Goal: Task Accomplishment & Management: Use online tool/utility

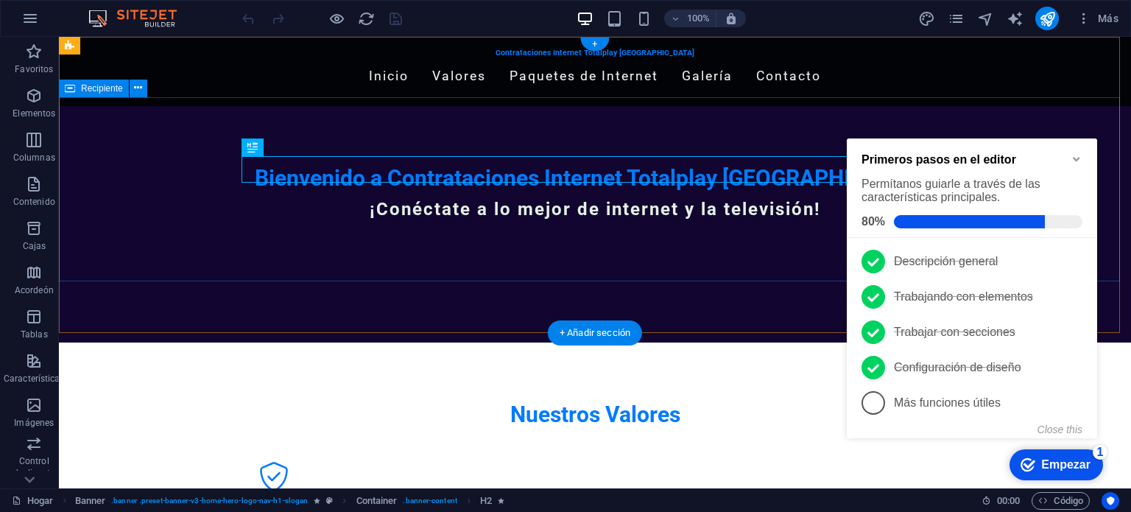
click at [1072, 116] on div "Bienvenido a Contrataciones Internet Totalplay Mérida ¡Conéctate a lo mejor de …" at bounding box center [595, 198] width 1072 height 185
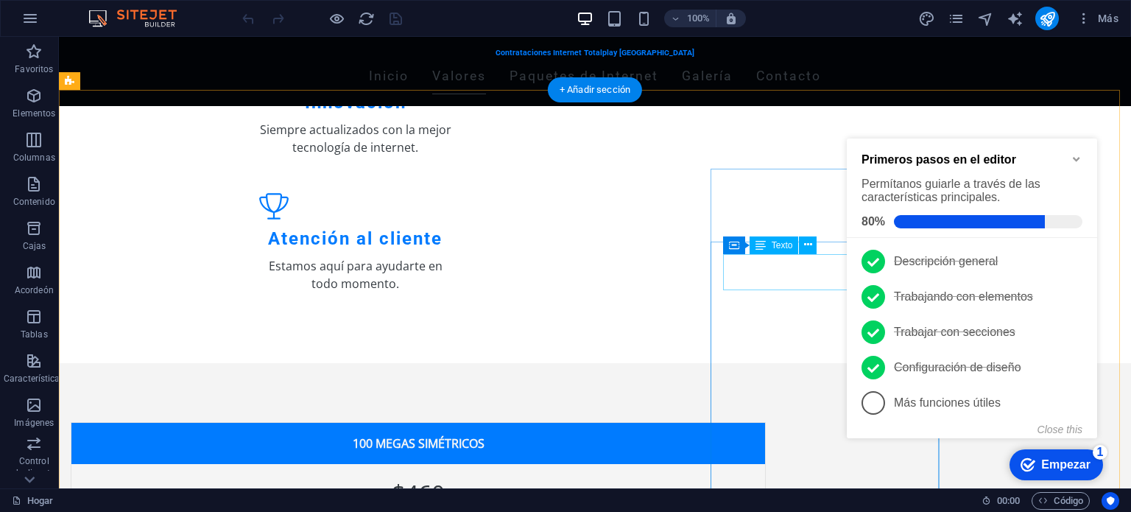
scroll to position [533, 0]
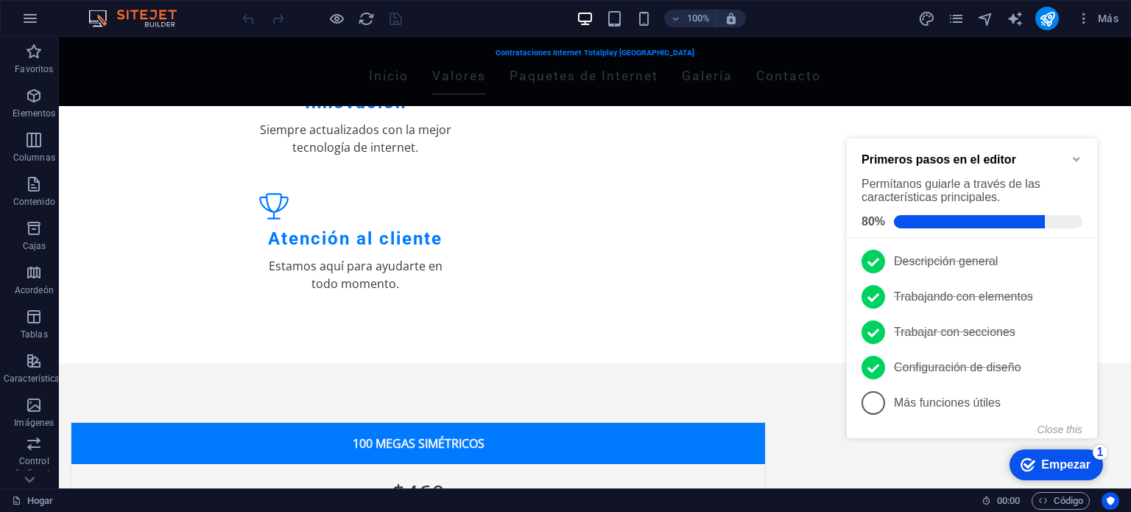
click at [1082, 154] on div "Primeros pasos en el editor Permítanos guiarle a través de las características …" at bounding box center [972, 187] width 250 height 99
click at [1070, 157] on icon "Minimize checklist" at bounding box center [1076, 159] width 12 height 12
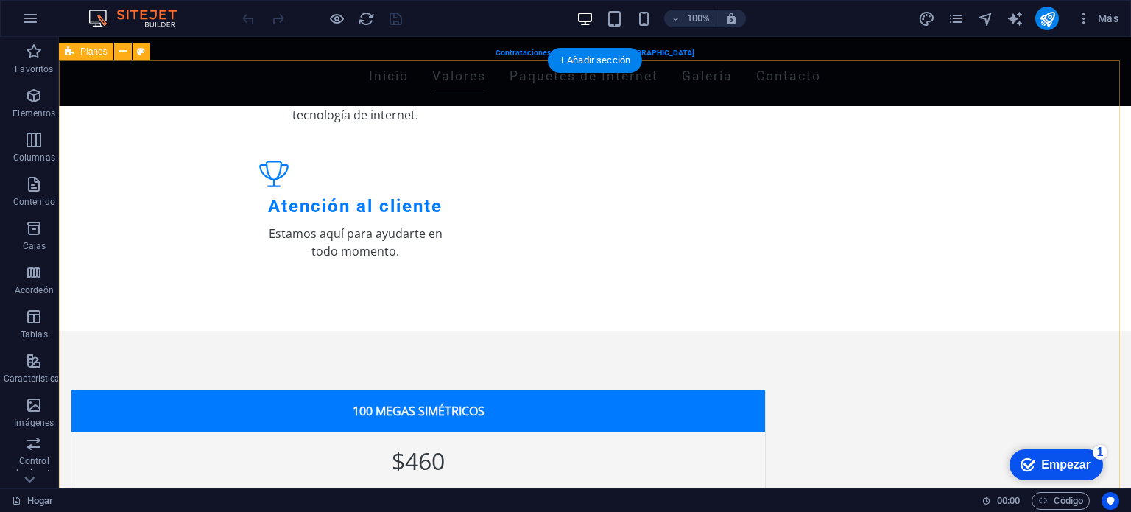
scroll to position [562, 0]
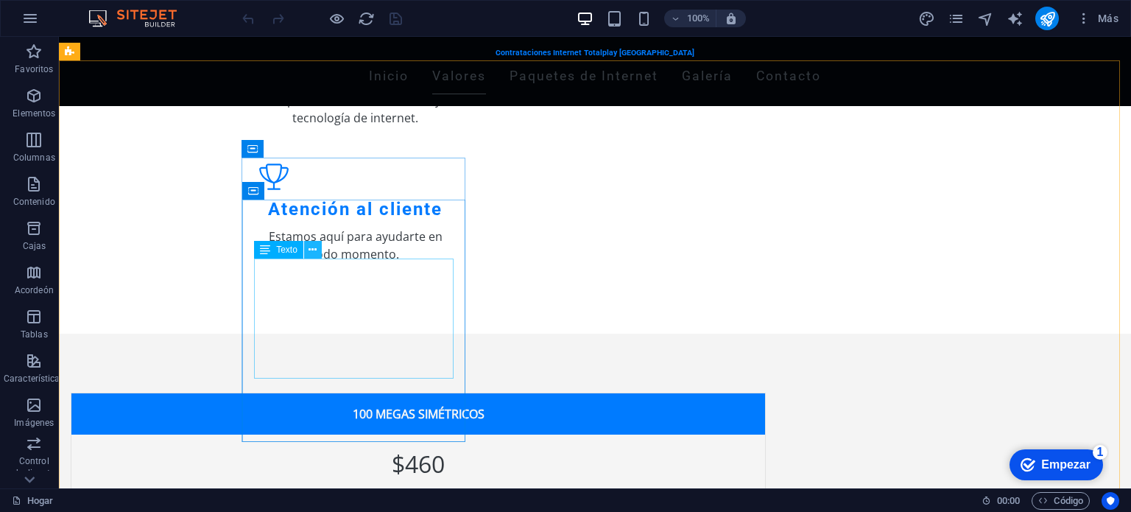
click at [315, 250] on icon at bounding box center [312, 249] width 8 height 15
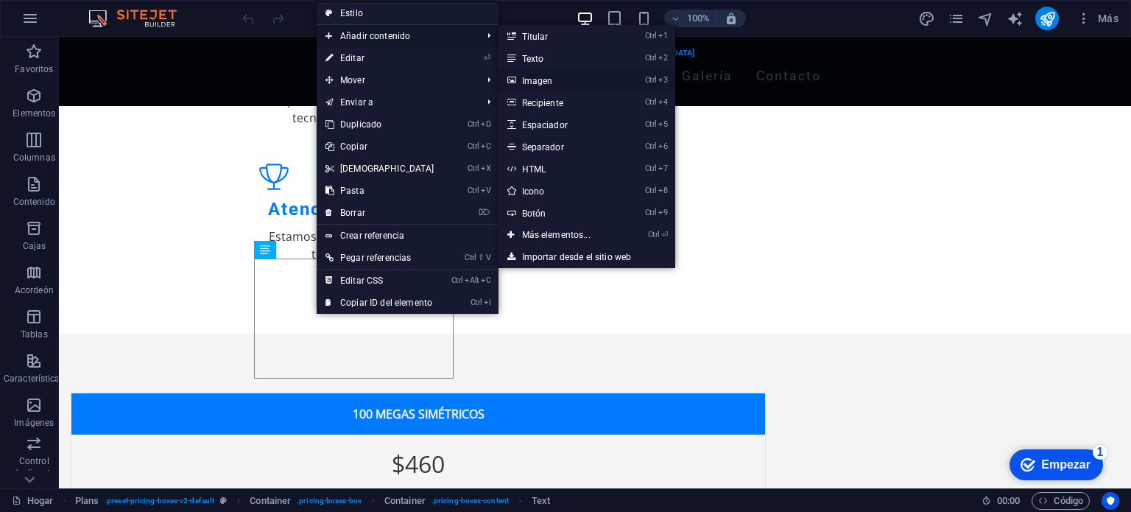
click at [533, 79] on font "Imagen" at bounding box center [537, 81] width 31 height 10
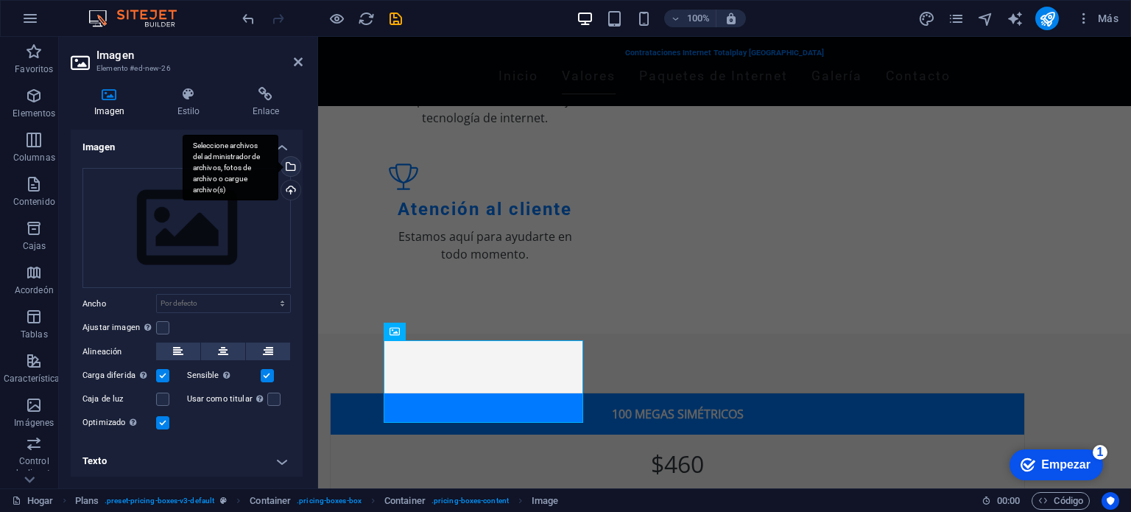
click at [289, 169] on div "Seleccione archivos del administrador de archivos, fotos de archivo o cargue ar…" at bounding box center [289, 168] width 22 height 22
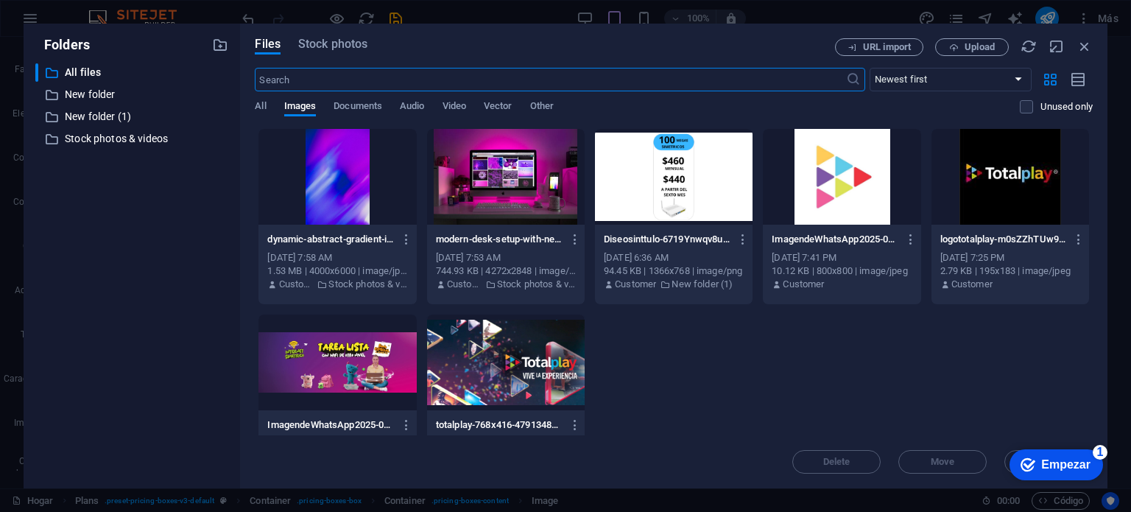
scroll to position [586, 0]
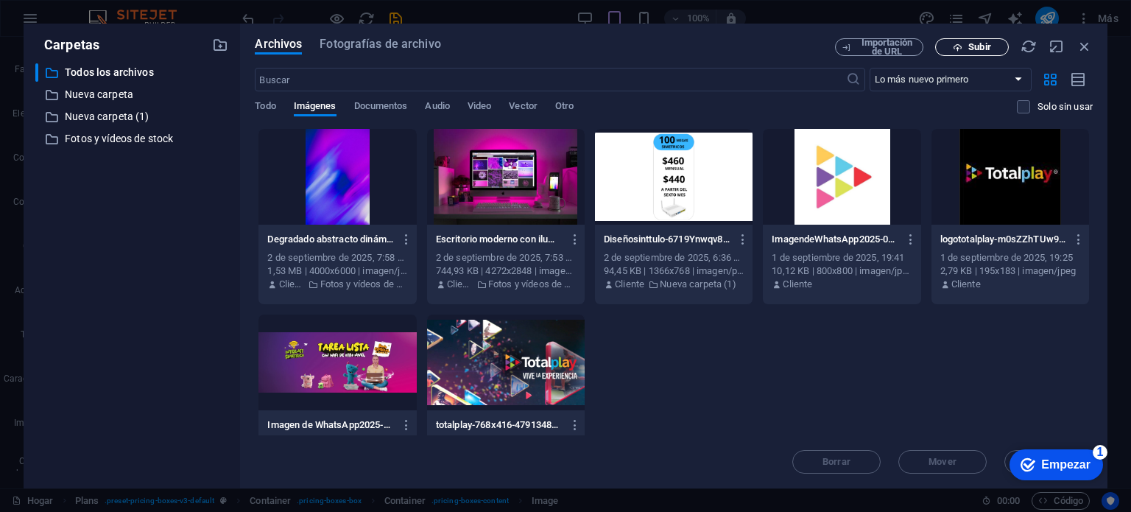
click at [968, 48] on font "Subir" at bounding box center [979, 46] width 22 height 11
click at [994, 38] on button "Subir" at bounding box center [972, 47] width 74 height 18
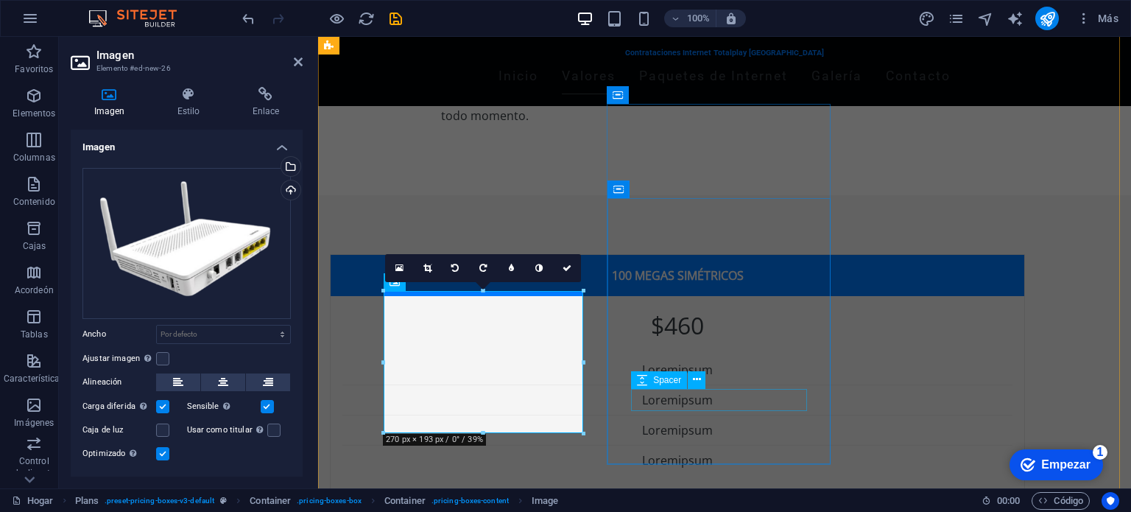
scroll to position [612, 0]
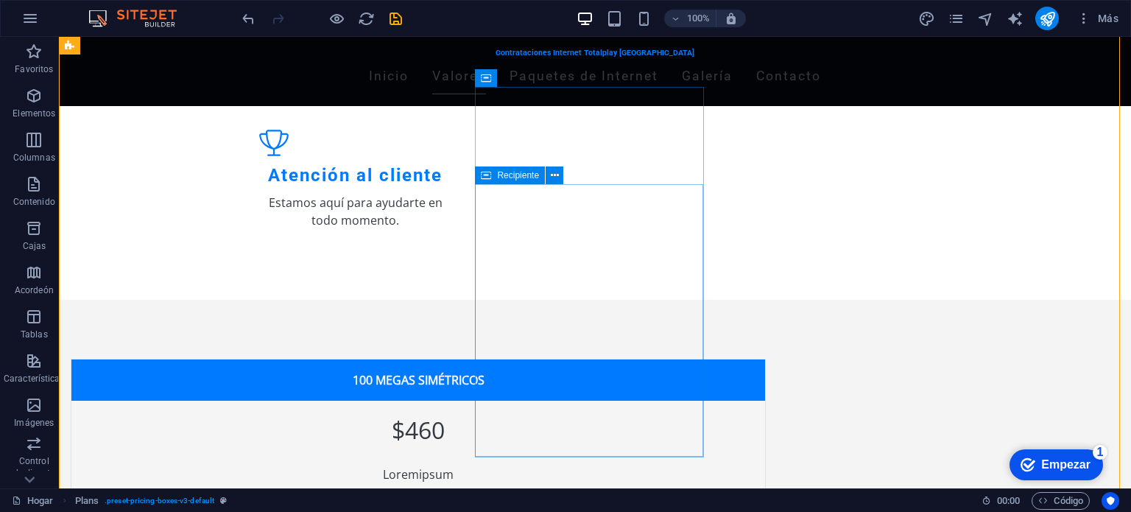
scroll to position [623, 0]
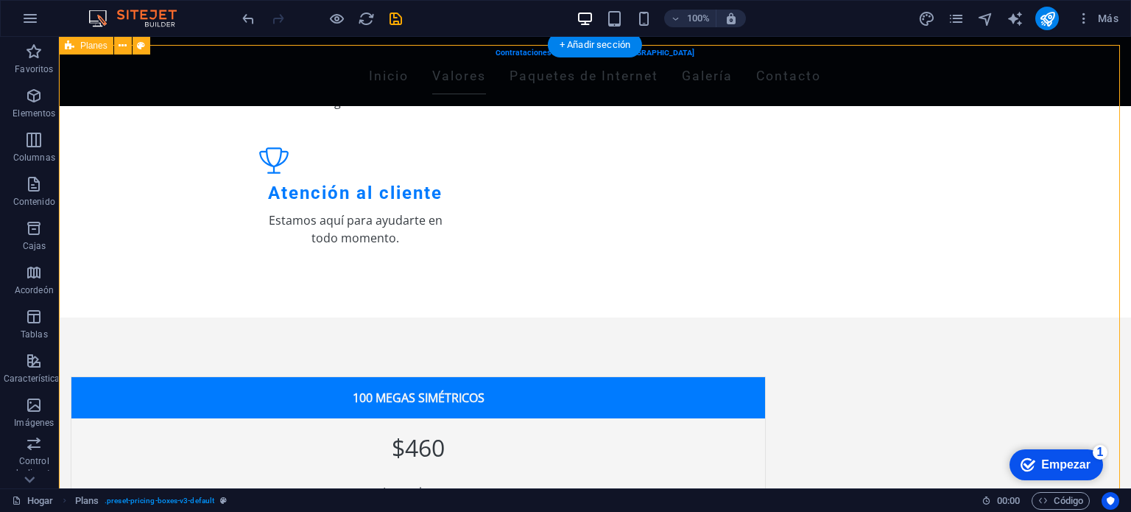
scroll to position [462, 0]
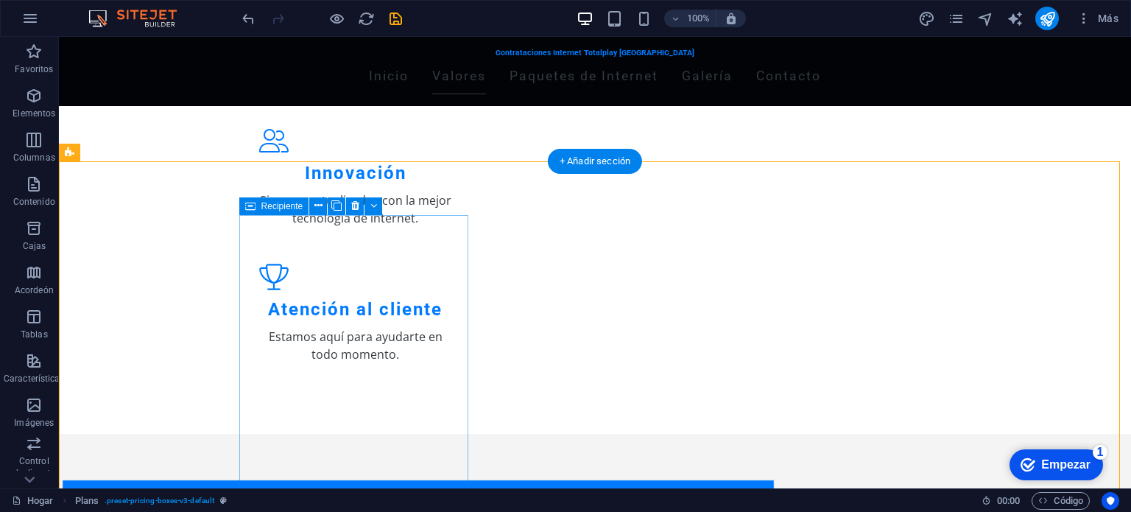
click at [372, 480] on div "100 MEGAS SIMÉTRICOS" at bounding box center [418, 501] width 711 height 42
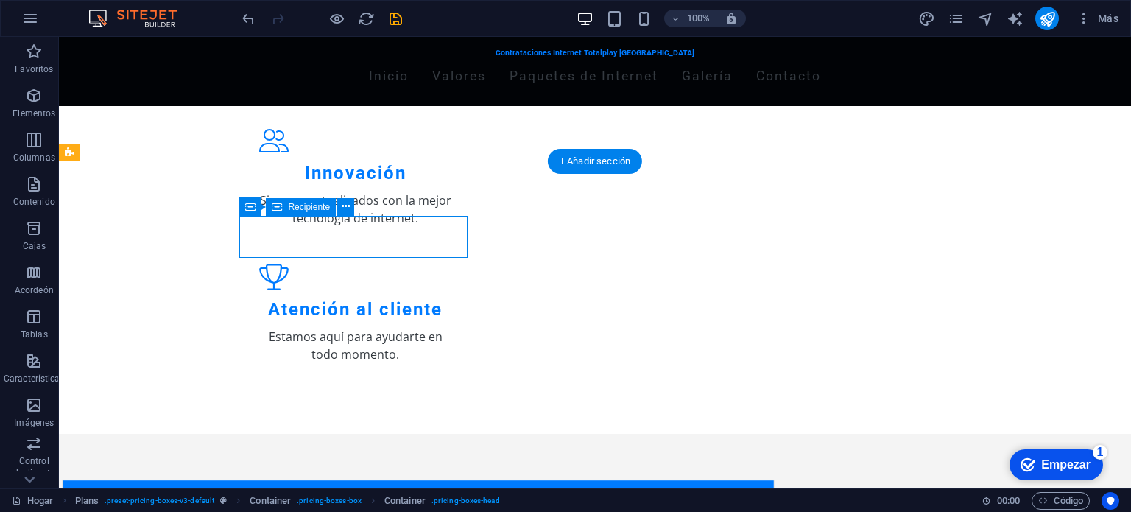
click at [372, 480] on div "100 MEGAS SIMÉTRICOS" at bounding box center [418, 501] width 711 height 42
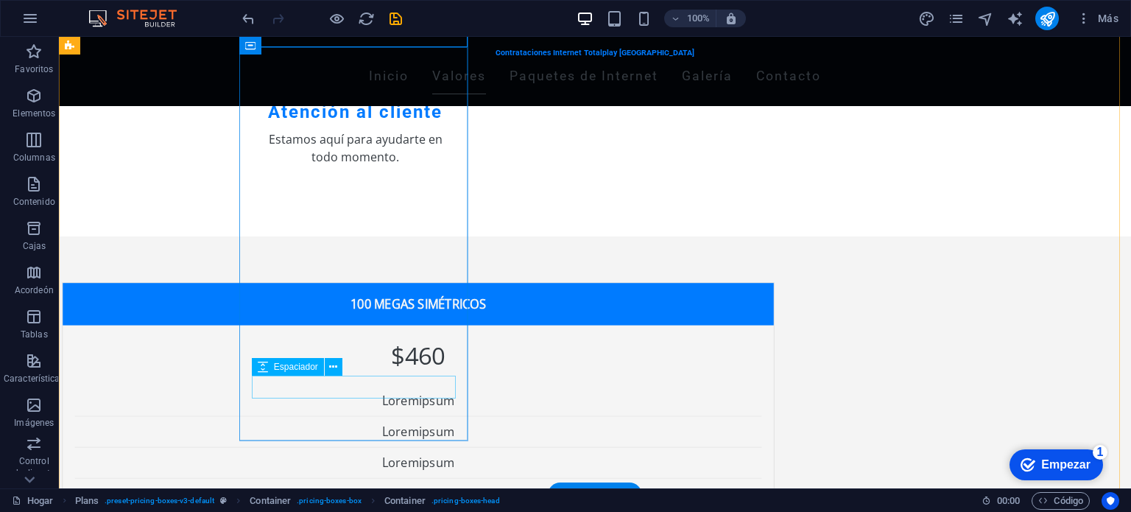
scroll to position [676, 0]
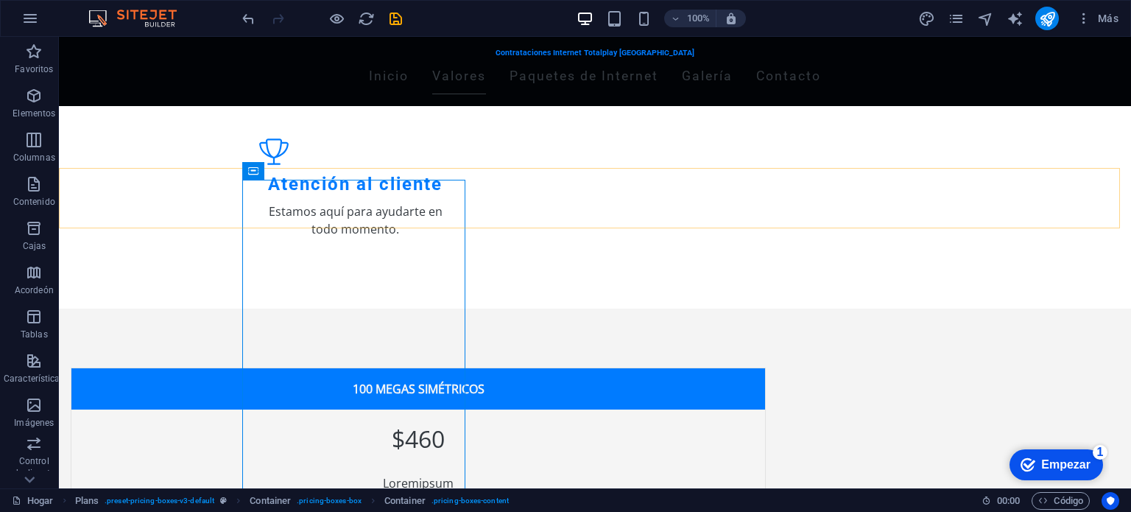
scroll to position [543, 0]
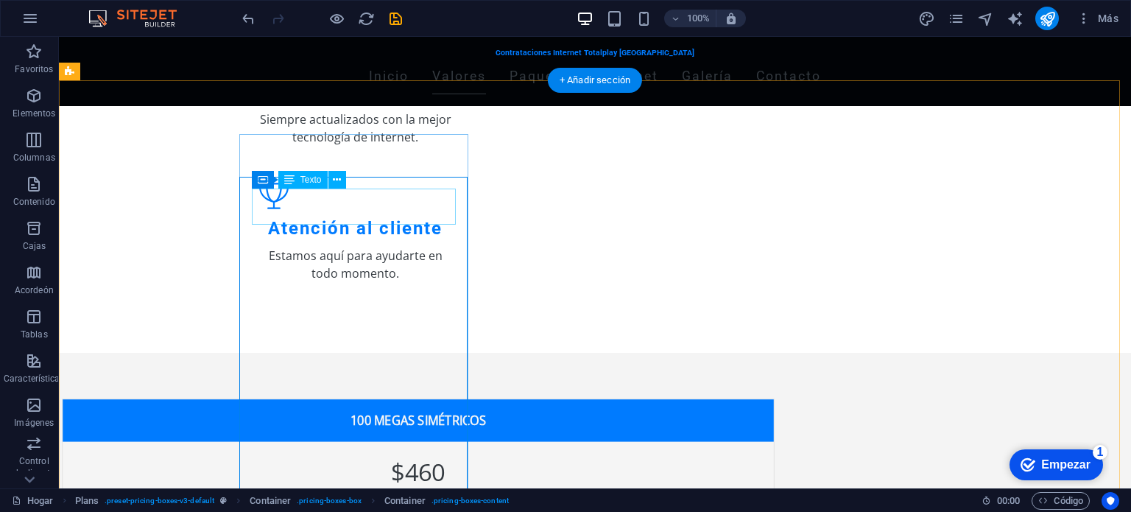
click at [414, 453] on div "$460" at bounding box center [418, 471] width 687 height 36
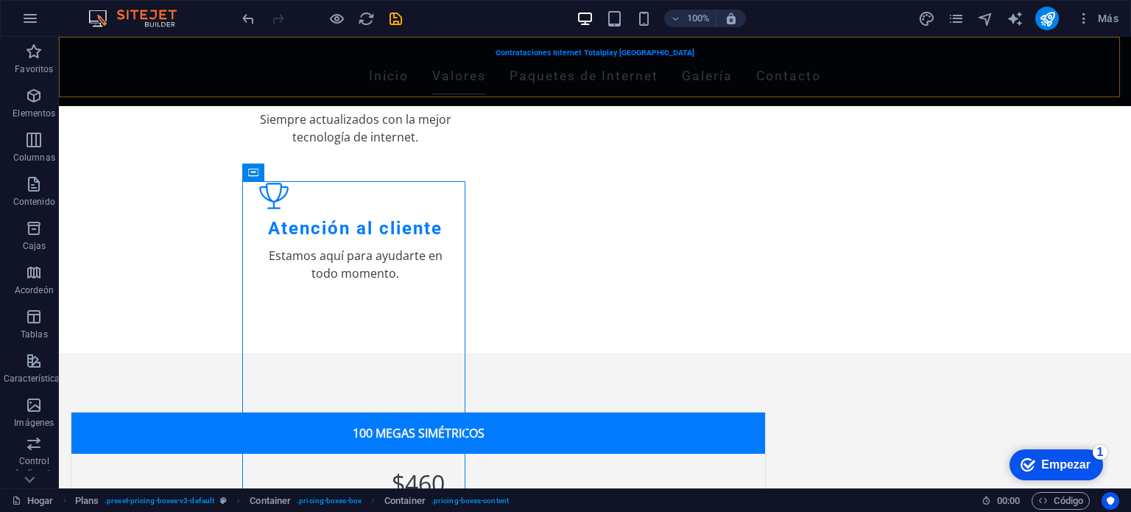
click at [598, 89] on div "Contrataciones Internet Totalplay [GEOGRAPHIC_DATA] Inicio Valores Paquetes de …" at bounding box center [595, 71] width 1072 height 69
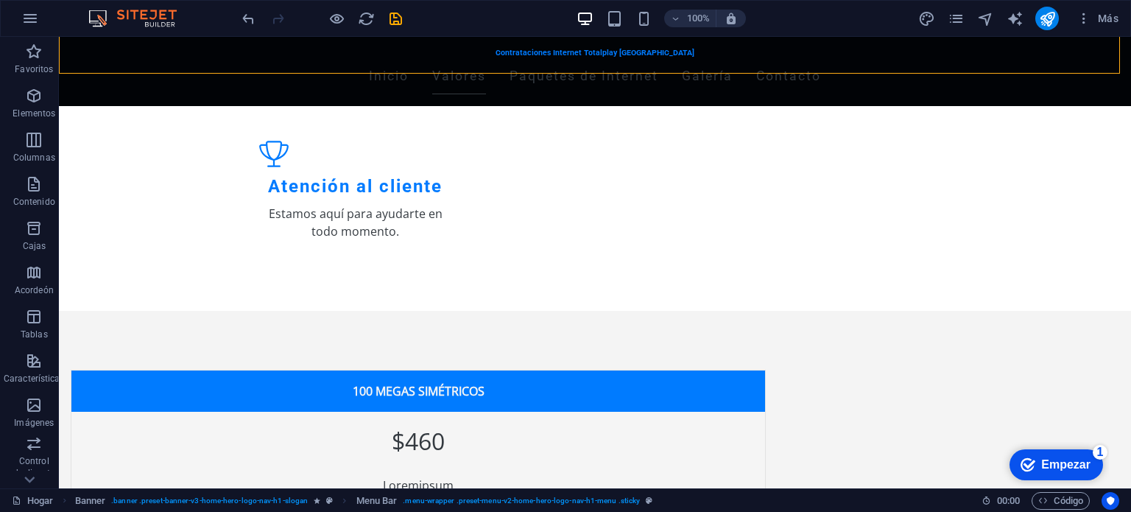
scroll to position [589, 0]
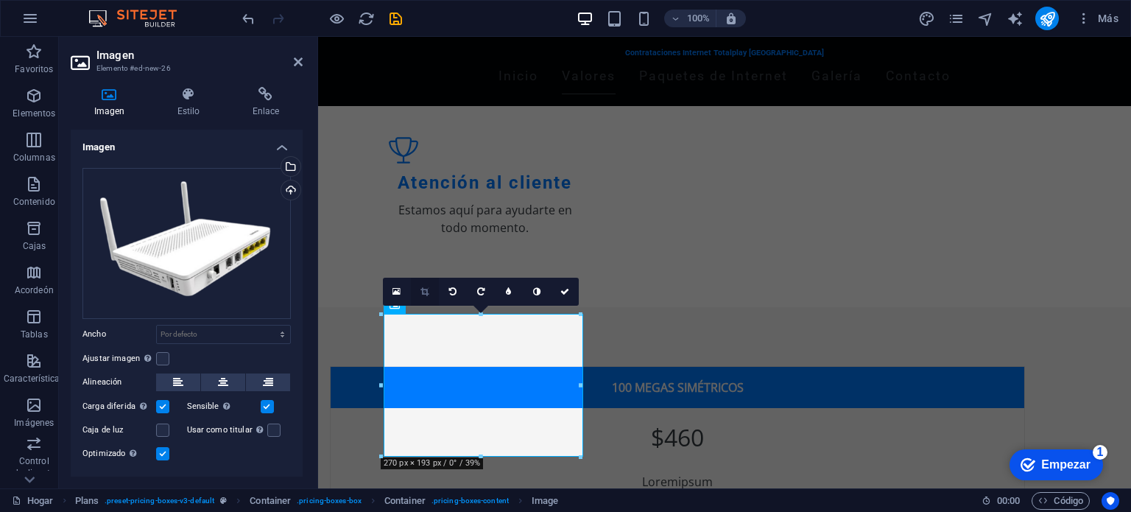
click at [420, 287] on icon at bounding box center [424, 291] width 8 height 9
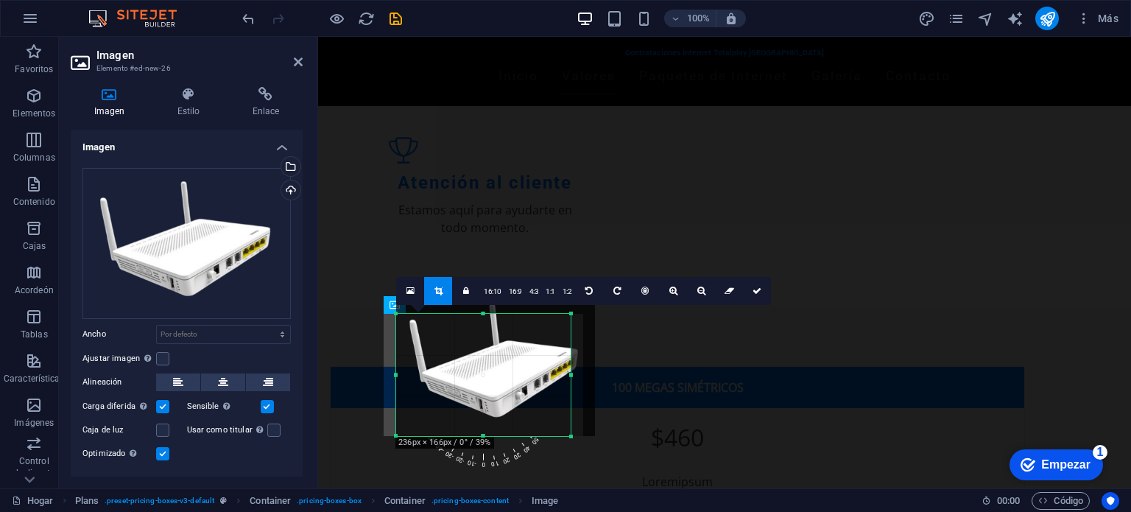
drag, startPoint x: 582, startPoint y: 316, endPoint x: 557, endPoint y: 336, distance: 32.0
click at [557, 336] on div "180 170 160 150 140 130 120 110 100 90 80 70 60 50 40 30 20 10 0 -10 -20 -30 -4…" at bounding box center [483, 375] width 174 height 122
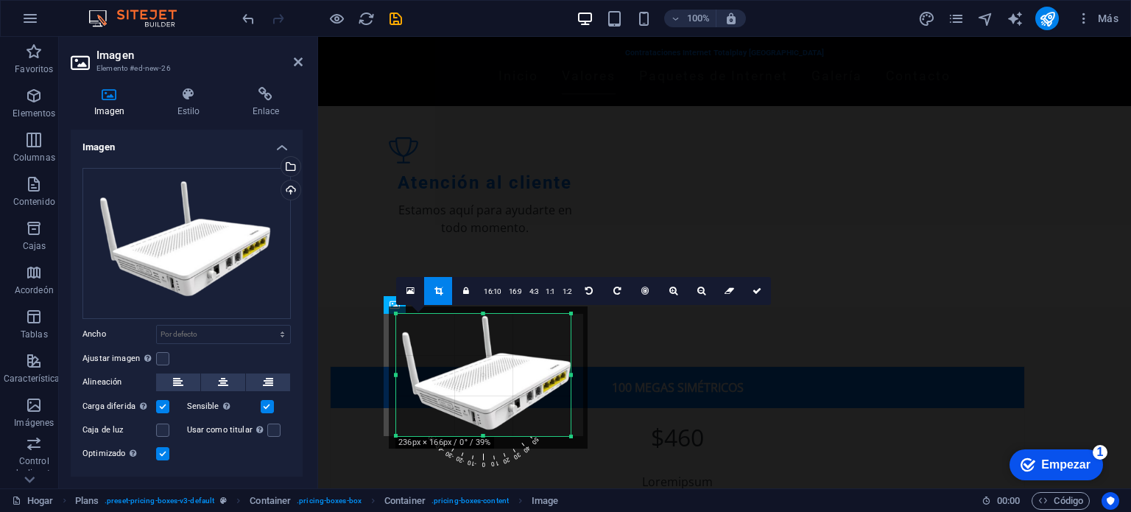
drag, startPoint x: 538, startPoint y: 370, endPoint x: 531, endPoint y: 382, distance: 14.5
click at [531, 382] on div at bounding box center [488, 377] width 199 height 142
click at [585, 289] on icon at bounding box center [588, 290] width 7 height 9
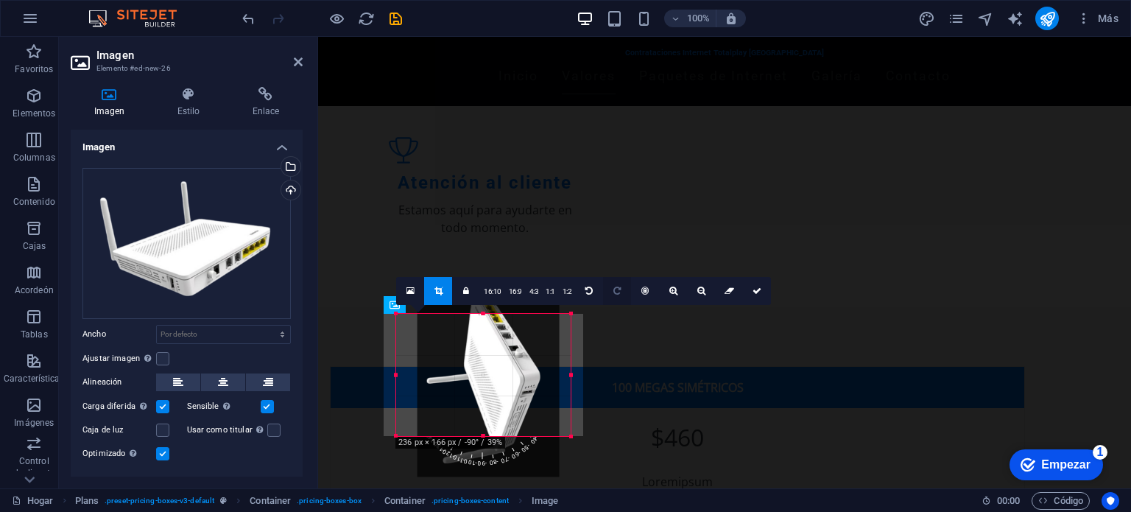
click at [614, 289] on icon at bounding box center [616, 290] width 7 height 9
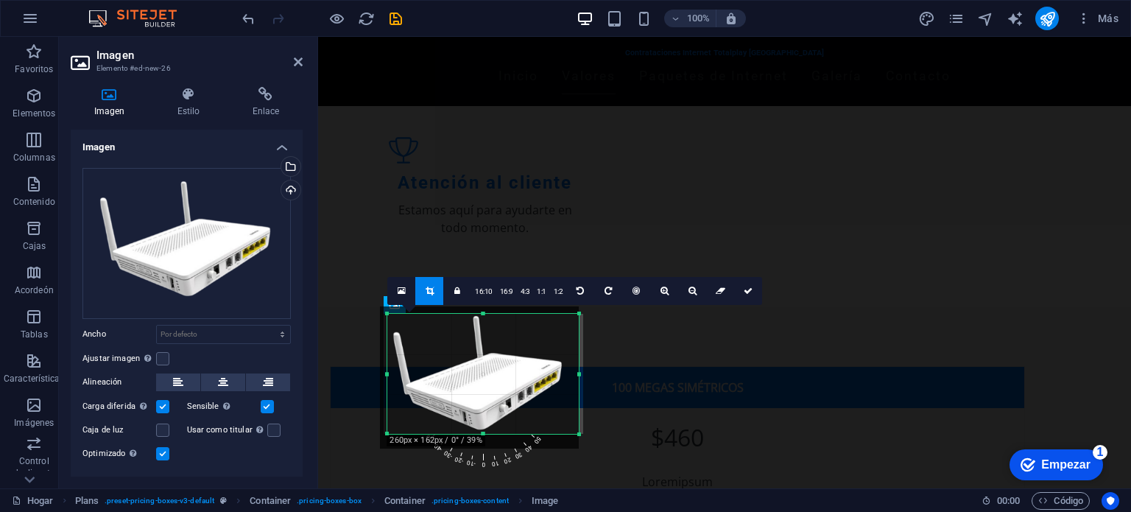
drag, startPoint x: 569, startPoint y: 314, endPoint x: 584, endPoint y: 314, distance: 14.7
click at [579, 314] on div "180 170 160 150 140 130 120 110 100 90 80 70 60 50 40 30 20 10 0 -10 -20 -30 -4…" at bounding box center [482, 373] width 191 height 119
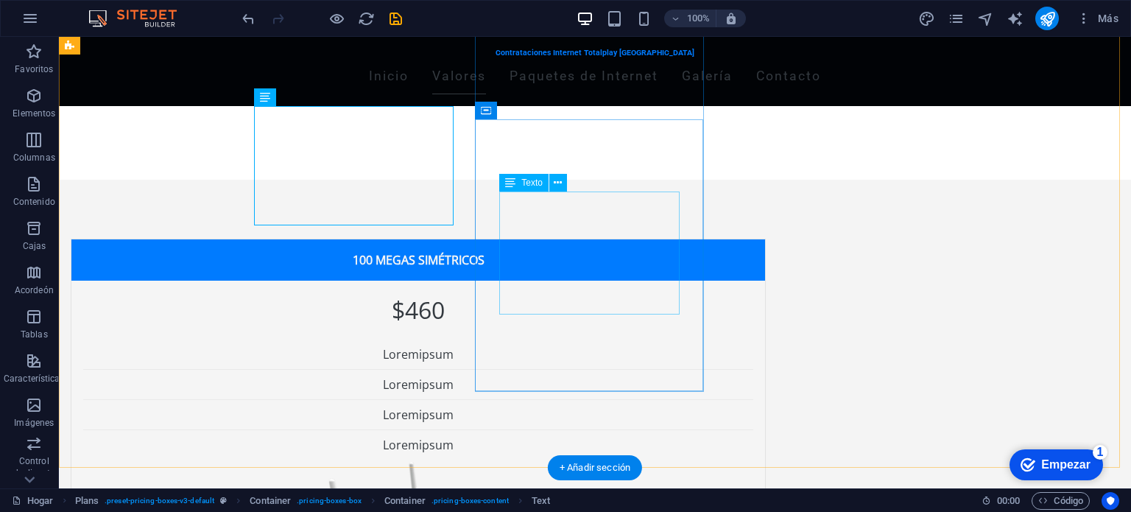
scroll to position [677, 0]
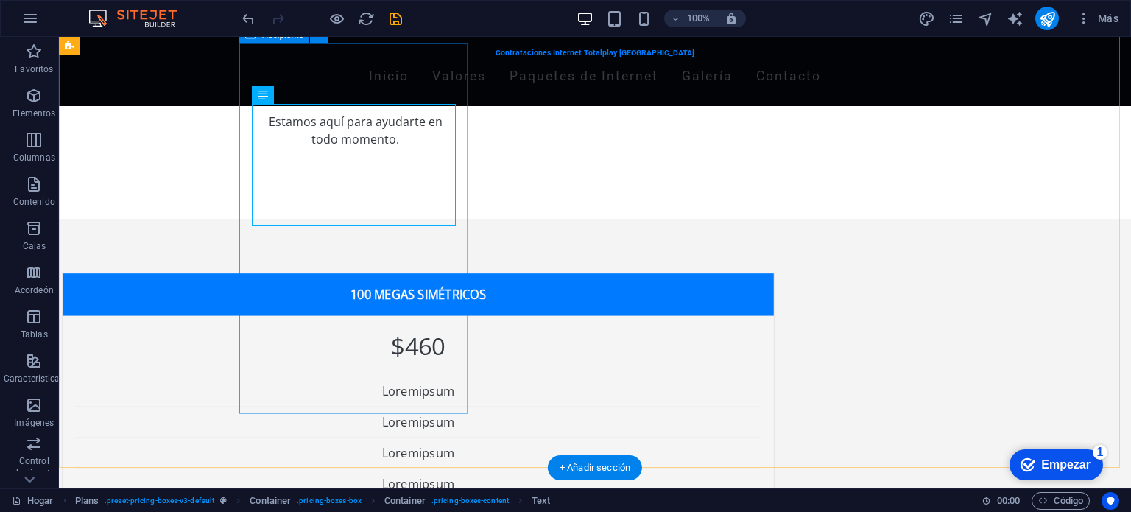
click at [444, 411] on div "$460 Lorem ipsum Lorem ipsum Lorem ipsum Lorem ipsum BOTÓN" at bounding box center [418, 500] width 711 height 370
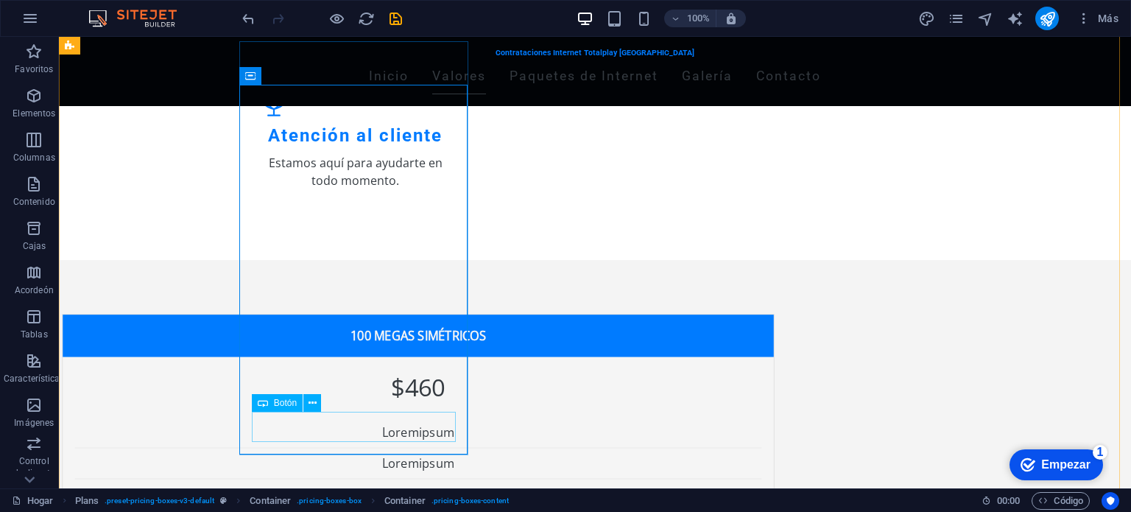
scroll to position [636, 0]
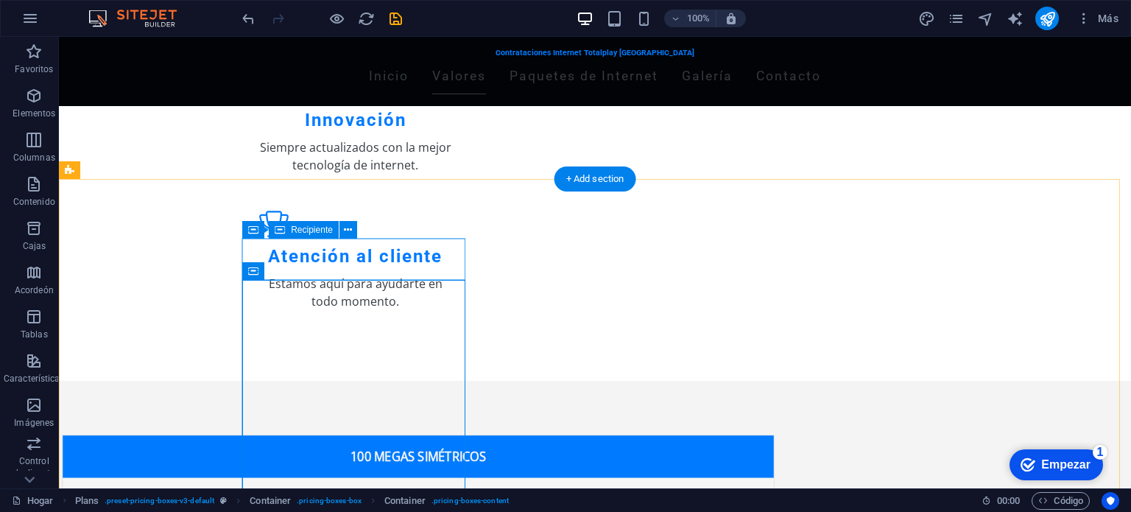
scroll to position [442, 0]
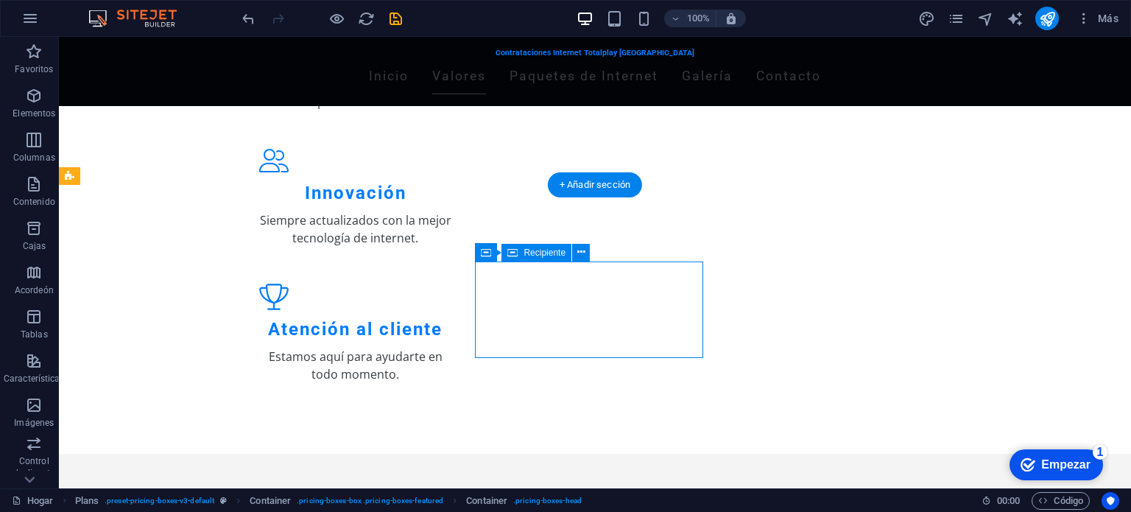
scroll to position [438, 0]
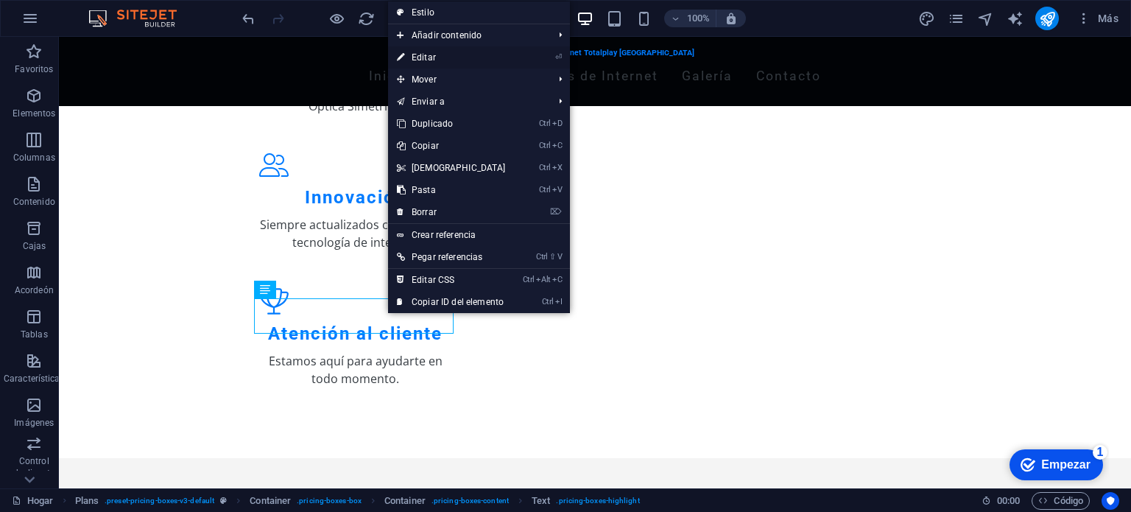
click at [427, 67] on link "⏎ Editar" at bounding box center [451, 57] width 127 height 22
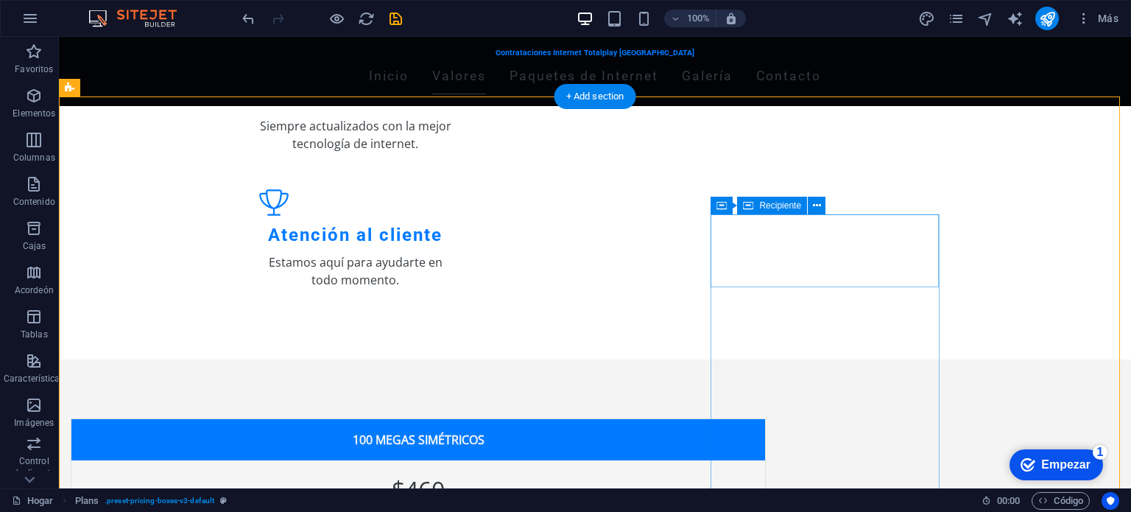
scroll to position [527, 0]
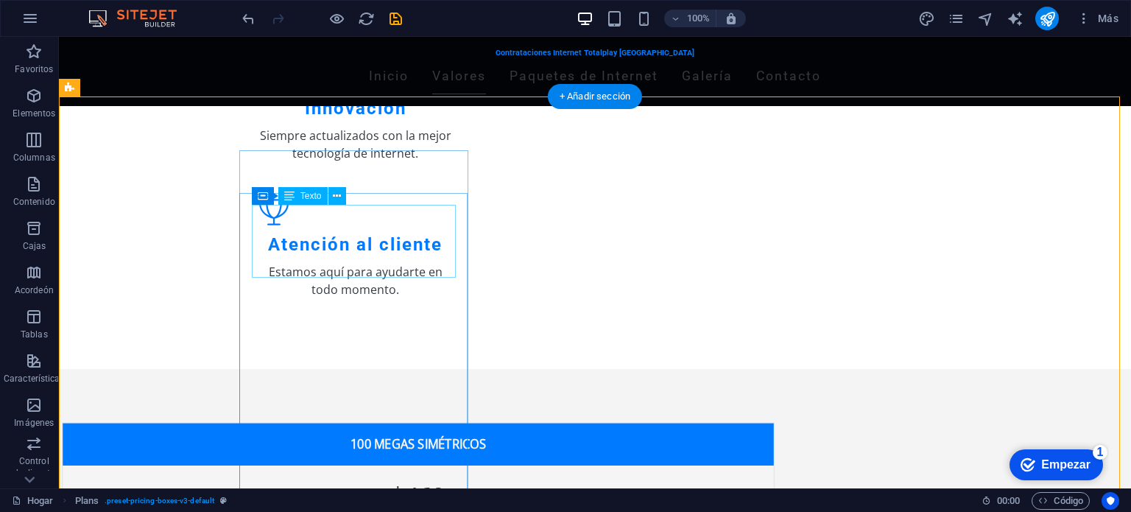
click at [399, 477] on div "$460 Mensual" at bounding box center [418, 513] width 687 height 72
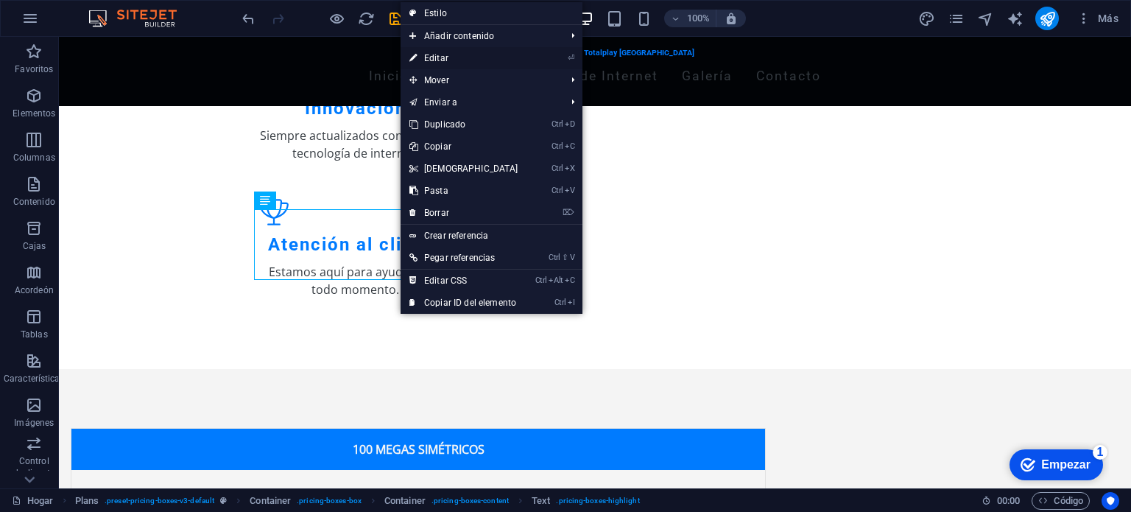
click at [442, 57] on font "Editar" at bounding box center [436, 58] width 24 height 10
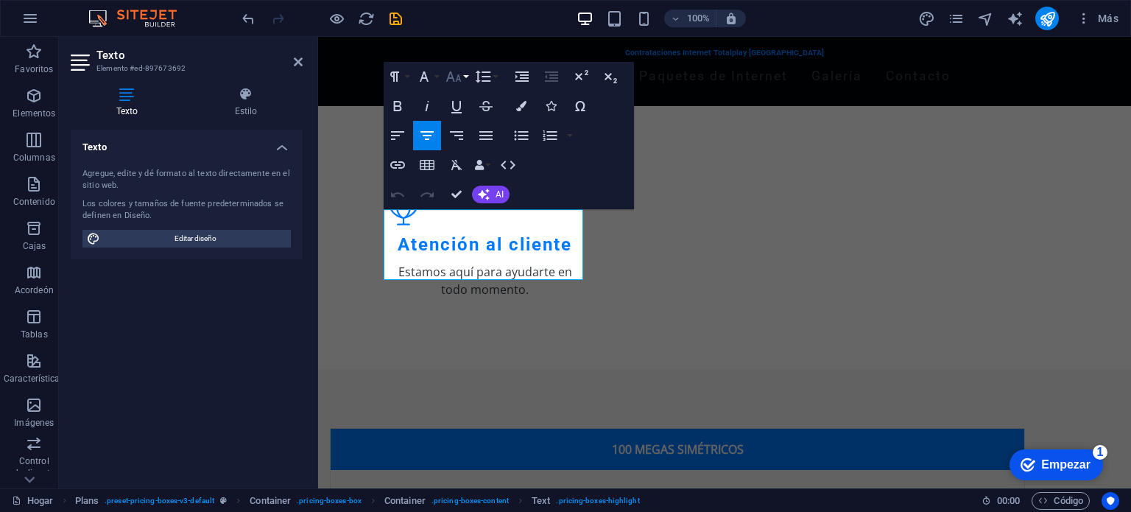
click at [466, 74] on button "Tamaño de fuente" at bounding box center [456, 76] width 28 height 29
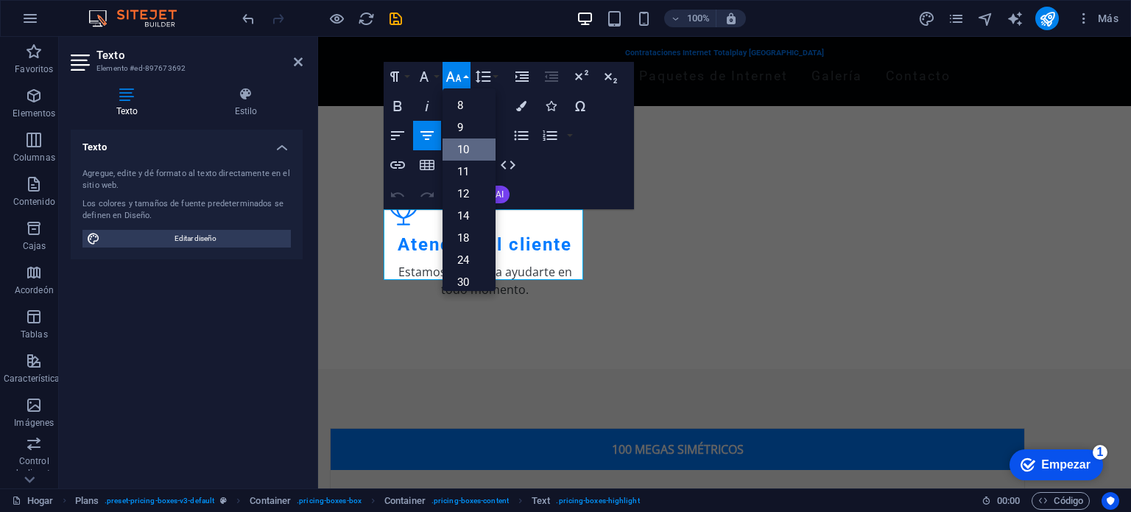
click at [468, 147] on font "10" at bounding box center [463, 149] width 12 height 13
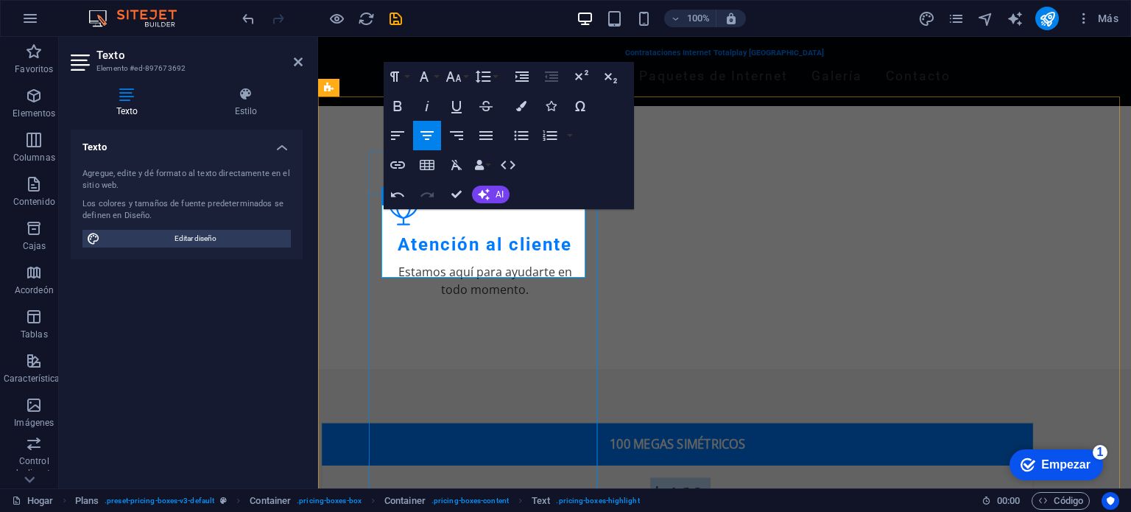
drag, startPoint x: 454, startPoint y: 219, endPoint x: 544, endPoint y: 255, distance: 96.8
click at [544, 477] on div "​ $460 Mensual" at bounding box center [677, 513] width 687 height 72
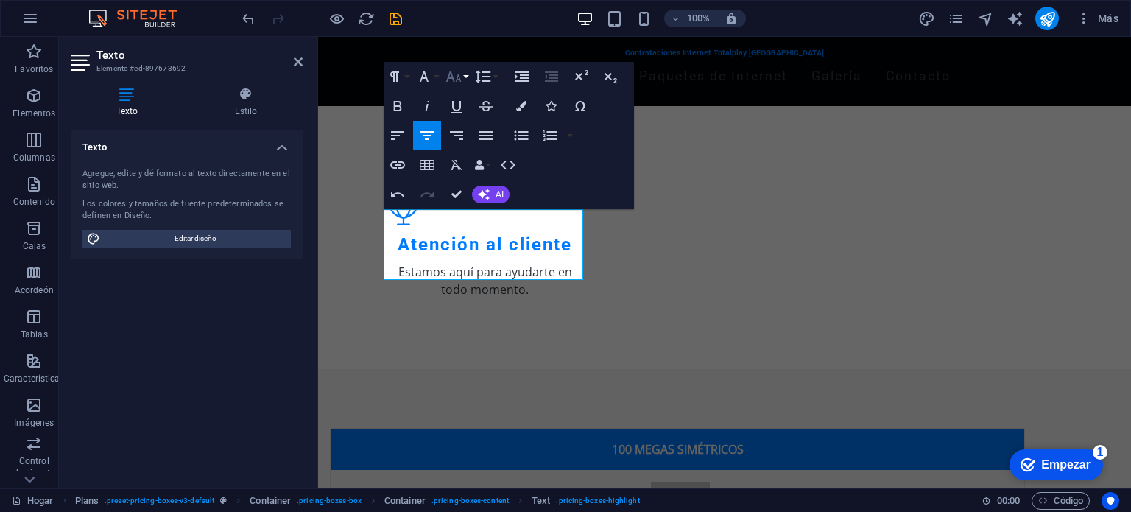
click at [464, 81] on button "Tamaño de fuente" at bounding box center [456, 76] width 28 height 29
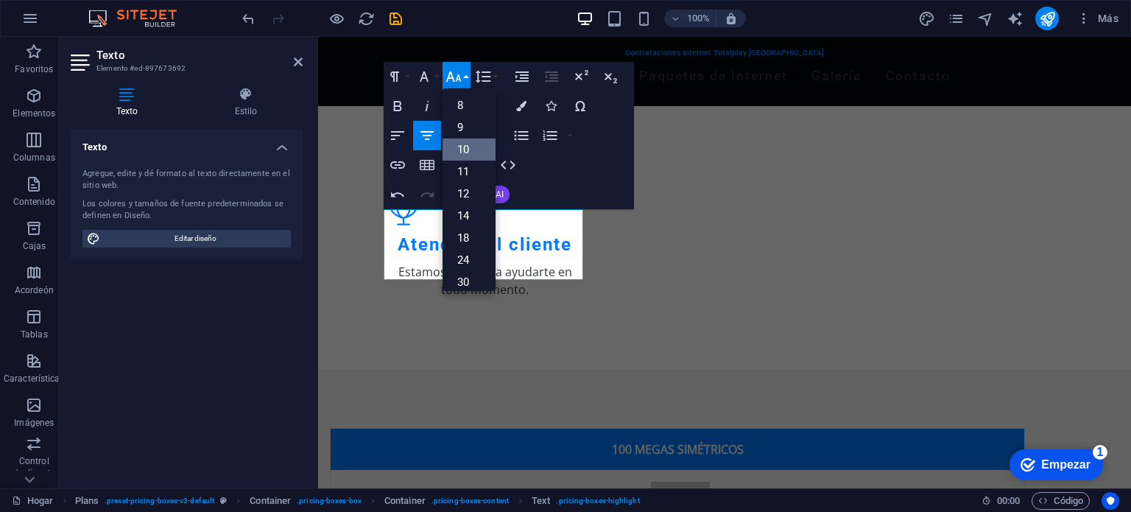
scroll to position [61, 0]
click at [467, 127] on font "12" at bounding box center [463, 132] width 12 height 13
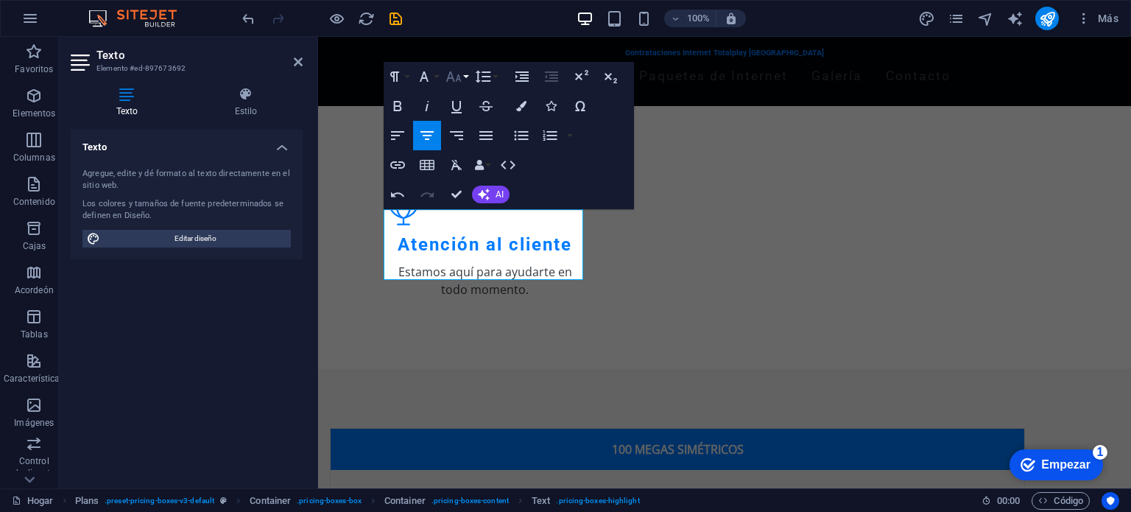
click at [467, 78] on button "Tamaño de fuente" at bounding box center [456, 76] width 28 height 29
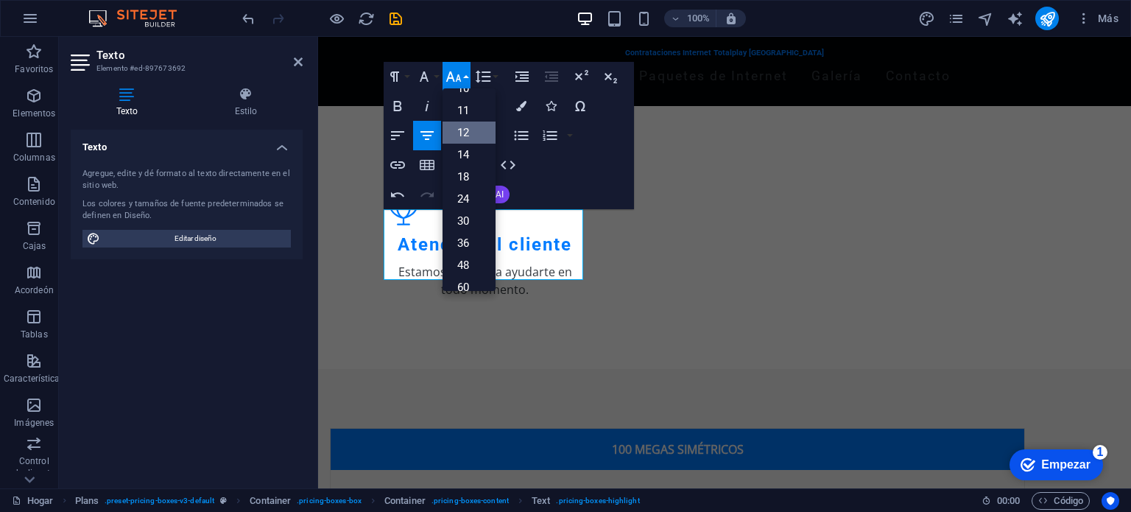
scroll to position [105, 0]
click at [470, 148] on link "24" at bounding box center [468, 155] width 53 height 22
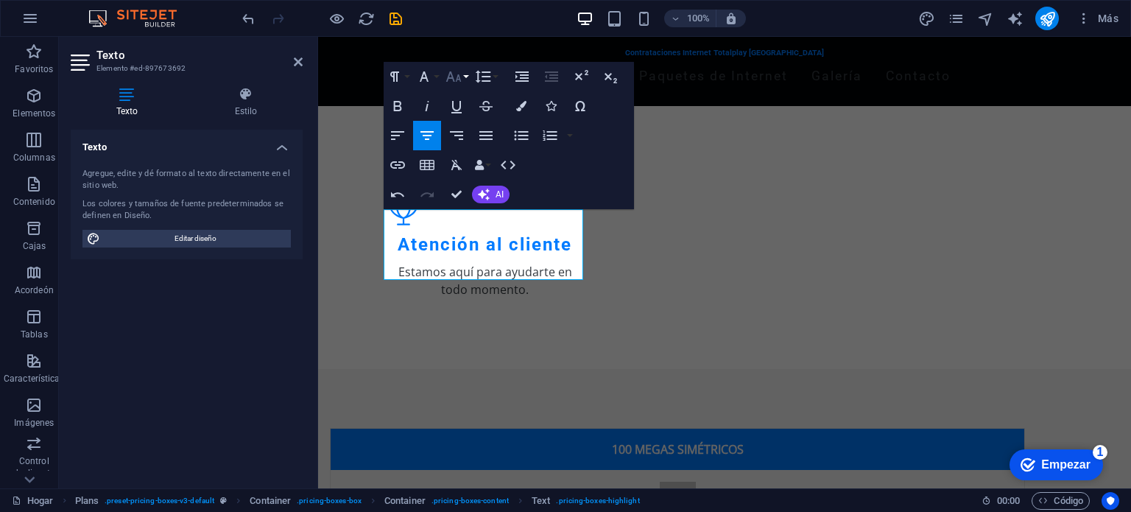
click at [462, 73] on icon "button" at bounding box center [454, 77] width 18 height 18
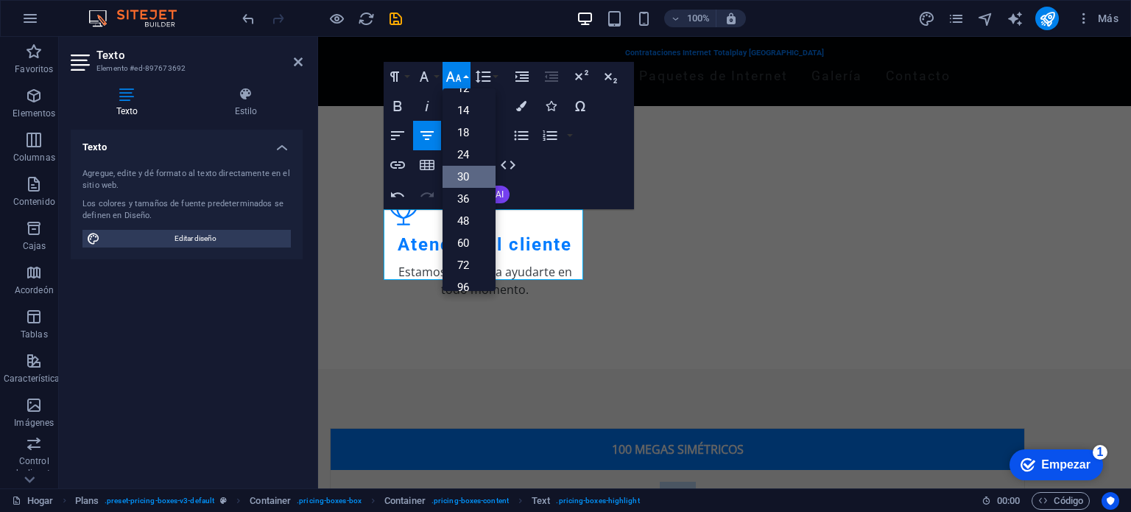
click at [468, 182] on font "30" at bounding box center [463, 176] width 12 height 13
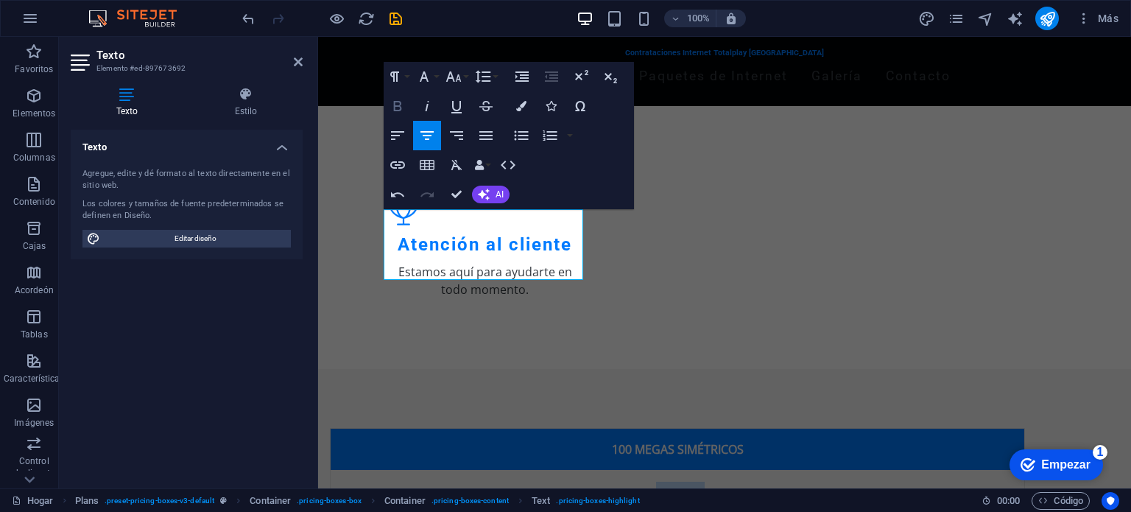
click at [392, 103] on icon "button" at bounding box center [398, 106] width 18 height 18
click at [395, 102] on icon "button" at bounding box center [398, 106] width 18 height 18
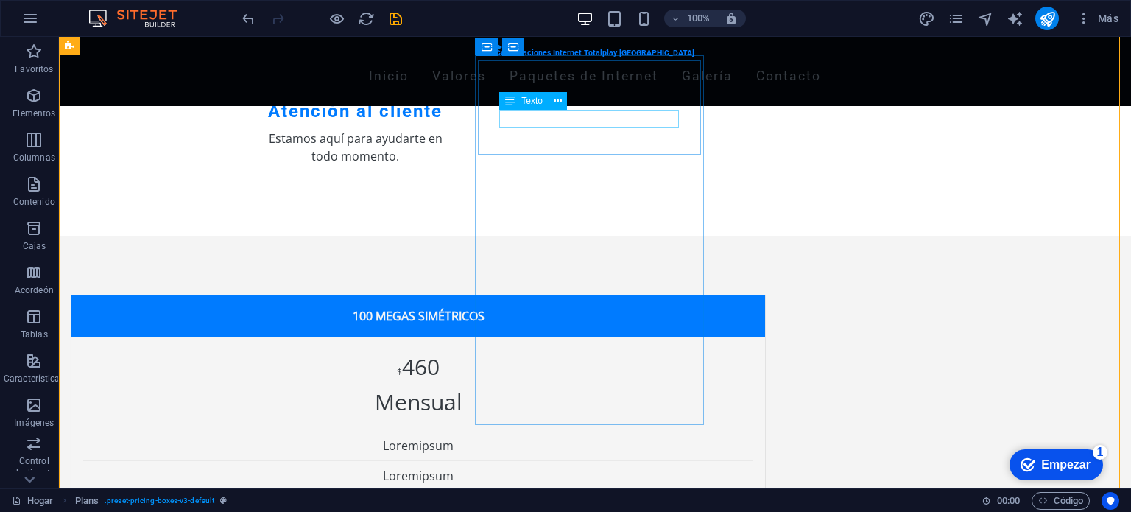
scroll to position [662, 0]
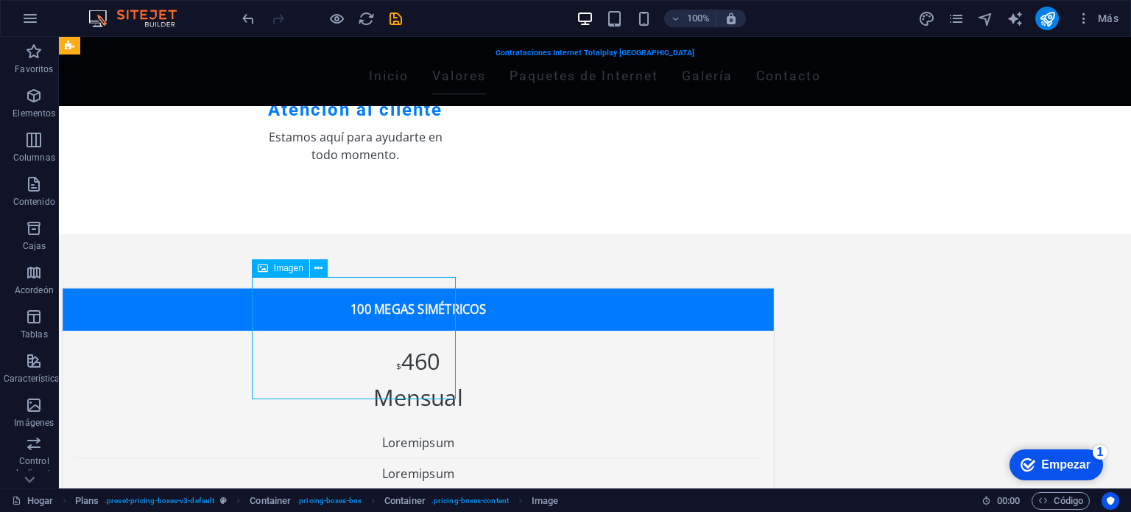
select select "px"
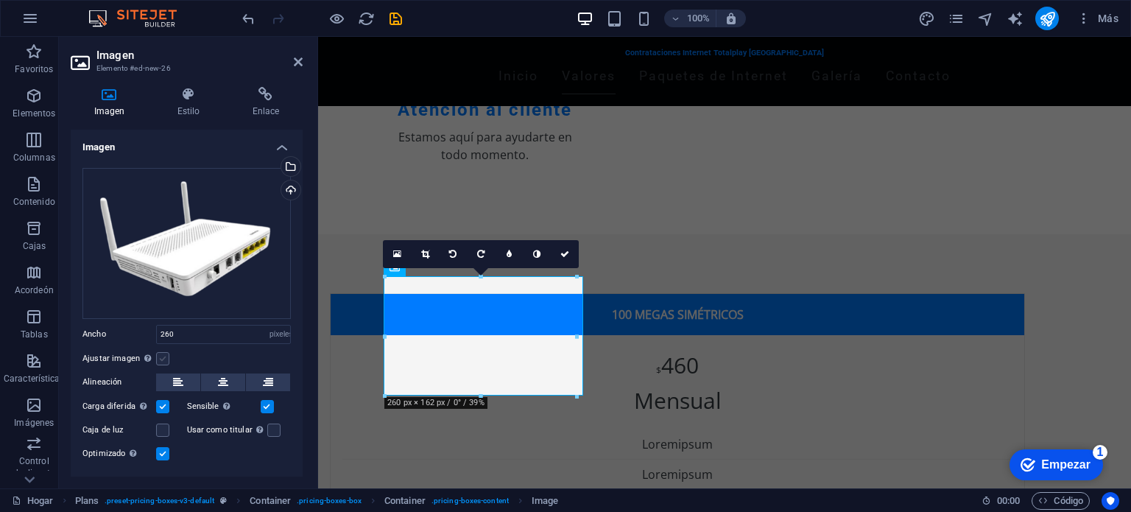
click at [163, 355] on label at bounding box center [162, 358] width 13 height 13
click at [0, 0] on input "Ajustar imagen Ajustar automáticamente la imagen a un ancho y alto fijos" at bounding box center [0, 0] width 0 height 0
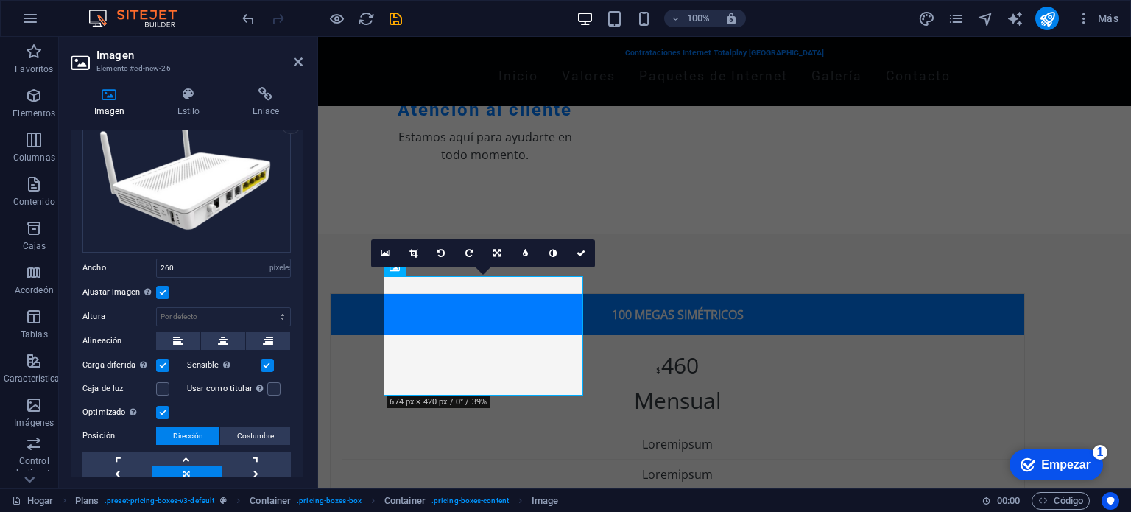
scroll to position [130, 0]
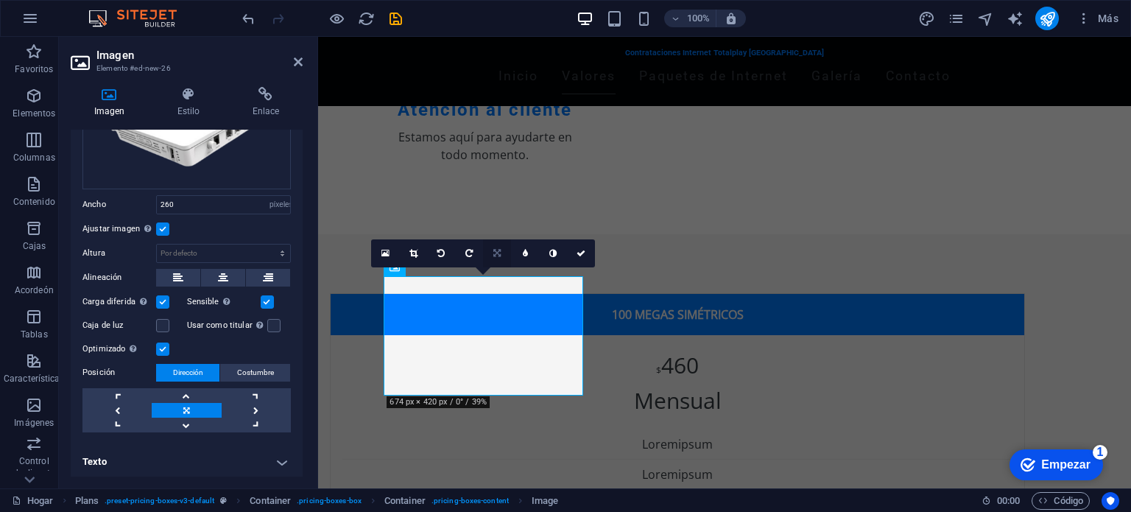
click at [506, 255] on link at bounding box center [497, 253] width 28 height 28
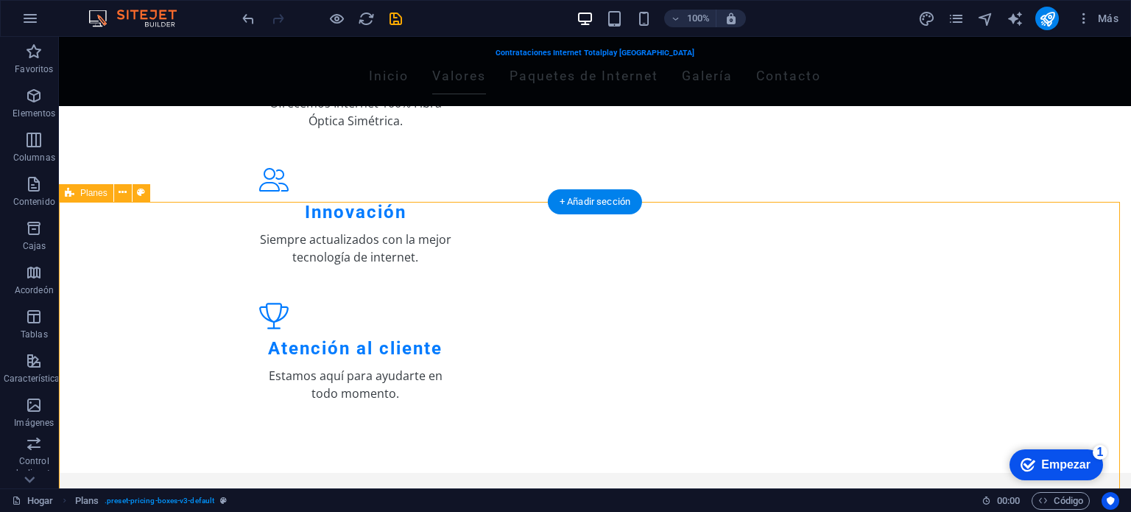
scroll to position [422, 0]
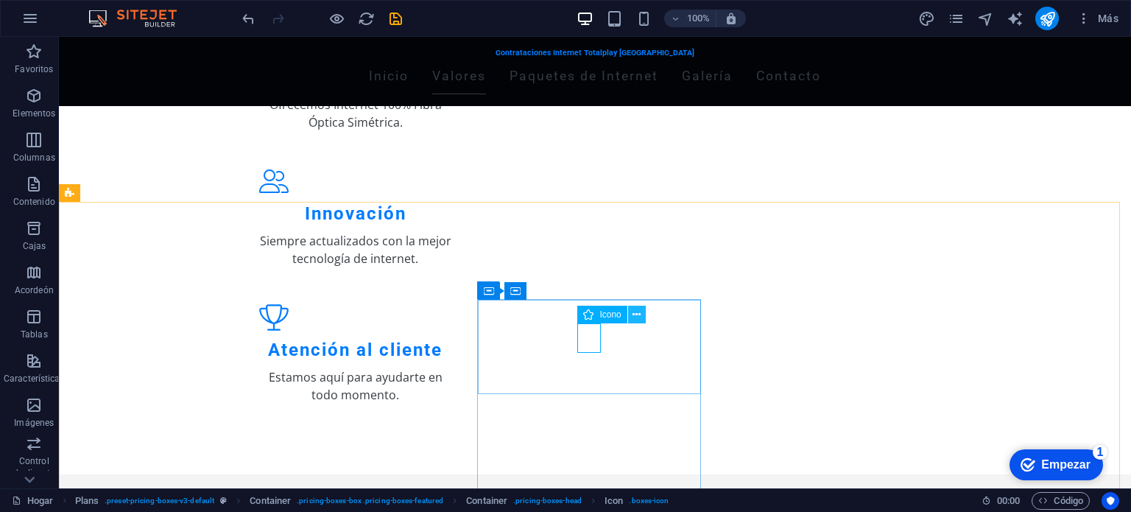
click at [635, 316] on icon at bounding box center [636, 314] width 8 height 15
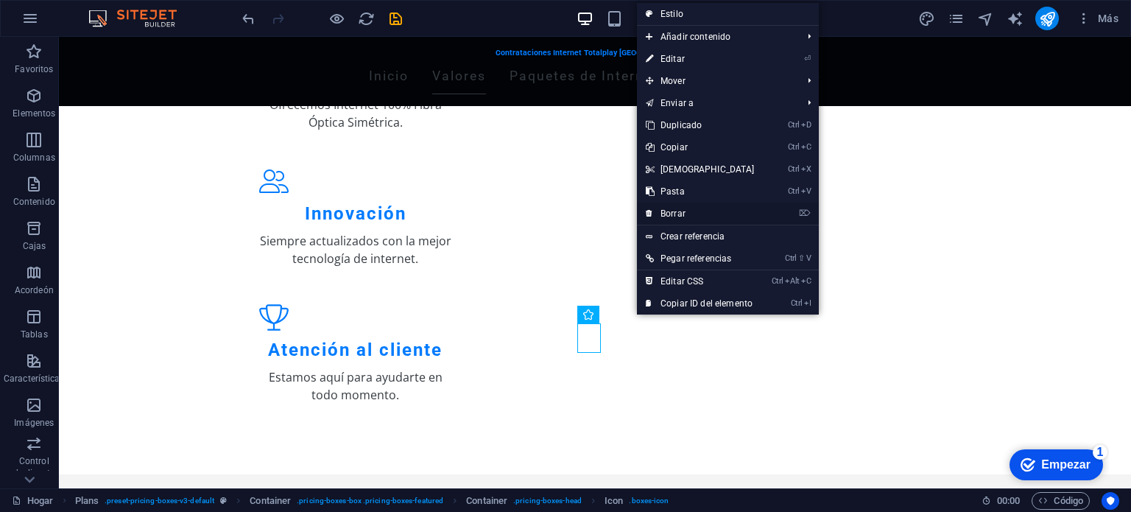
click at [674, 211] on font "Borrar" at bounding box center [672, 213] width 25 height 10
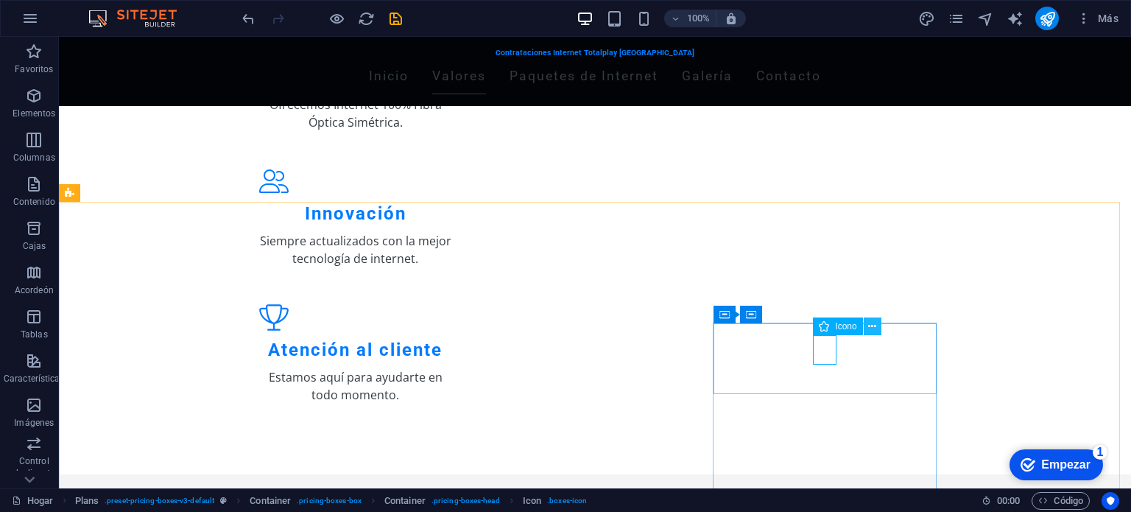
click at [875, 330] on icon at bounding box center [872, 326] width 8 height 15
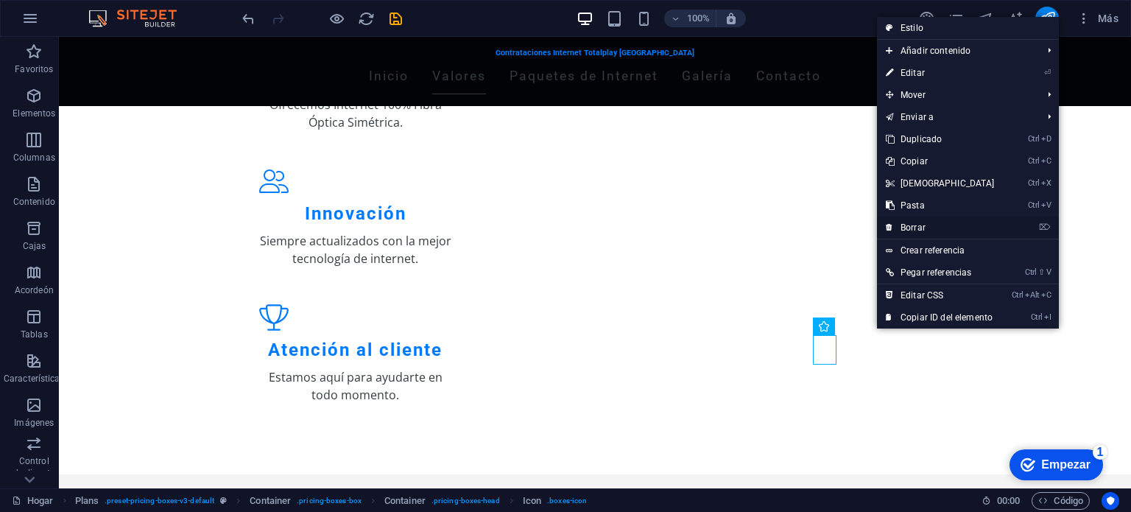
click at [905, 222] on font "Borrar" at bounding box center [912, 227] width 25 height 10
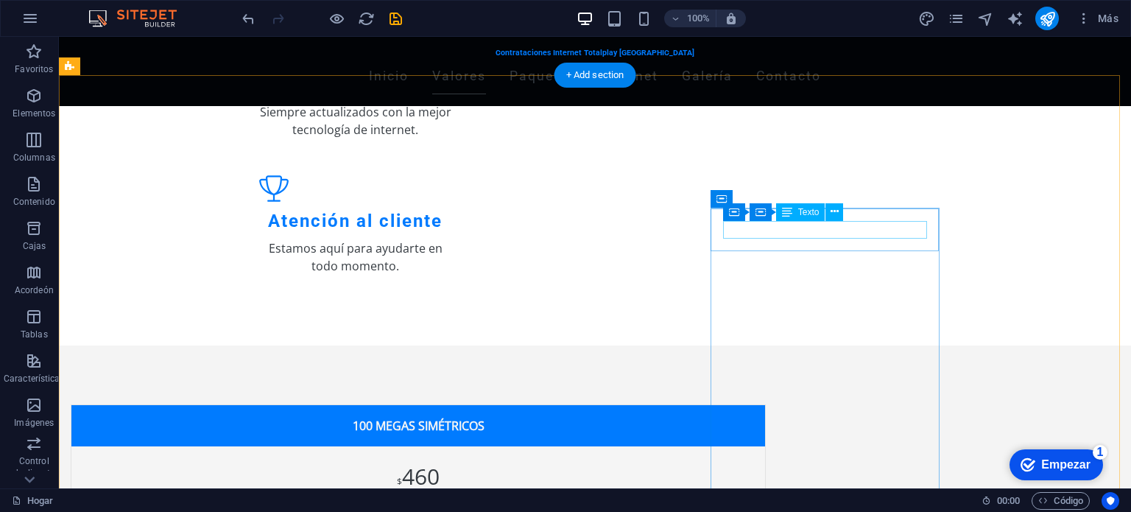
scroll to position [548, 0]
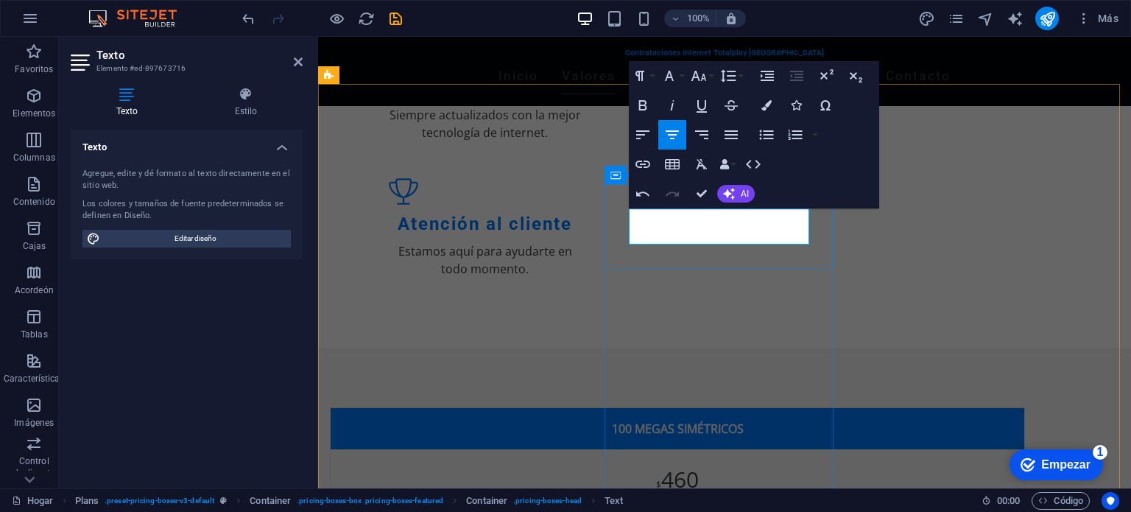
scroll to position [539, 0]
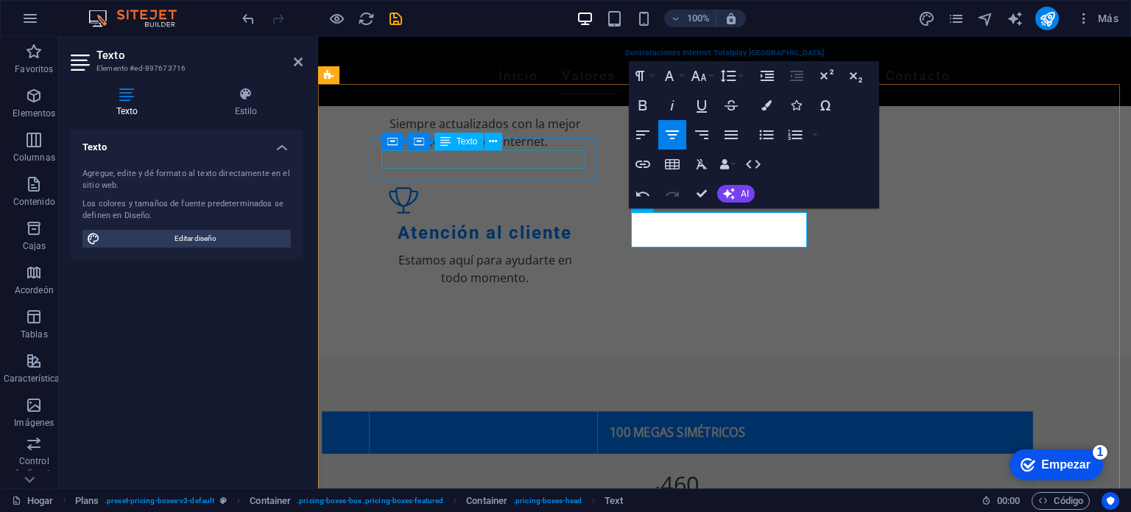
click at [487, 423] on div "100 MEGAS SIMÉTRICOS" at bounding box center [677, 432] width 687 height 18
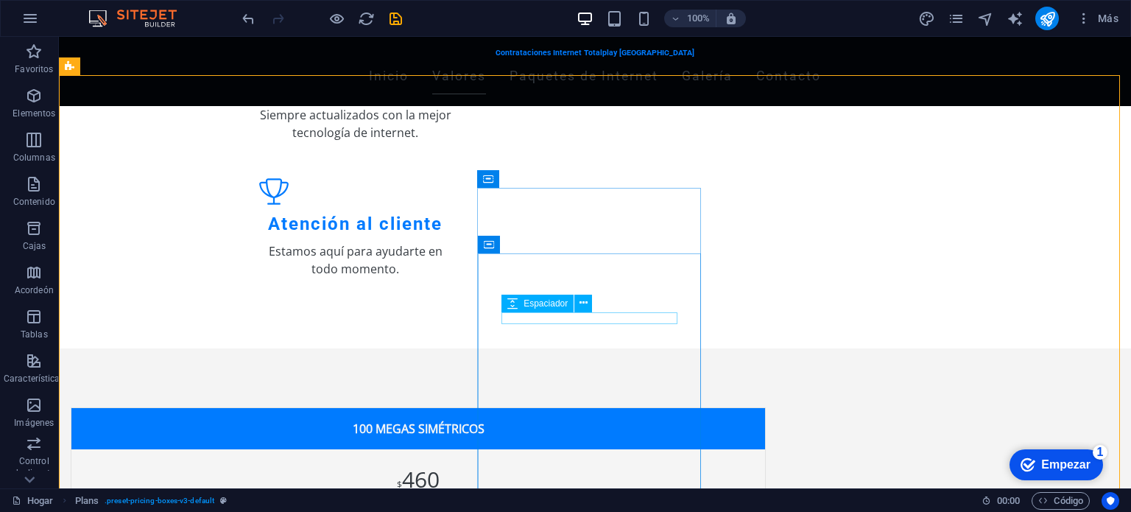
click at [590, 308] on div "Espaciador" at bounding box center [551, 303] width 100 height 18
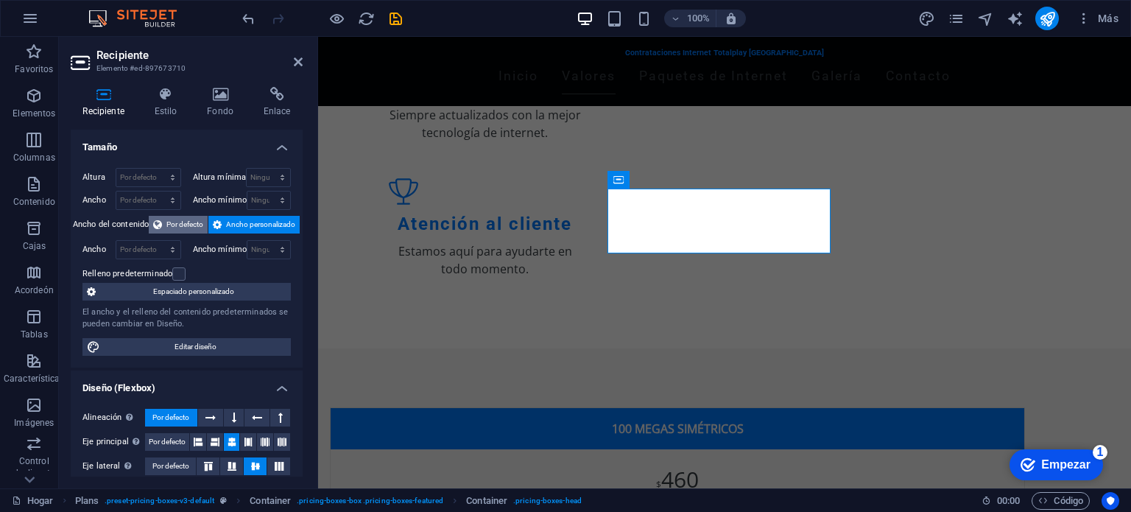
click at [188, 218] on span "Por defecto" at bounding box center [184, 225] width 37 height 18
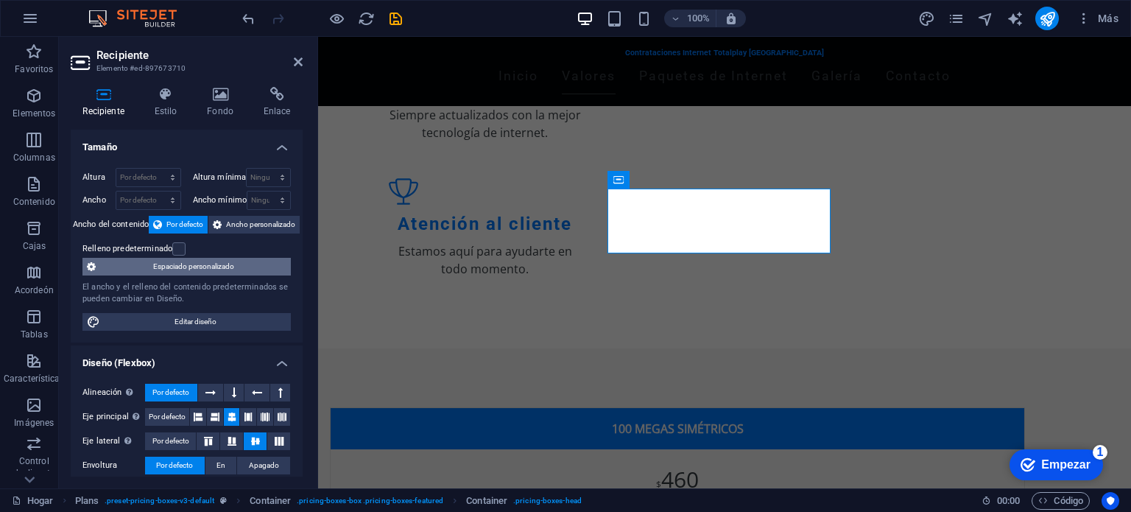
click at [196, 268] on font "Espaciado personalizado" at bounding box center [193, 266] width 81 height 8
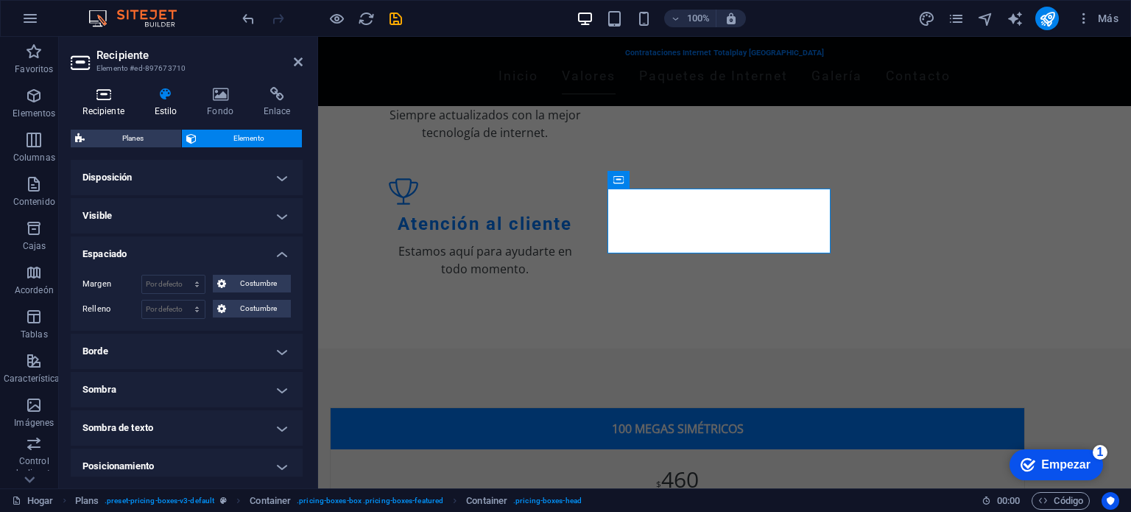
click at [99, 89] on icon at bounding box center [104, 94] width 66 height 15
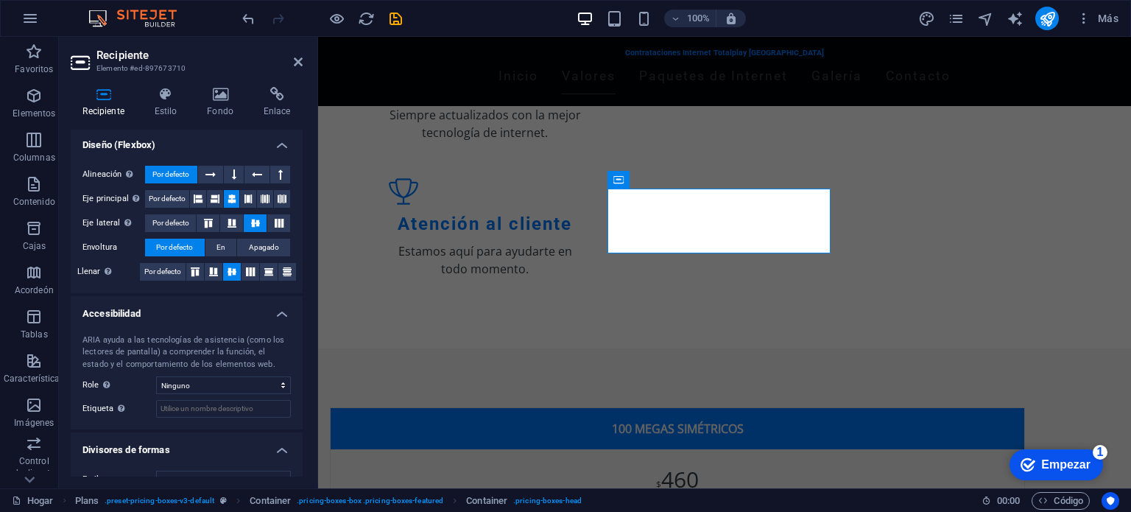
scroll to position [240, 0]
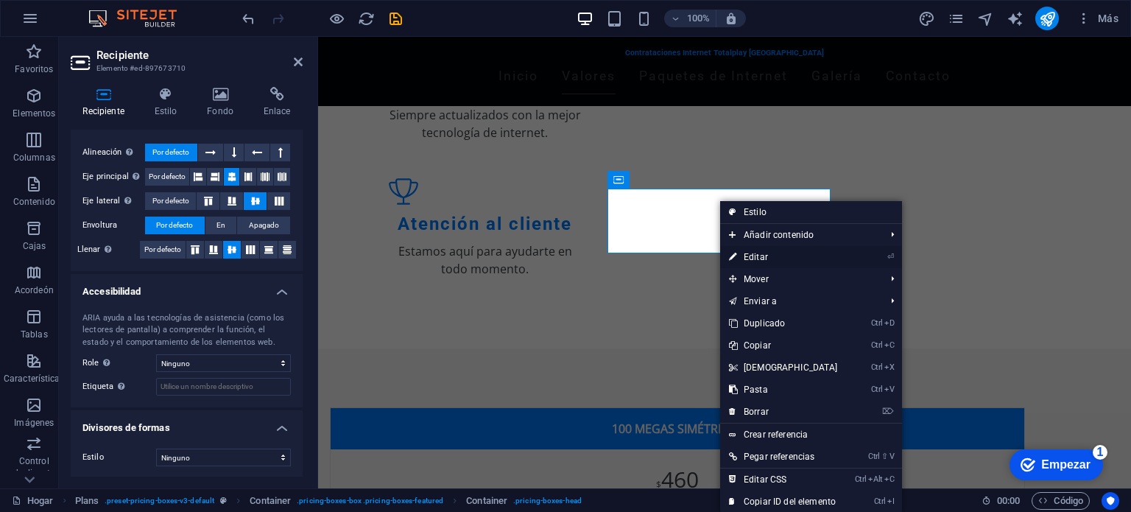
click at [763, 257] on font "Editar" at bounding box center [755, 257] width 24 height 10
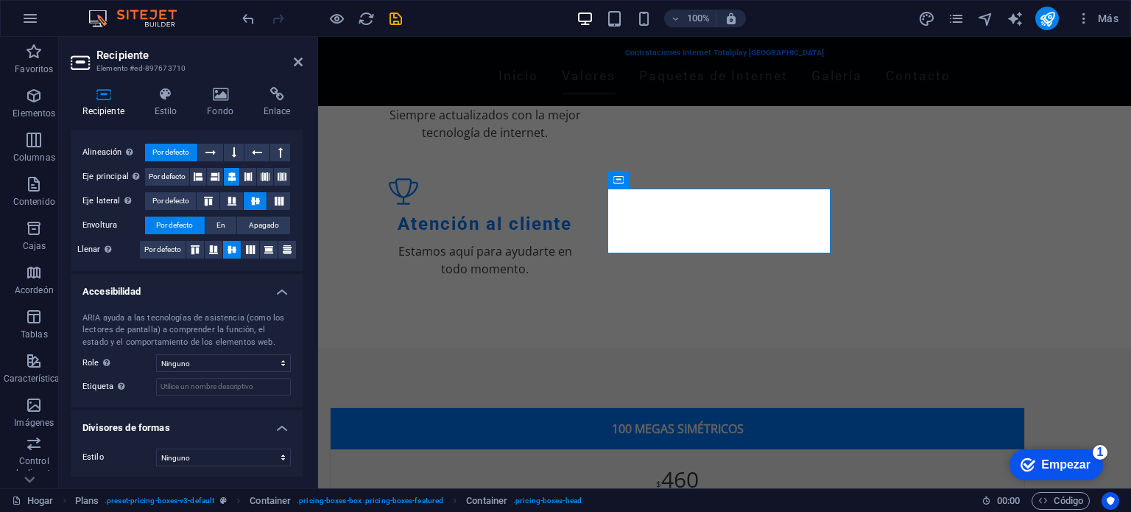
click at [280, 291] on h4 "Accesibilidad" at bounding box center [187, 287] width 232 height 26
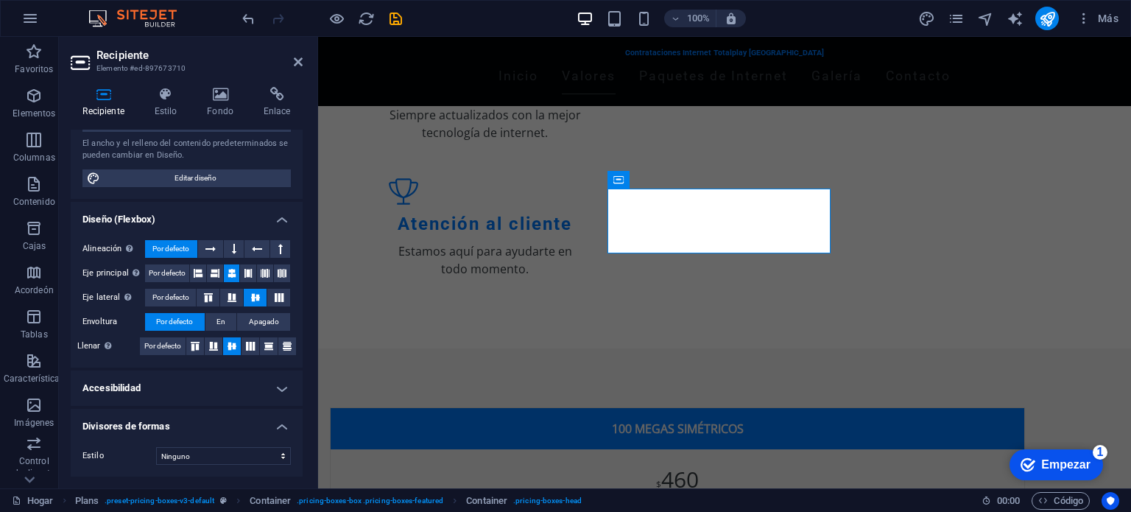
scroll to position [142, 0]
click at [275, 385] on h4 "Accesibilidad" at bounding box center [187, 389] width 232 height 35
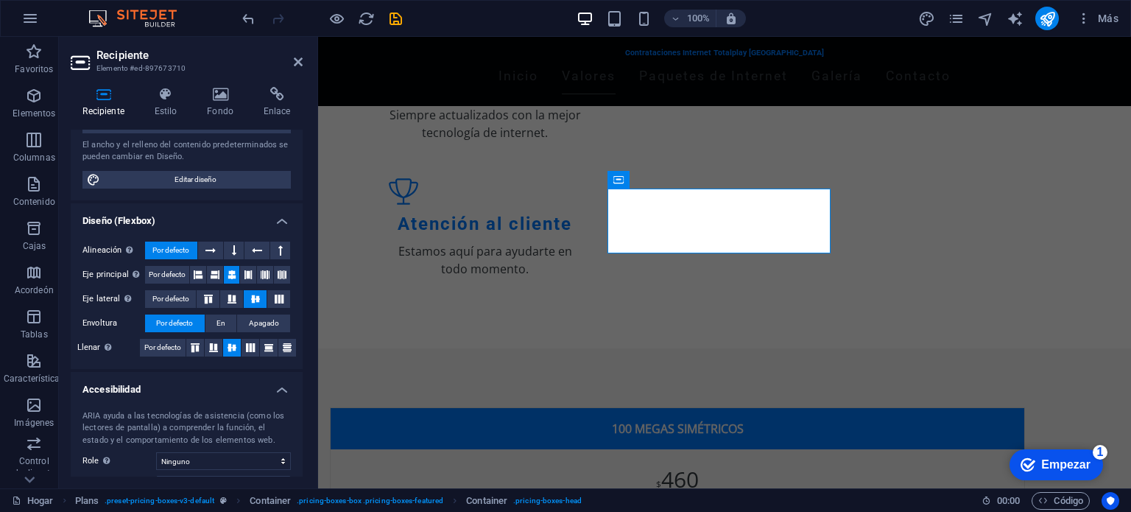
scroll to position [240, 0]
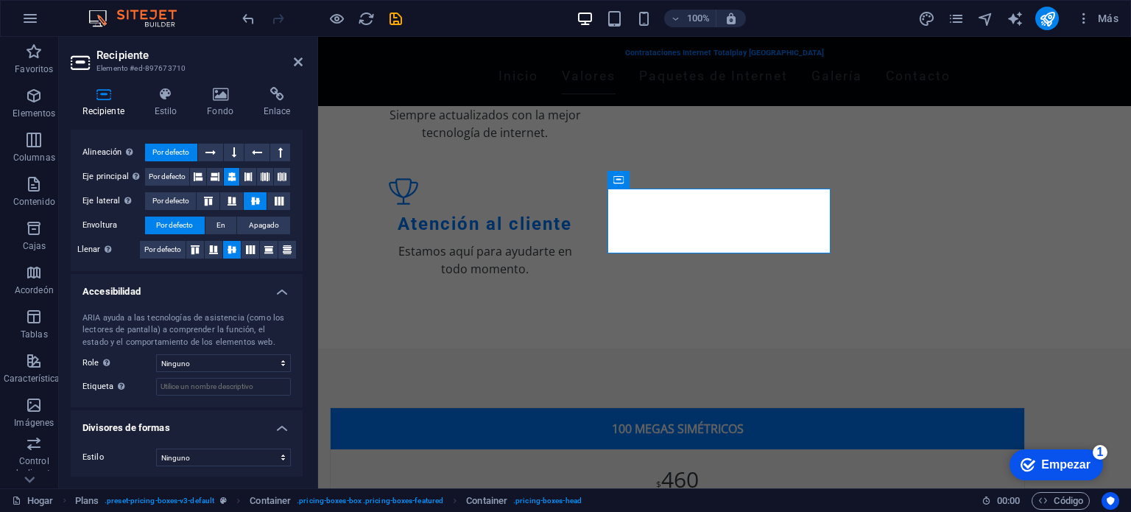
click at [286, 428] on h4 "Divisores de formas" at bounding box center [187, 423] width 232 height 26
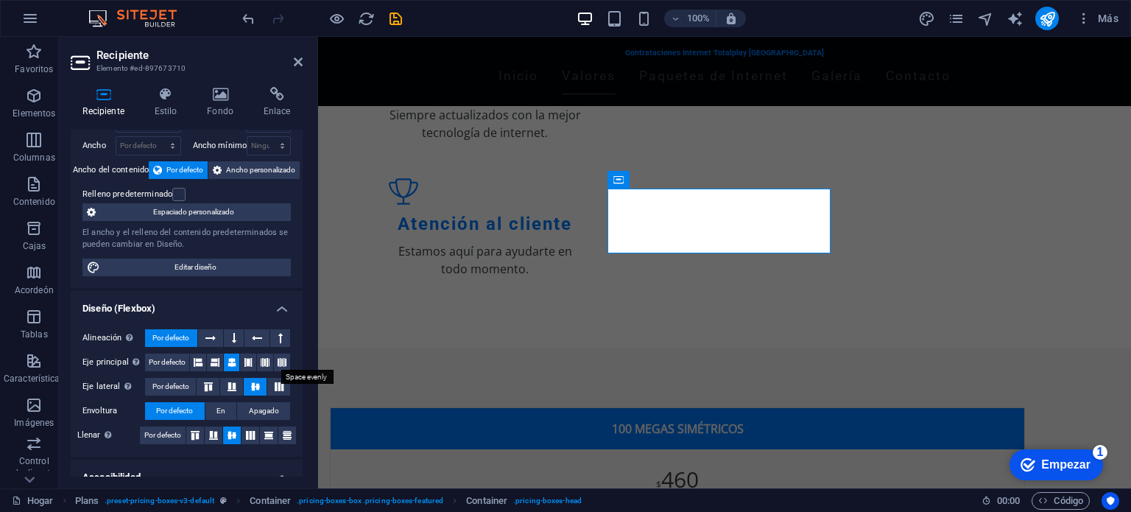
scroll to position [0, 0]
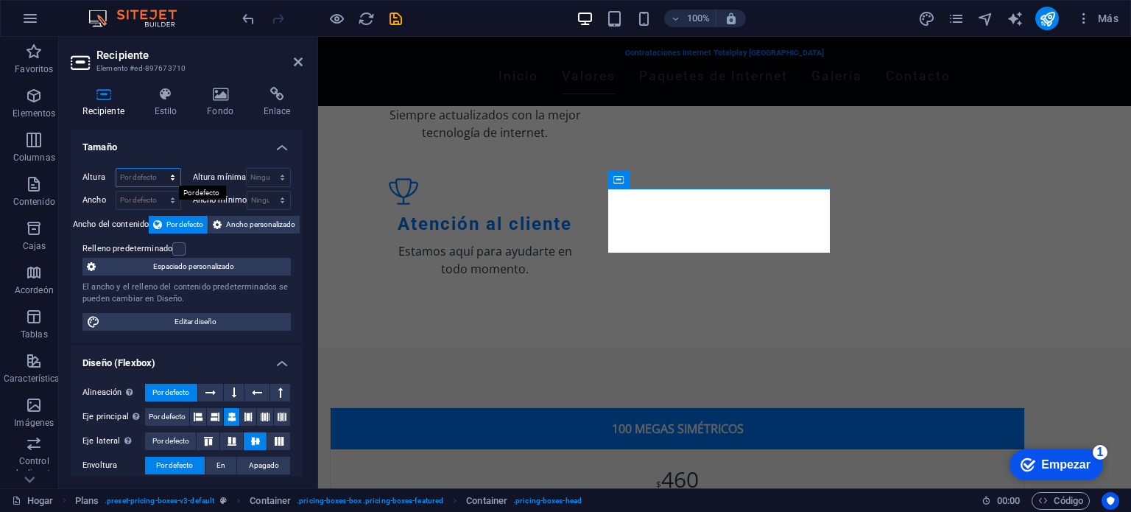
click at [174, 174] on select "Por defecto píxeles movimiento rápido del ojo % vh Volkswagen" at bounding box center [148, 178] width 64 height 18
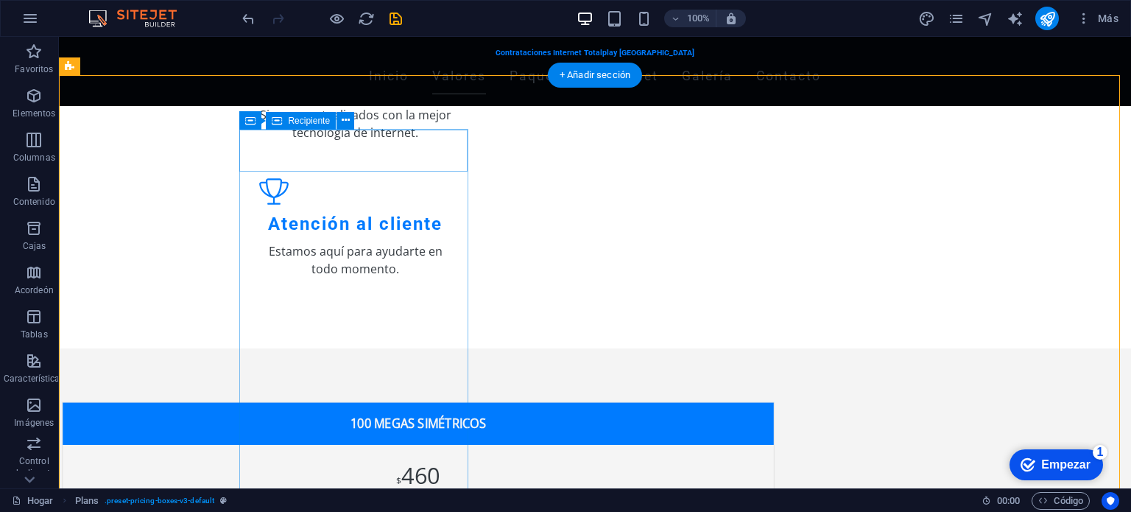
click at [453, 402] on div "100 MEGAS SIMÉTRICOS" at bounding box center [418, 423] width 711 height 42
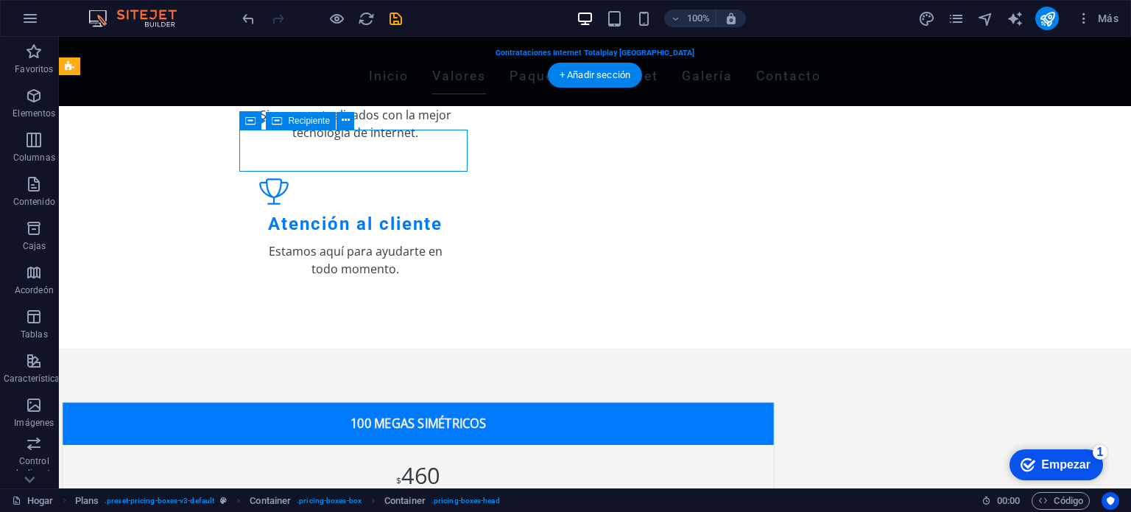
click at [453, 402] on div "100 MEGAS SIMÉTRICOS" at bounding box center [418, 423] width 711 height 42
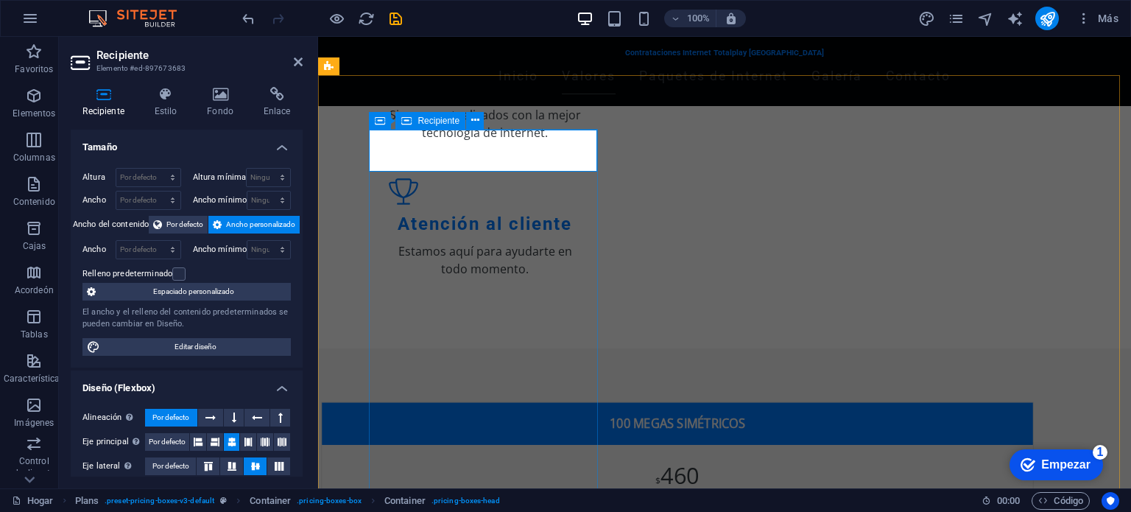
click at [593, 402] on div "100 MEGAS SIMÉTRICOS" at bounding box center [677, 423] width 711 height 42
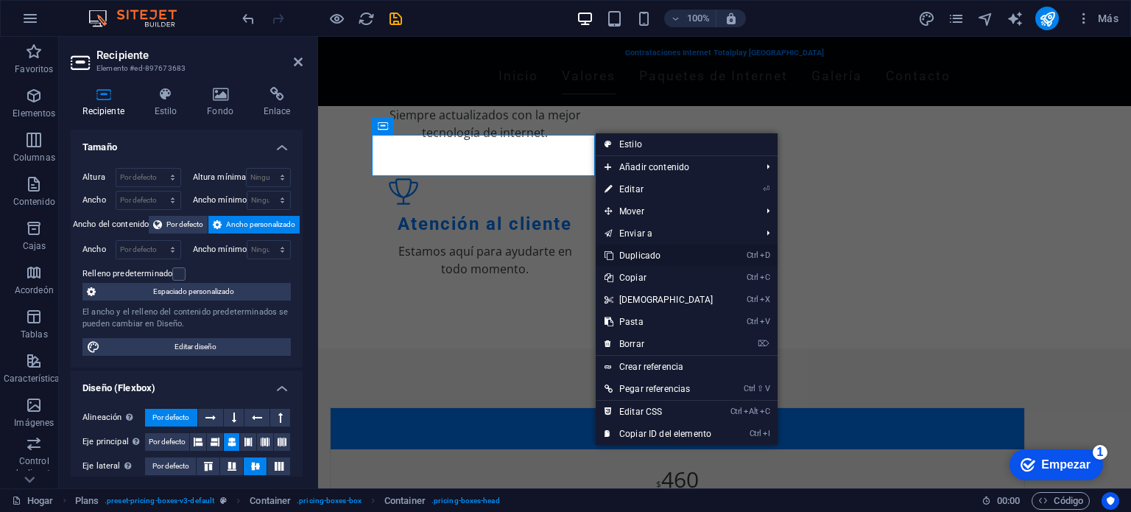
click at [657, 255] on font "Duplicado" at bounding box center [639, 255] width 41 height 10
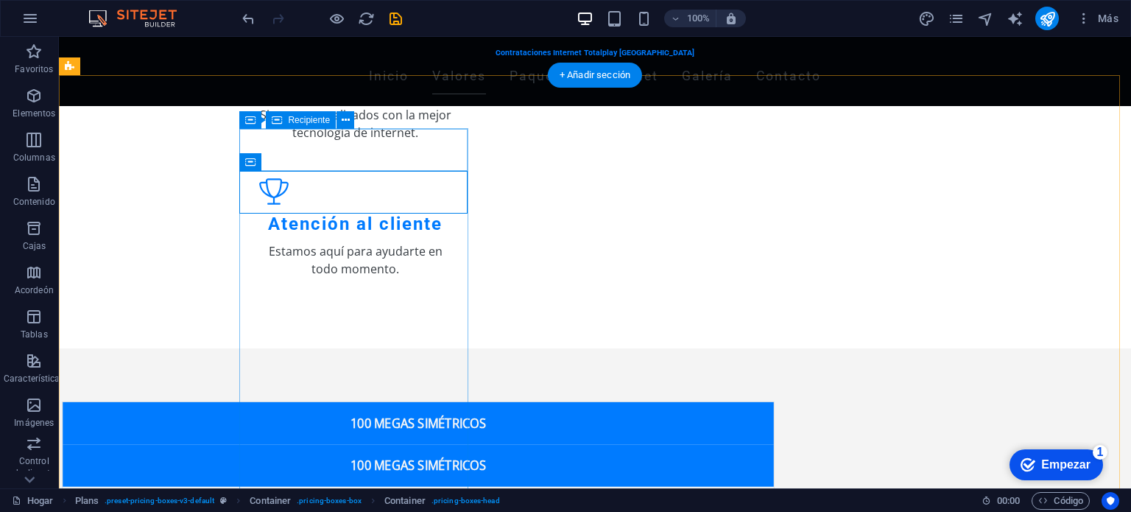
click at [459, 402] on div "100 MEGAS SIMÉTRICOS" at bounding box center [418, 423] width 711 height 42
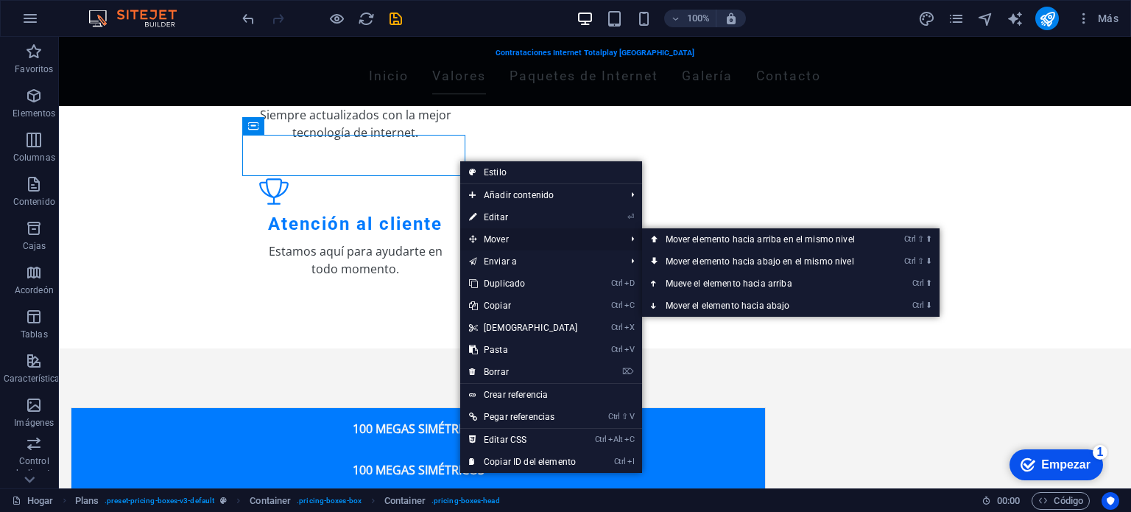
click at [495, 236] on font "Mover" at bounding box center [496, 239] width 25 height 10
click at [503, 240] on font "Mover" at bounding box center [496, 239] width 25 height 10
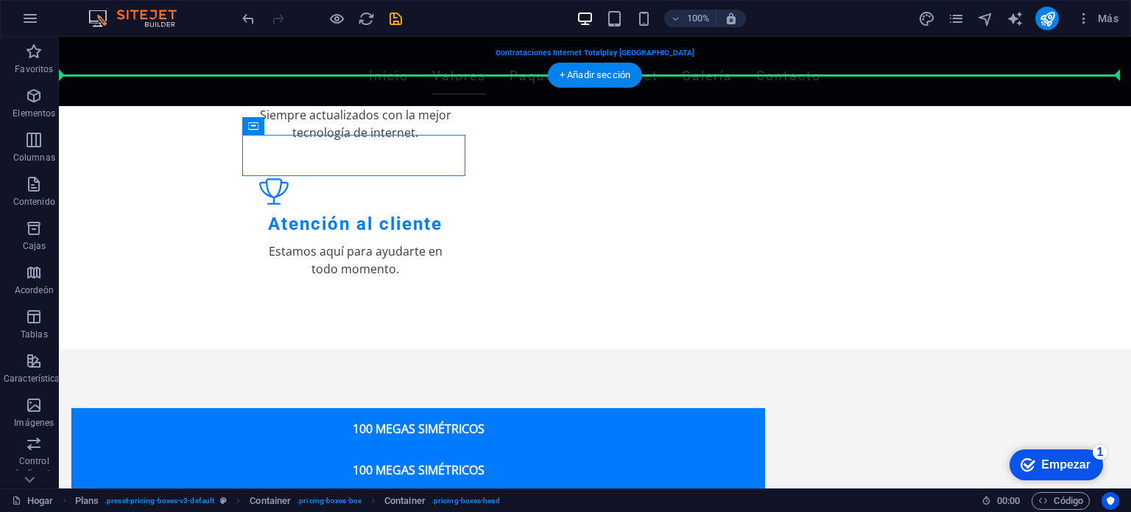
drag, startPoint x: 454, startPoint y: 164, endPoint x: 561, endPoint y: 194, distance: 110.9
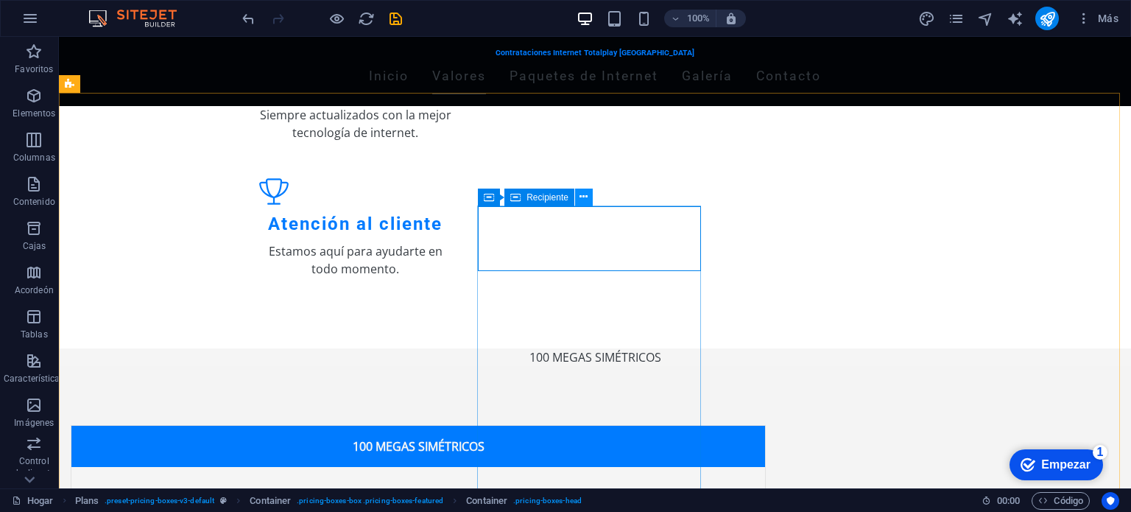
click at [581, 195] on icon at bounding box center [583, 196] width 8 height 15
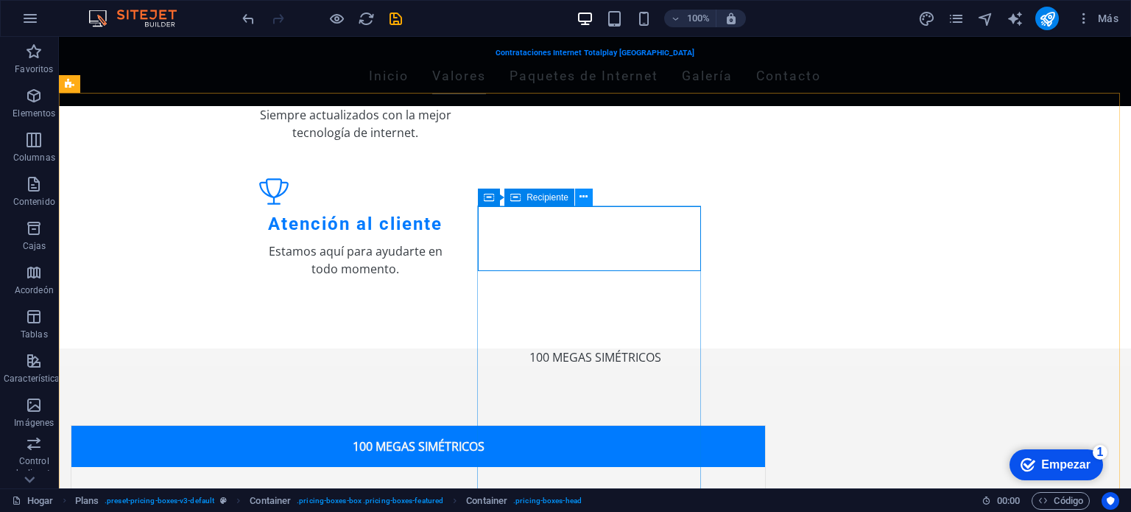
click at [586, 194] on icon at bounding box center [583, 196] width 8 height 15
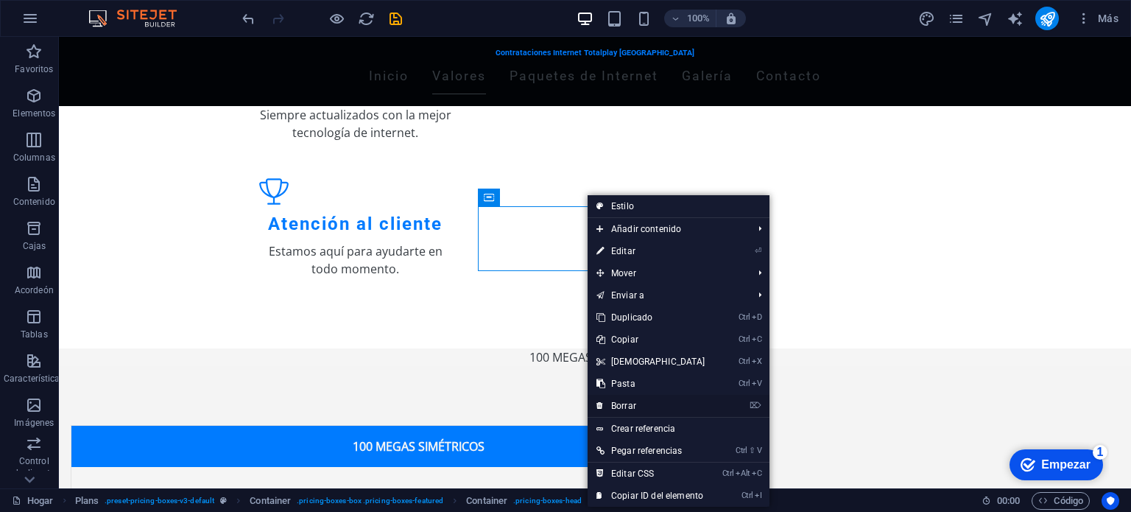
click at [629, 407] on font "Borrar" at bounding box center [623, 405] width 25 height 10
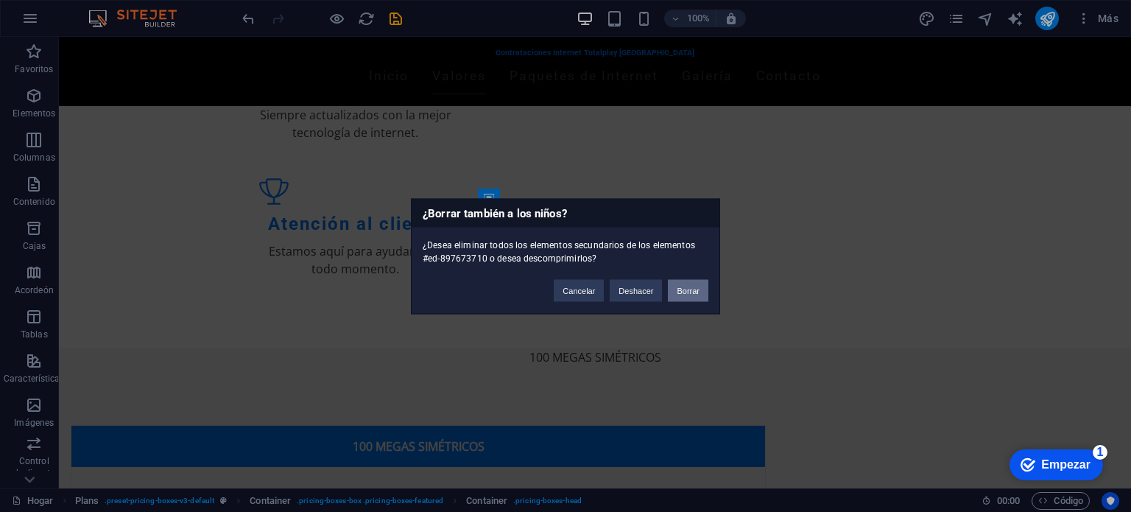
click at [704, 279] on button "Borrar" at bounding box center [688, 290] width 40 height 22
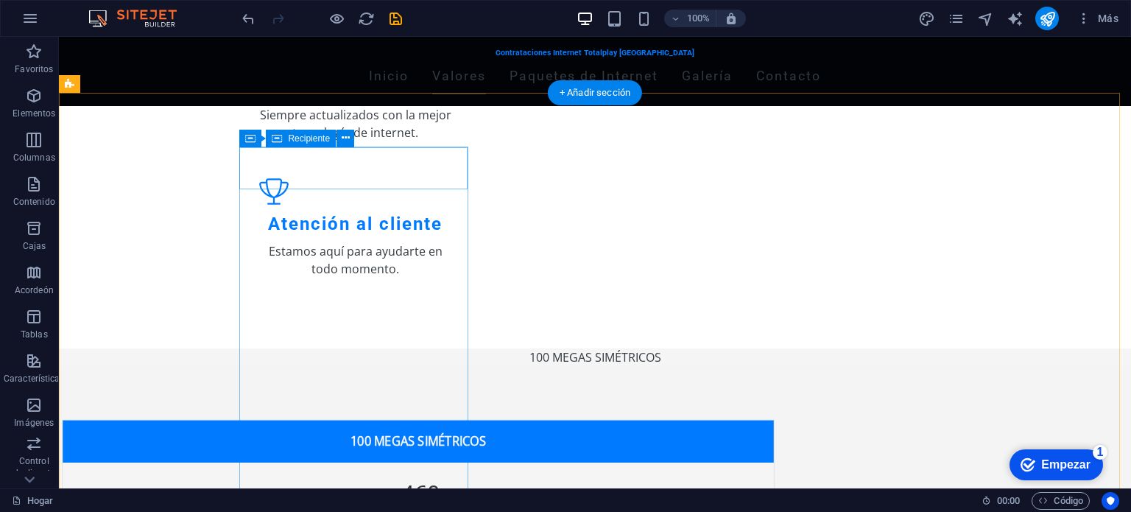
click at [450, 420] on div "100 MEGAS SIMÉTRICOS" at bounding box center [418, 441] width 711 height 42
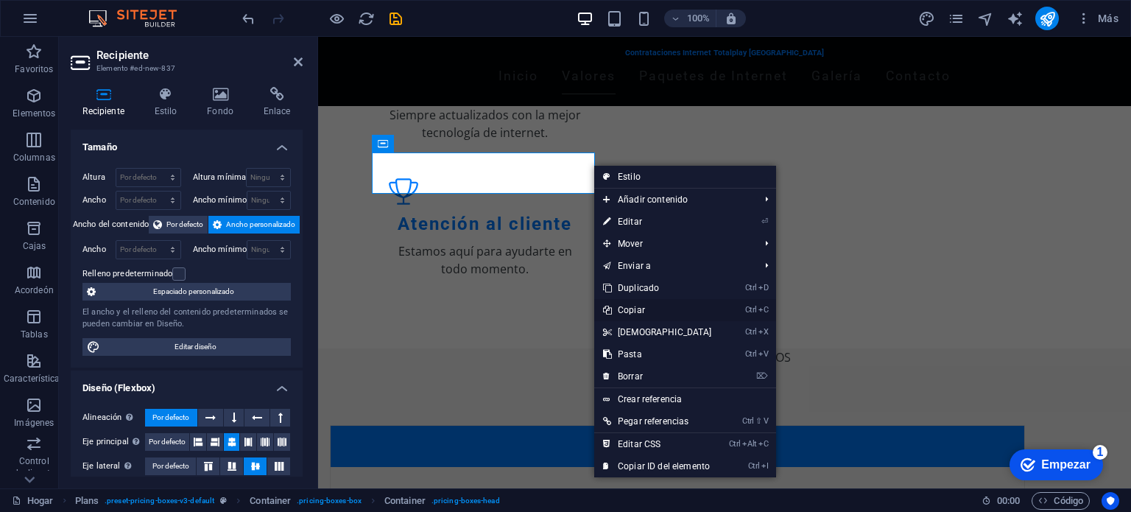
click at [640, 311] on font "Copiar" at bounding box center [631, 310] width 27 height 10
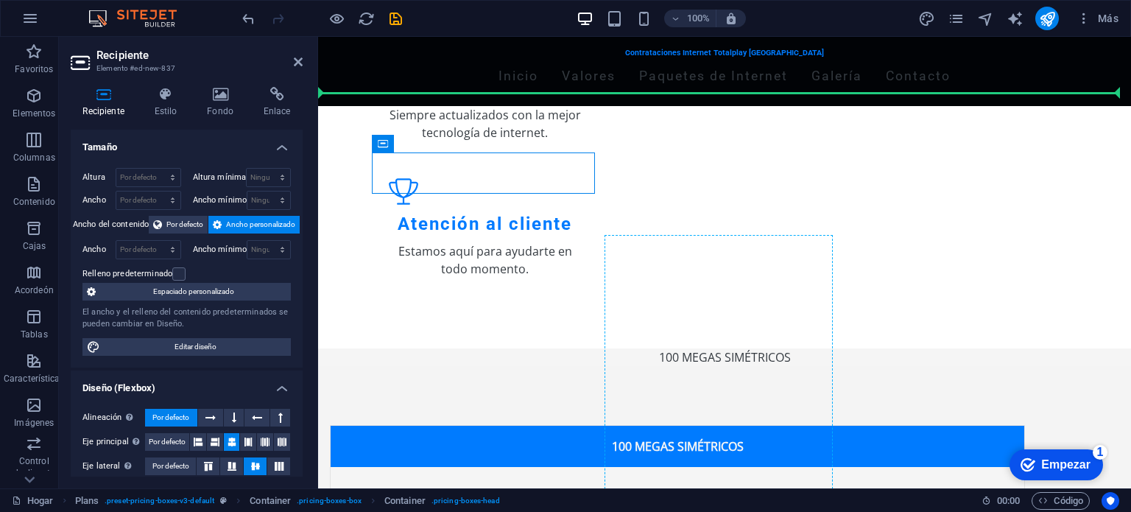
drag, startPoint x: 596, startPoint y: 176, endPoint x: 714, endPoint y: 245, distance: 137.2
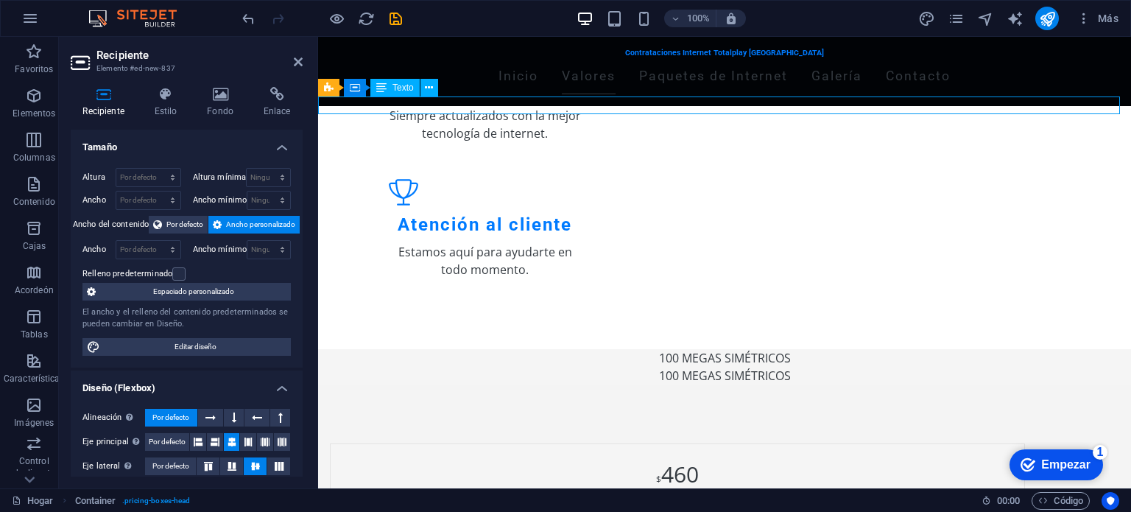
scroll to position [545, 0]
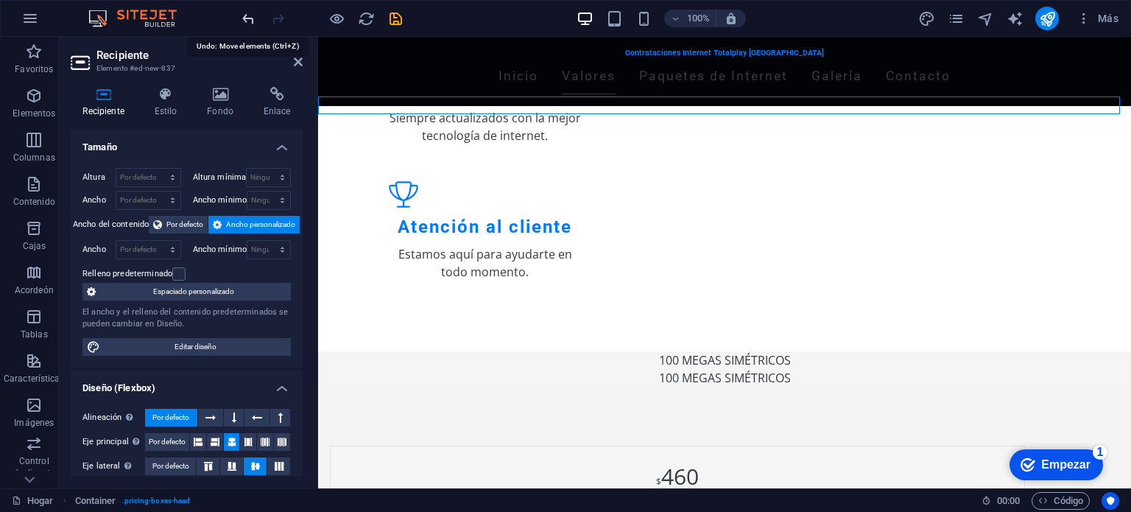
click at [252, 23] on icon "deshacer" at bounding box center [248, 18] width 17 height 17
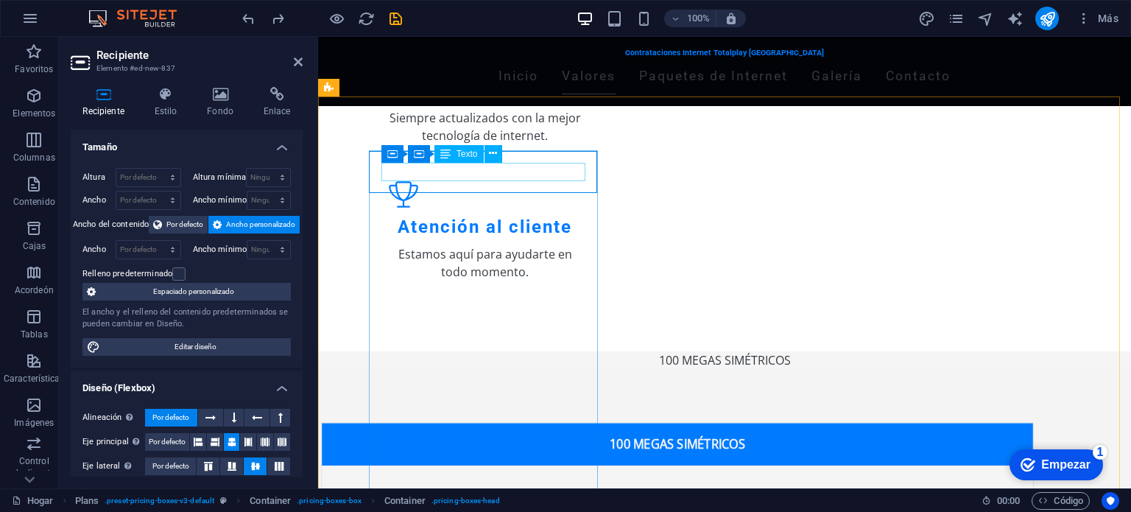
click at [384, 435] on div "100 MEGAS SIMÉTRICOS" at bounding box center [677, 444] width 687 height 18
click at [375, 423] on div "100 MEGAS SIMÉTRICOS" at bounding box center [677, 444] width 711 height 42
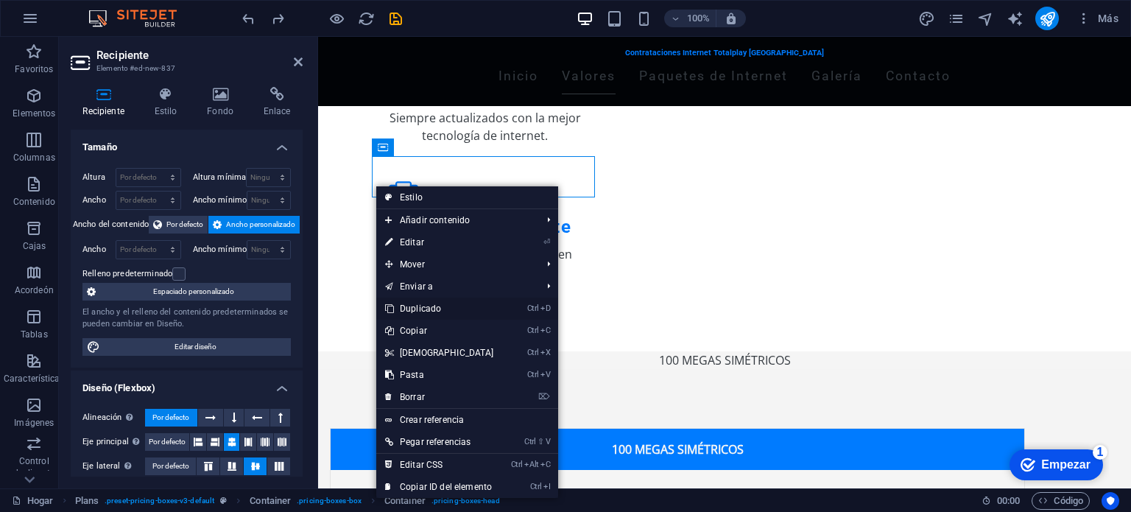
click at [434, 305] on font "Duplicado" at bounding box center [420, 308] width 41 height 10
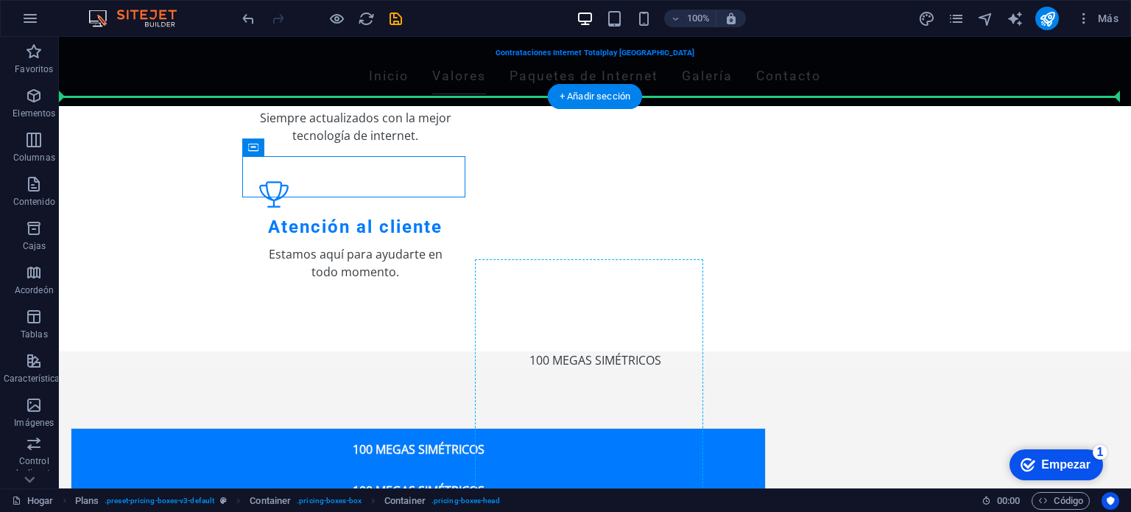
drag, startPoint x: 459, startPoint y: 190, endPoint x: 586, endPoint y: 278, distance: 154.4
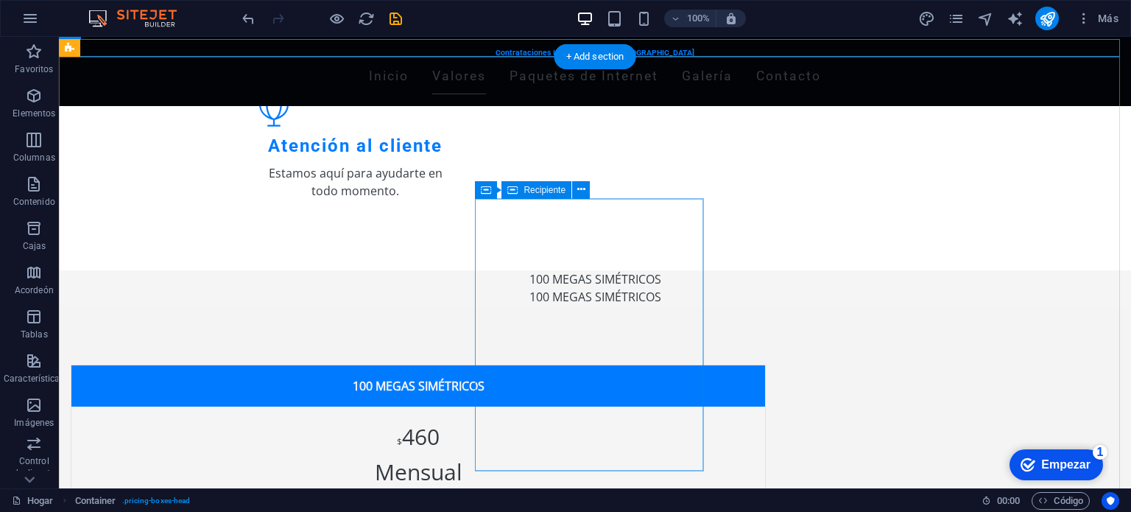
scroll to position [596, 0]
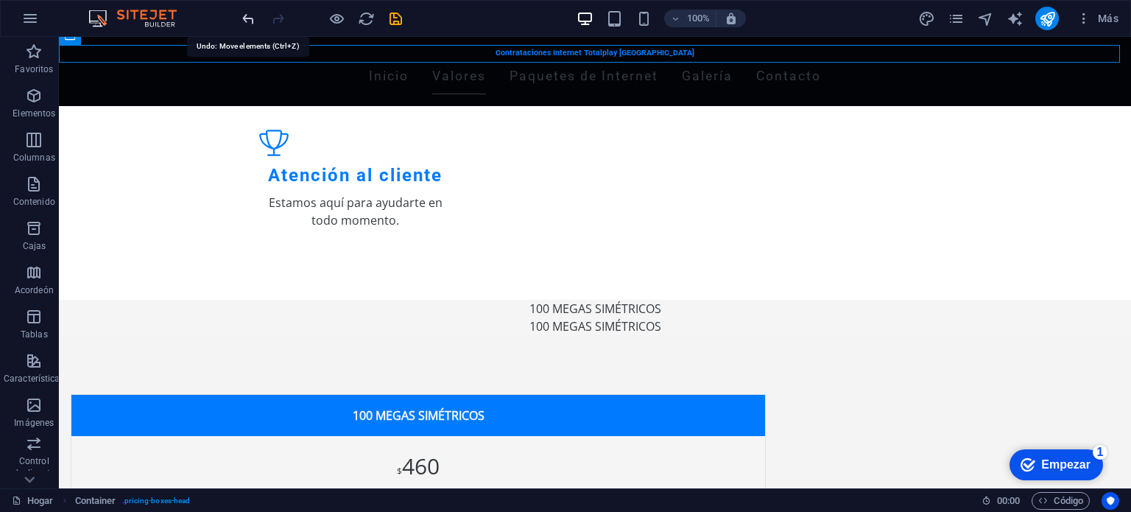
click at [248, 23] on icon "deshacer" at bounding box center [248, 18] width 17 height 17
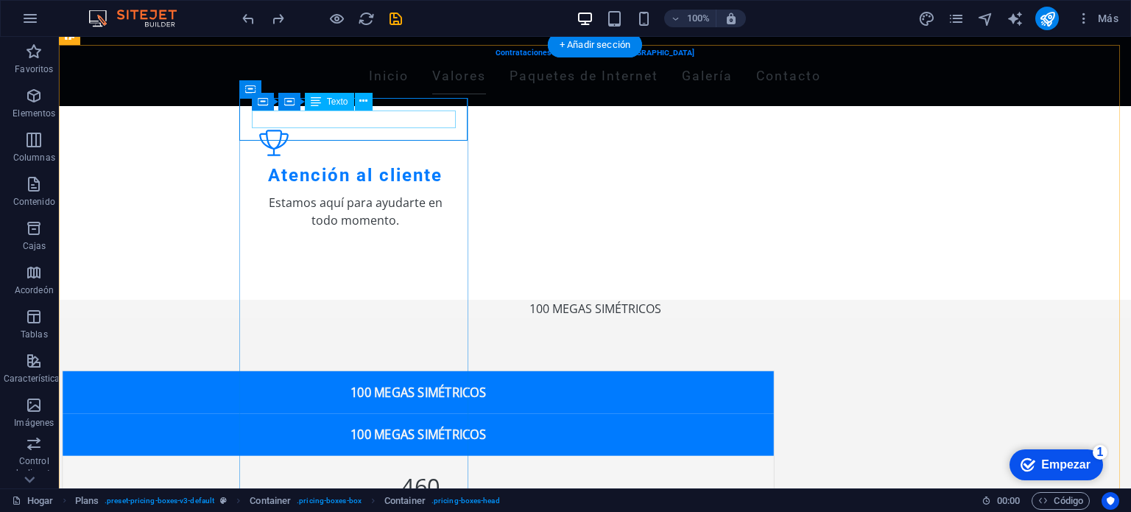
click at [443, 383] on div "100 MEGAS SIMÉTRICOS" at bounding box center [418, 392] width 687 height 18
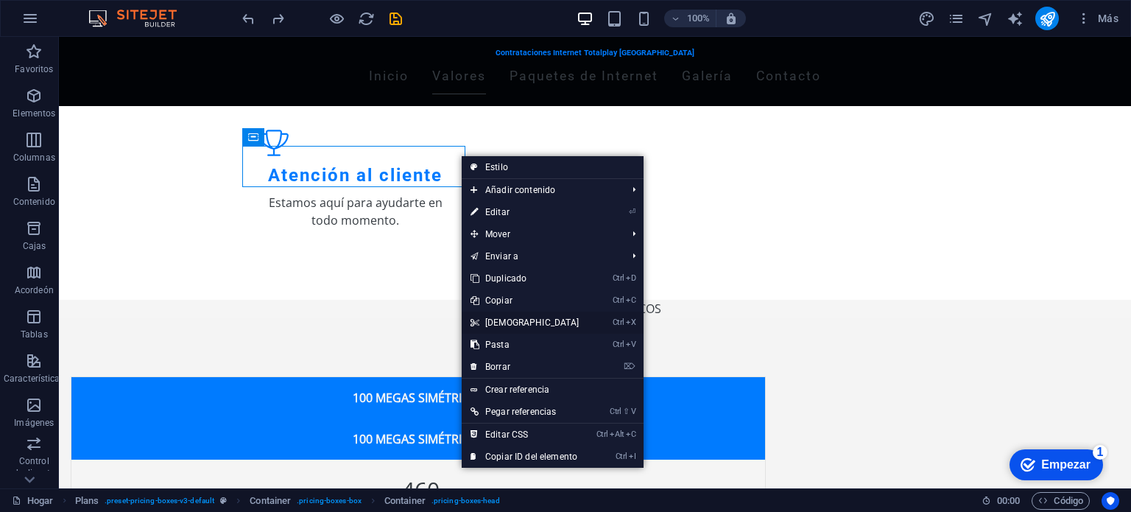
click at [509, 317] on font "[DEMOGRAPHIC_DATA]" at bounding box center [532, 322] width 94 height 10
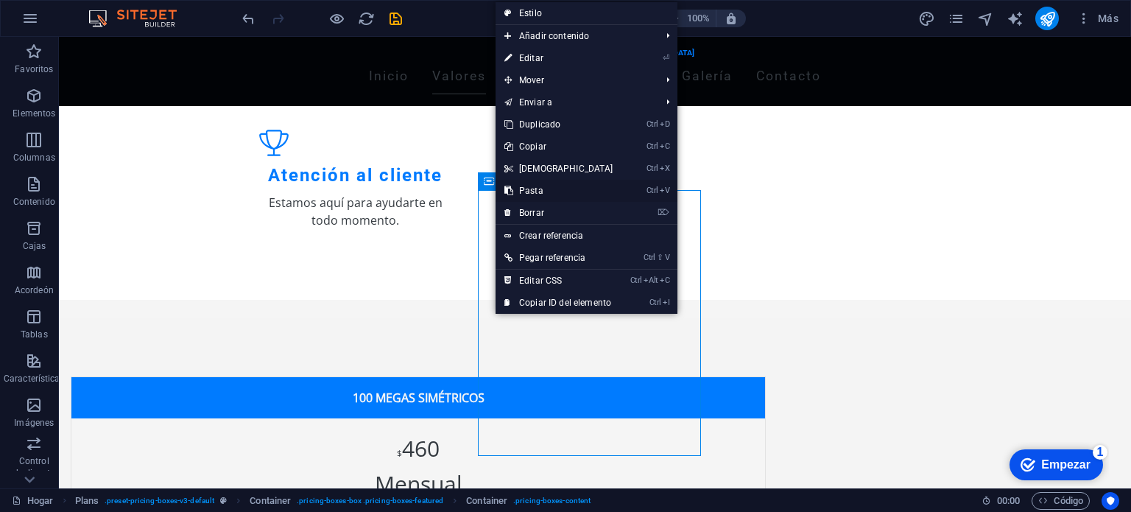
click at [529, 193] on font "Pasta" at bounding box center [531, 190] width 24 height 10
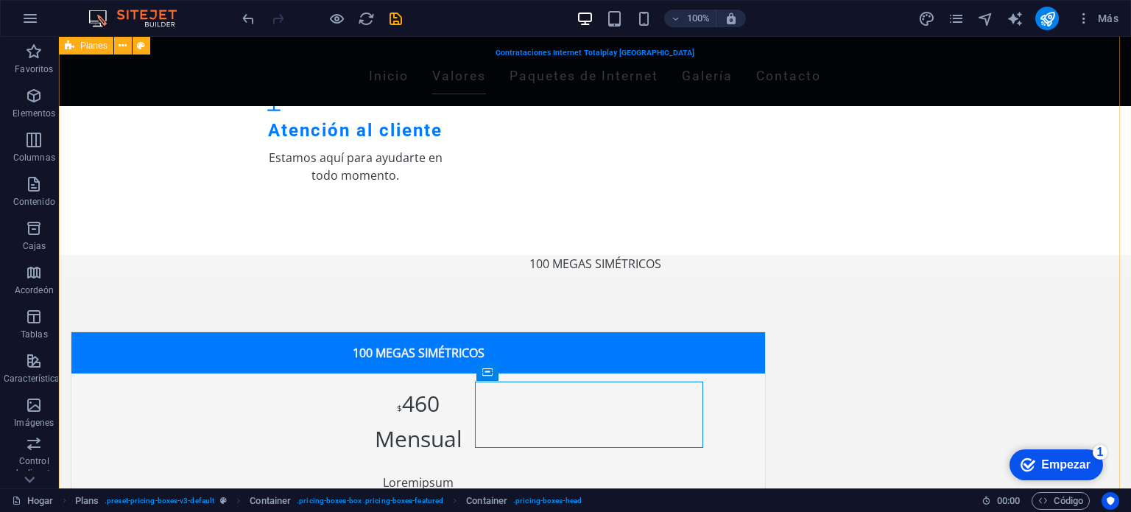
scroll to position [640, 0]
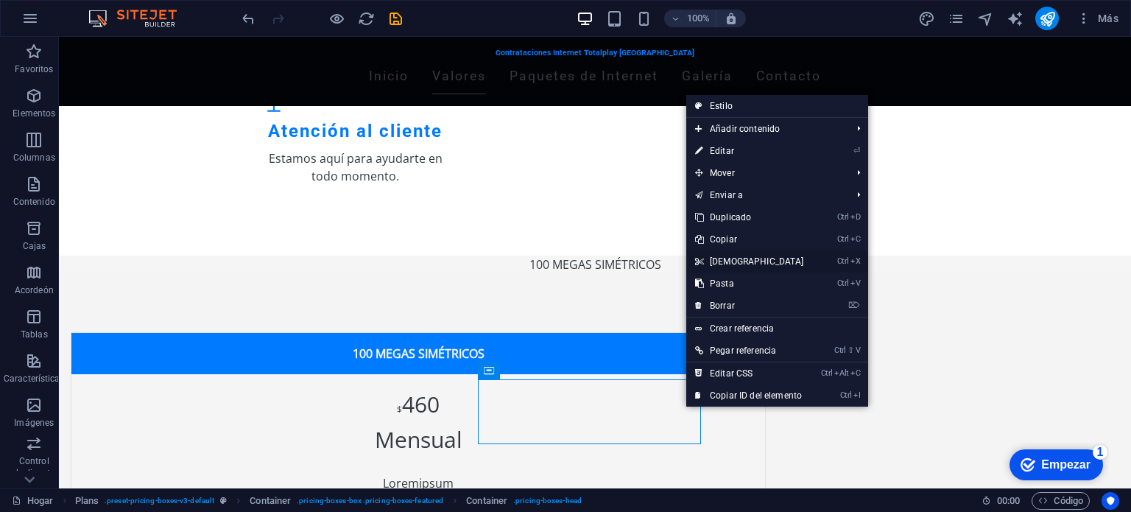
click at [724, 258] on font "[DEMOGRAPHIC_DATA]" at bounding box center [757, 261] width 94 height 10
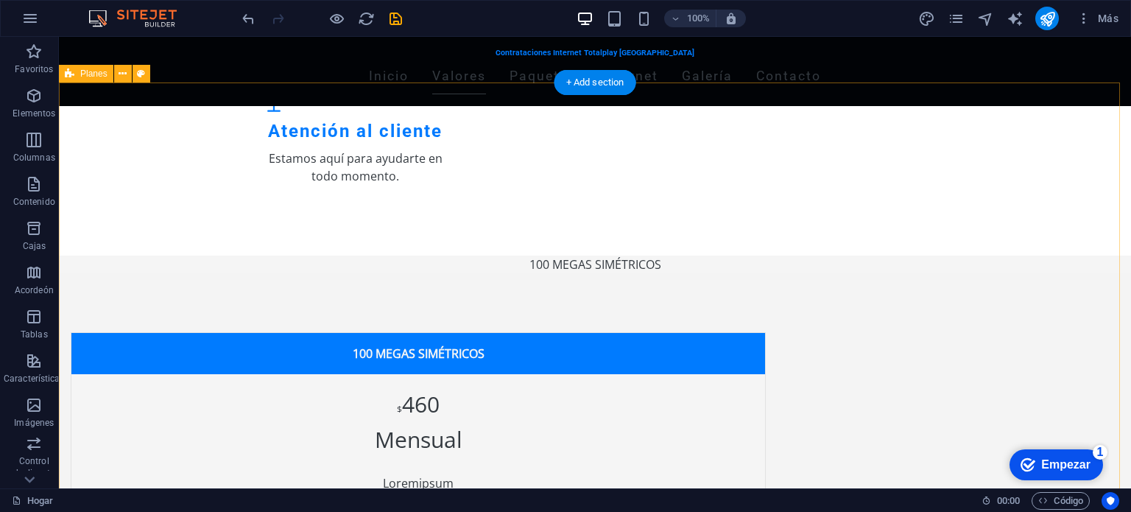
scroll to position [559, 0]
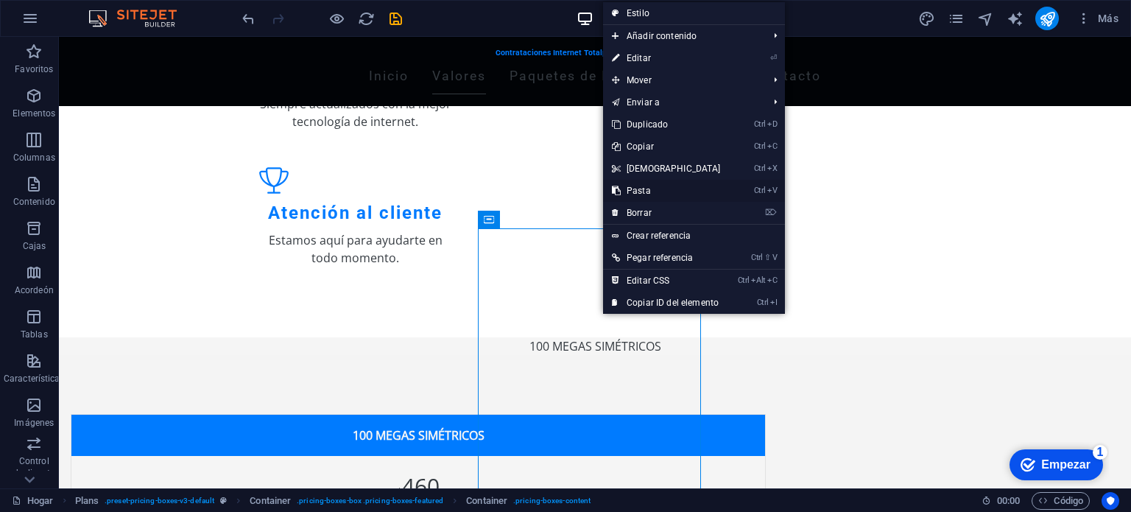
click at [638, 185] on font "Pasta" at bounding box center [638, 190] width 24 height 10
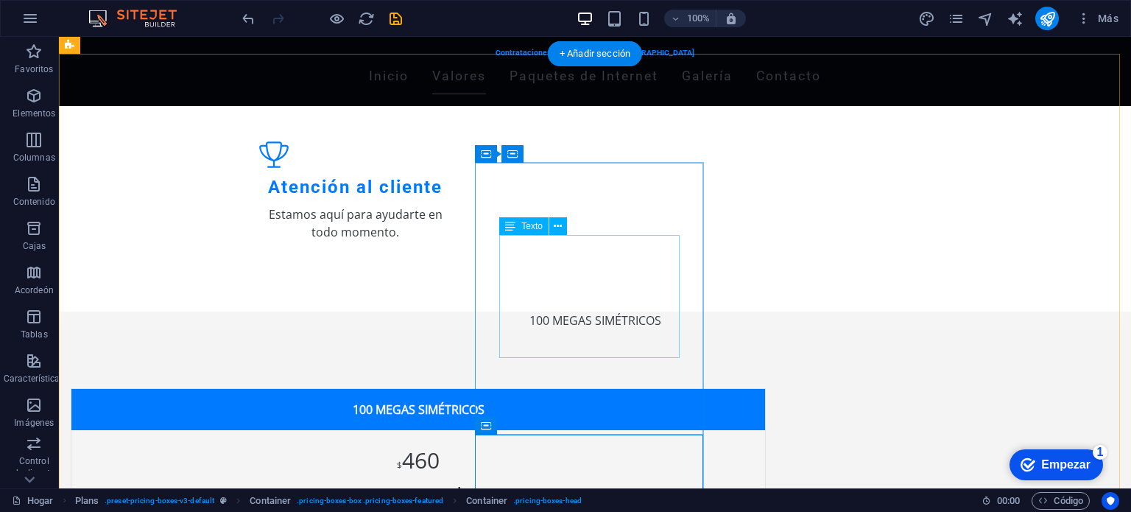
scroll to position [593, 0]
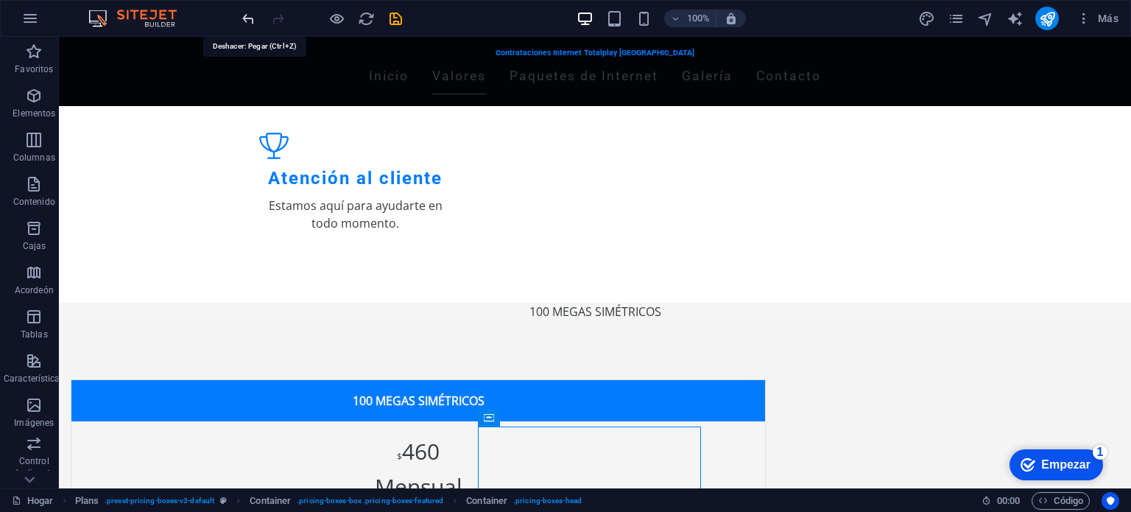
click at [249, 21] on icon "deshacer" at bounding box center [248, 18] width 17 height 17
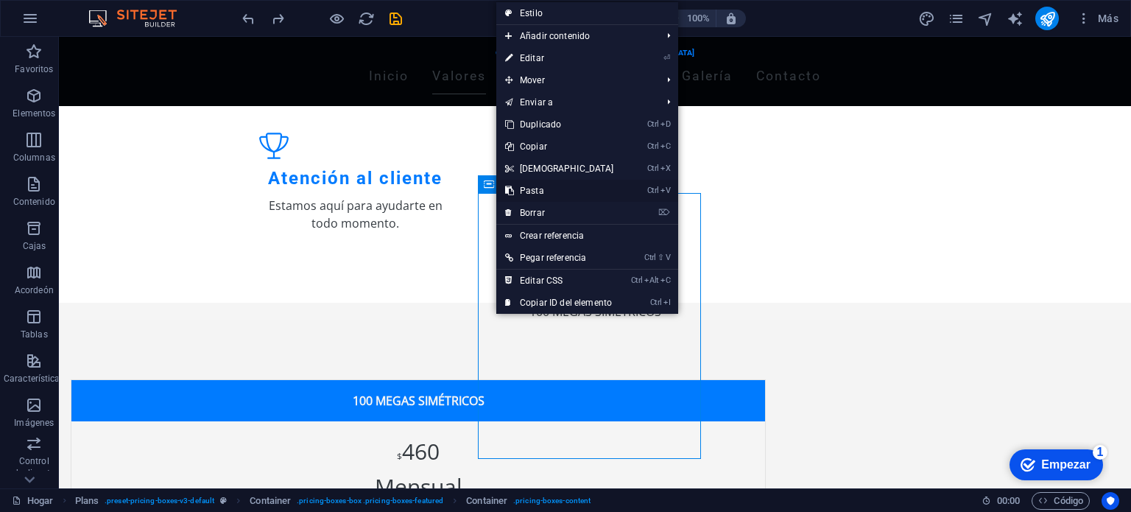
click at [517, 196] on link "Ctrl V Pasta" at bounding box center [559, 191] width 127 height 22
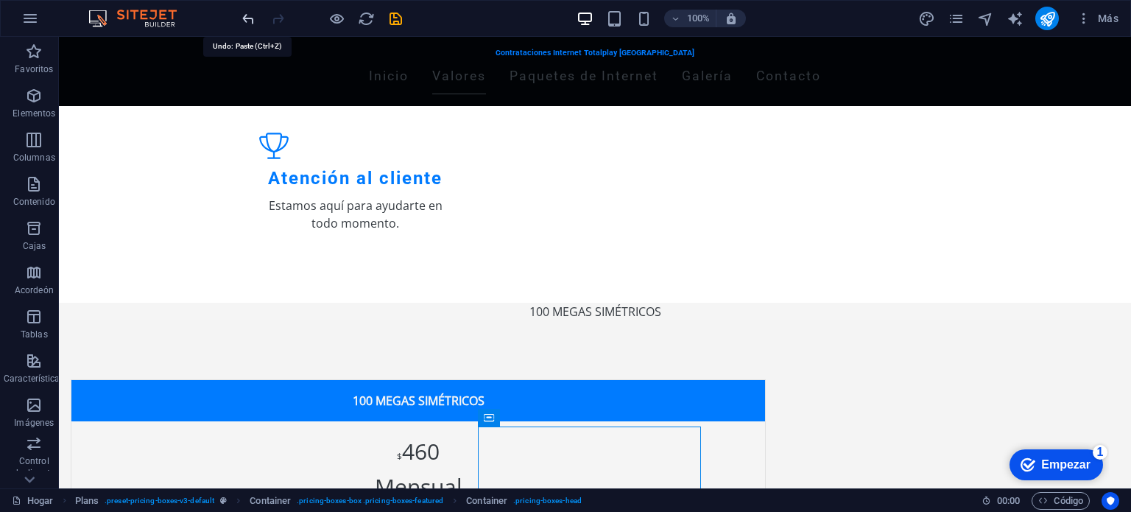
click at [247, 15] on icon "deshacer" at bounding box center [248, 18] width 17 height 17
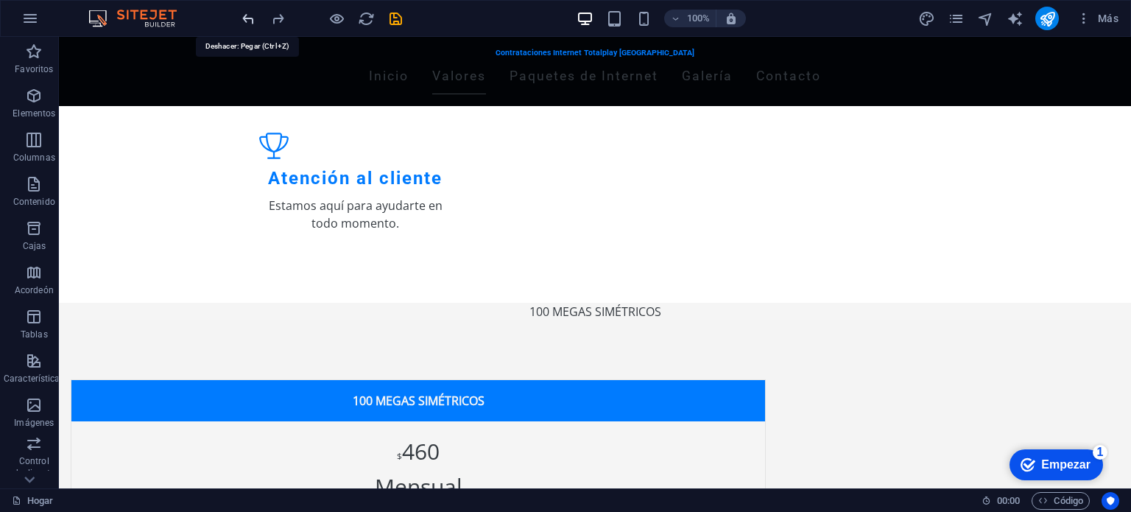
click at [247, 15] on icon "deshacer" at bounding box center [248, 18] width 17 height 17
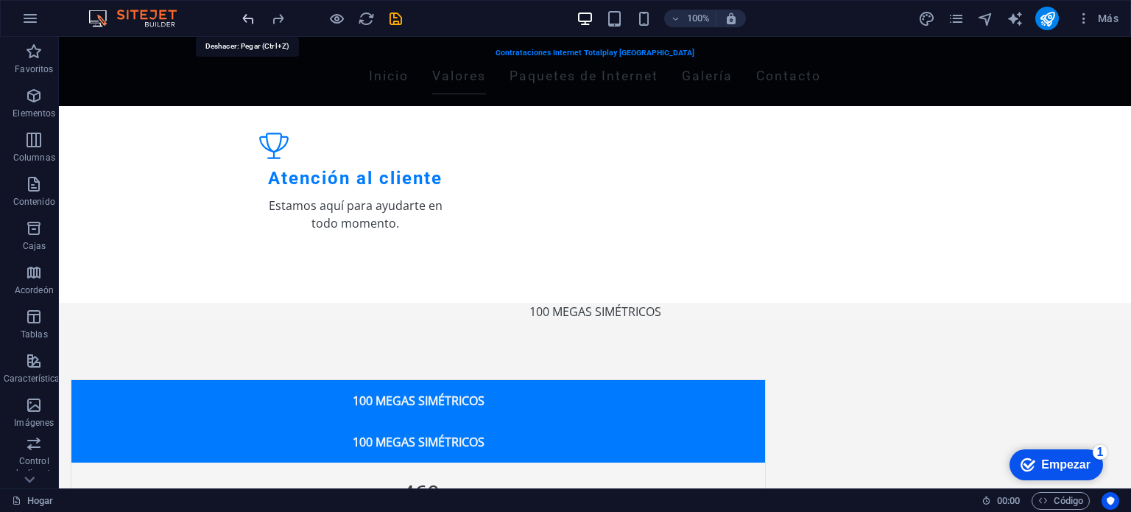
click at [247, 15] on icon "deshacer" at bounding box center [248, 18] width 17 height 17
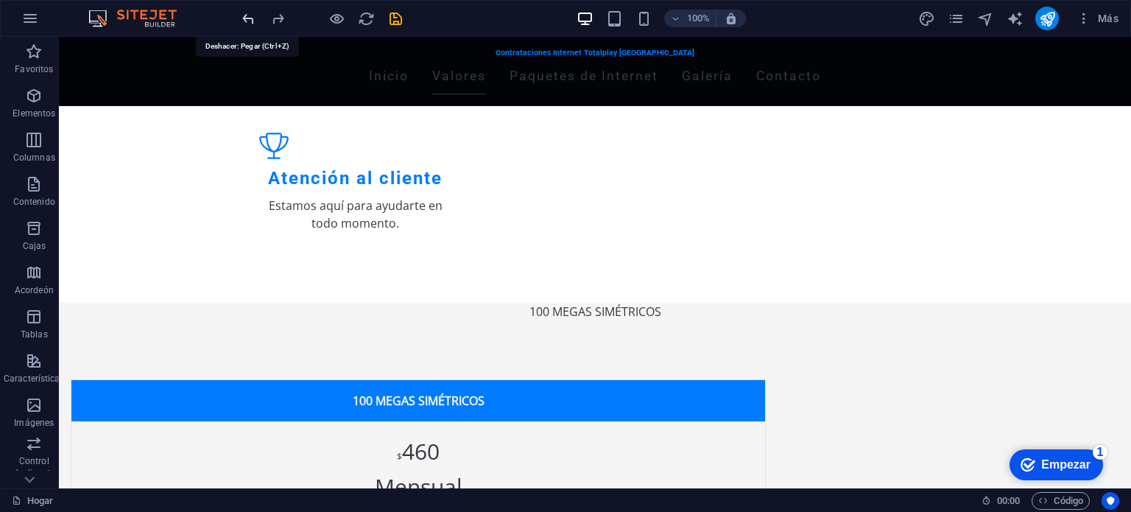
click at [247, 15] on icon "deshacer" at bounding box center [248, 18] width 17 height 17
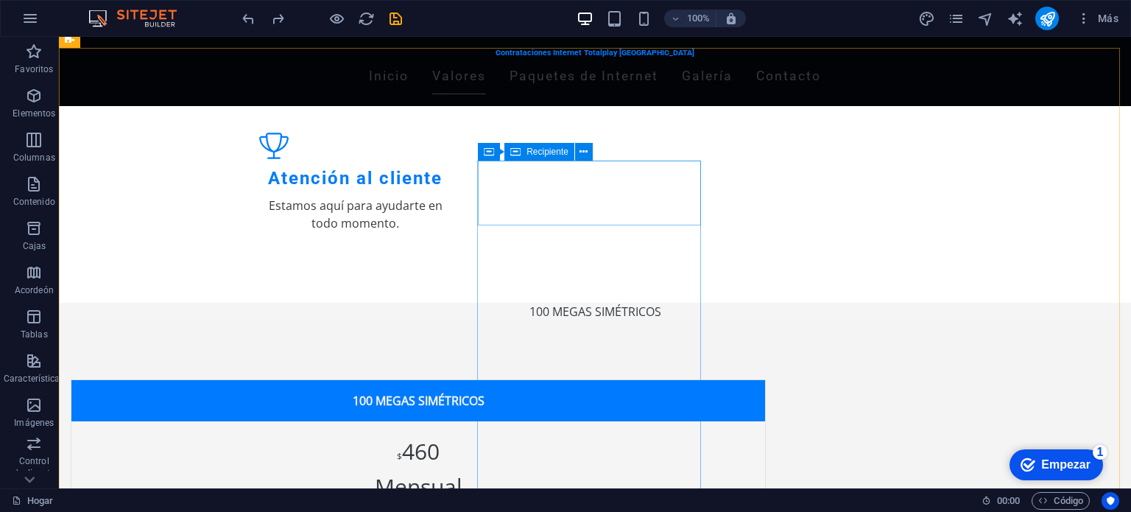
click at [556, 152] on font "Recipiente" at bounding box center [547, 151] width 42 height 10
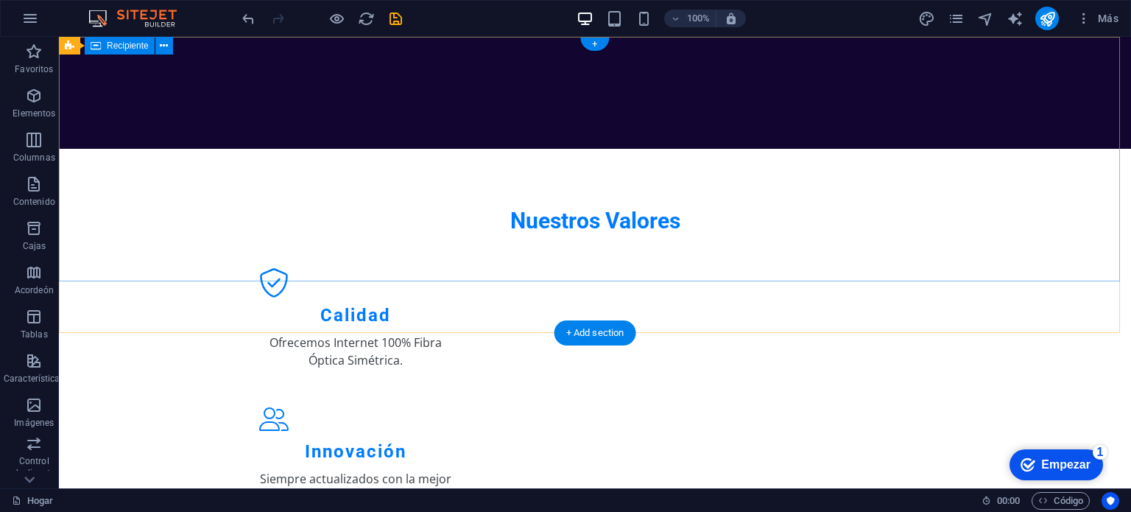
scroll to position [0, 0]
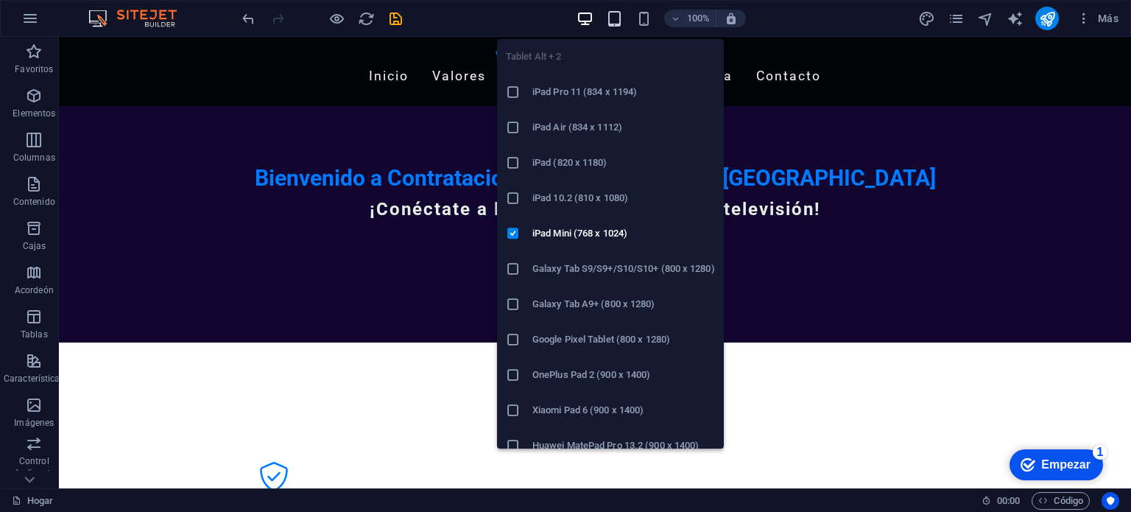
click at [621, 21] on icon "button" at bounding box center [614, 18] width 17 height 17
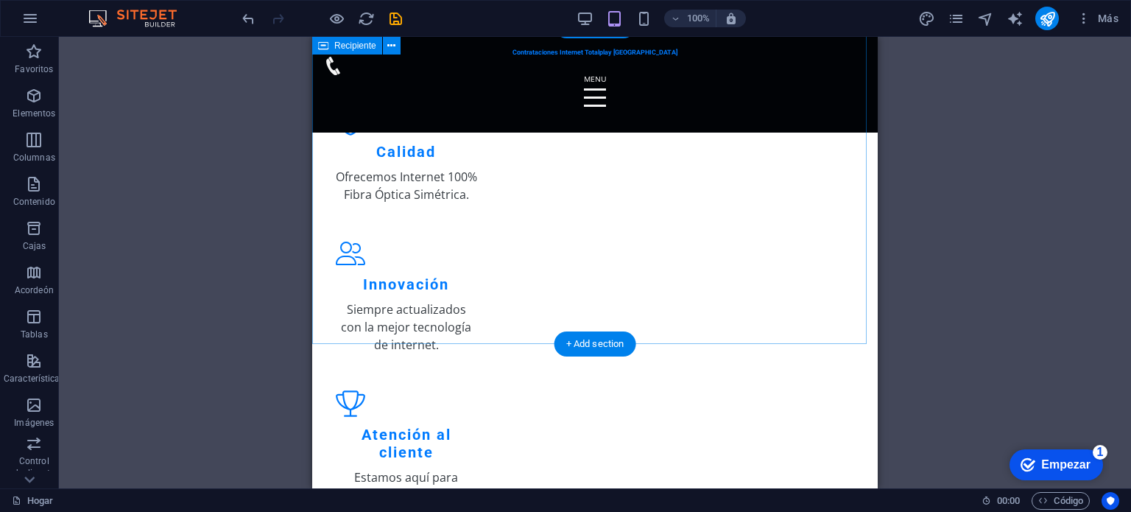
scroll to position [265, 0]
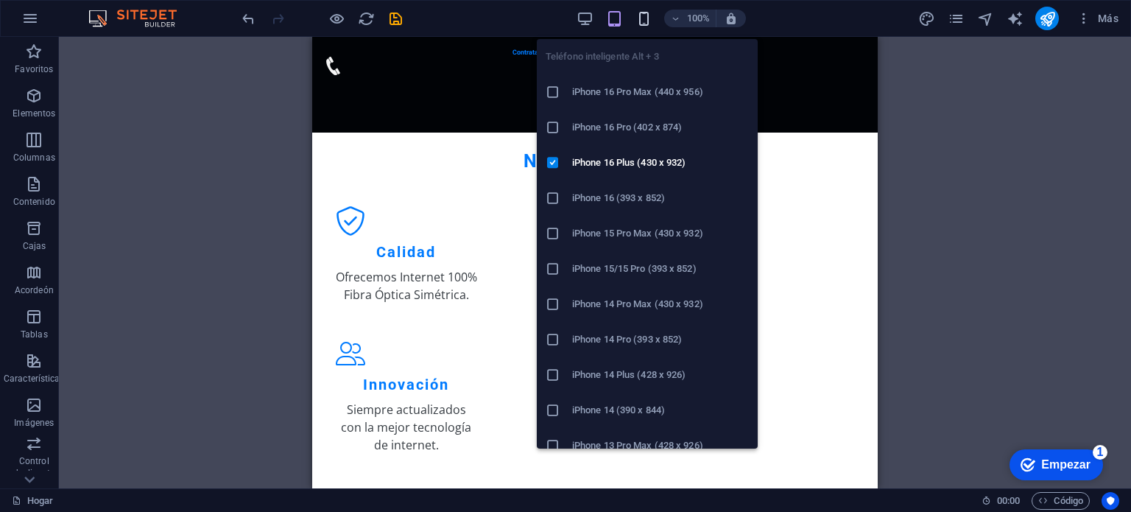
click at [648, 21] on icon "button" at bounding box center [643, 18] width 17 height 17
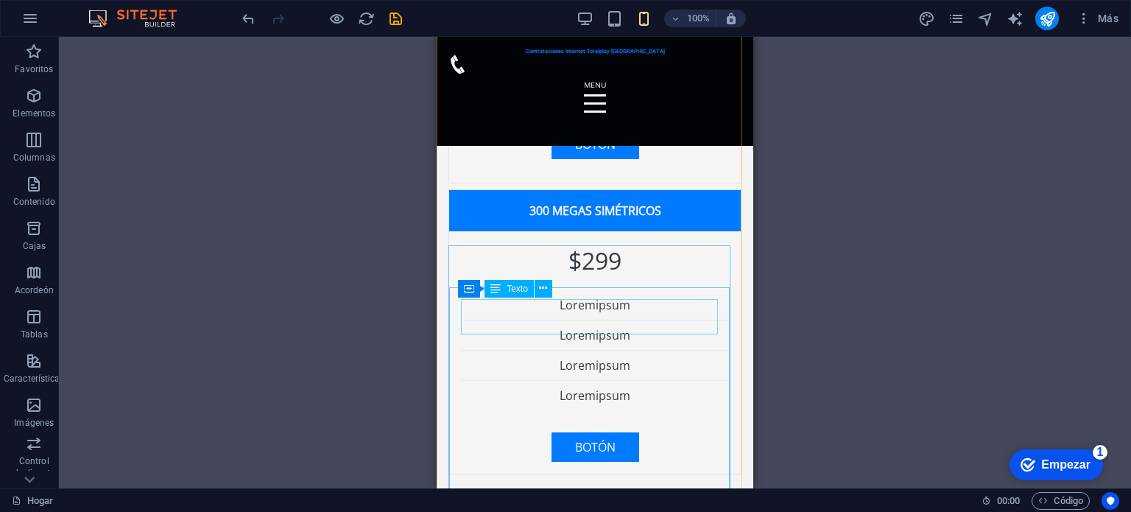
scroll to position [1481, 0]
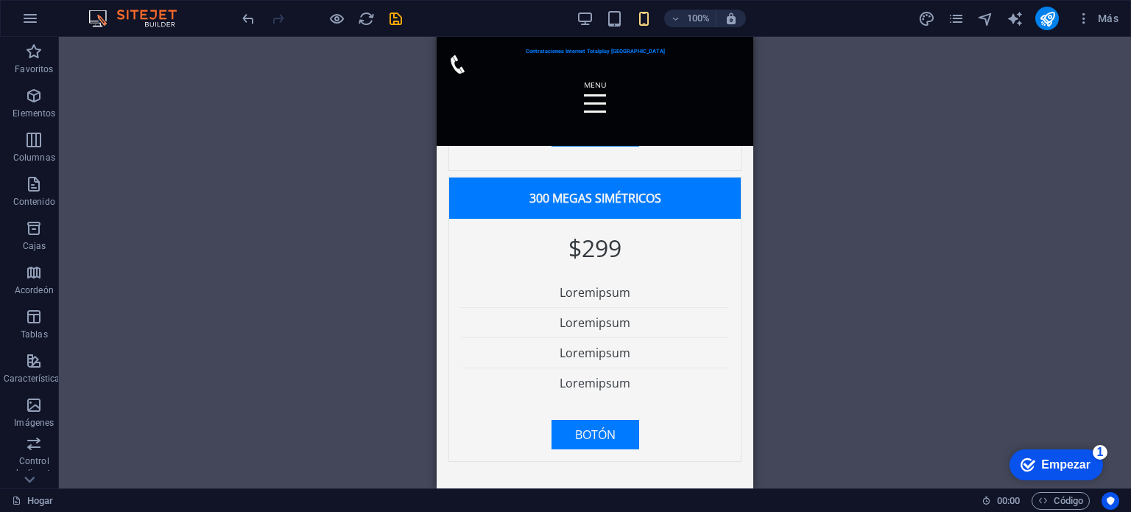
click at [579, 8] on div "100%" at bounding box center [661, 19] width 170 height 24
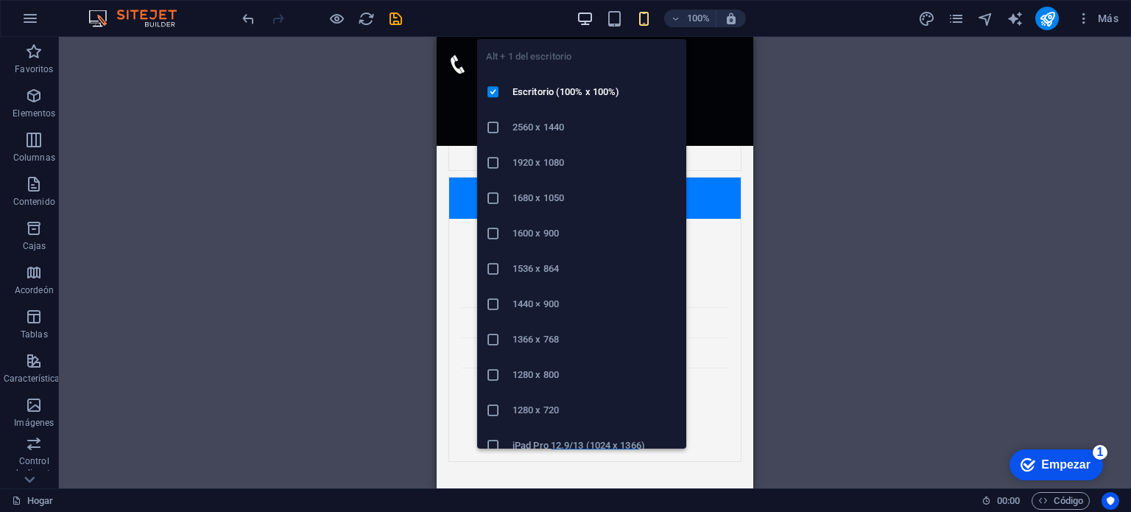
click at [584, 15] on icon "button" at bounding box center [584, 18] width 17 height 17
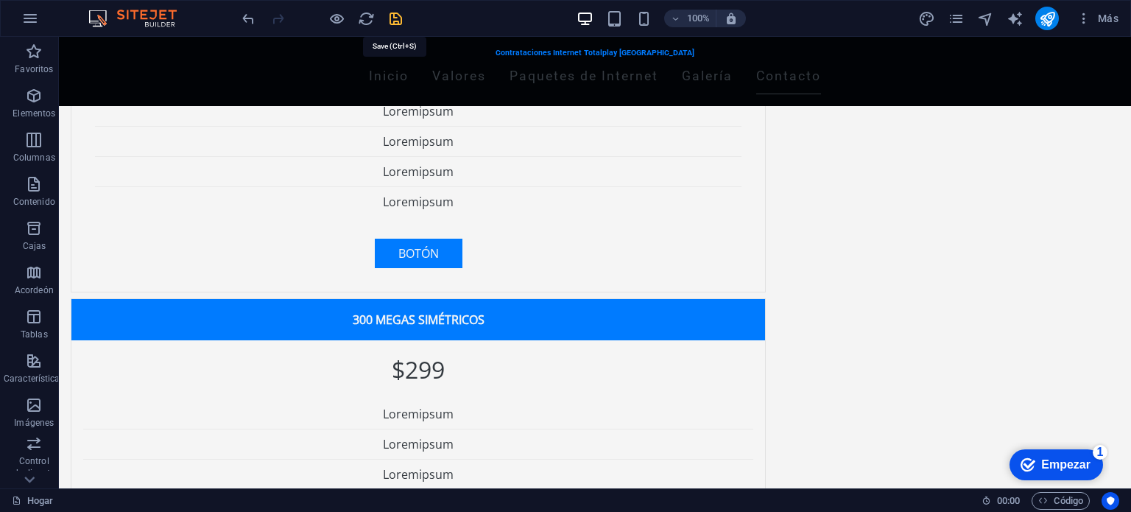
click at [397, 17] on icon "ahorrar" at bounding box center [395, 18] width 17 height 17
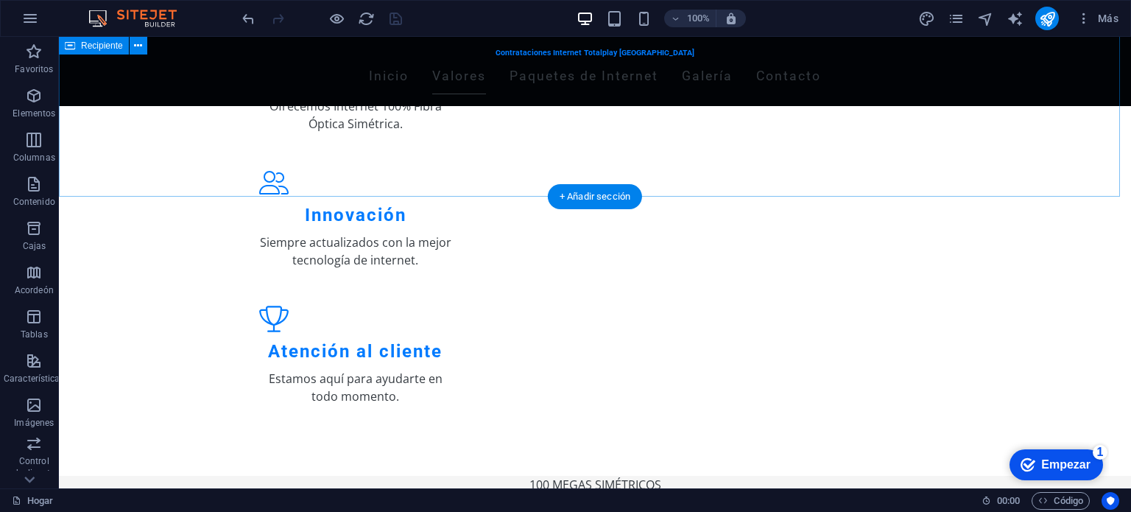
scroll to position [431, 0]
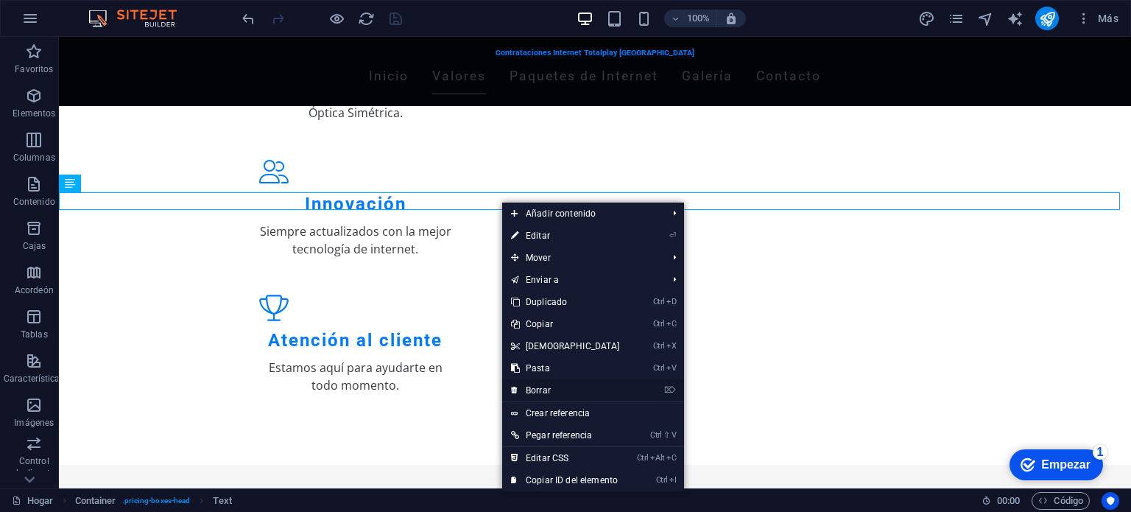
click at [534, 395] on font "Borrar" at bounding box center [538, 390] width 25 height 10
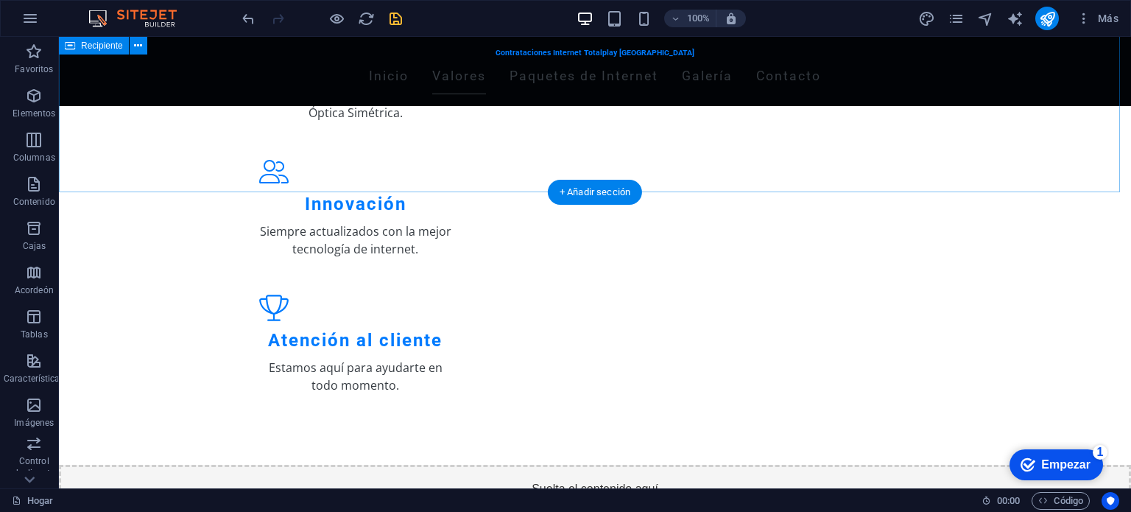
click at [455, 170] on div "Nuestros Valores Calidad Ofrecemos Internet 100% Fibra Óptica Simétrica. Innova…" at bounding box center [595, 182] width 1072 height 562
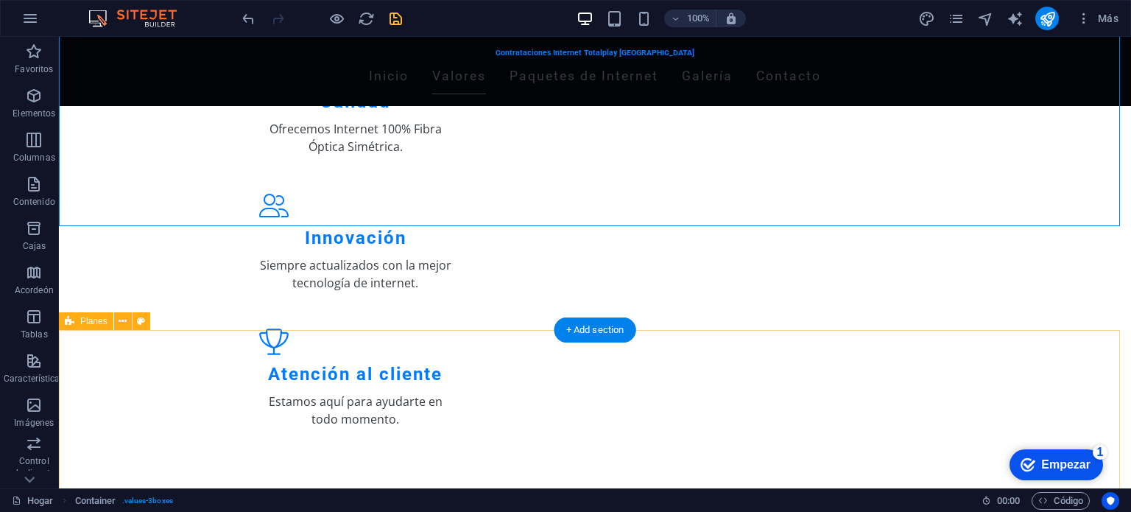
scroll to position [397, 0]
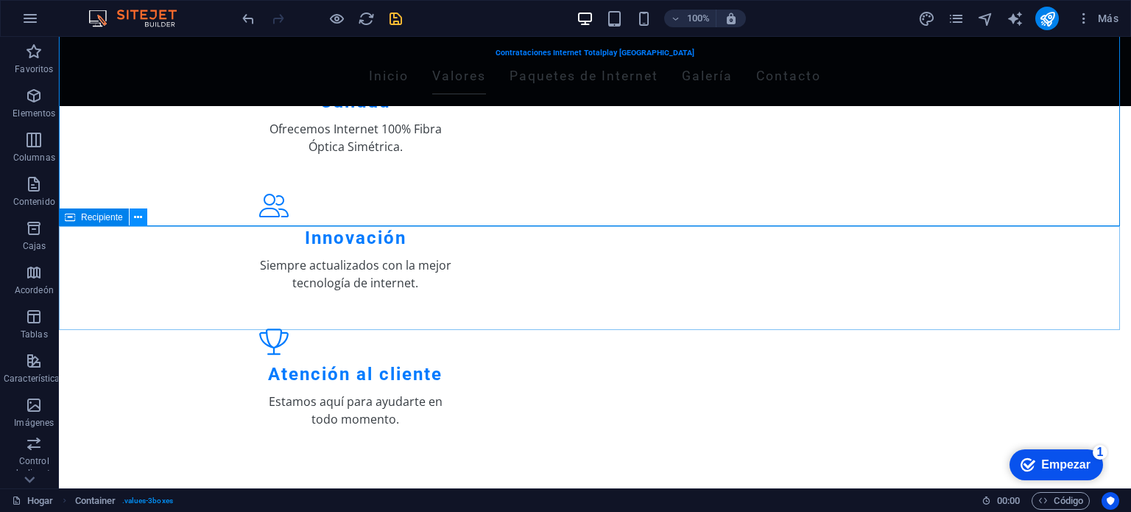
click at [139, 223] on icon at bounding box center [138, 217] width 8 height 15
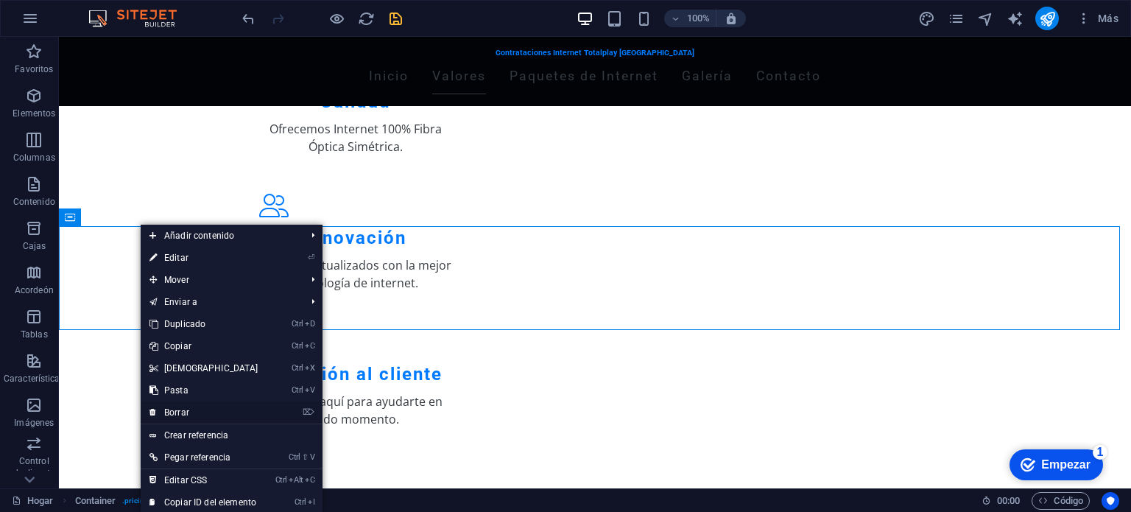
click at [199, 408] on link "⌦ Borrar" at bounding box center [204, 412] width 127 height 22
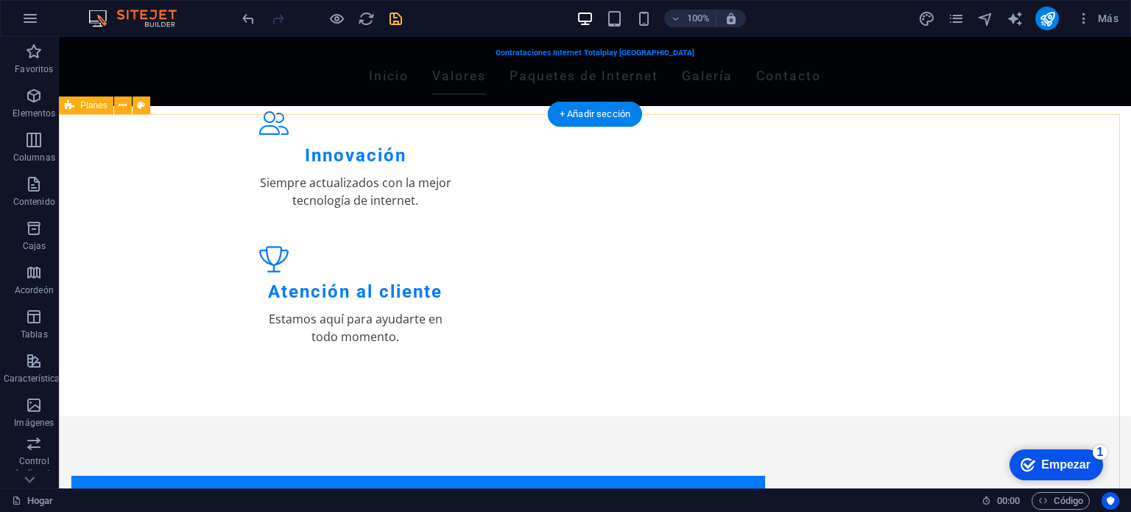
scroll to position [551, 0]
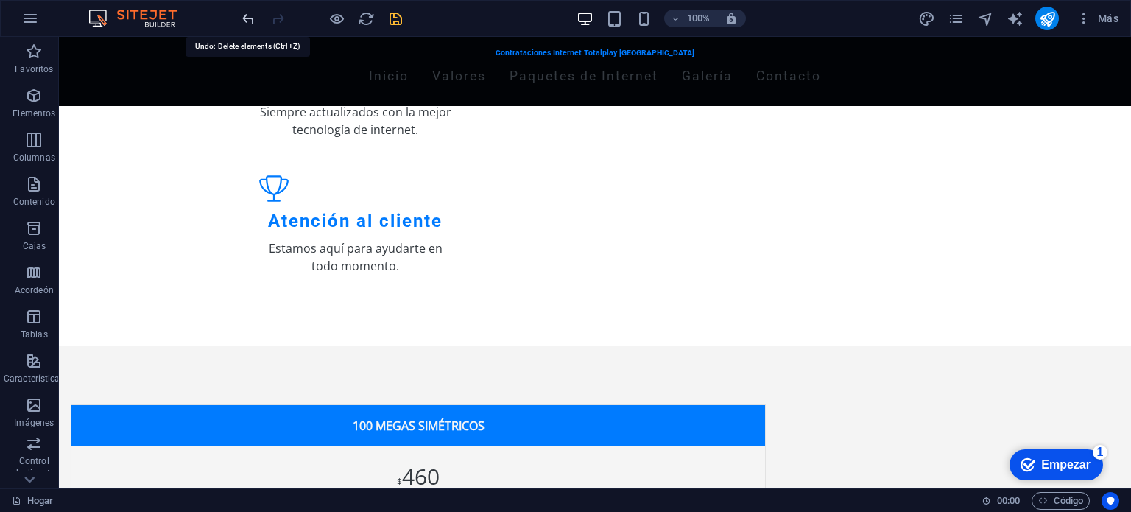
click at [245, 17] on icon "deshacer" at bounding box center [248, 18] width 17 height 17
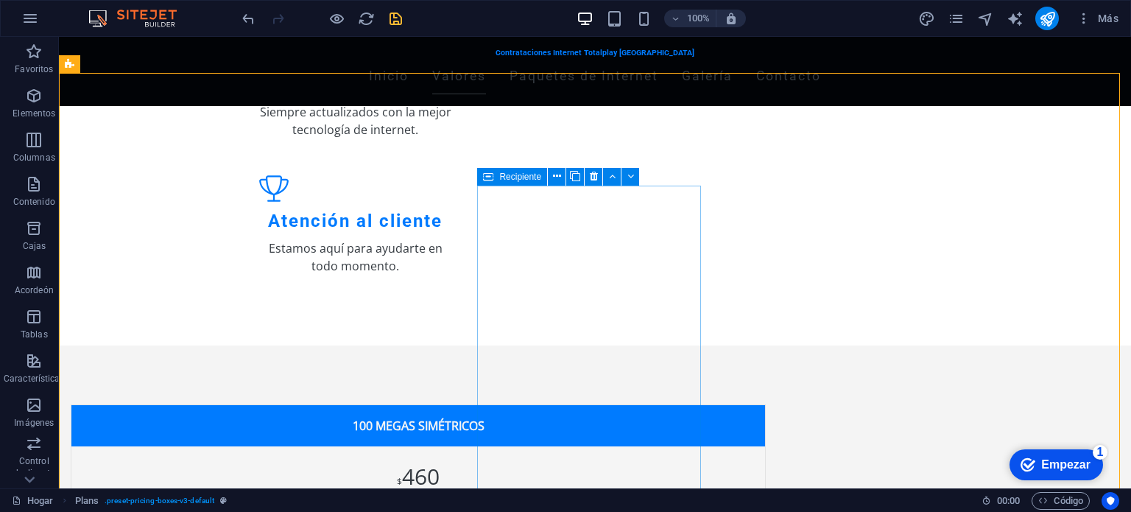
click at [492, 180] on icon at bounding box center [488, 177] width 10 height 18
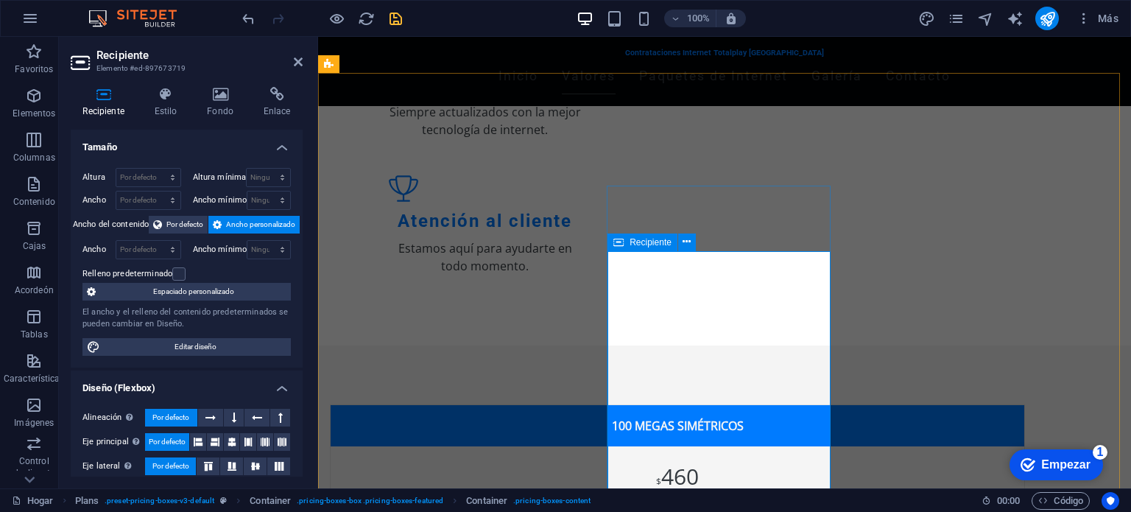
click at [651, 247] on div "Recipiente" at bounding box center [642, 242] width 70 height 18
click at [686, 241] on icon at bounding box center [686, 241] width 8 height 15
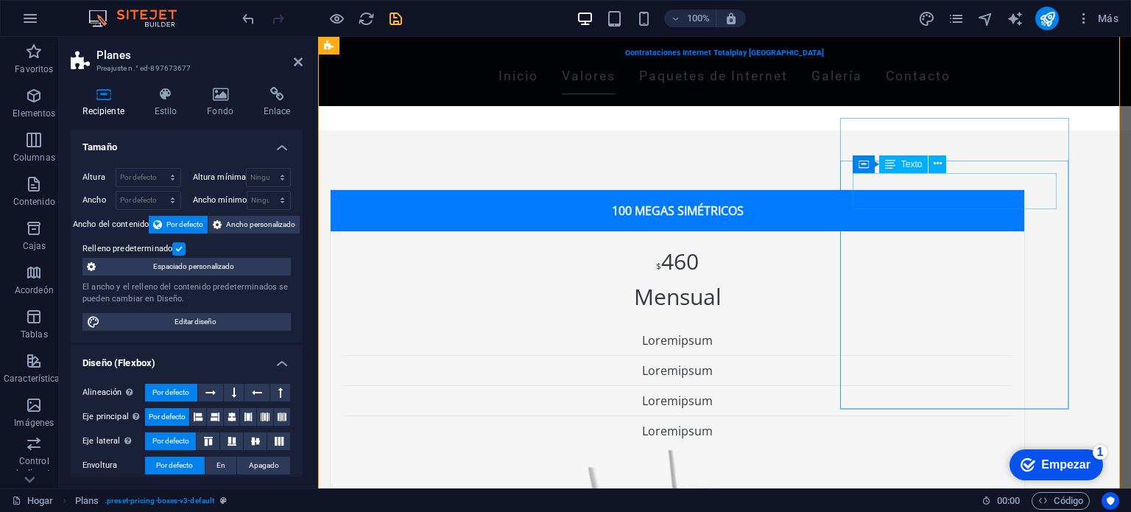
scroll to position [638, 0]
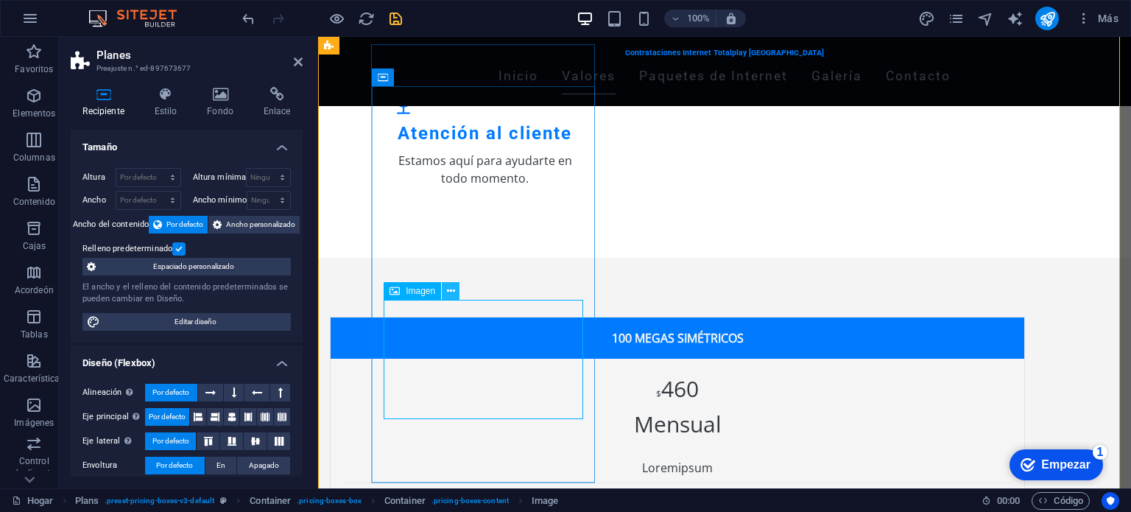
click at [448, 291] on icon at bounding box center [451, 290] width 8 height 15
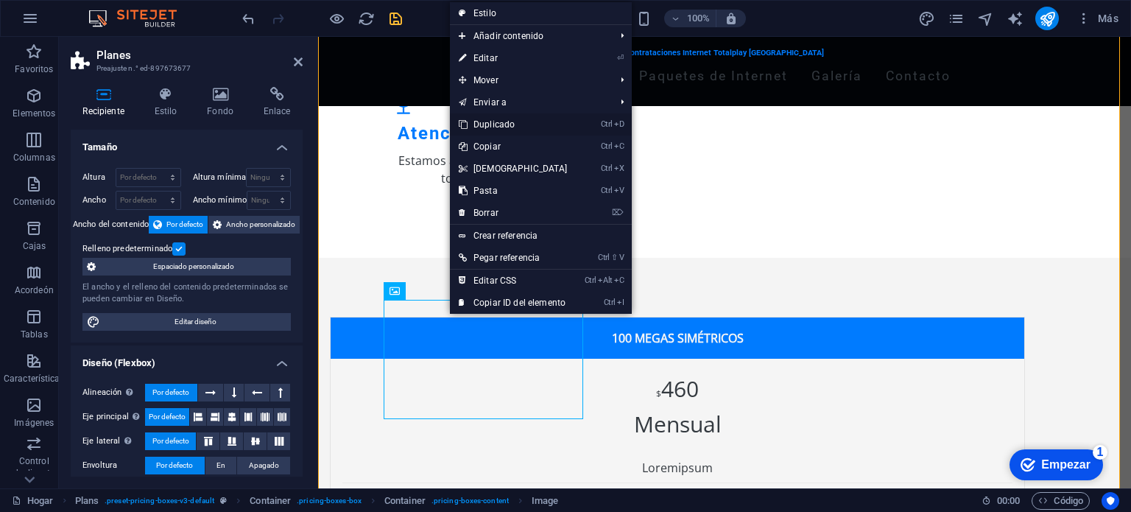
click at [498, 123] on font "Duplicado" at bounding box center [493, 124] width 41 height 10
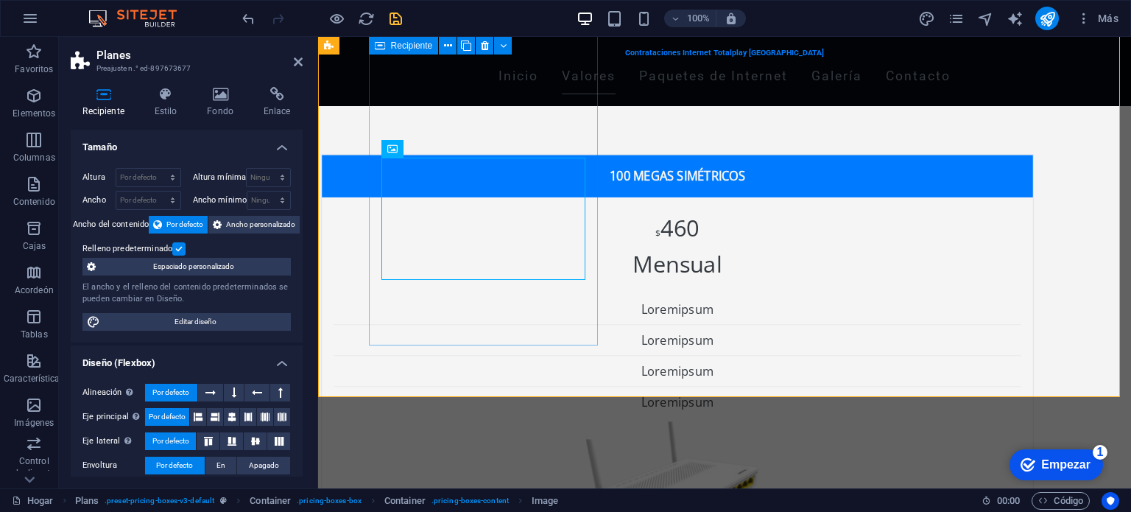
scroll to position [903, 0]
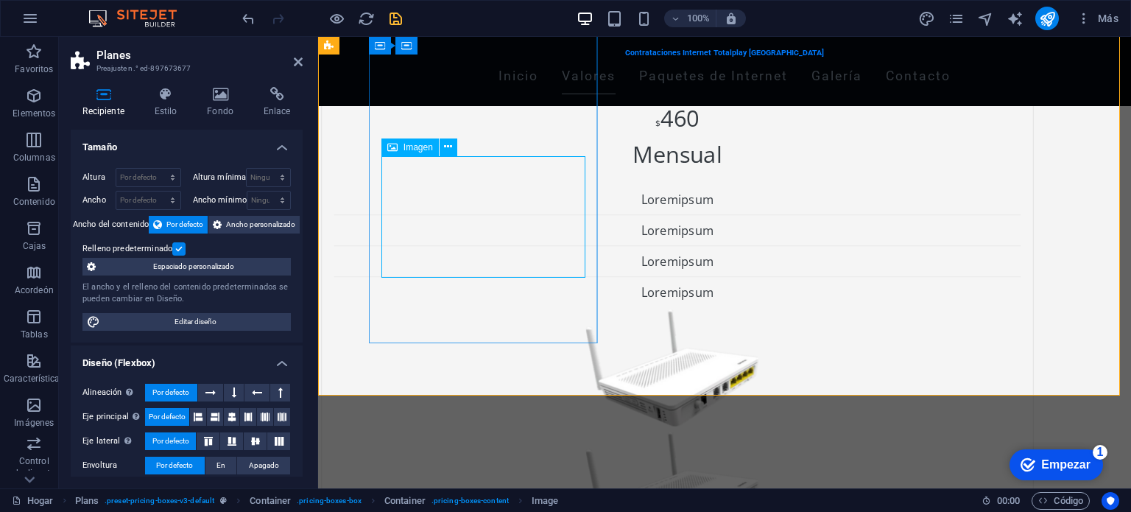
click at [556, 429] on figure at bounding box center [677, 490] width 687 height 122
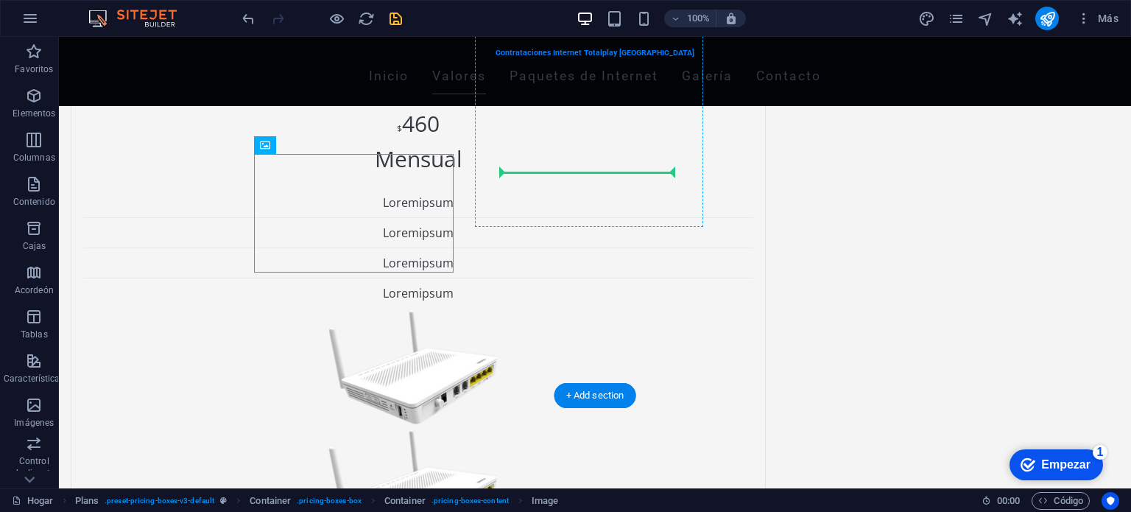
drag, startPoint x: 297, startPoint y: 258, endPoint x: 598, endPoint y: 158, distance: 317.5
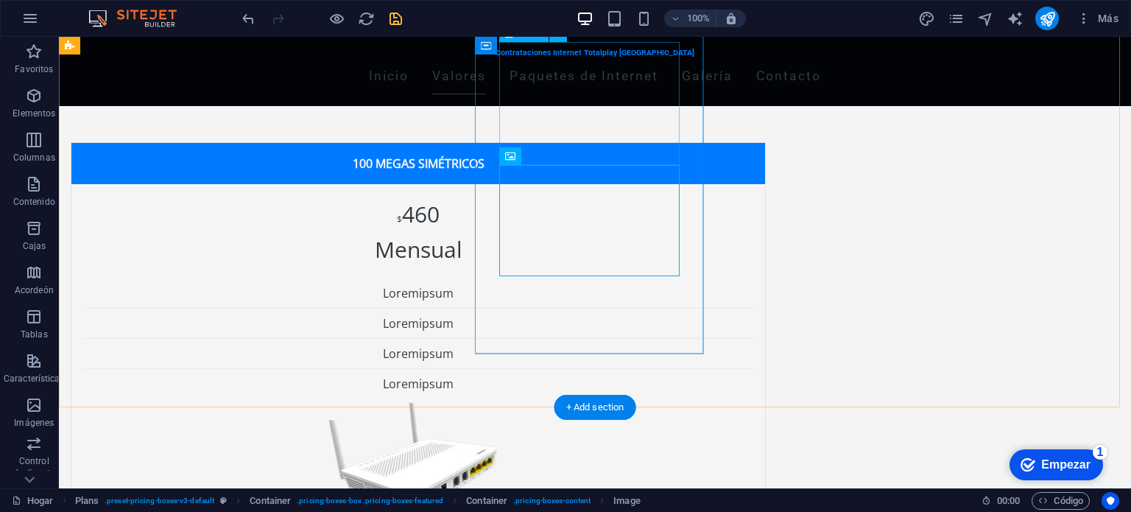
scroll to position [774, 0]
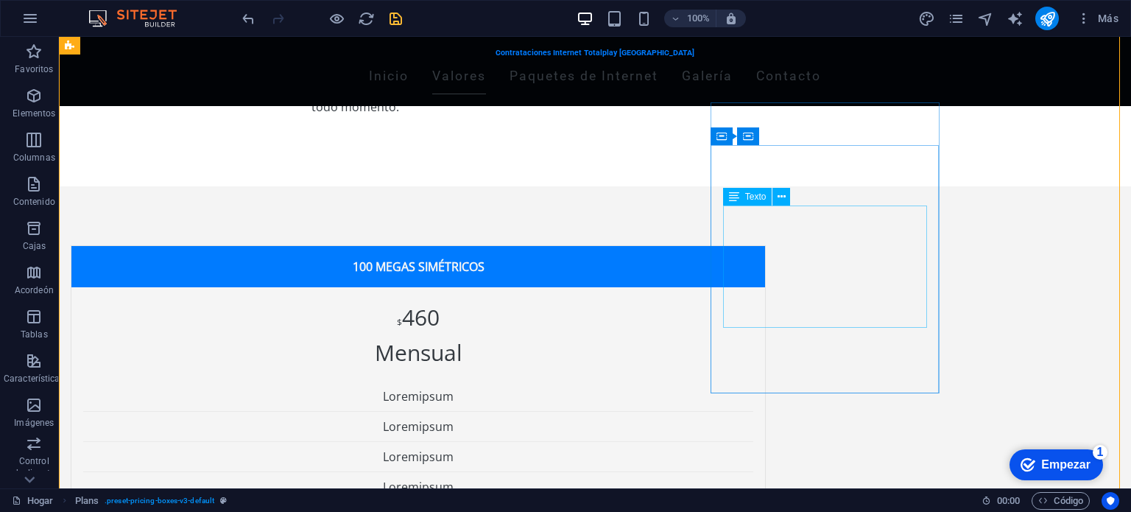
scroll to position [654, 0]
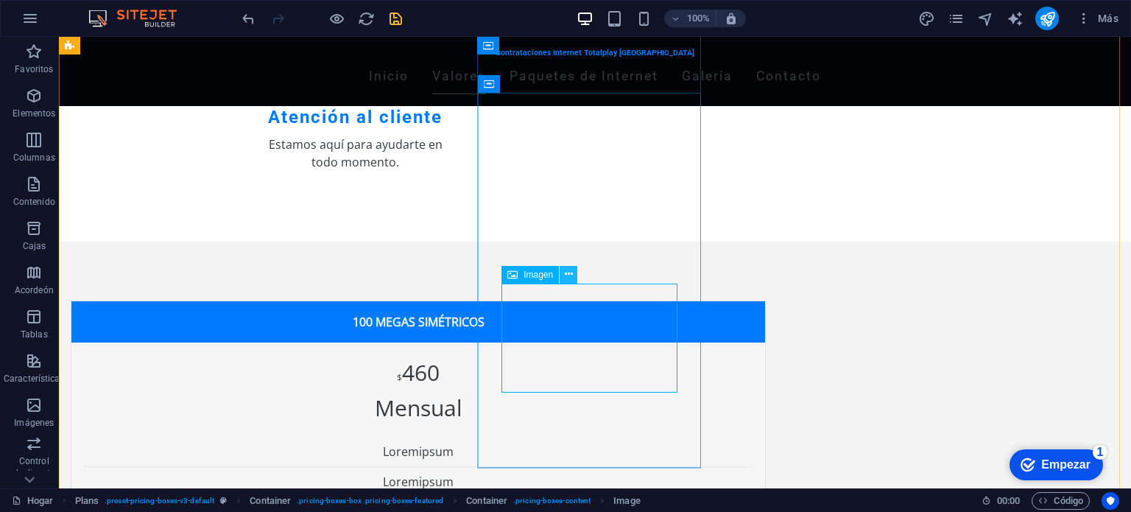
click at [563, 275] on button at bounding box center [568, 275] width 18 height 18
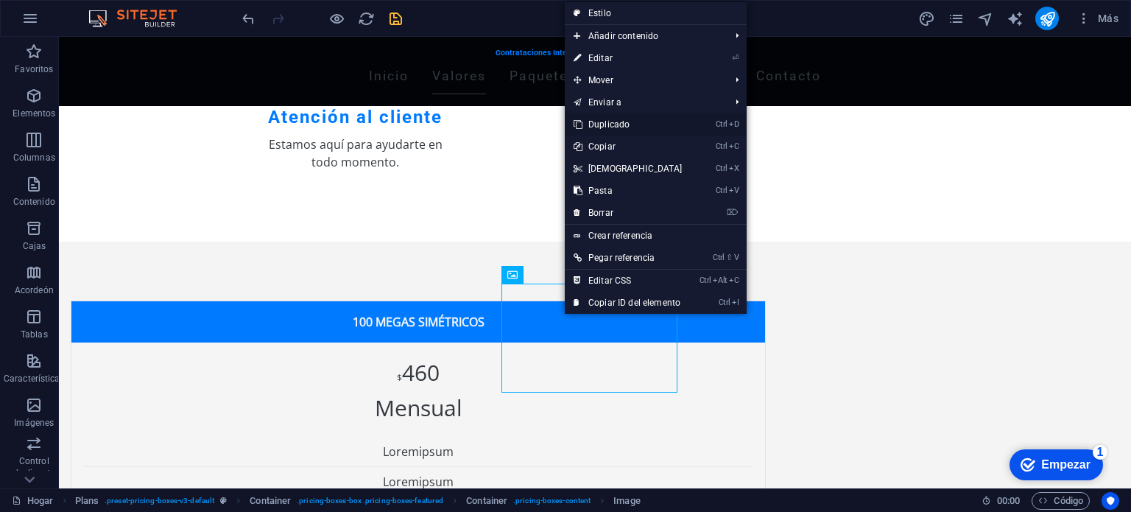
click at [601, 129] on font "Duplicado" at bounding box center [608, 124] width 41 height 10
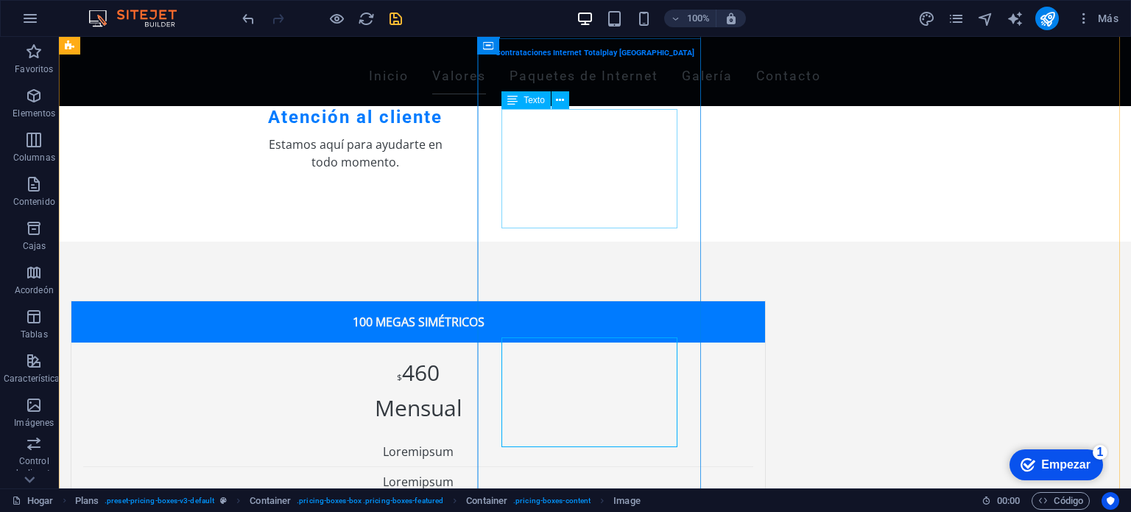
scroll to position [710, 0]
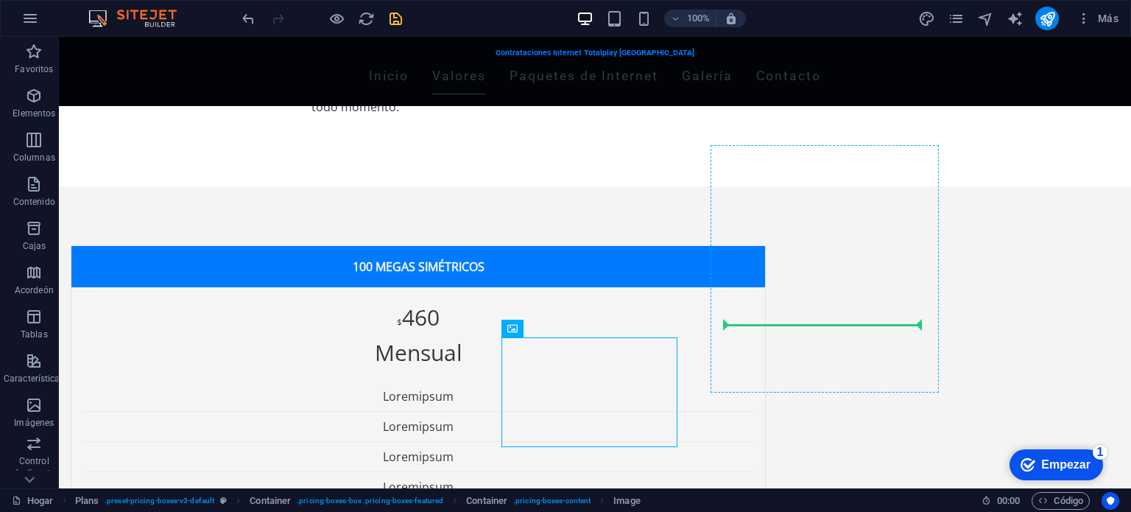
drag, startPoint x: 639, startPoint y: 365, endPoint x: 813, endPoint y: 321, distance: 179.2
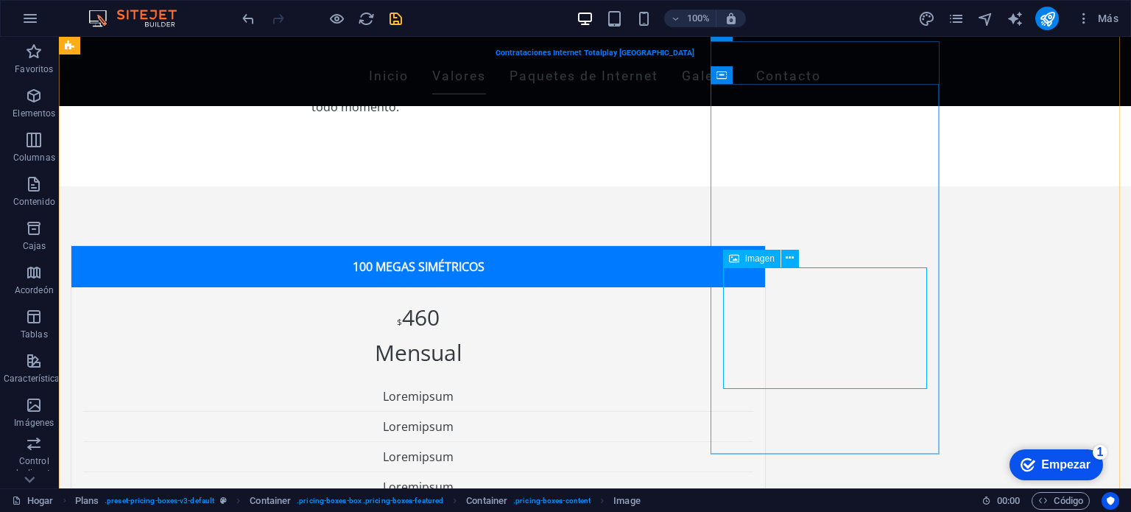
scroll to position [654, 0]
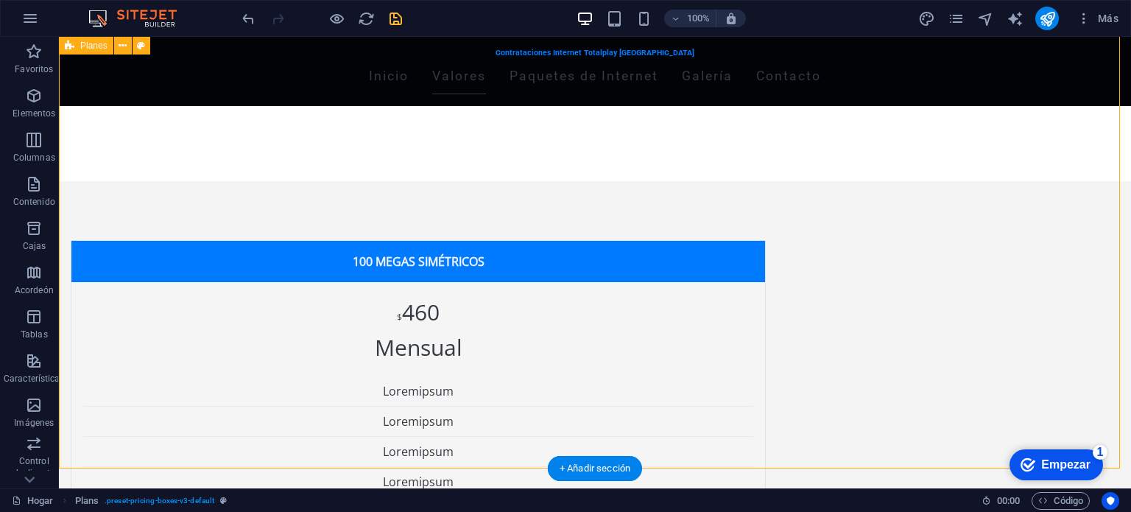
scroll to position [713, 0]
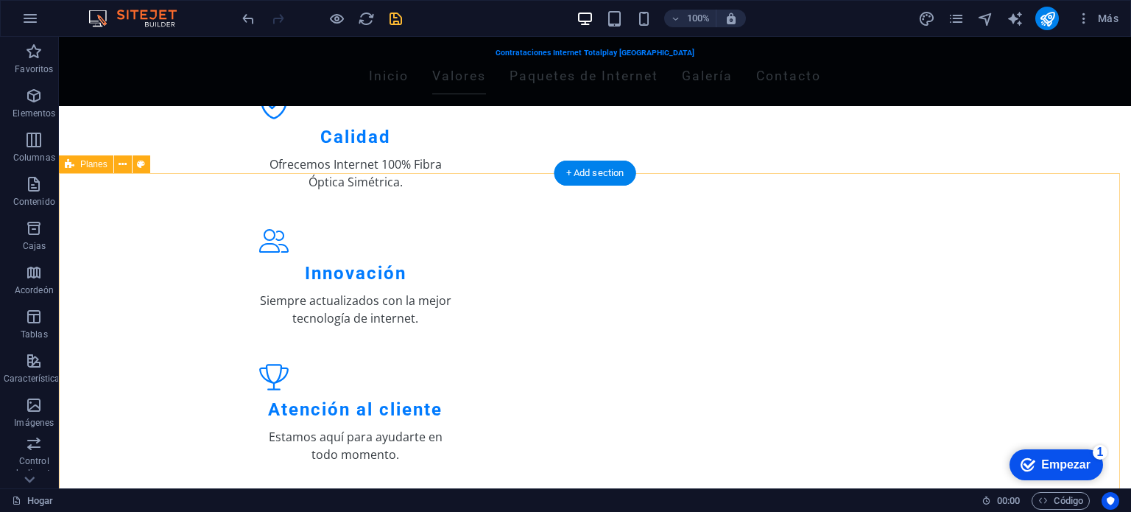
scroll to position [464, 0]
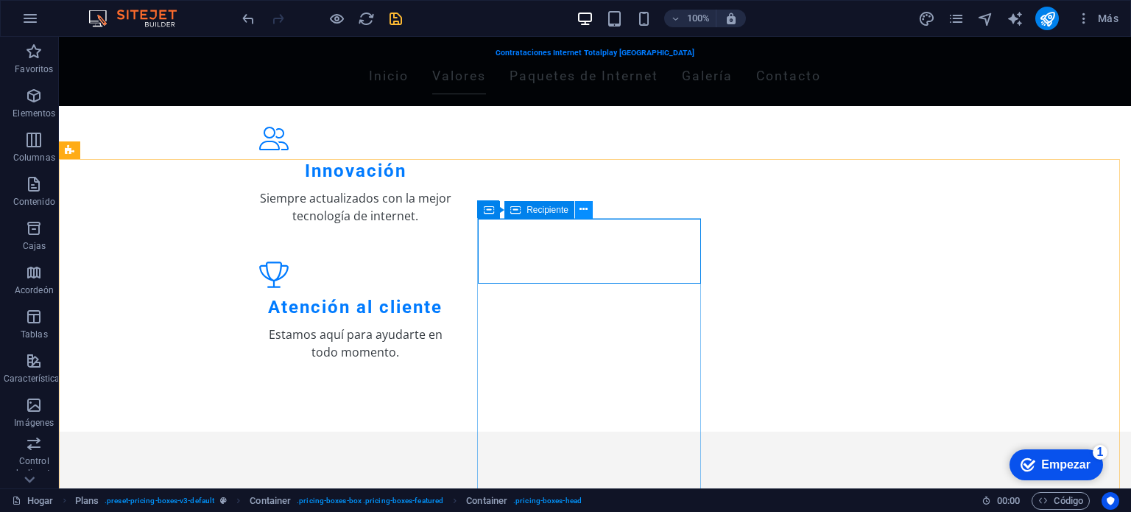
click at [584, 205] on icon at bounding box center [583, 209] width 8 height 15
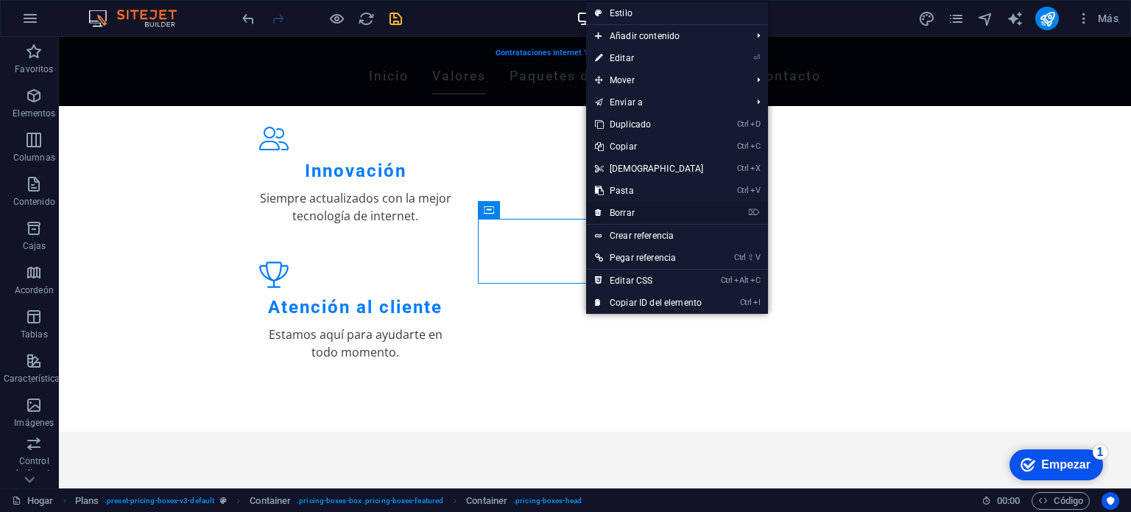
click at [612, 208] on font "Borrar" at bounding box center [621, 213] width 25 height 10
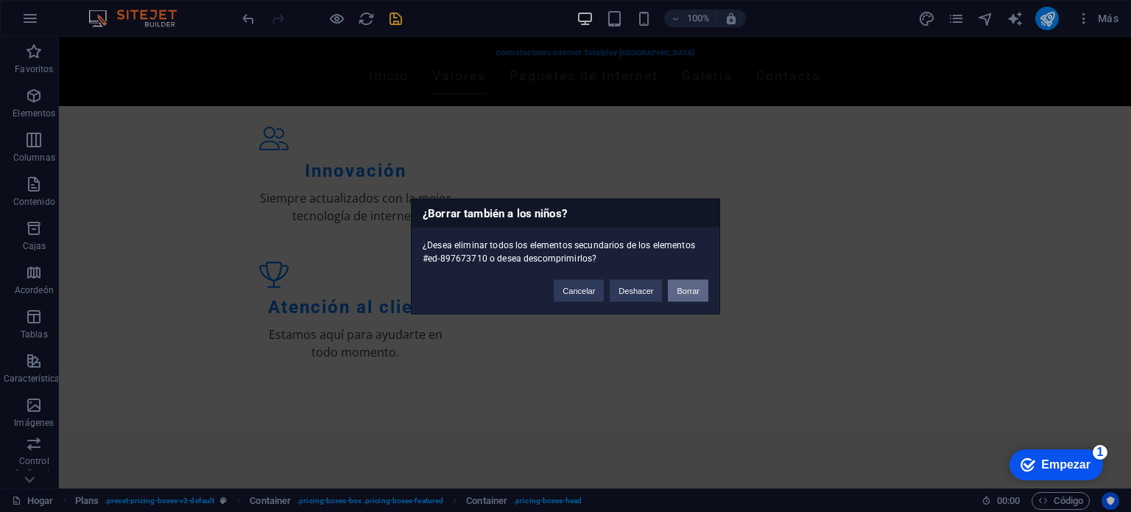
click at [677, 291] on font "Borrar" at bounding box center [687, 290] width 23 height 9
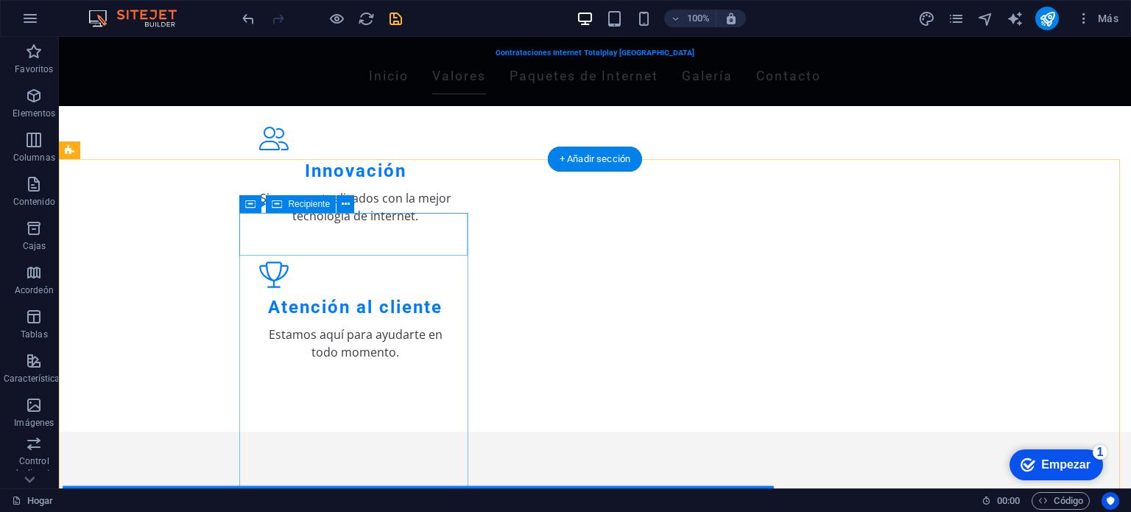
click at [456, 485] on div "100 MEGAS SIMÉTRICOS" at bounding box center [418, 506] width 711 height 42
click at [451, 485] on div "100 MEGAS SIMÉTRICOS" at bounding box center [418, 506] width 711 height 42
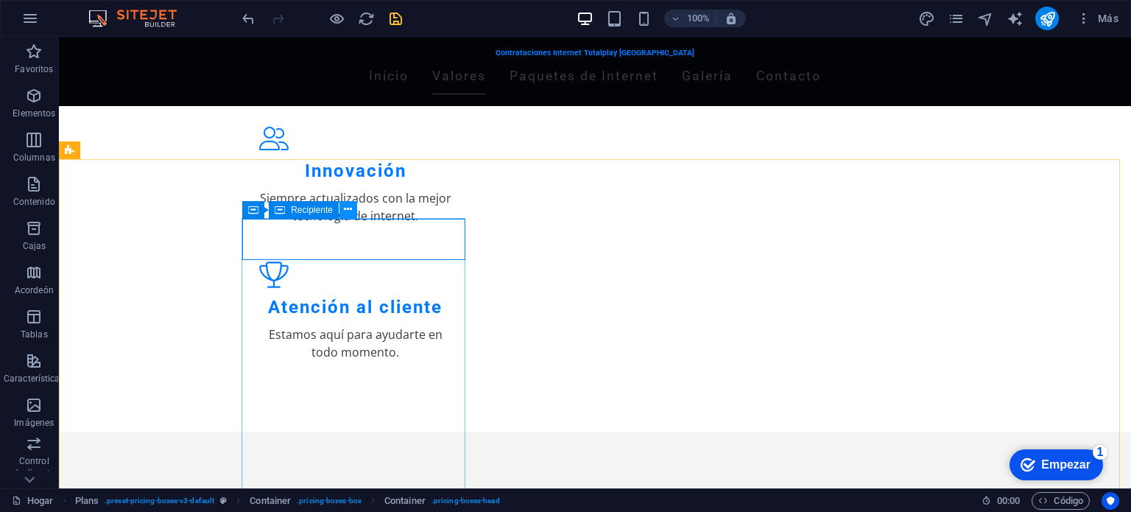
click at [351, 212] on icon at bounding box center [348, 209] width 8 height 15
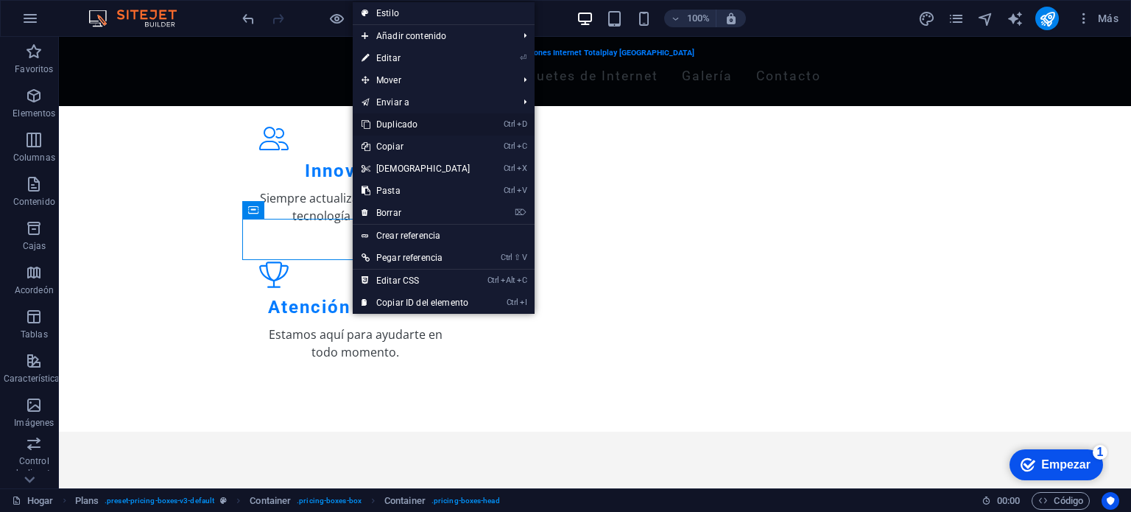
click at [393, 123] on font "Duplicado" at bounding box center [396, 124] width 41 height 10
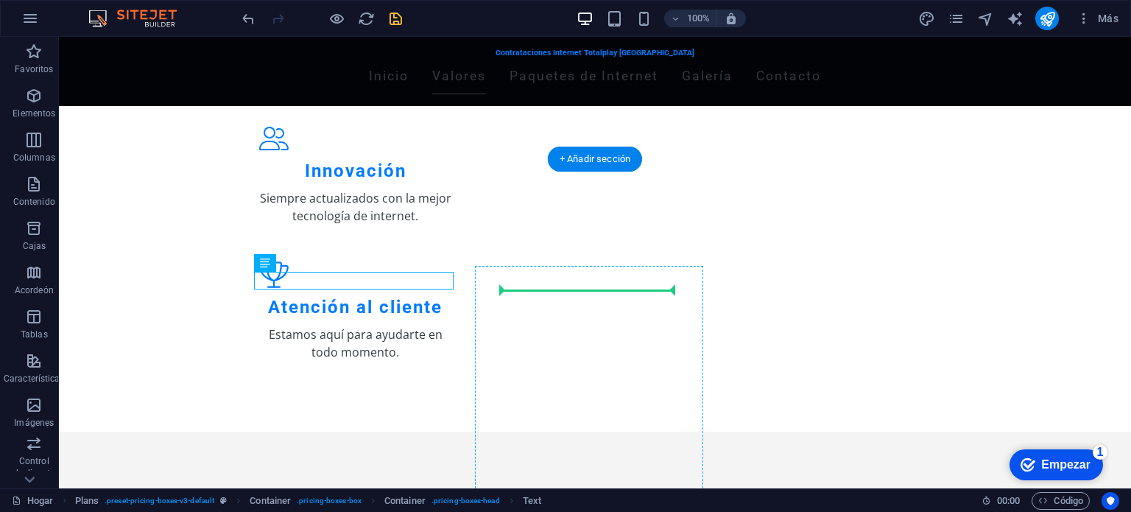
drag, startPoint x: 439, startPoint y: 283, endPoint x: 551, endPoint y: 291, distance: 112.2
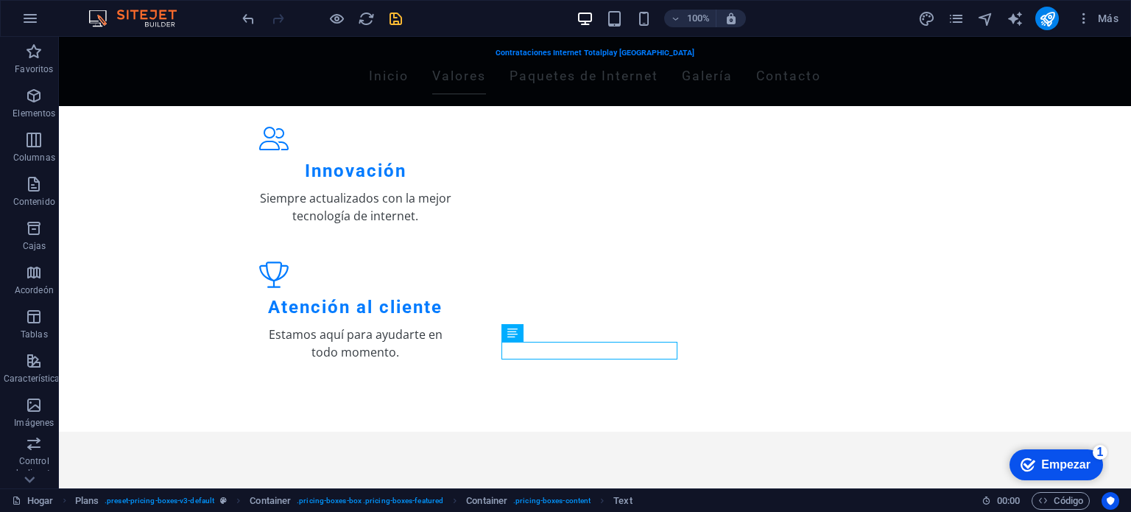
click at [254, 28] on div at bounding box center [321, 19] width 165 height 24
click at [246, 17] on icon "deshacer" at bounding box center [248, 18] width 17 height 17
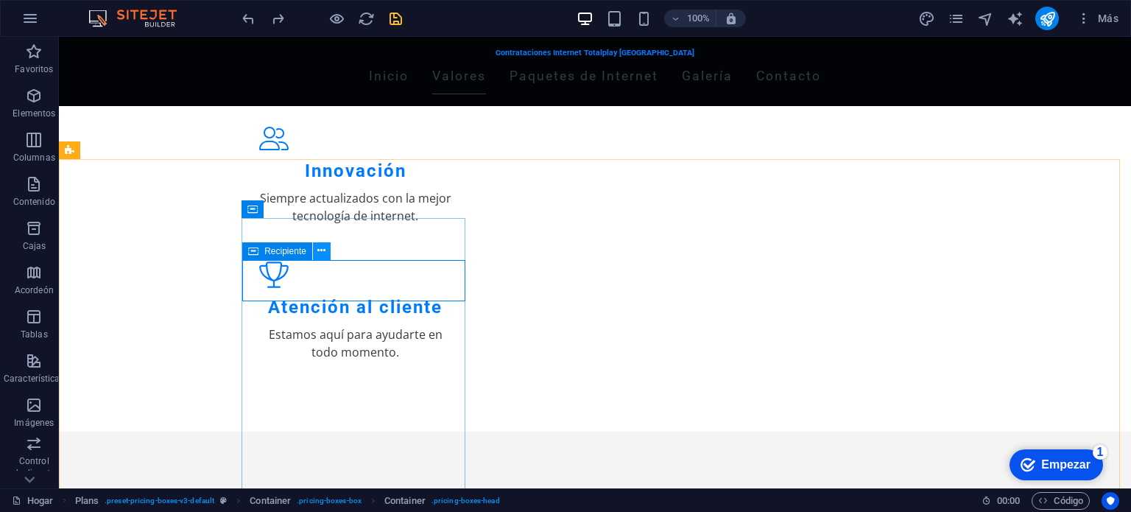
click at [321, 250] on icon at bounding box center [321, 250] width 8 height 15
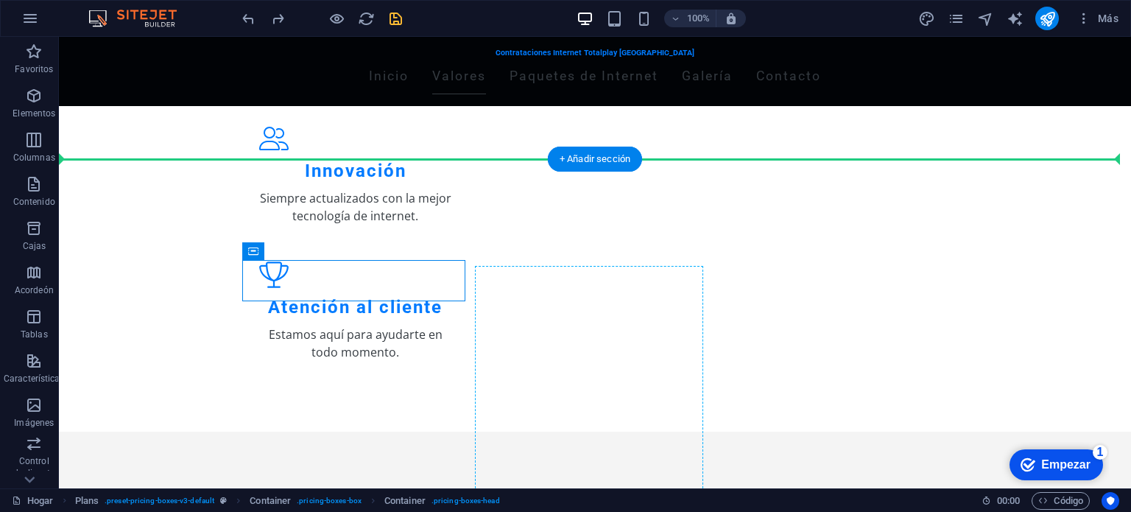
drag, startPoint x: 462, startPoint y: 264, endPoint x: 586, endPoint y: 283, distance: 125.9
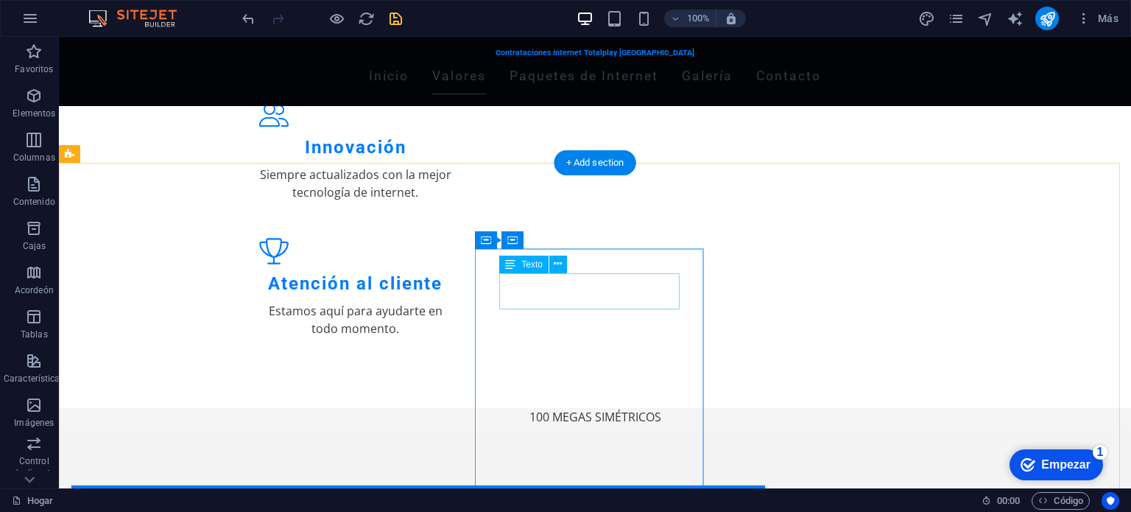
scroll to position [478, 0]
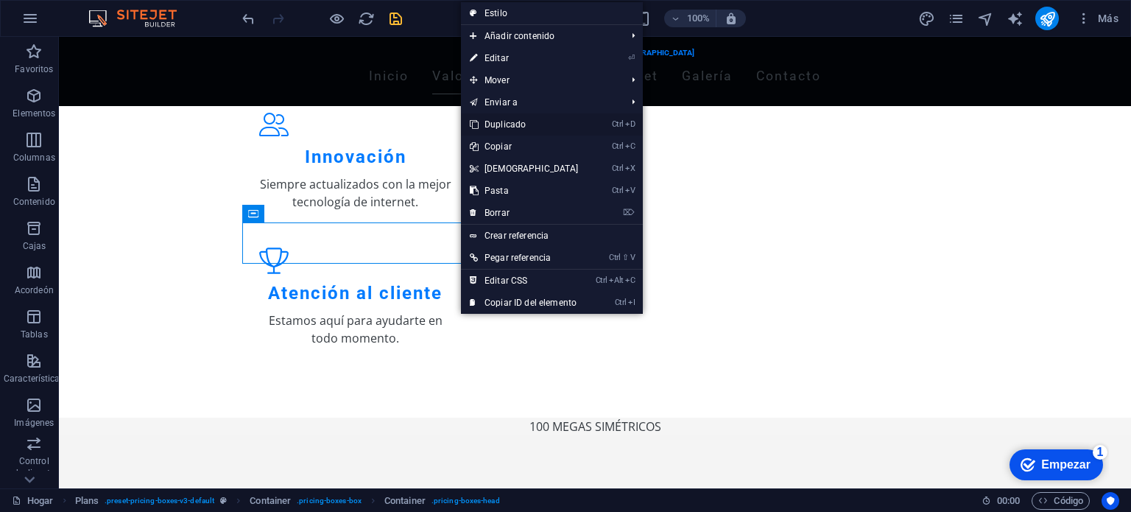
click at [512, 124] on font "Duplicado" at bounding box center [504, 124] width 41 height 10
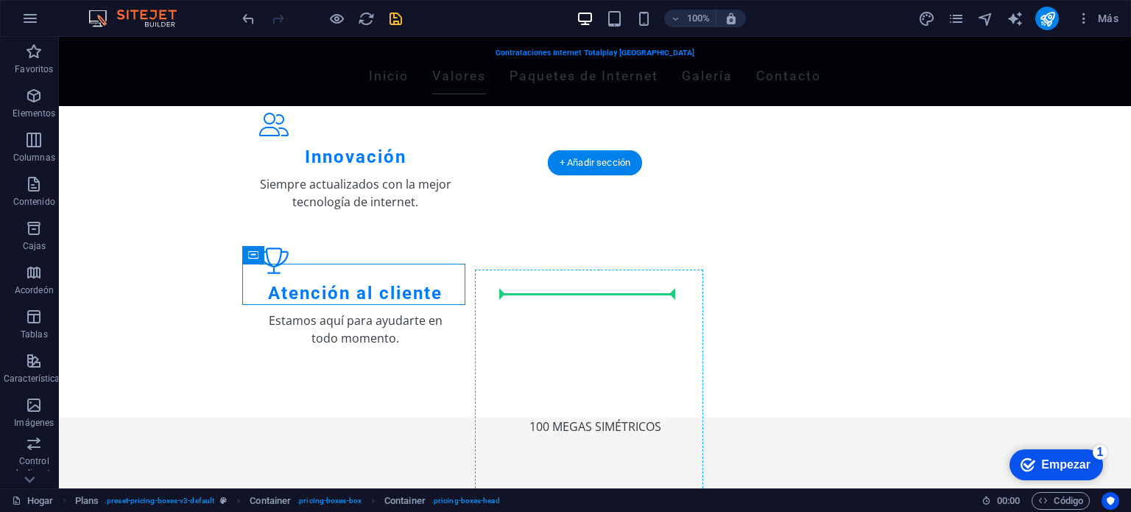
drag, startPoint x: 459, startPoint y: 269, endPoint x: 591, endPoint y: 293, distance: 133.9
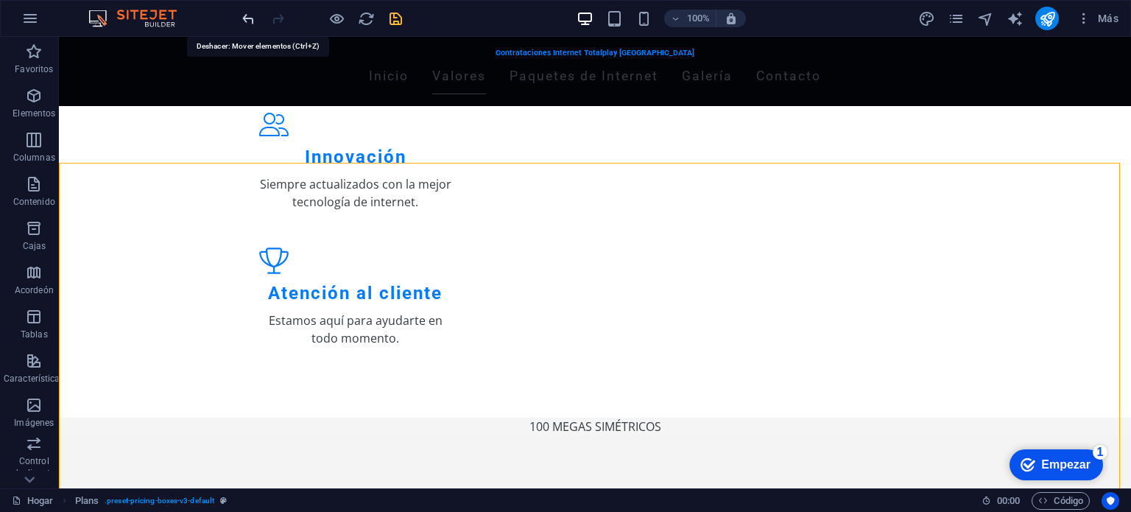
click at [243, 23] on icon "deshacer" at bounding box center [248, 18] width 17 height 17
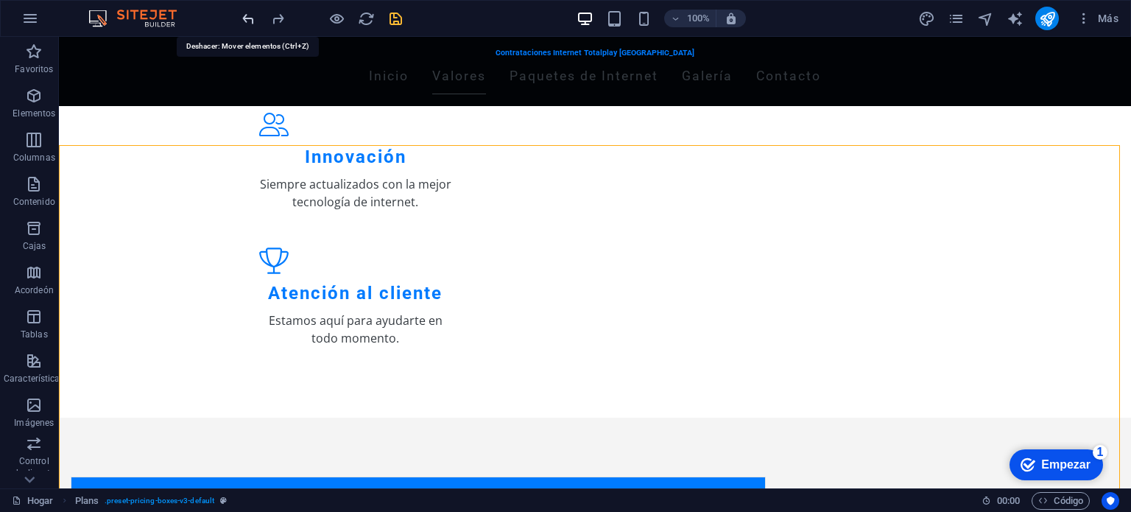
click at [243, 23] on icon "deshacer" at bounding box center [248, 18] width 17 height 17
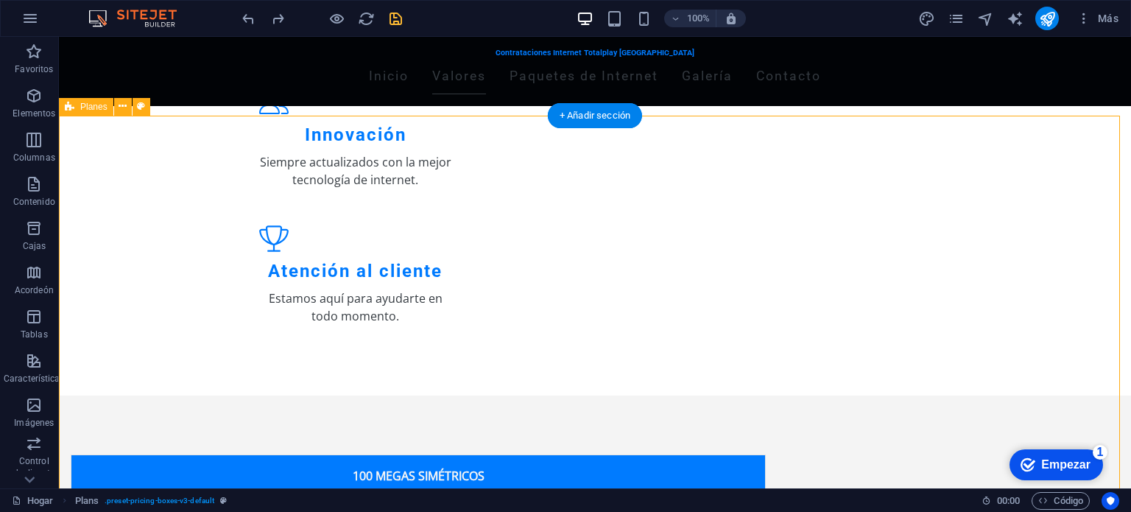
scroll to position [508, 0]
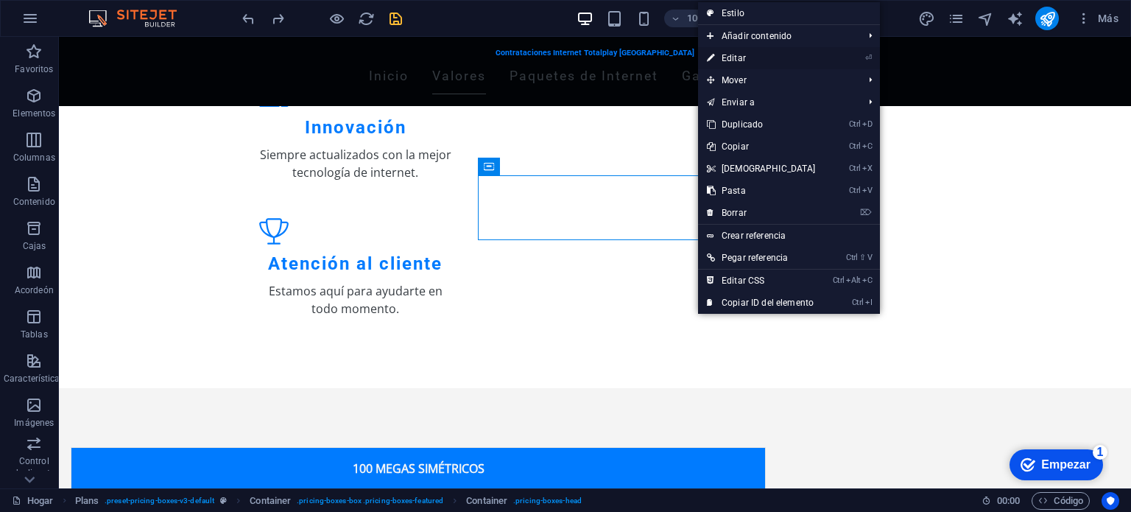
click at [747, 56] on link "⏎ Editar" at bounding box center [761, 58] width 127 height 22
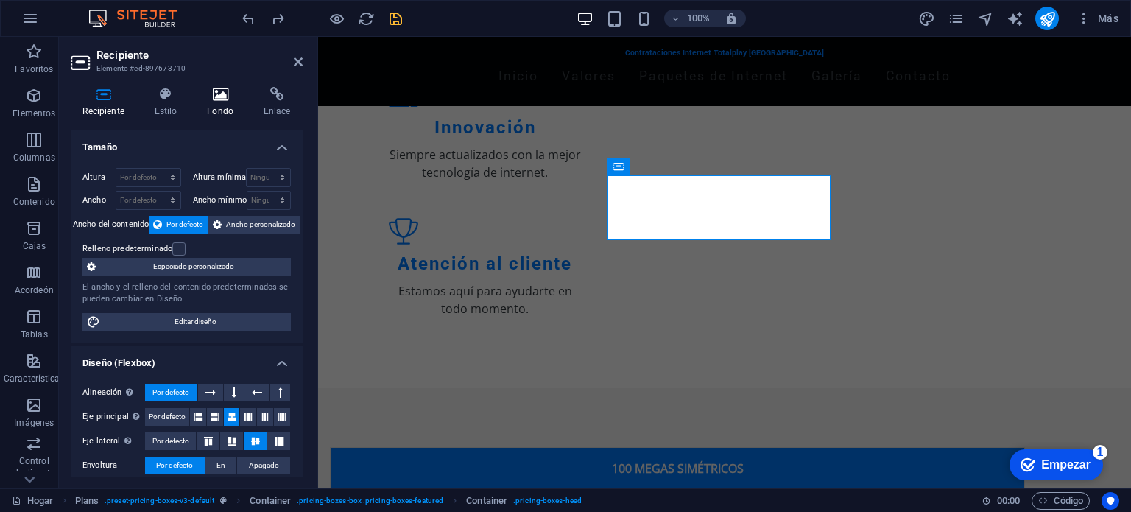
click at [214, 100] on icon at bounding box center [220, 94] width 51 height 15
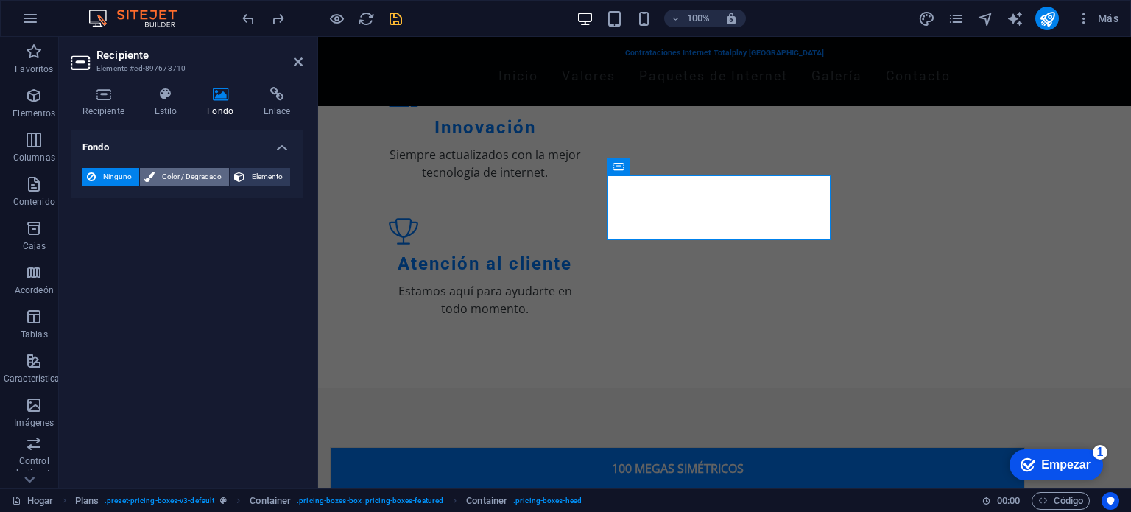
click at [180, 174] on font "Color / Degradado" at bounding box center [192, 176] width 60 height 8
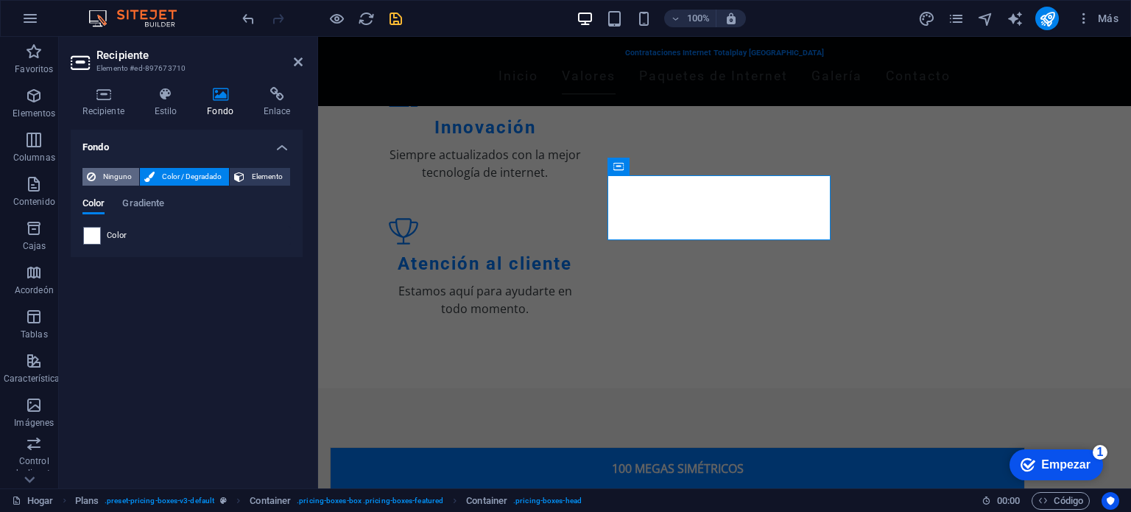
click at [122, 176] on font "Ninguno" at bounding box center [117, 176] width 29 height 8
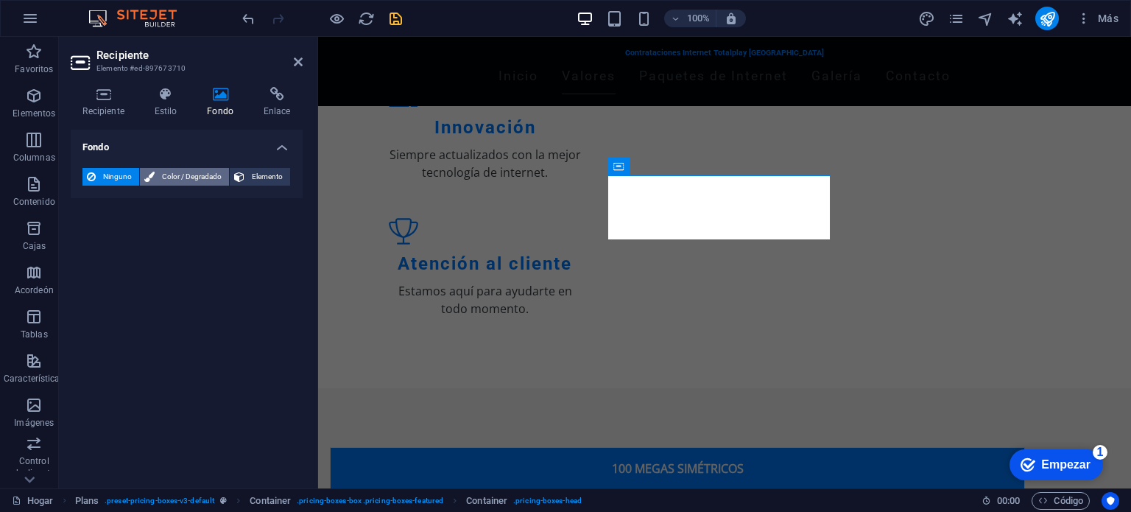
click at [174, 177] on font "Color / Degradado" at bounding box center [192, 176] width 60 height 8
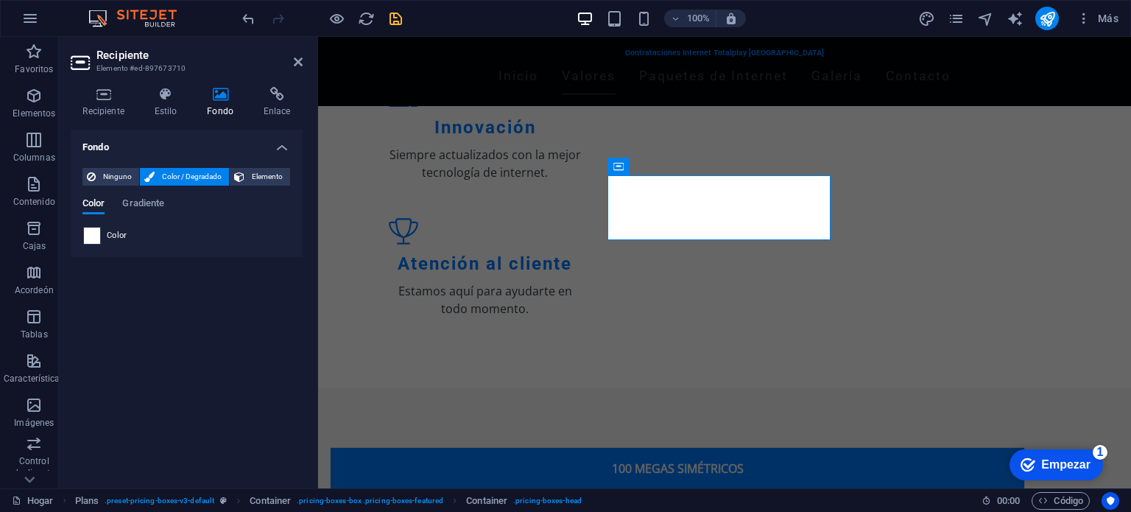
click at [93, 237] on span at bounding box center [92, 235] width 16 height 16
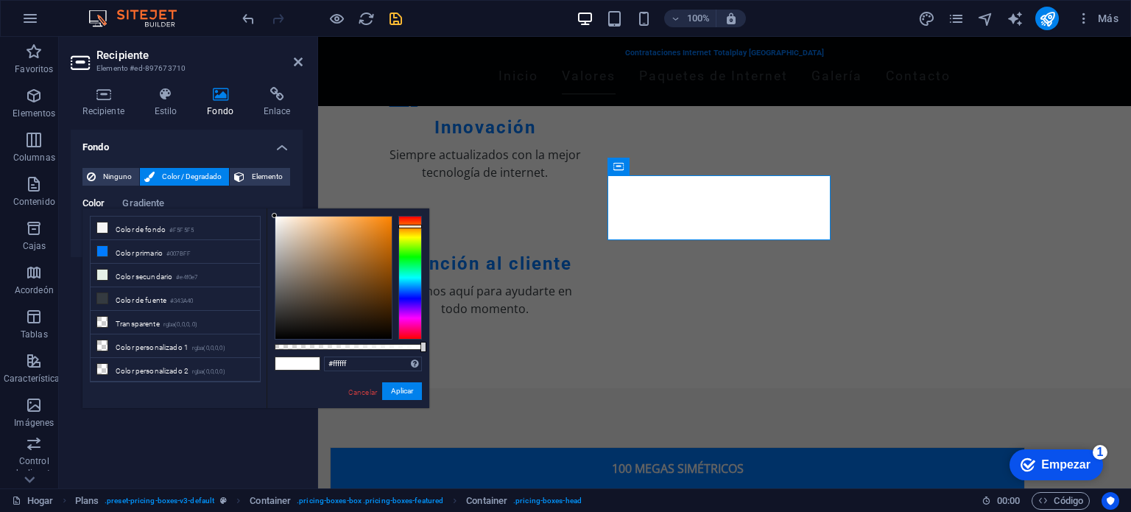
click at [409, 226] on div at bounding box center [410, 278] width 24 height 124
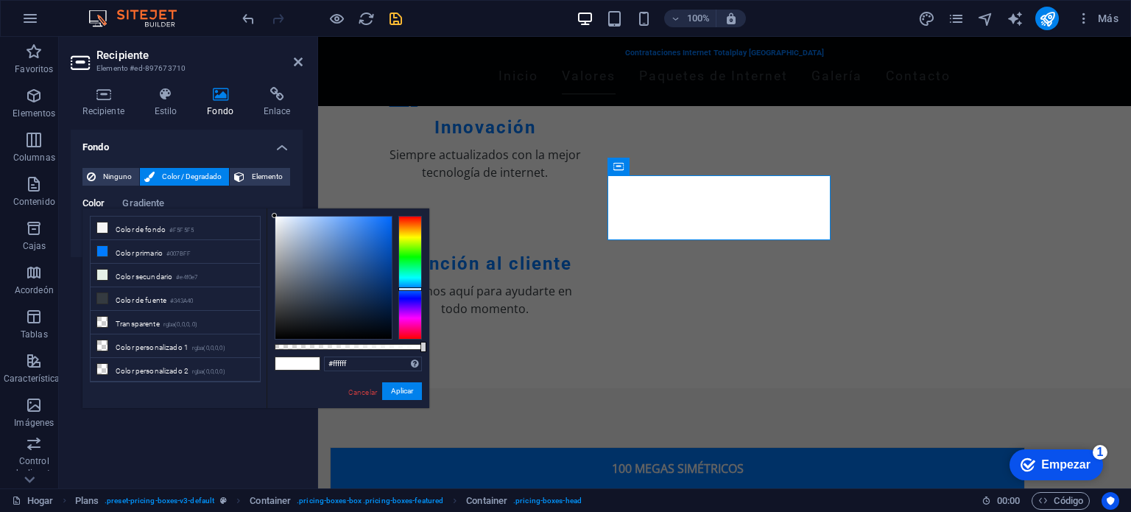
click at [409, 289] on div at bounding box center [410, 278] width 24 height 124
click at [409, 289] on div at bounding box center [410, 289] width 24 height 4
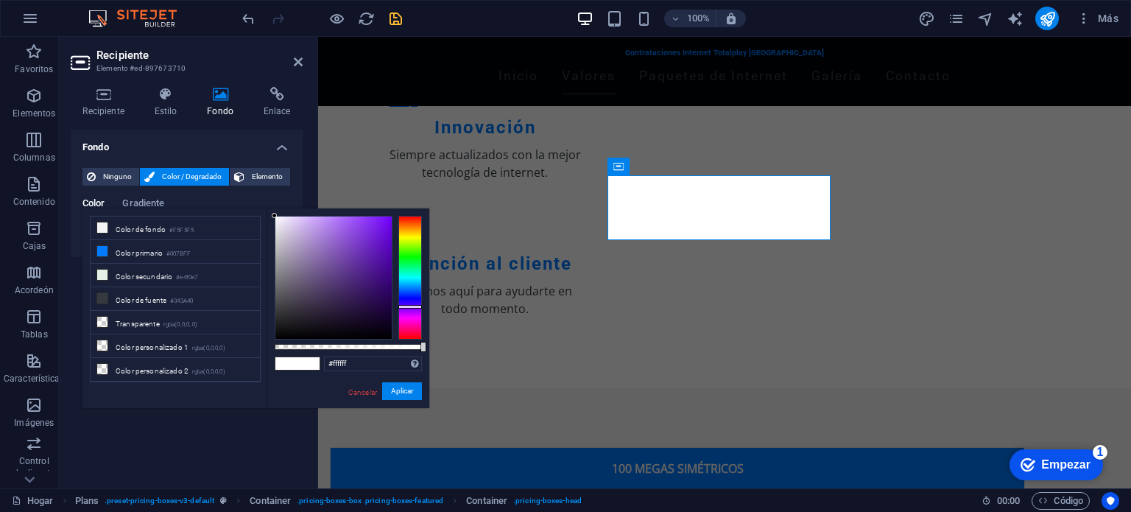
click at [408, 306] on div at bounding box center [410, 278] width 24 height 124
type input "#501499"
click at [376, 264] on div at bounding box center [333, 277] width 116 height 122
drag, startPoint x: 79, startPoint y: 354, endPoint x: 397, endPoint y: 391, distance: 320.1
click at [397, 391] on font "Aplicar" at bounding box center [402, 390] width 22 height 8
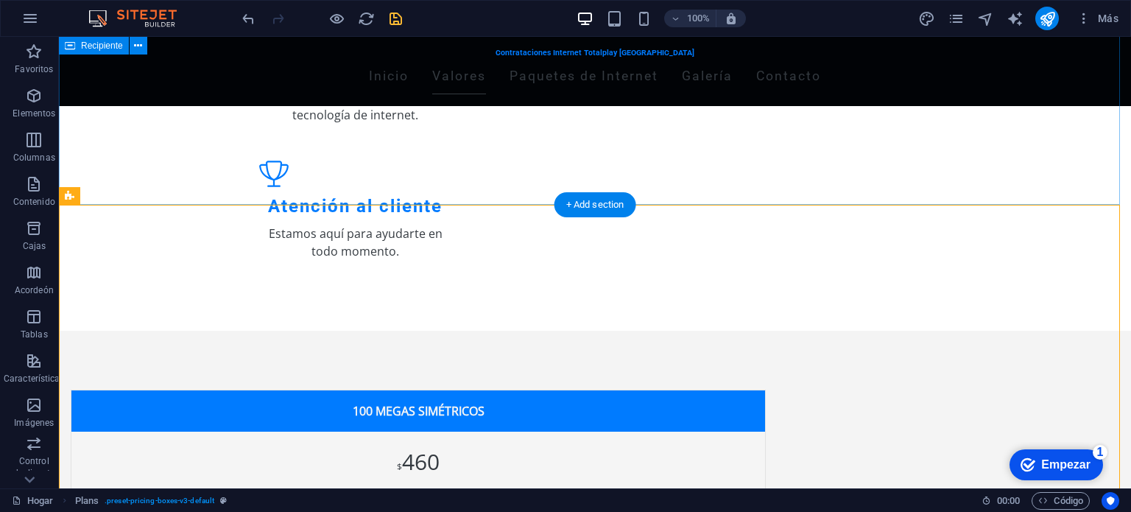
scroll to position [412, 0]
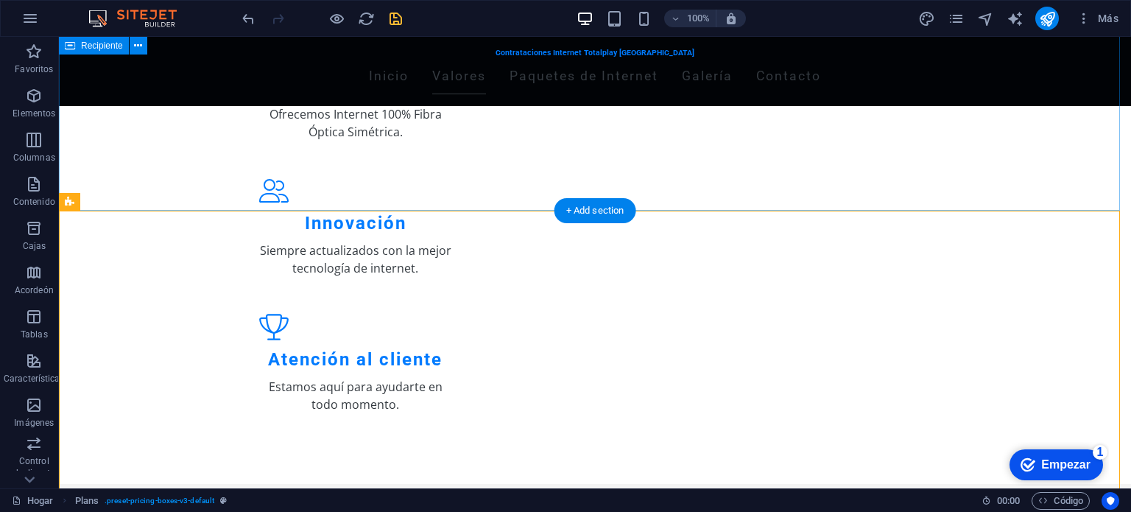
click at [964, 137] on div "Nuestros Valores Calidad Ofrecemos Internet 100% Fibra Óptica Simétrica. Innova…" at bounding box center [595, 202] width 1072 height 562
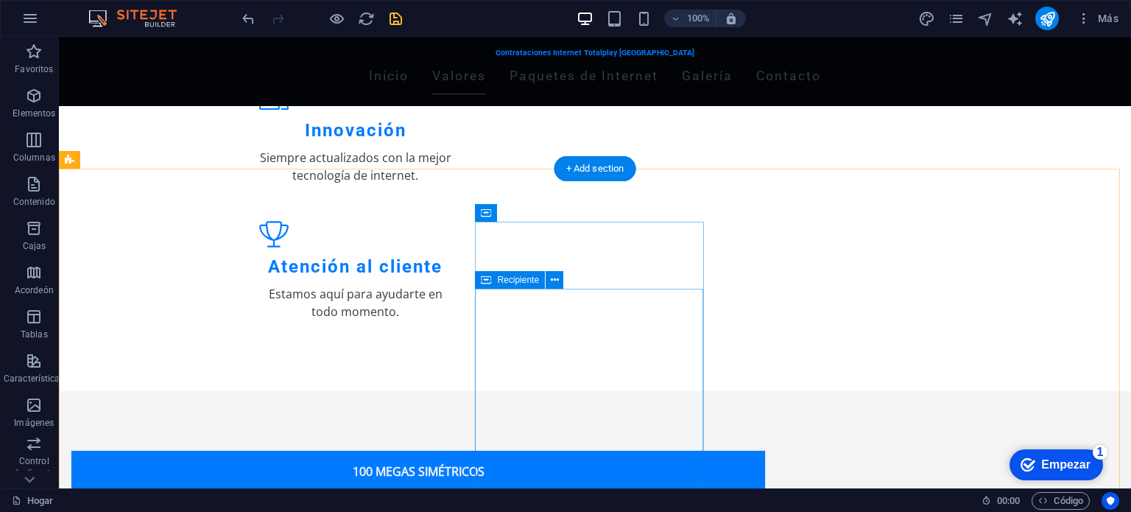
scroll to position [455, 0]
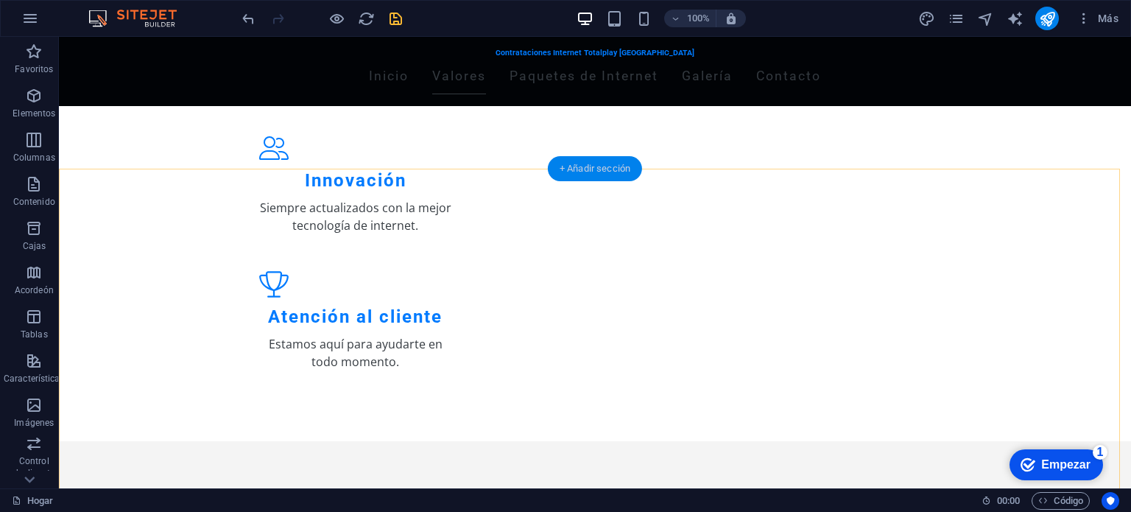
click at [601, 173] on font "+ Añadir sección" at bounding box center [594, 168] width 71 height 11
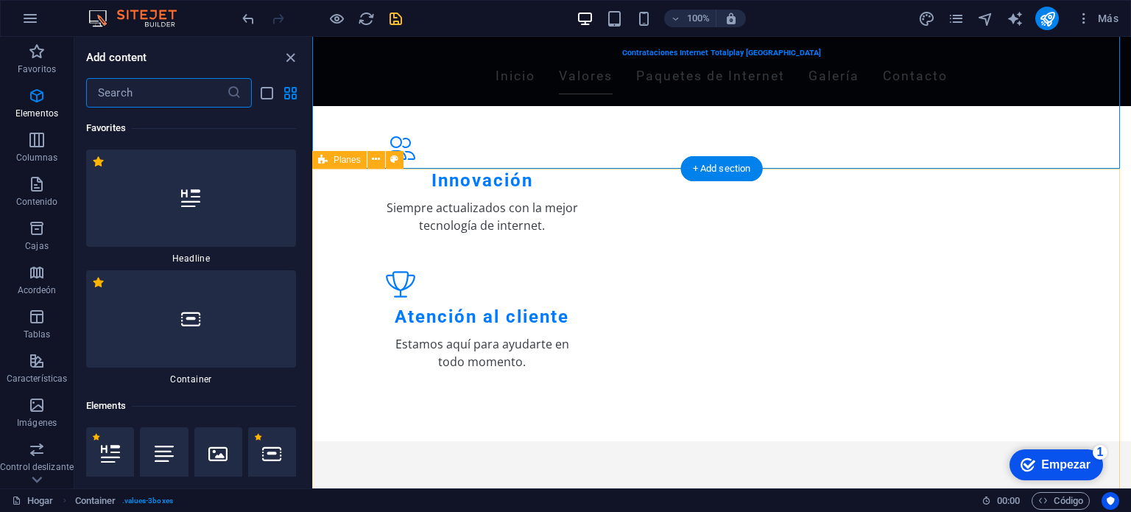
scroll to position [4507, 0]
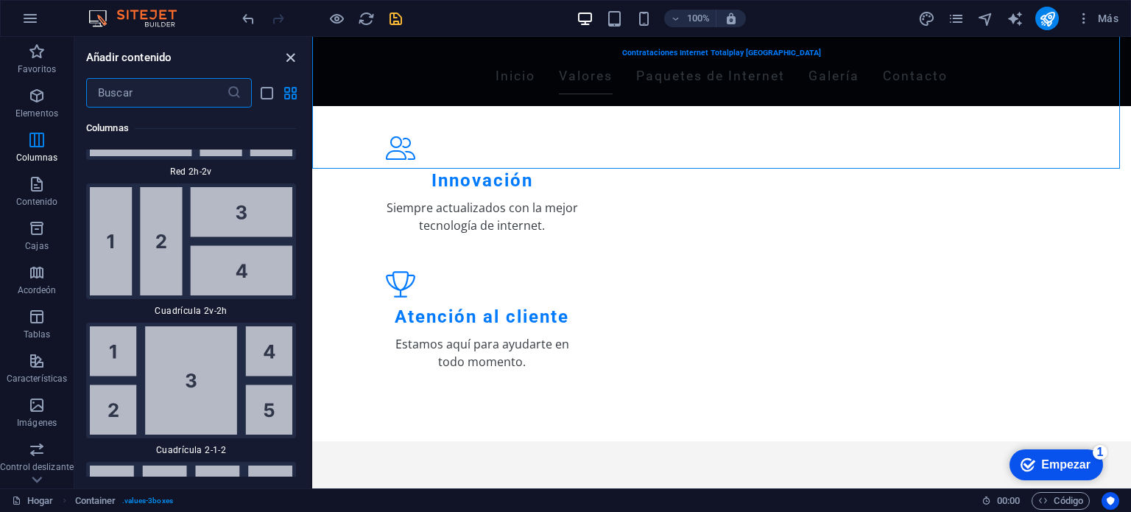
click at [294, 59] on icon "cerrar panel" at bounding box center [290, 57] width 17 height 17
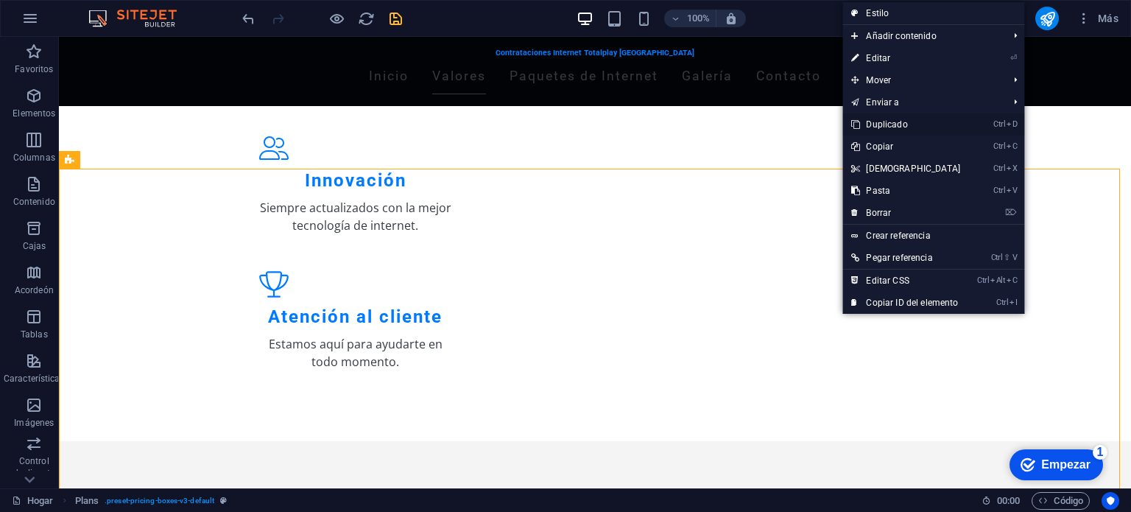
click at [915, 127] on link "Ctrl D Duplicado" at bounding box center [905, 124] width 127 height 22
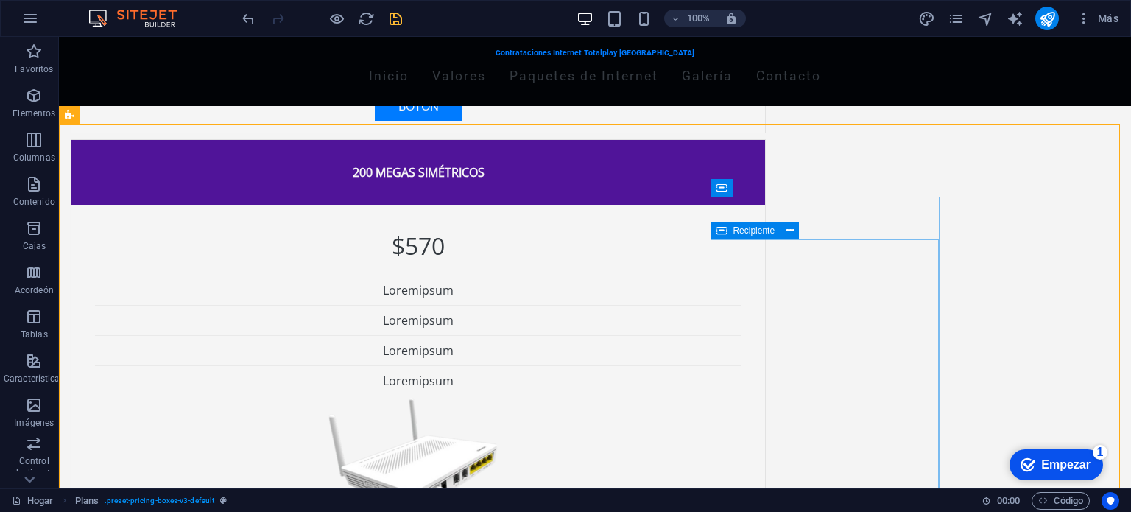
scroll to position [1057, 0]
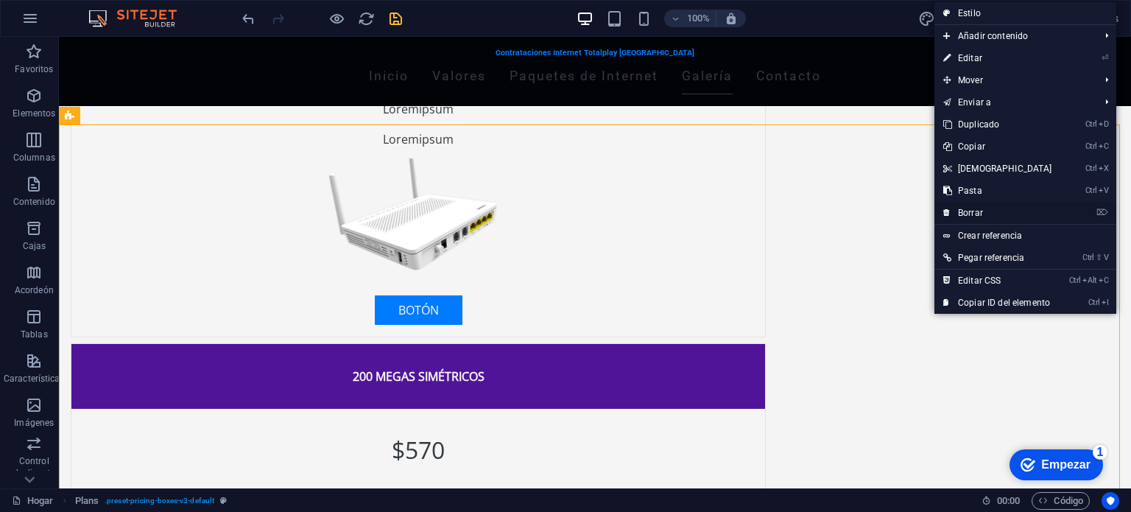
click at [959, 208] on font "Borrar" at bounding box center [970, 213] width 25 height 10
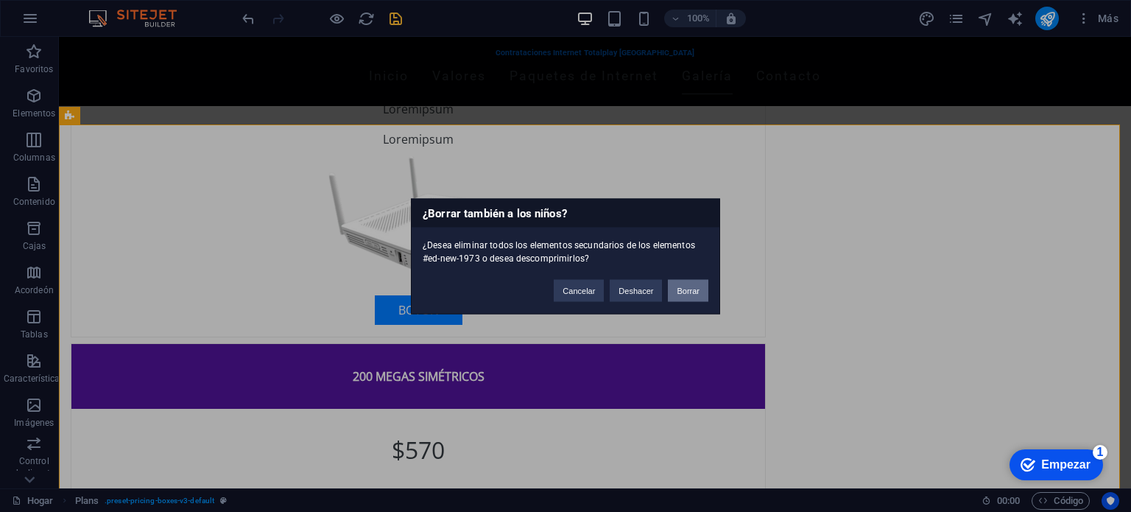
click at [682, 284] on button "Borrar" at bounding box center [688, 290] width 40 height 22
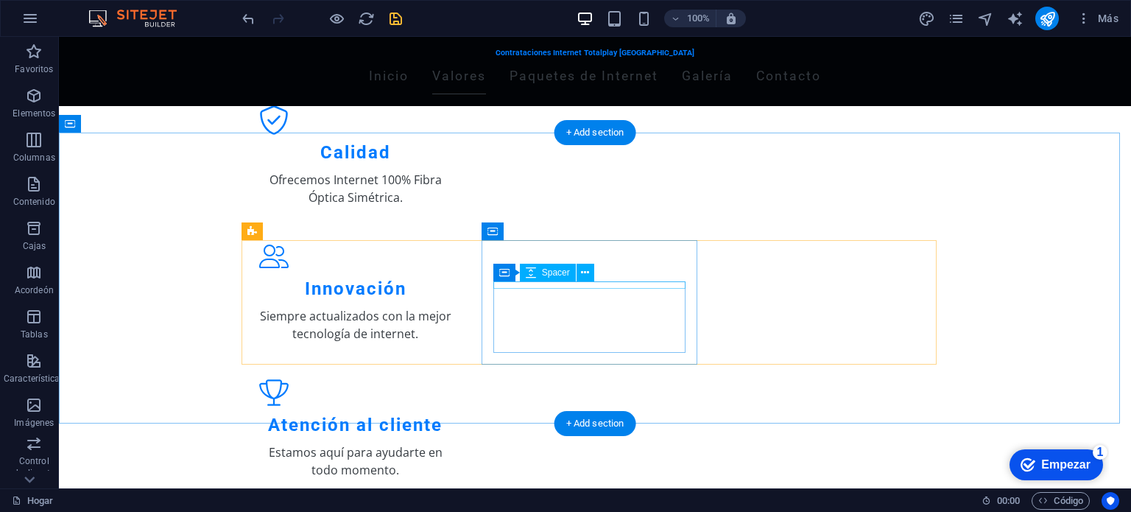
scroll to position [200, 0]
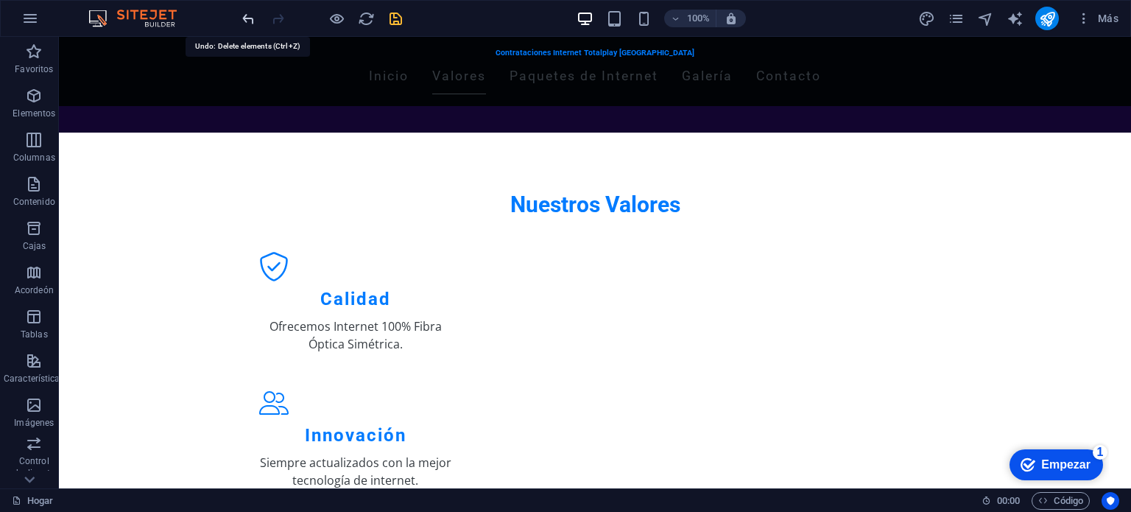
click at [250, 16] on icon "deshacer" at bounding box center [248, 18] width 17 height 17
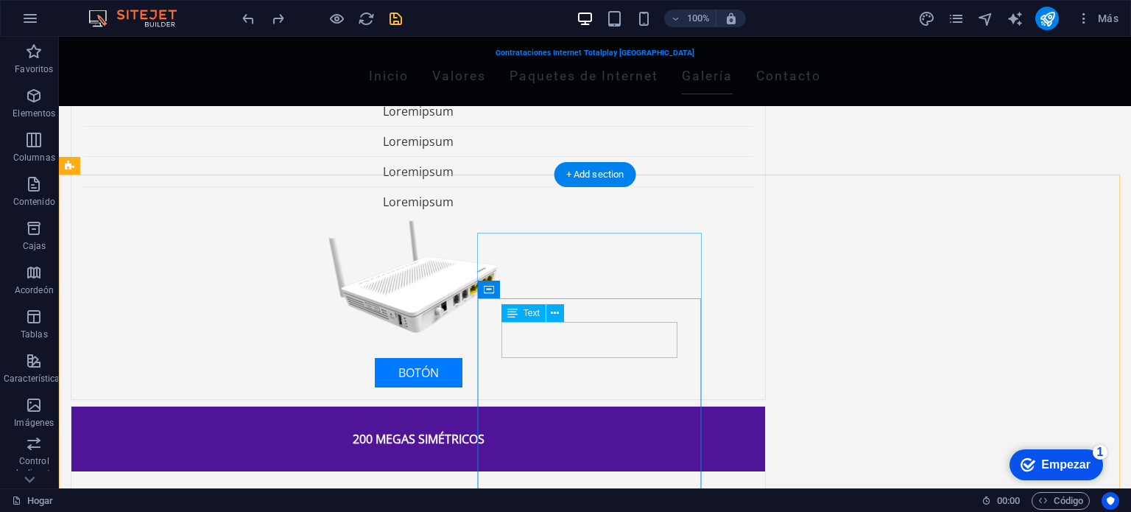
scroll to position [1009, 0]
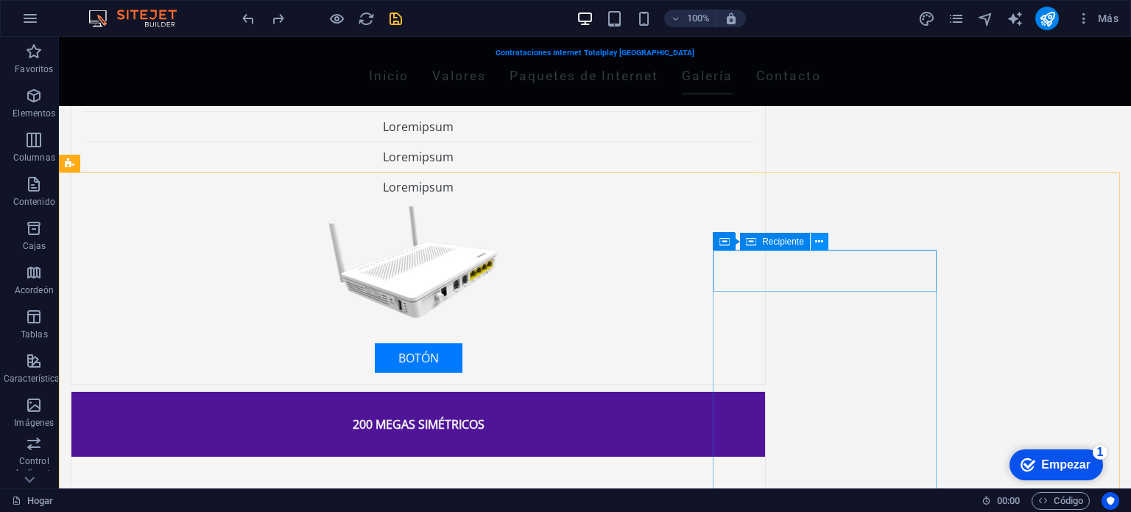
click at [822, 237] on icon at bounding box center [819, 241] width 8 height 15
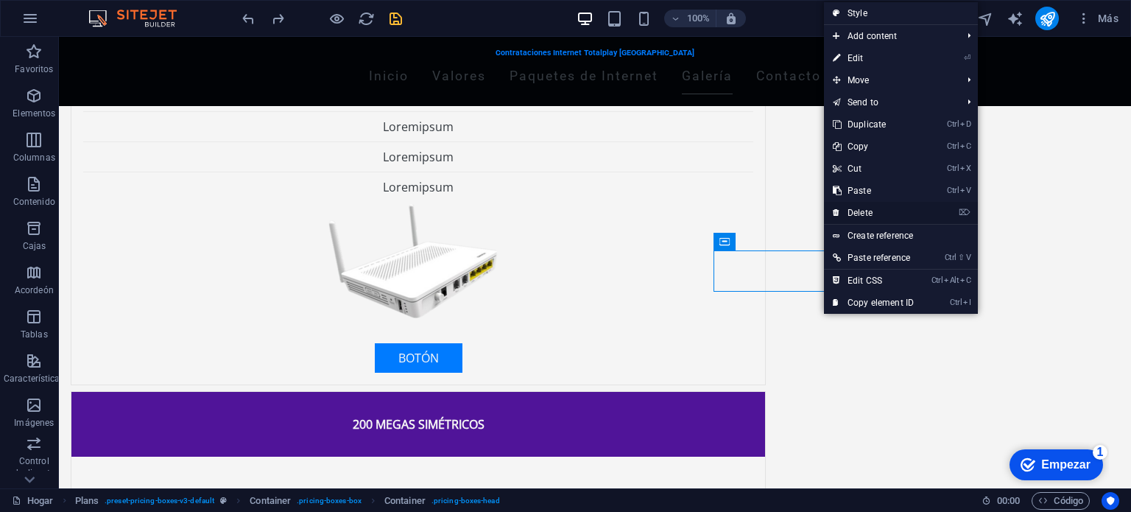
click at [863, 208] on link "⌦ Delete" at bounding box center [873, 213] width 99 height 22
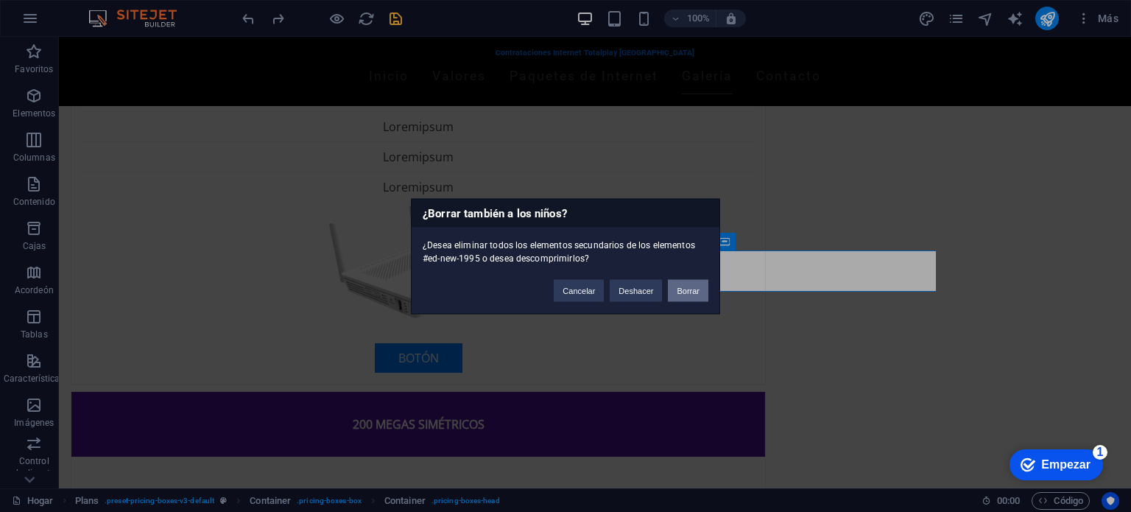
click at [695, 288] on font "Borrar" at bounding box center [687, 290] width 23 height 9
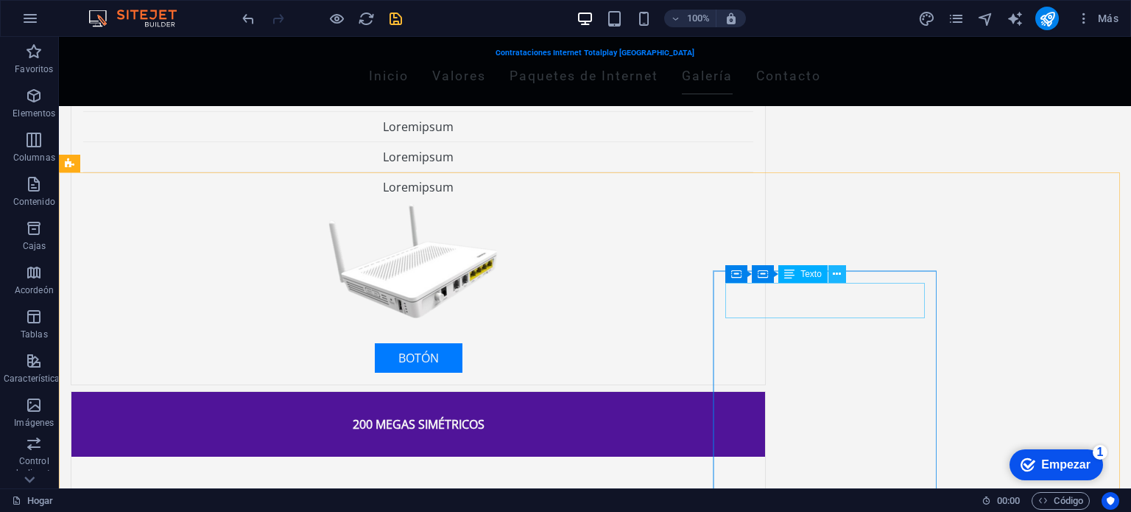
click at [833, 272] on icon at bounding box center [837, 273] width 8 height 15
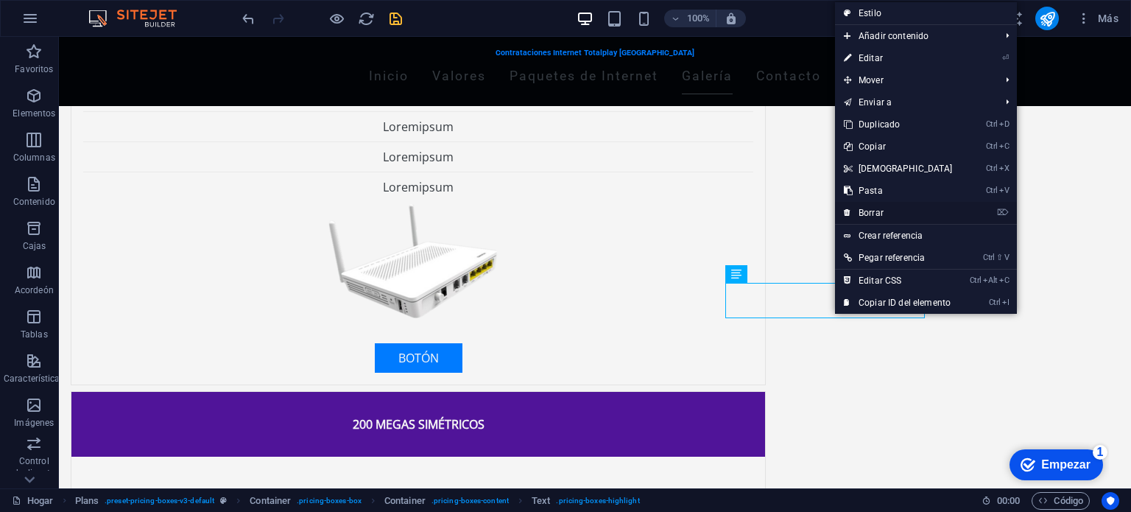
click at [863, 216] on font "Borrar" at bounding box center [870, 213] width 25 height 10
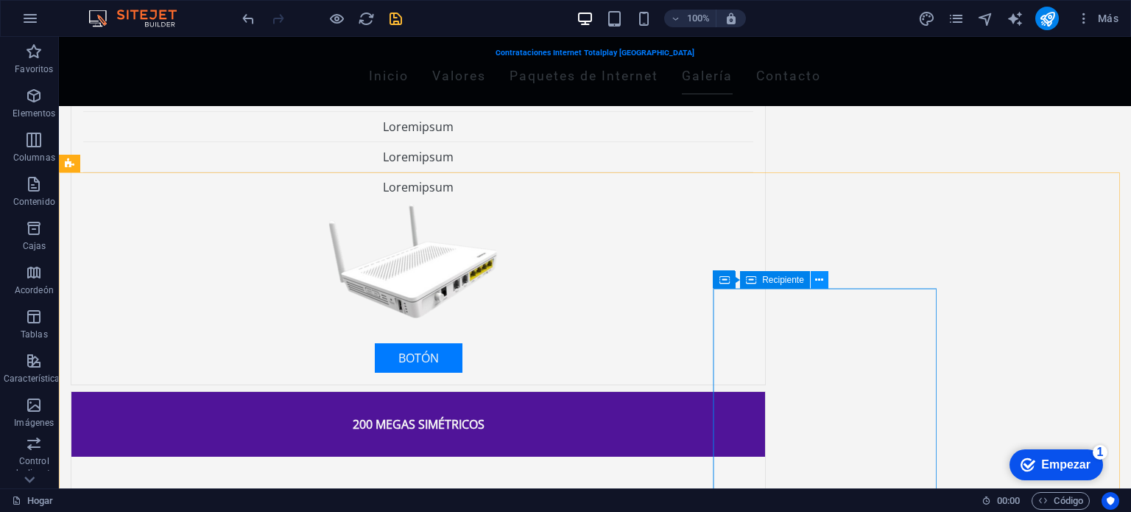
click at [821, 276] on icon at bounding box center [819, 279] width 8 height 15
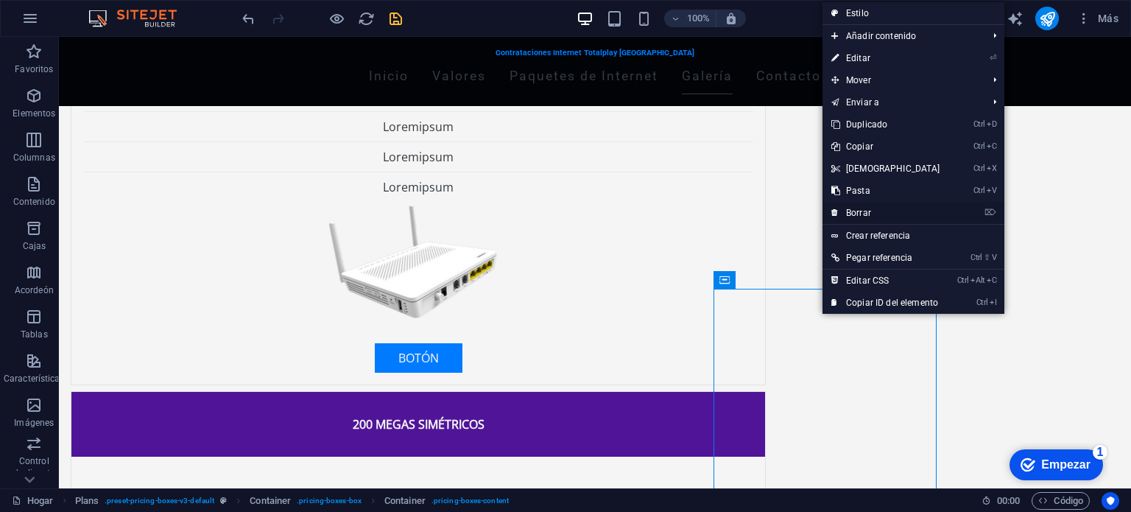
click at [851, 213] on font "Borrar" at bounding box center [858, 213] width 25 height 10
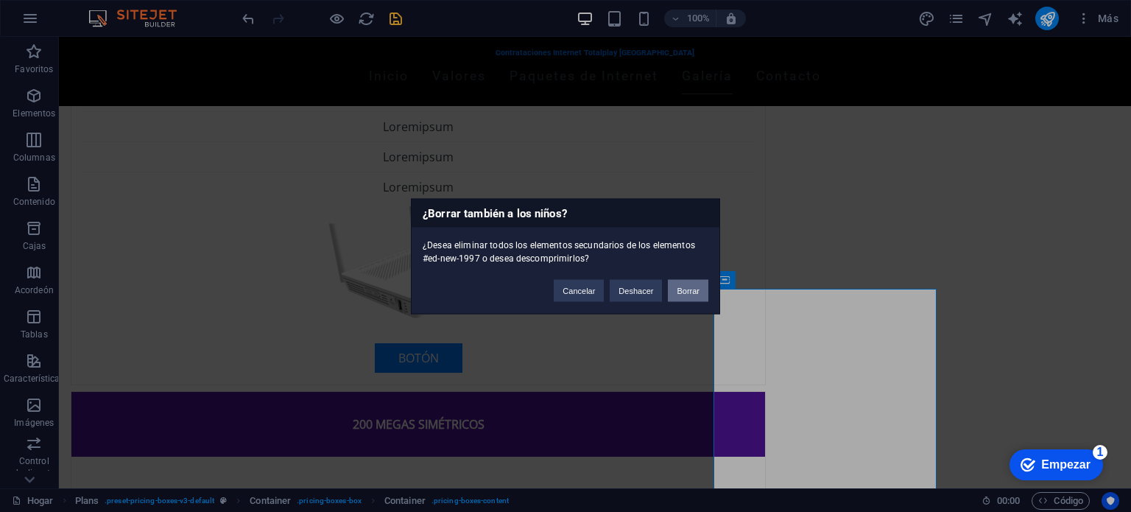
click at [704, 282] on button "Borrar" at bounding box center [688, 290] width 40 height 22
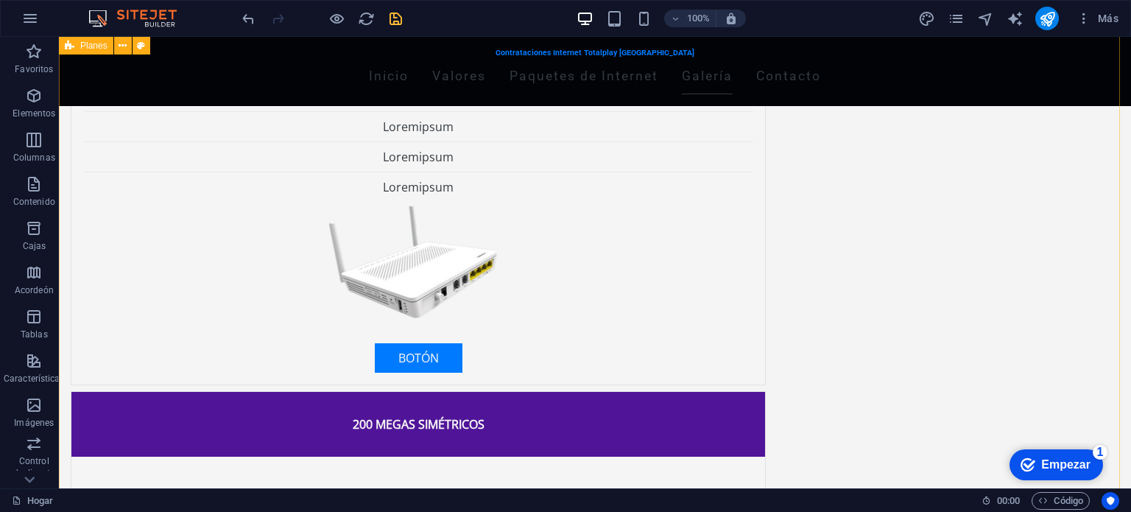
scroll to position [1198, 0]
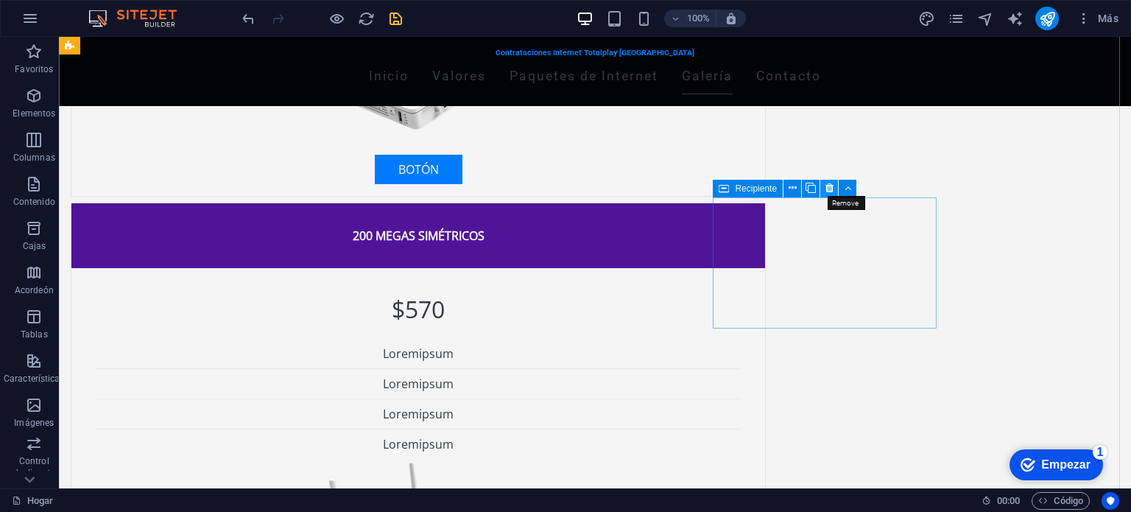
click at [831, 186] on icon at bounding box center [829, 187] width 8 height 15
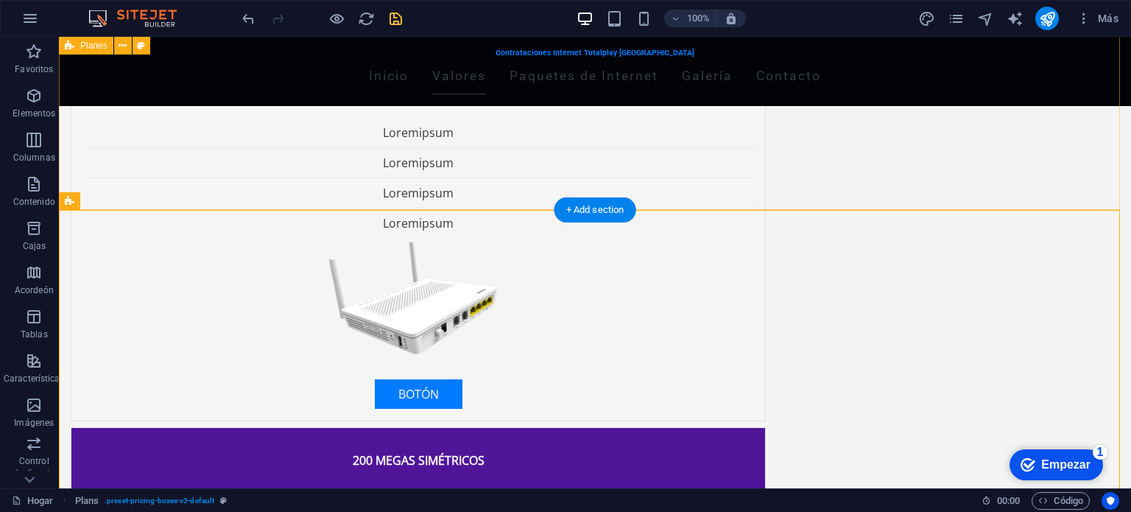
scroll to position [972, 0]
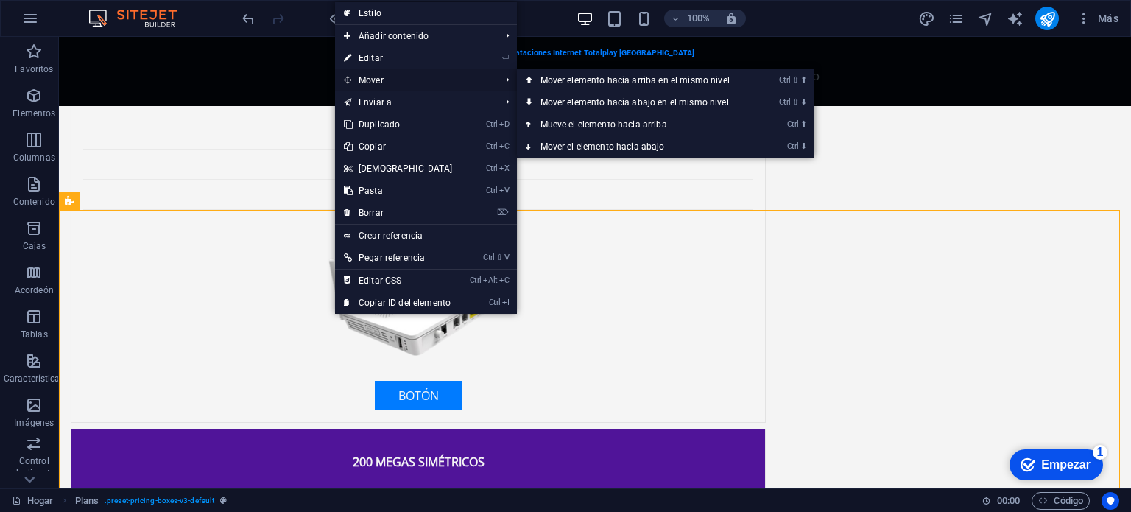
click at [380, 79] on font "Mover" at bounding box center [370, 80] width 25 height 10
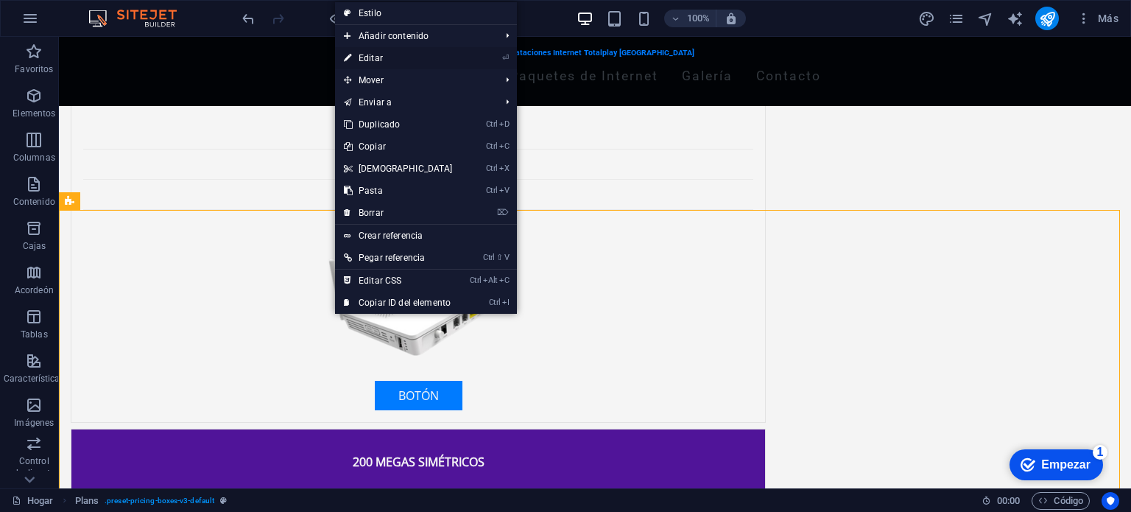
click at [377, 59] on font "Editar" at bounding box center [370, 58] width 24 height 10
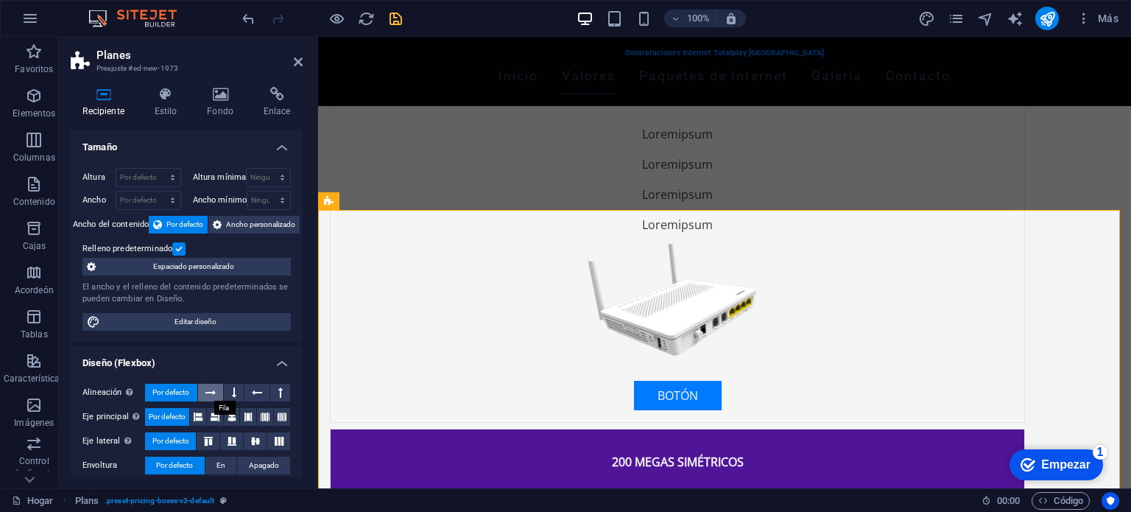
click at [209, 388] on icon at bounding box center [210, 393] width 10 height 18
click at [207, 387] on icon at bounding box center [210, 393] width 10 height 18
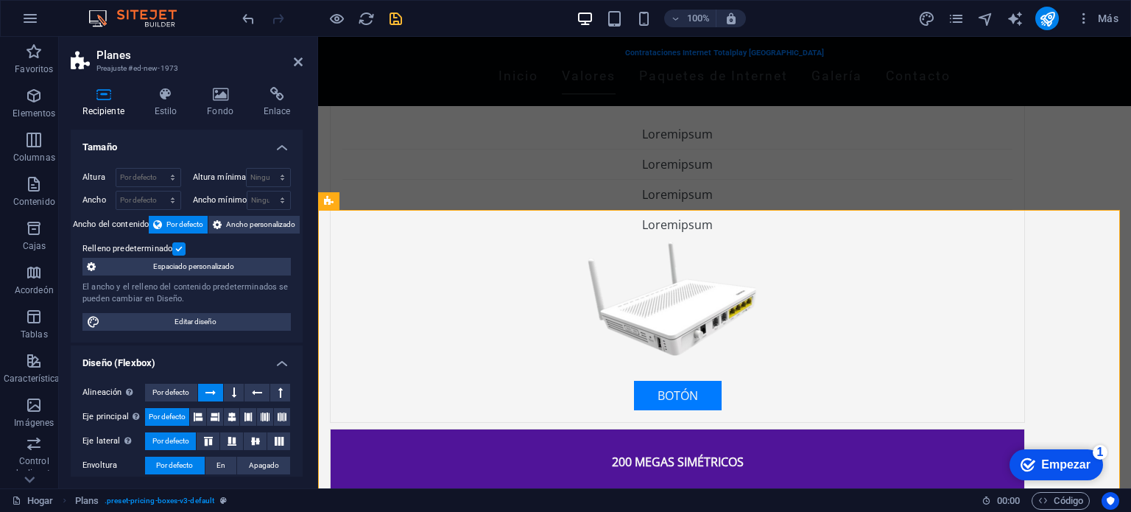
click at [207, 387] on icon at bounding box center [210, 393] width 10 height 18
click at [253, 391] on icon at bounding box center [257, 393] width 10 height 18
click at [227, 389] on button at bounding box center [234, 393] width 20 height 18
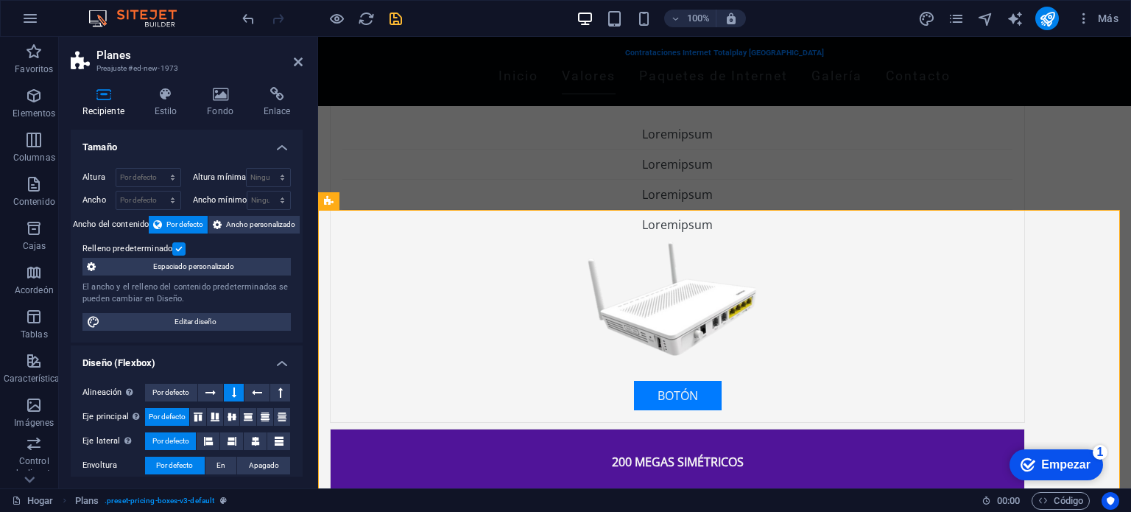
click at [227, 389] on button at bounding box center [234, 393] width 20 height 18
click at [212, 385] on icon at bounding box center [210, 393] width 10 height 18
click at [216, 386] on button at bounding box center [211, 393] width 26 height 18
click at [278, 392] on icon at bounding box center [280, 393] width 4 height 18
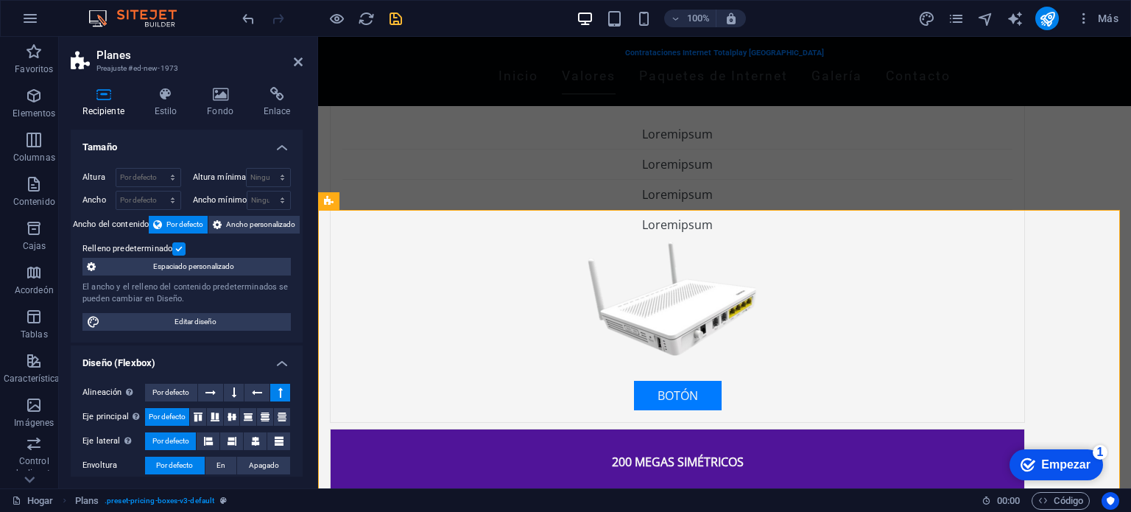
click at [280, 390] on icon at bounding box center [280, 393] width 4 height 18
click at [259, 390] on icon at bounding box center [257, 393] width 10 height 18
click at [291, 58] on h2 "Planes" at bounding box center [199, 55] width 206 height 13
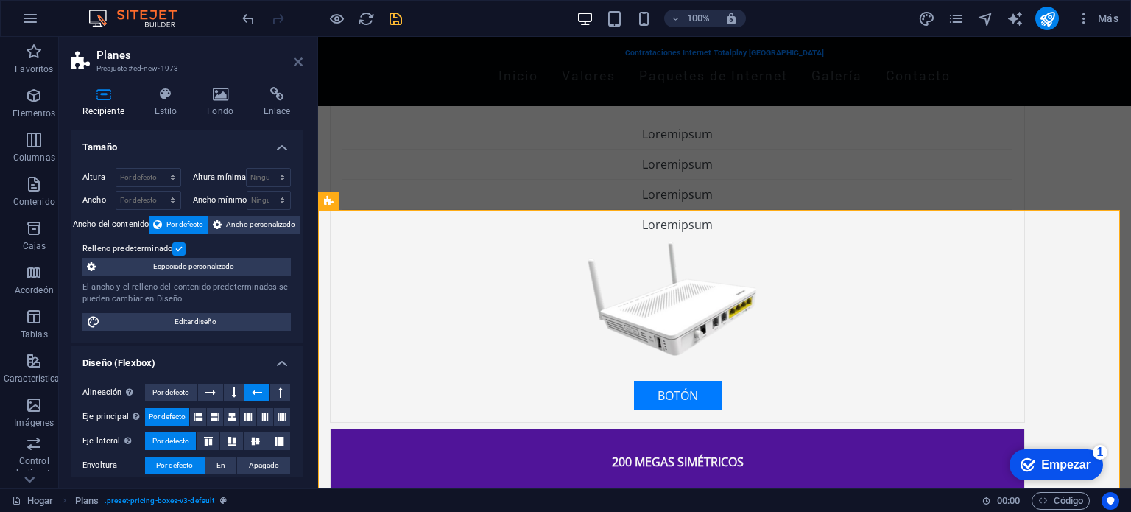
click at [295, 61] on icon at bounding box center [298, 62] width 9 height 12
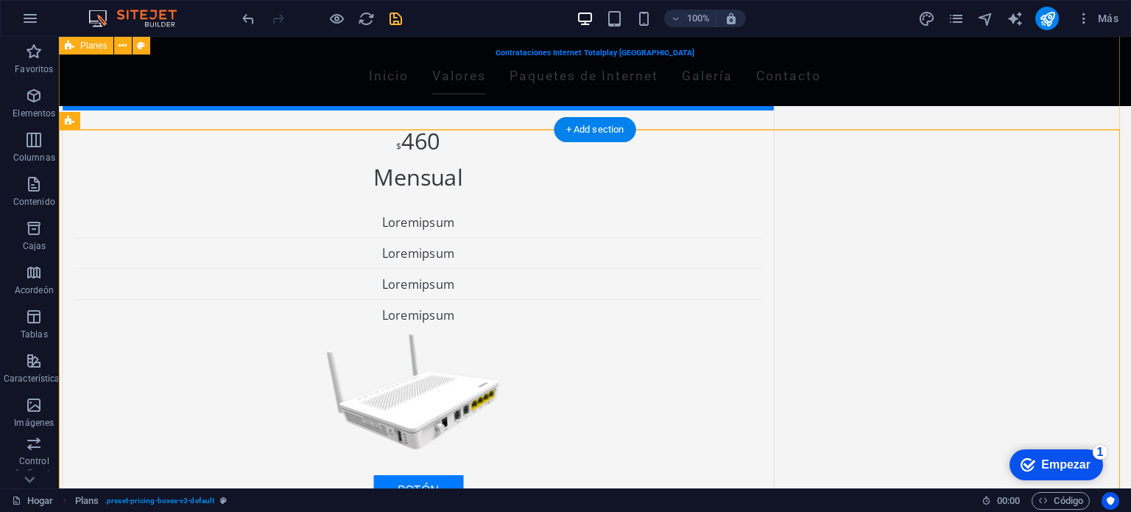
scroll to position [1053, 0]
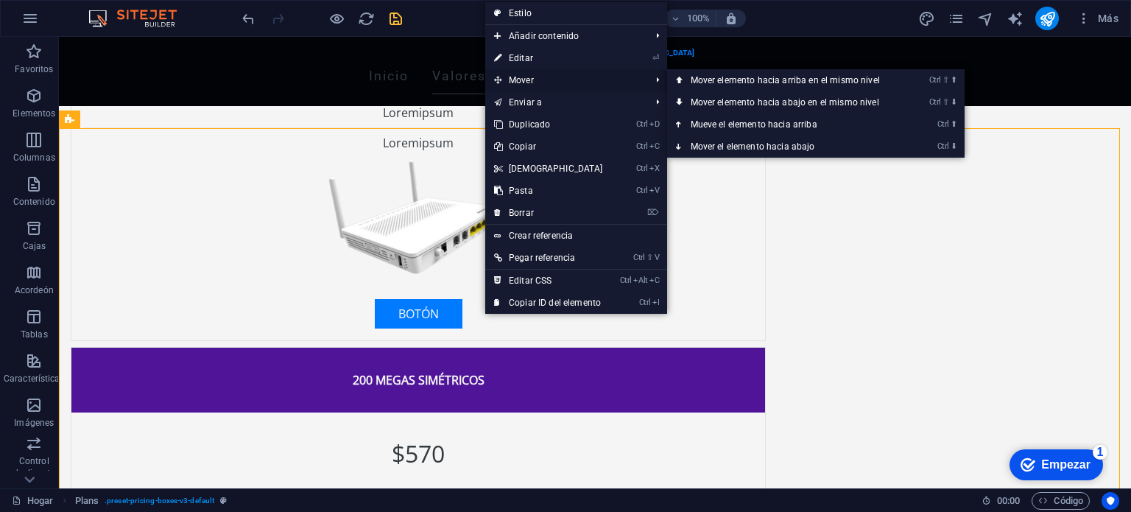
click at [527, 78] on font "Mover" at bounding box center [521, 80] width 25 height 10
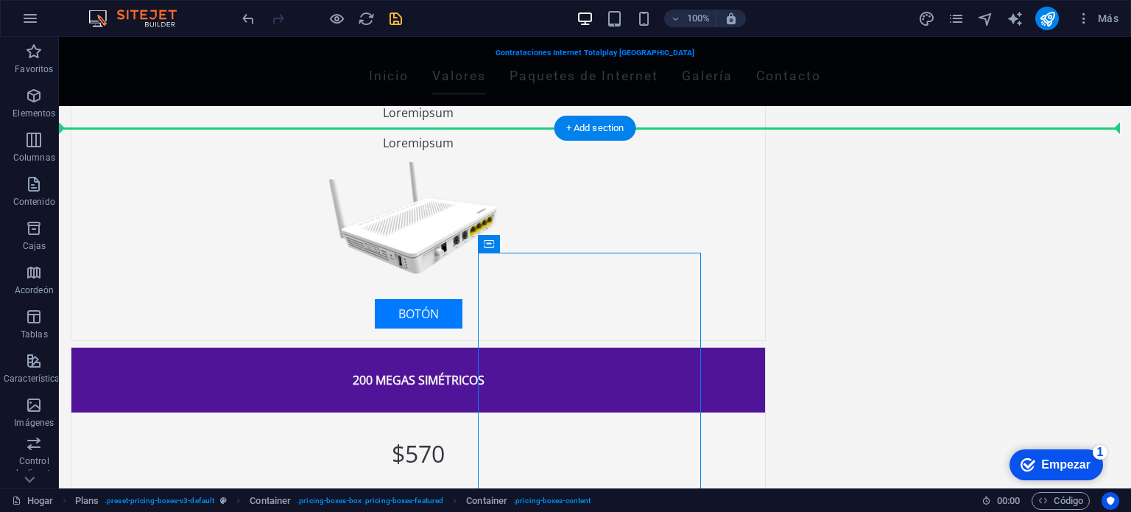
drag, startPoint x: 485, startPoint y: 328, endPoint x: 324, endPoint y: 274, distance: 170.2
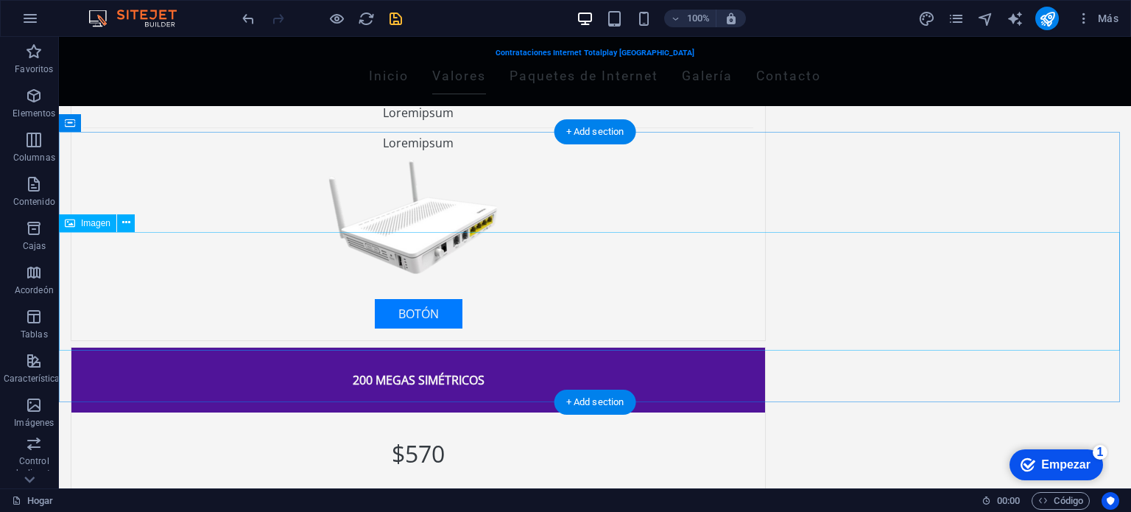
scroll to position [1047, 0]
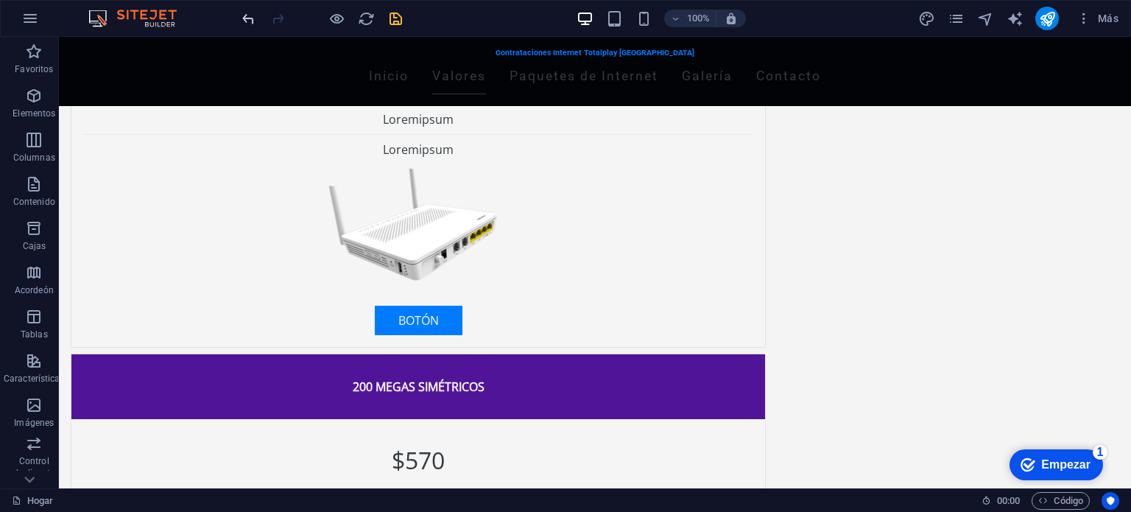
click at [250, 16] on icon "deshacer" at bounding box center [248, 18] width 17 height 17
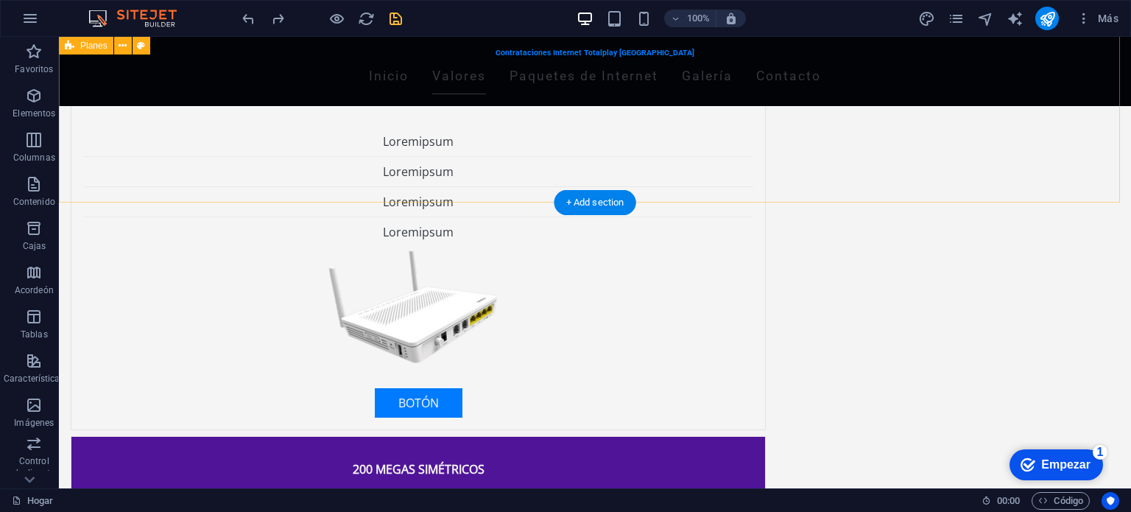
scroll to position [979, 0]
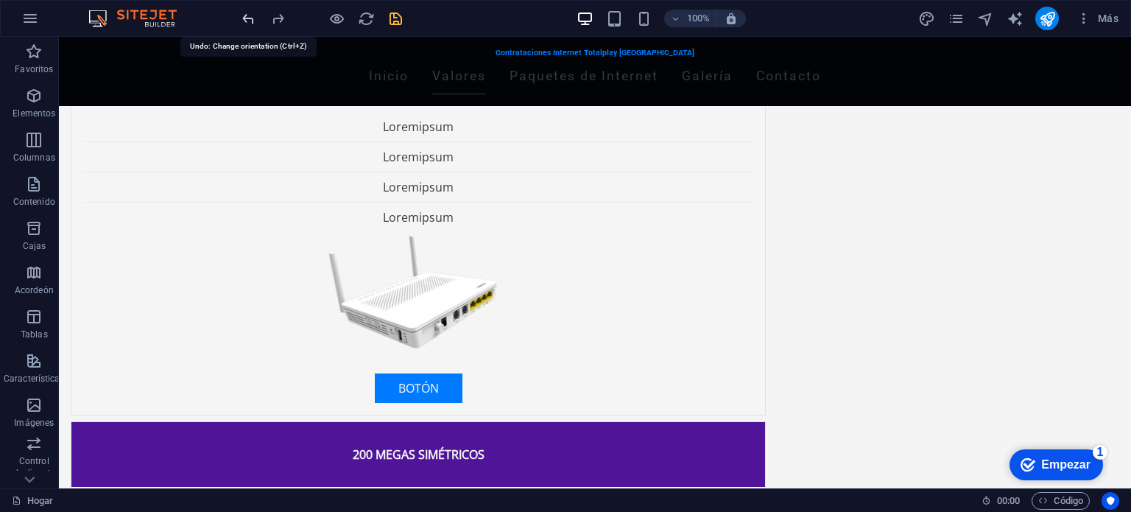
click at [250, 10] on icon "deshacer" at bounding box center [248, 18] width 17 height 17
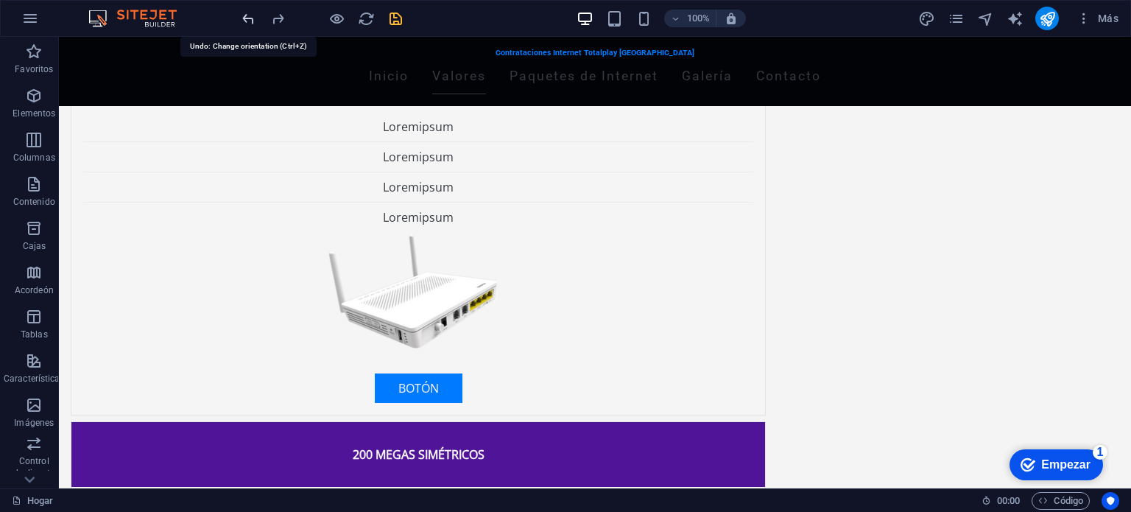
click at [250, 10] on icon "deshacer" at bounding box center [248, 18] width 17 height 17
click at [250, 15] on icon "deshacer" at bounding box center [248, 18] width 17 height 17
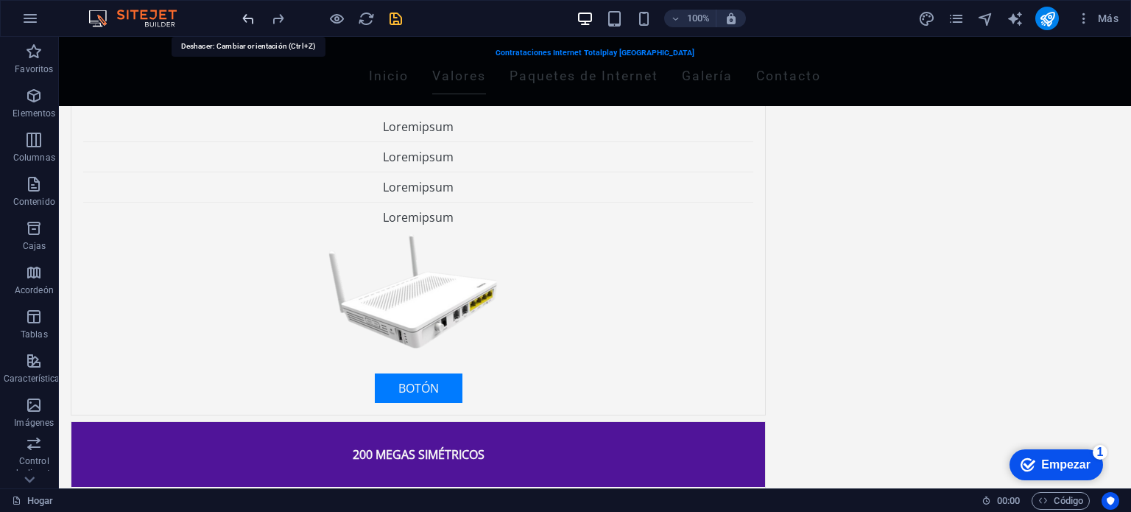
click at [250, 15] on icon "deshacer" at bounding box center [248, 18] width 17 height 17
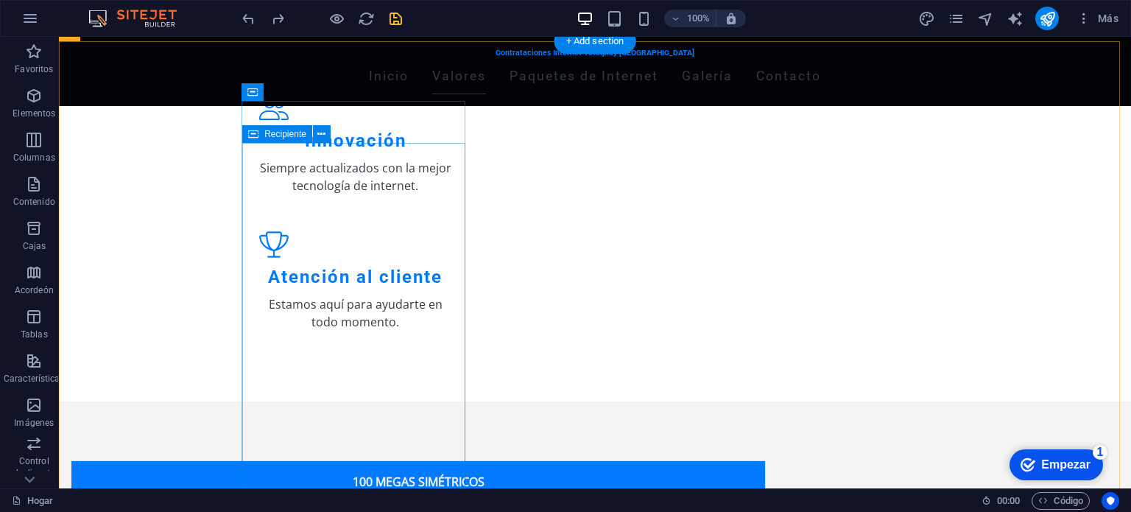
scroll to position [583, 0]
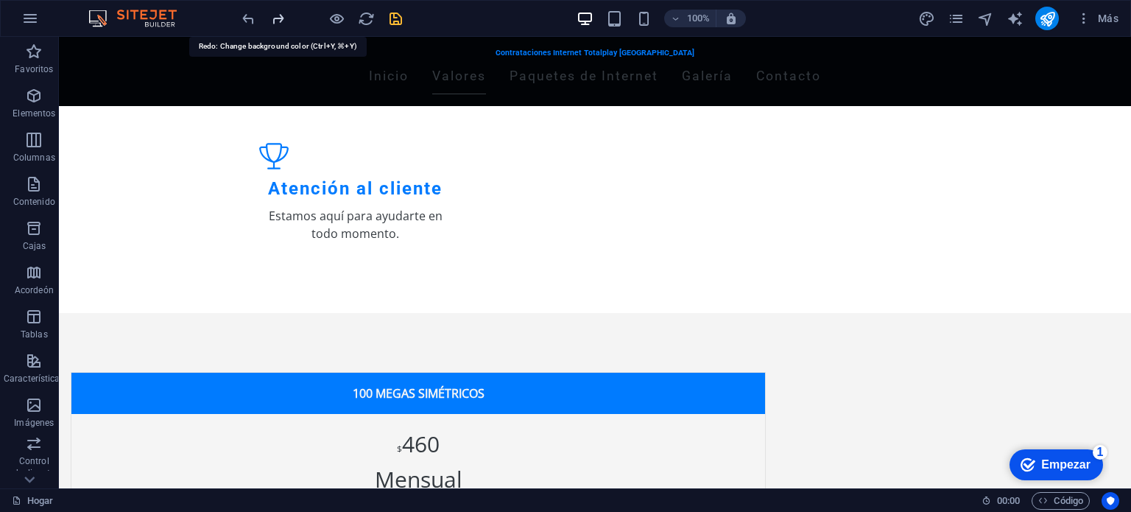
click at [284, 21] on icon "rehacer" at bounding box center [277, 18] width 17 height 17
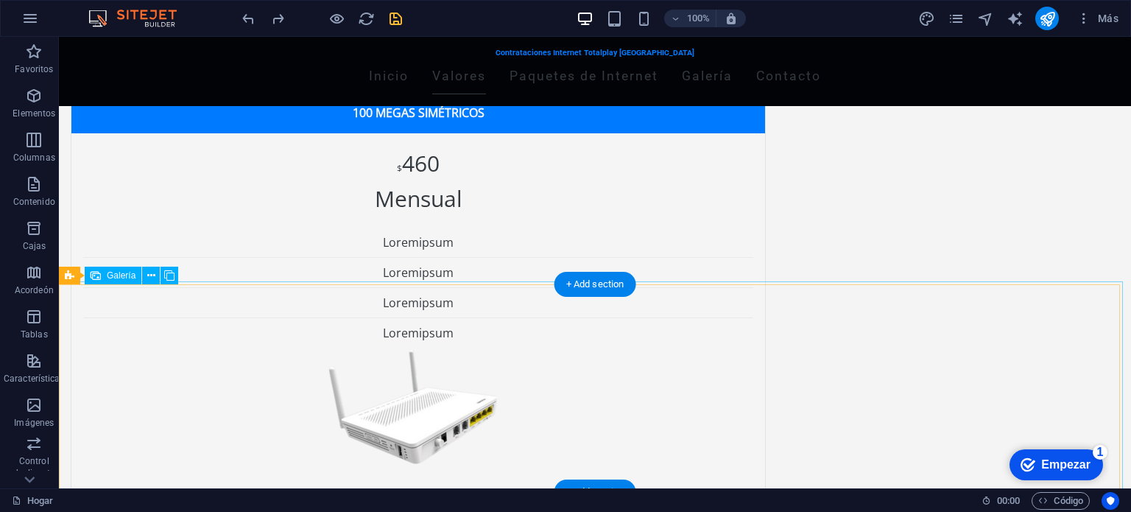
scroll to position [897, 0]
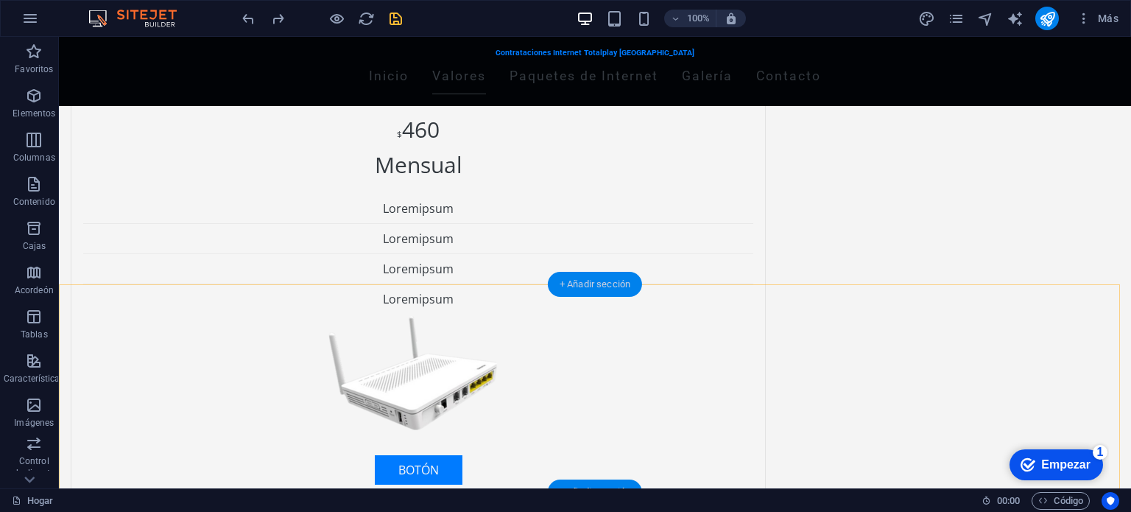
click at [598, 286] on font "+ Añadir sección" at bounding box center [594, 283] width 71 height 11
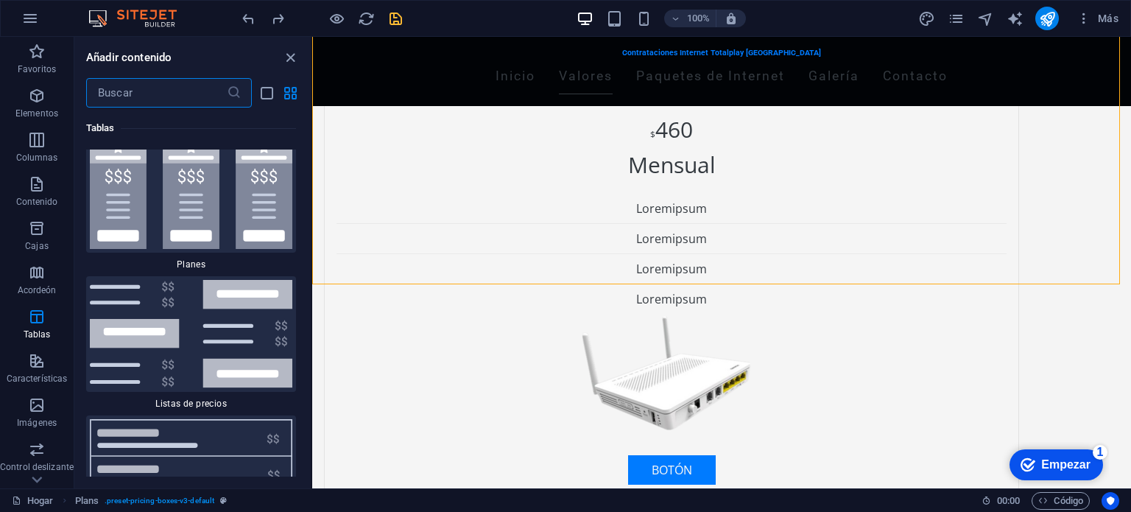
scroll to position [9976, 0]
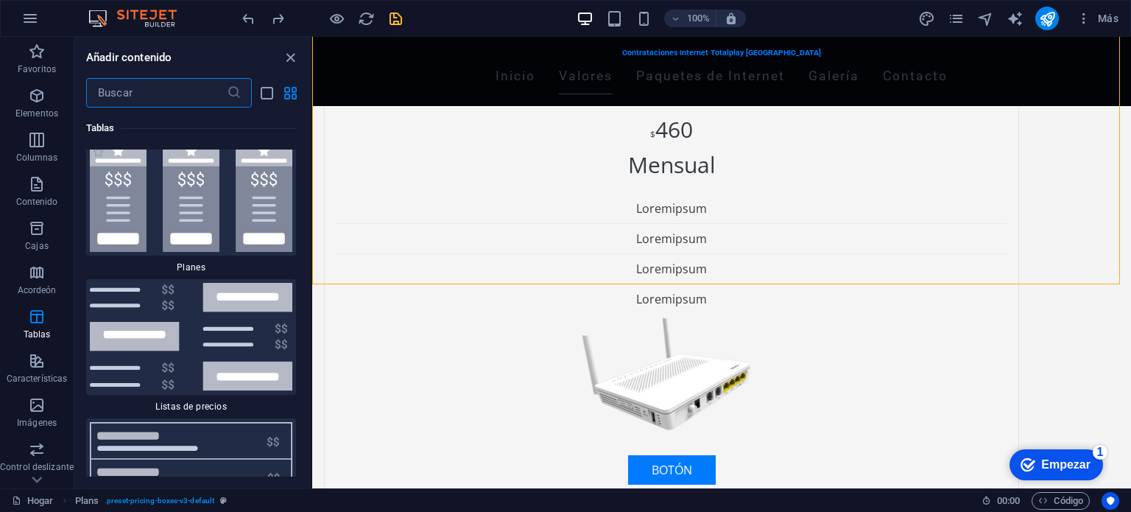
click at [239, 261] on span "Planes" at bounding box center [191, 267] width 210 height 12
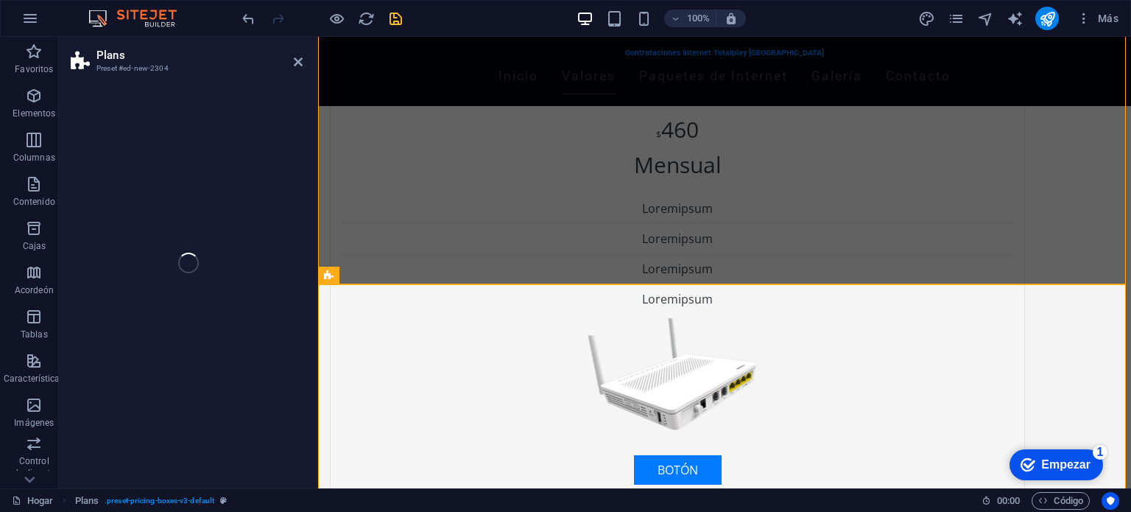
click at [255, 163] on div "Plans Preset #ed-new-2304 Drag here to replace the existing content. Press “Ctr…" at bounding box center [595, 262] width 1072 height 451
select select "rem"
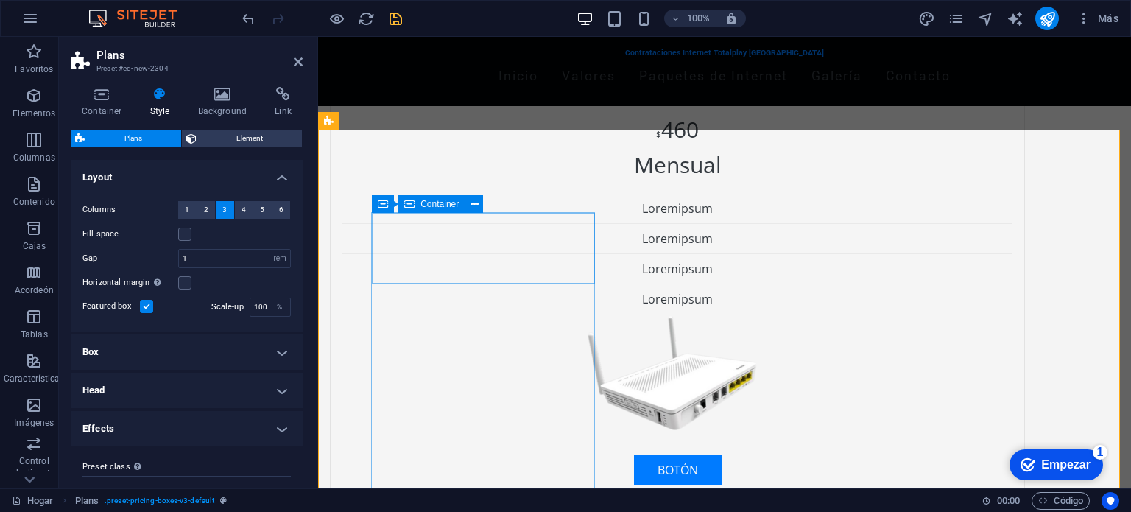
scroll to position [1052, 0]
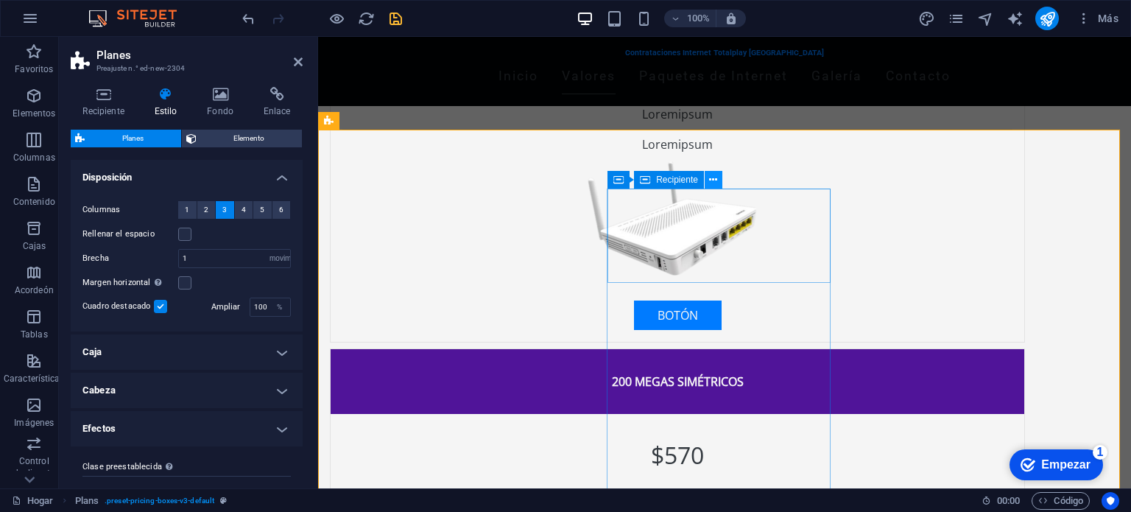
click at [710, 175] on icon at bounding box center [713, 179] width 8 height 15
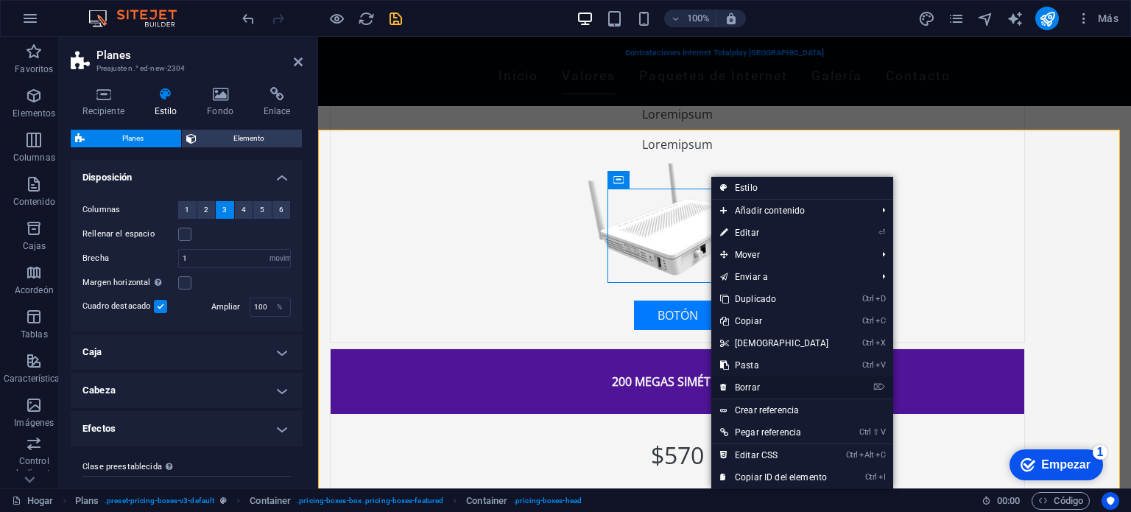
click at [763, 379] on link "⌦ Borrar" at bounding box center [774, 387] width 127 height 22
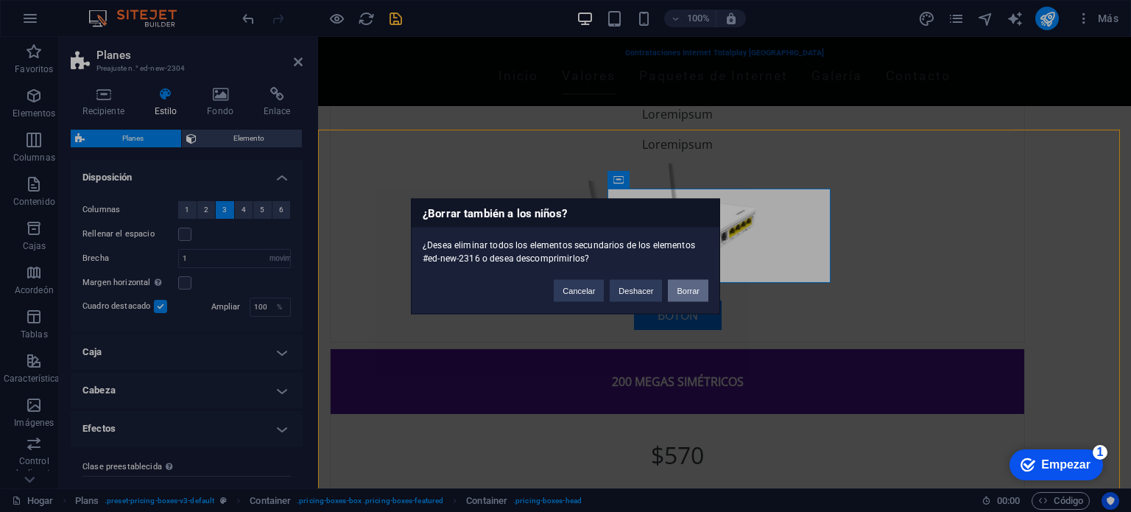
click at [686, 292] on font "Borrar" at bounding box center [687, 290] width 23 height 9
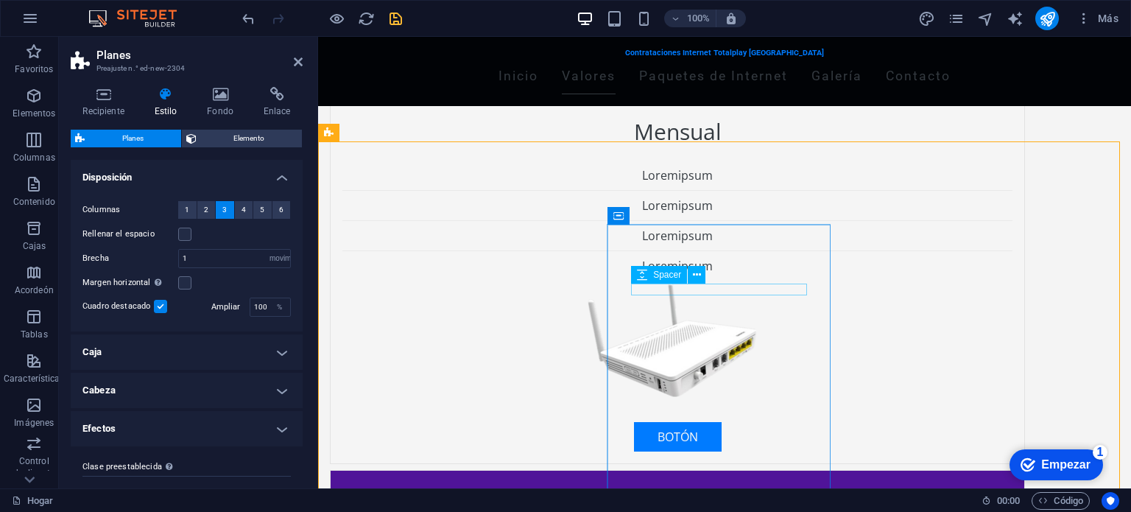
scroll to position [1045, 0]
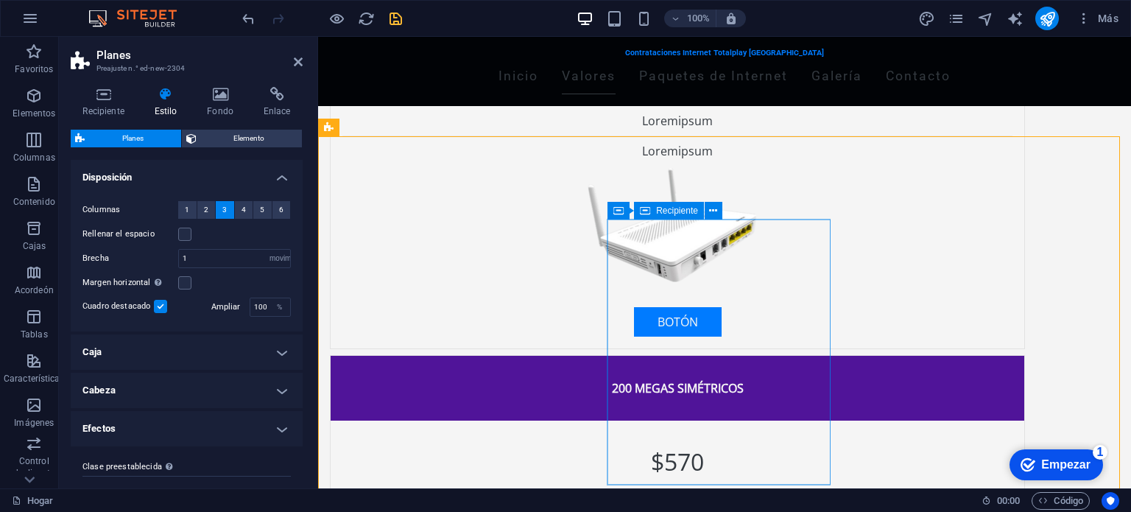
click at [710, 220] on div "Container Recipiente" at bounding box center [669, 211] width 124 height 18
click at [713, 211] on icon at bounding box center [713, 210] width 8 height 15
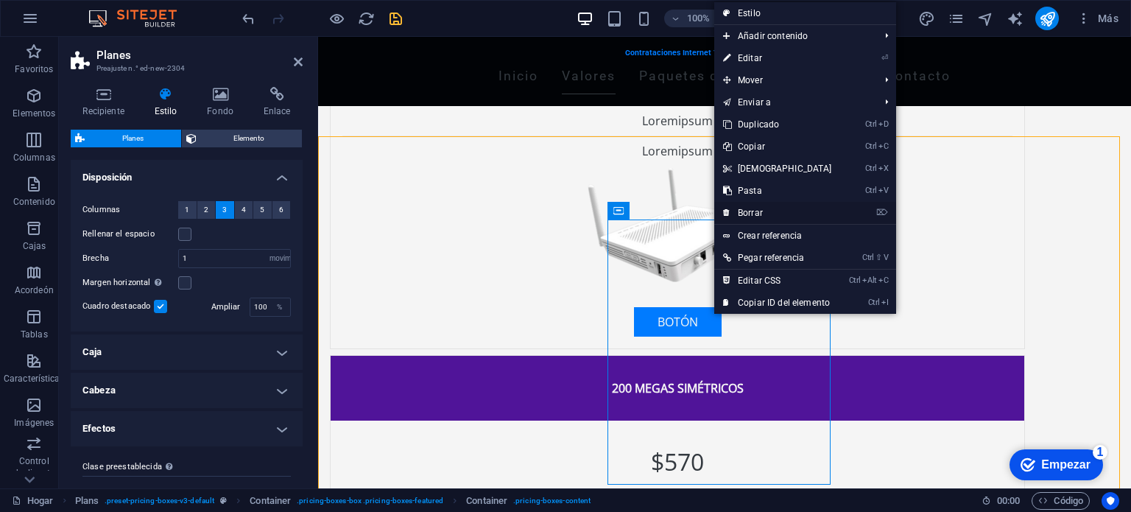
click at [751, 214] on font "Borrar" at bounding box center [750, 213] width 25 height 10
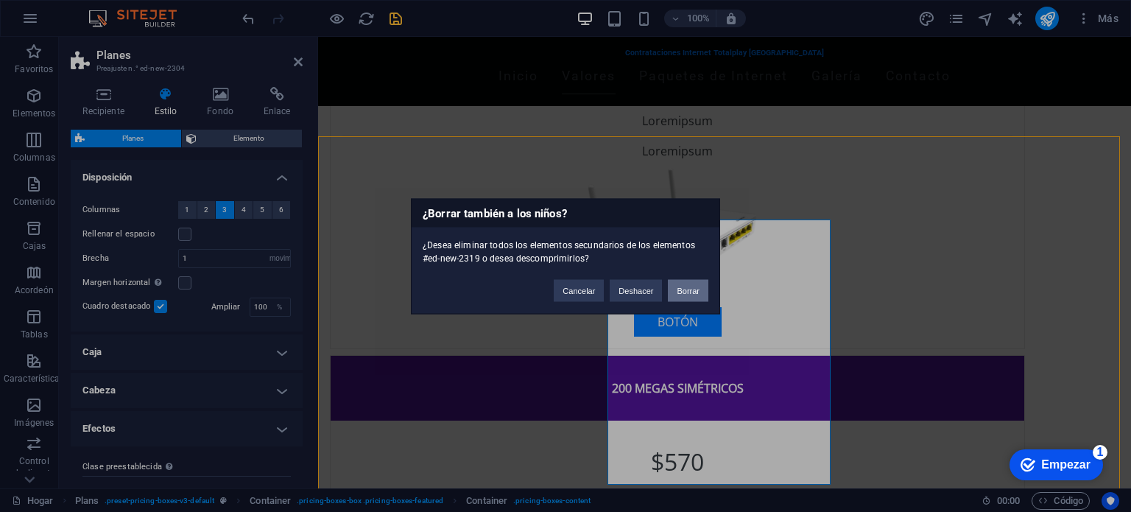
click at [704, 297] on button "Borrar" at bounding box center [688, 290] width 40 height 22
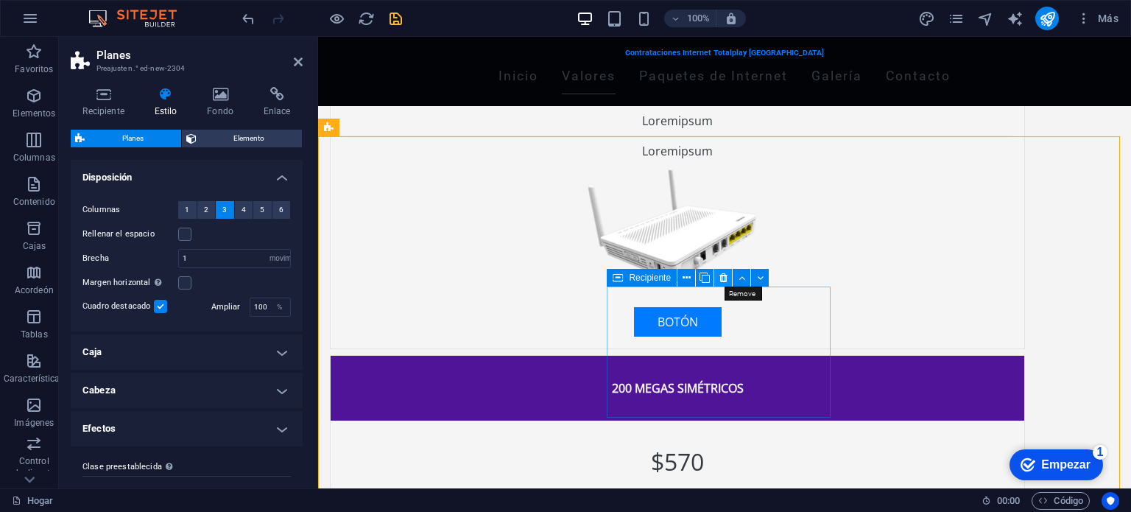
click at [719, 273] on icon at bounding box center [723, 277] width 8 height 15
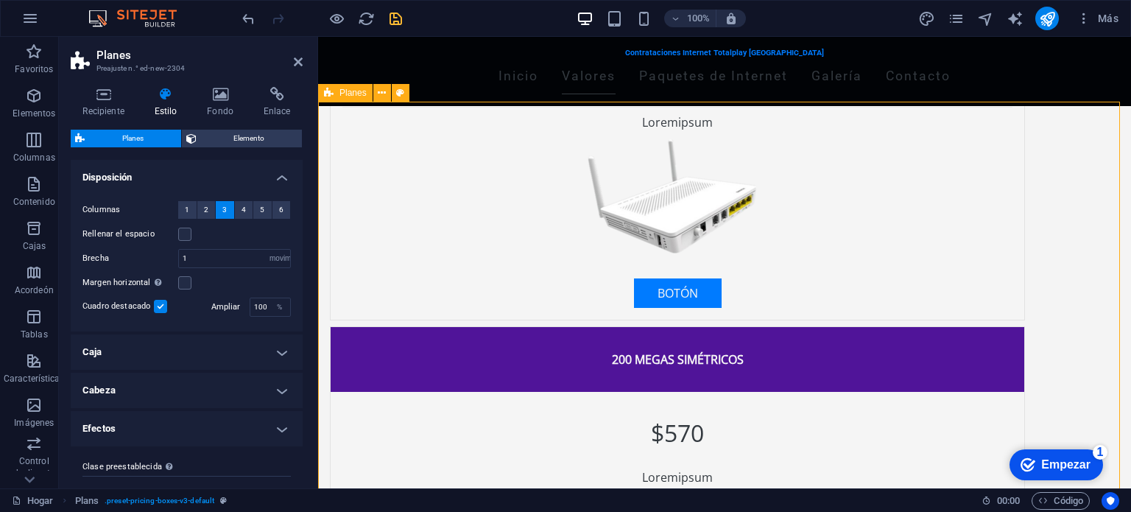
scroll to position [1081, 0]
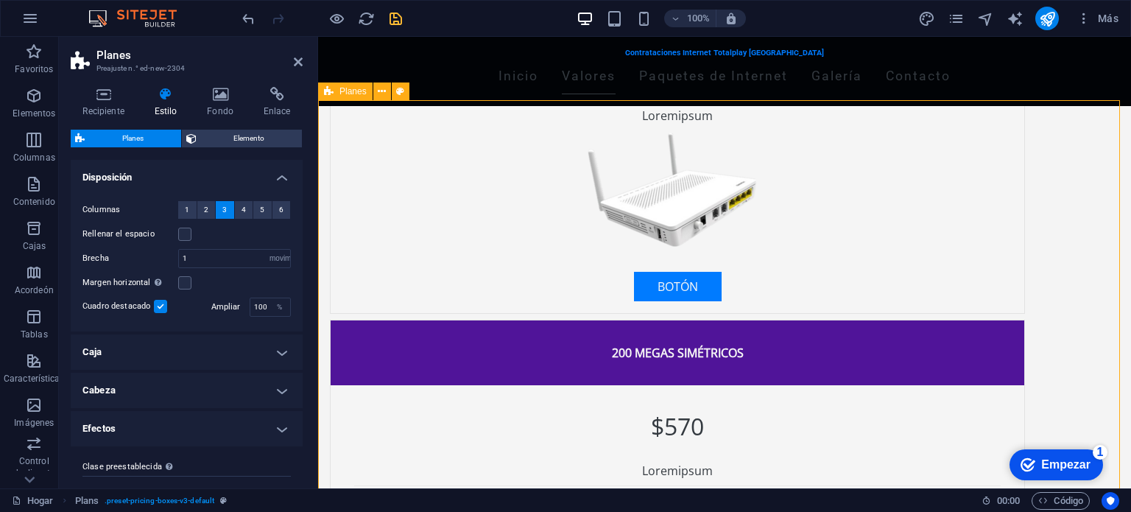
click at [297, 64] on icon at bounding box center [298, 62] width 9 height 12
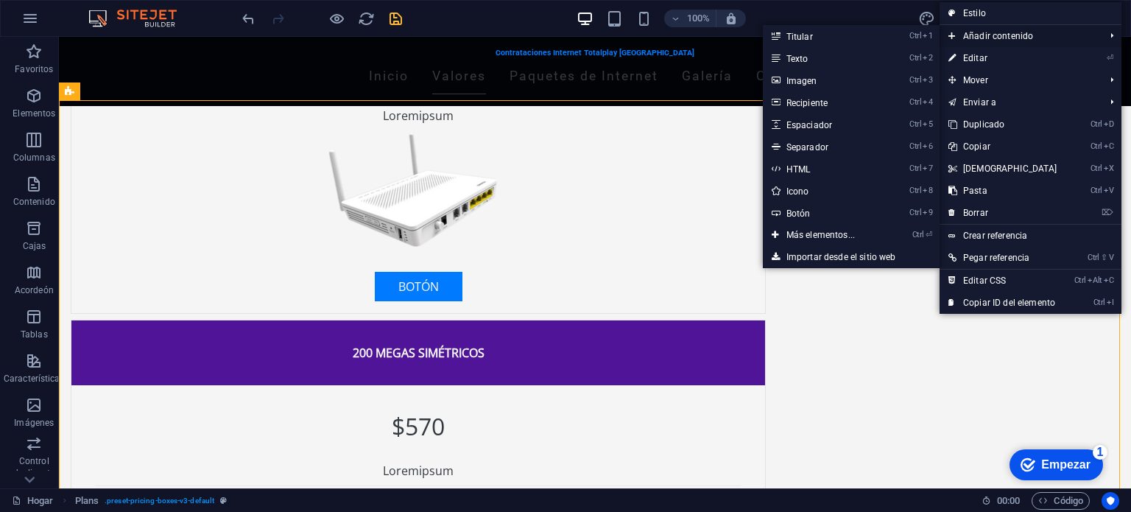
click at [1017, 35] on font "Añadir contenido" at bounding box center [998, 36] width 70 height 10
click at [809, 76] on font "Imagen" at bounding box center [801, 81] width 31 height 10
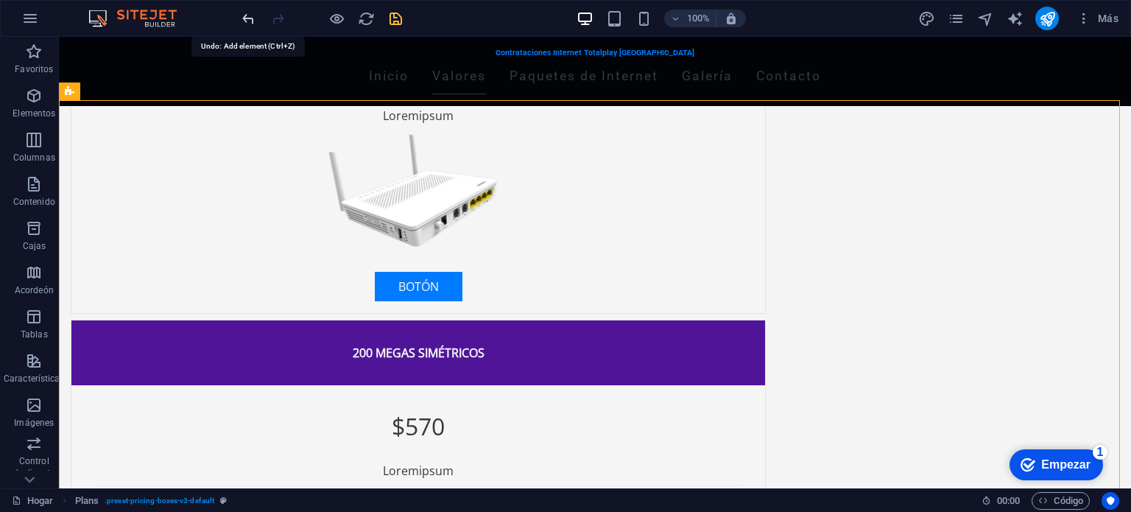
click at [240, 11] on icon "deshacer" at bounding box center [248, 18] width 17 height 17
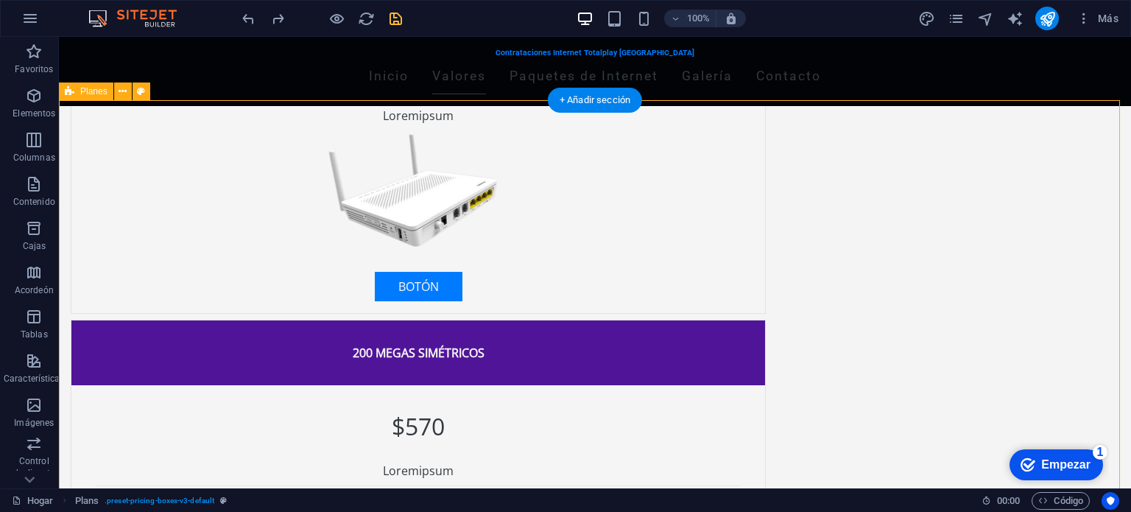
click at [35, 193] on icon "button" at bounding box center [34, 184] width 18 height 18
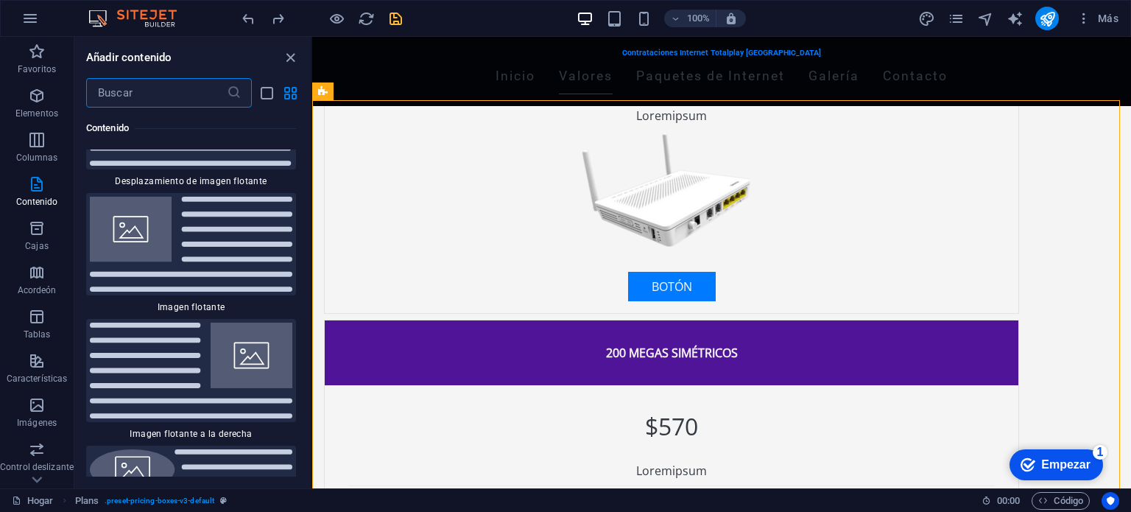
scroll to position [6378, 0]
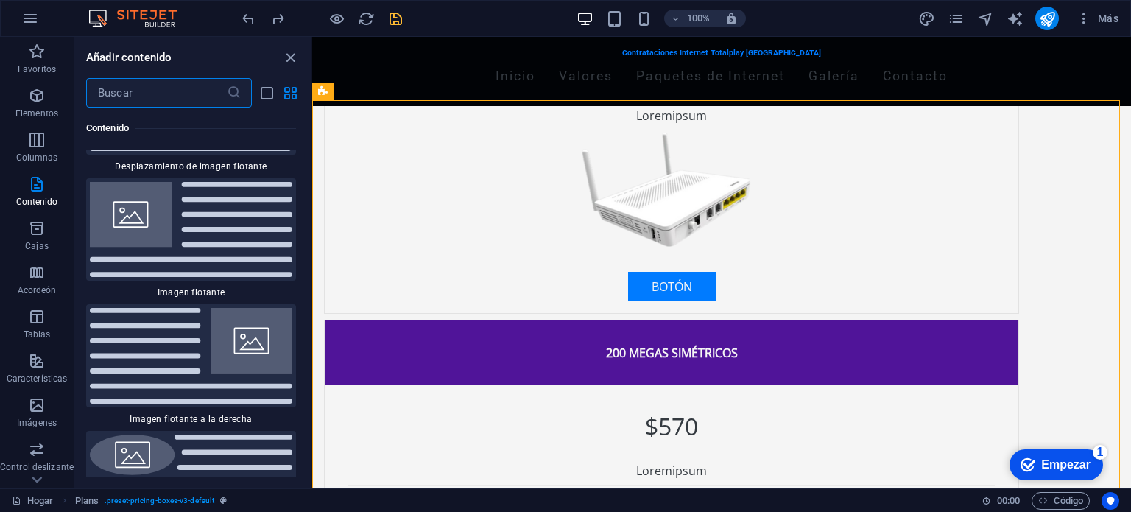
click at [200, 218] on img at bounding box center [191, 230] width 202 height 96
click at [312, 218] on div "H2 Bandera Recipiente Recipiente Espaciador Recipiente Cajas Recipiente H3 Reci…" at bounding box center [721, 262] width 819 height 451
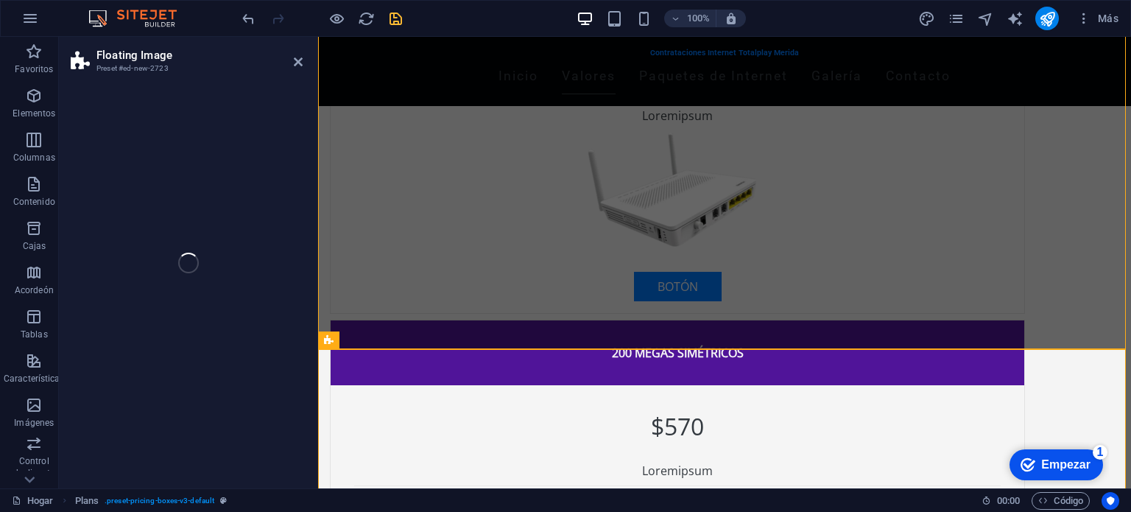
scroll to position [1524, 0]
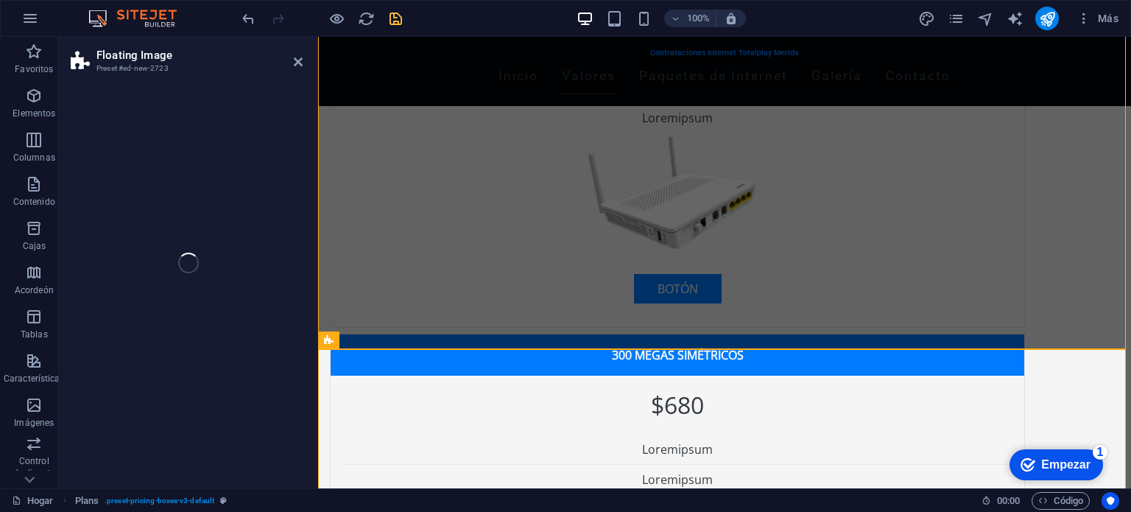
select select "%"
select select "rem"
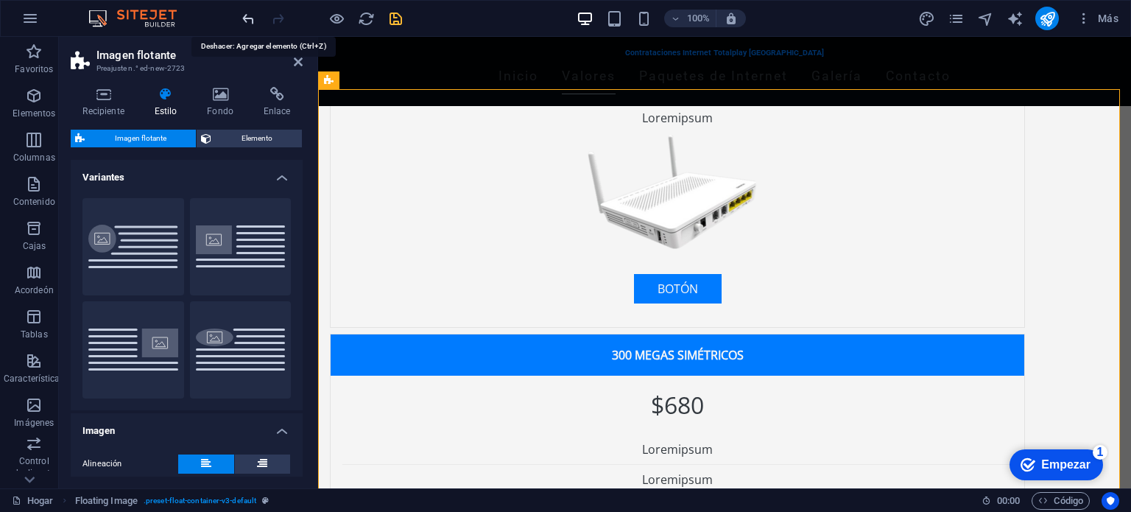
click at [249, 14] on icon "deshacer" at bounding box center [248, 18] width 17 height 17
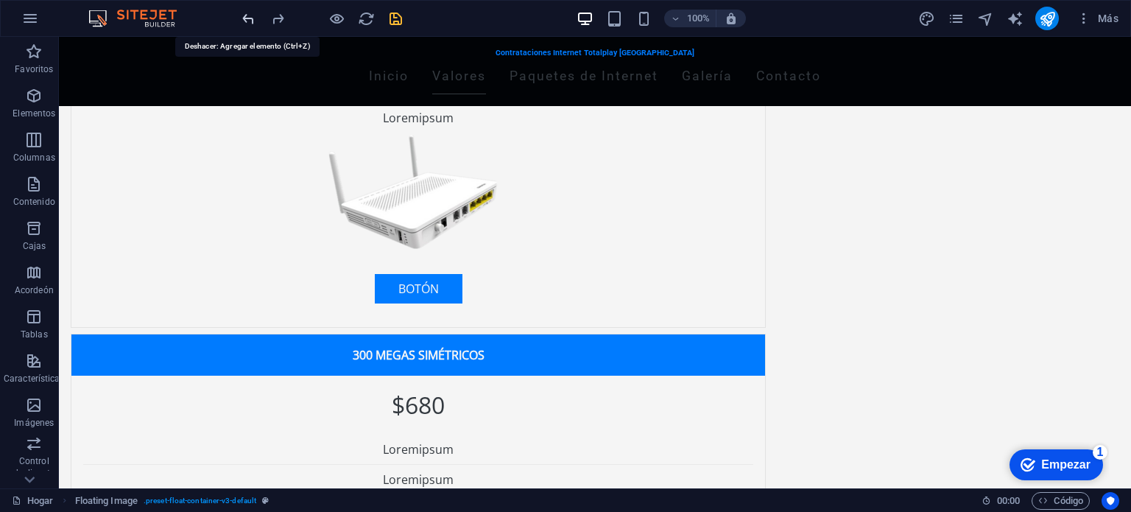
click at [249, 15] on icon "deshacer" at bounding box center [248, 18] width 17 height 17
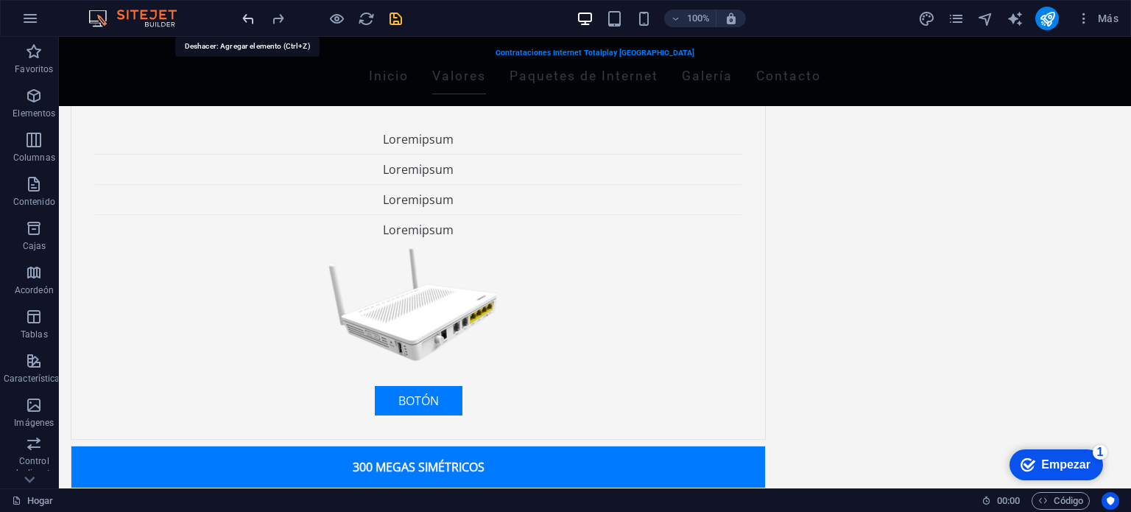
scroll to position [1134, 0]
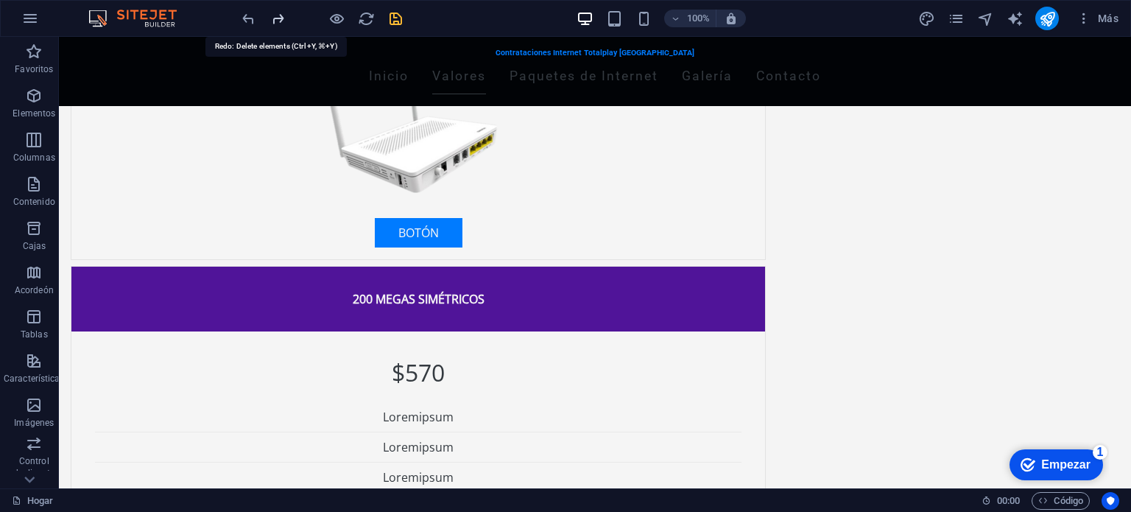
click at [278, 18] on icon "rehacer" at bounding box center [277, 18] width 17 height 17
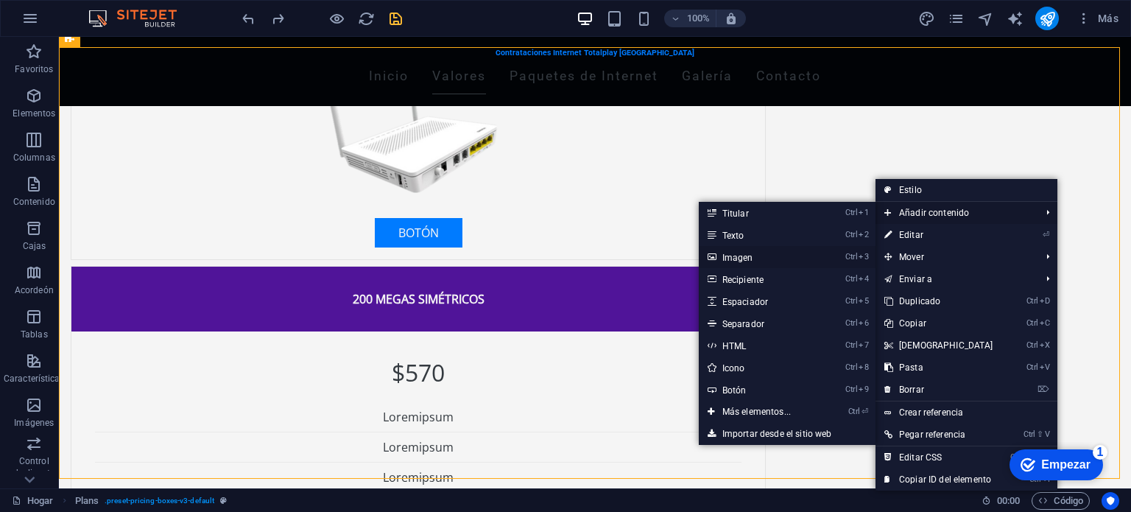
click at [766, 252] on link "Ctrl 3 Imagen" at bounding box center [759, 257] width 121 height 22
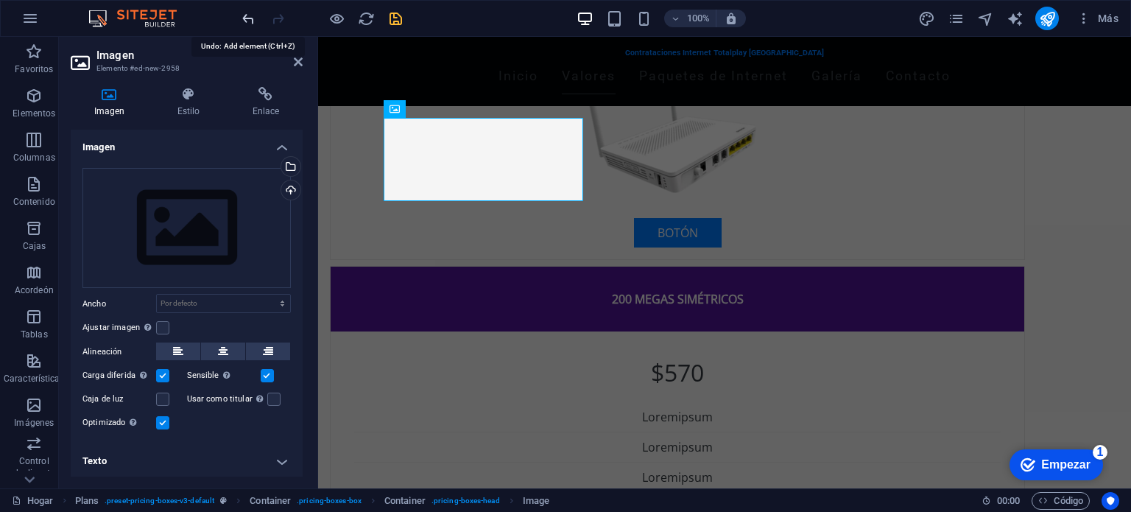
click at [247, 19] on icon "deshacer" at bounding box center [248, 18] width 17 height 17
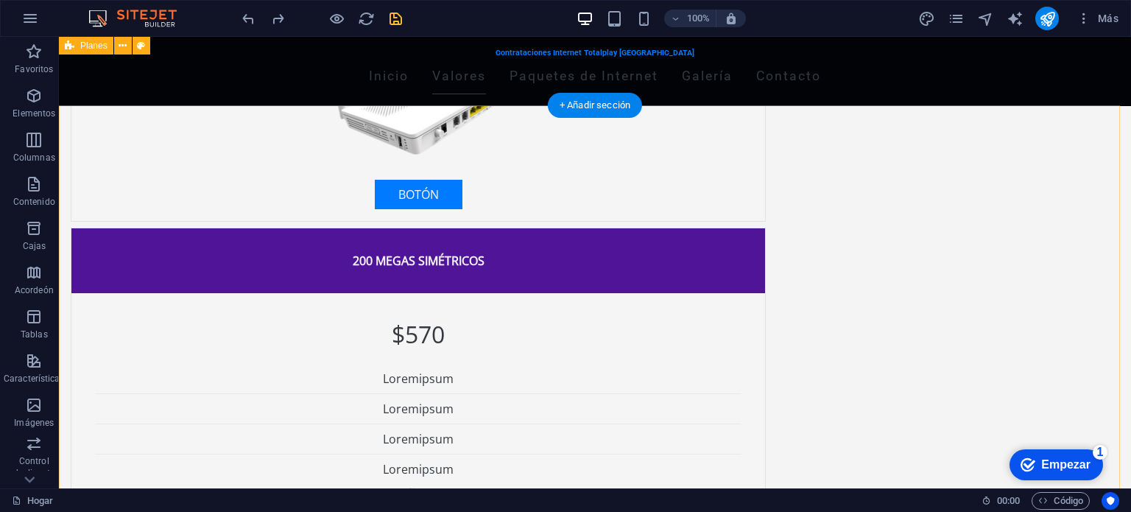
scroll to position [1075, 0]
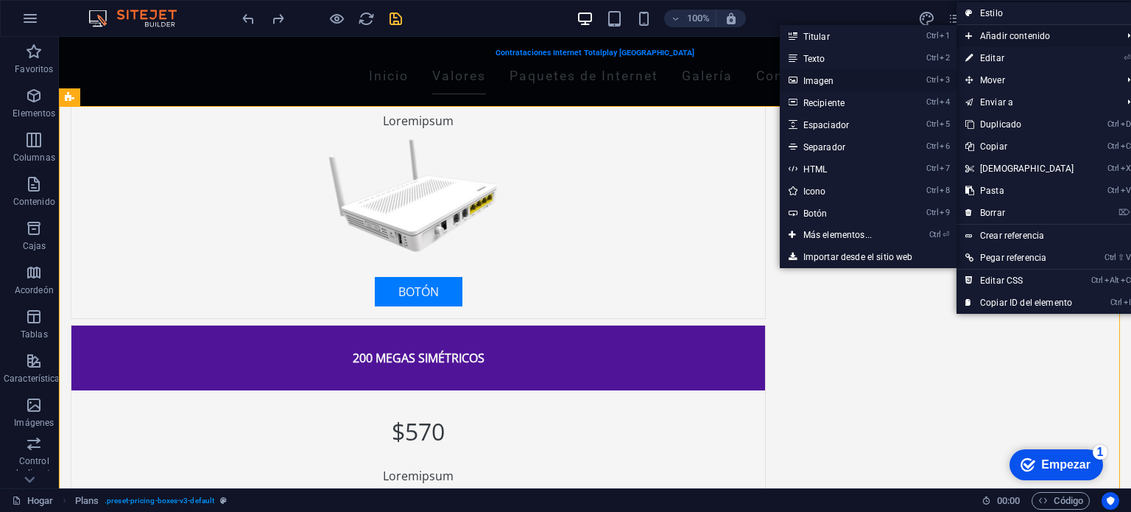
click at [855, 82] on link "Ctrl 3 Imagen" at bounding box center [840, 80] width 121 height 22
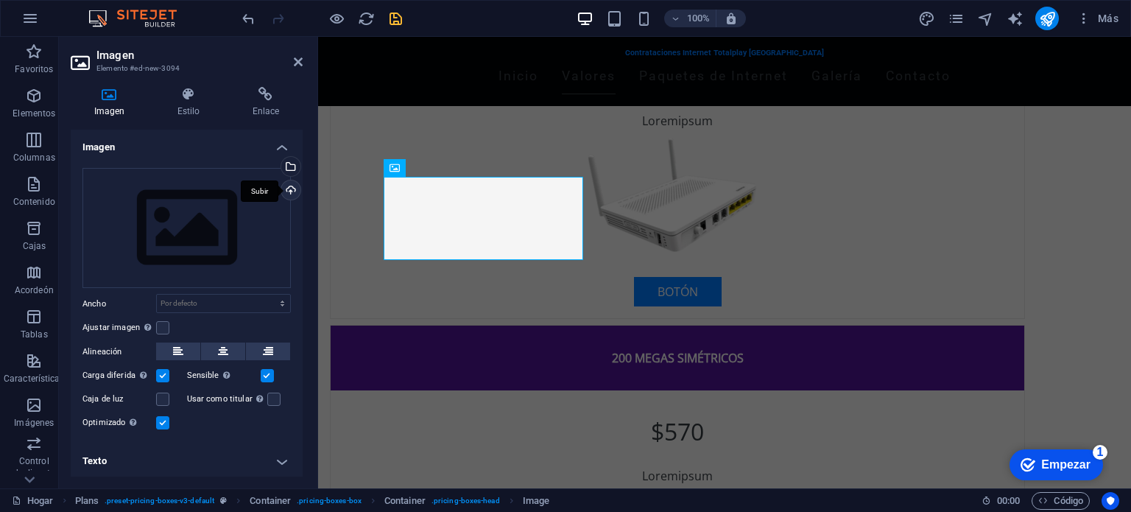
click at [289, 185] on div "Subir" at bounding box center [289, 191] width 22 height 22
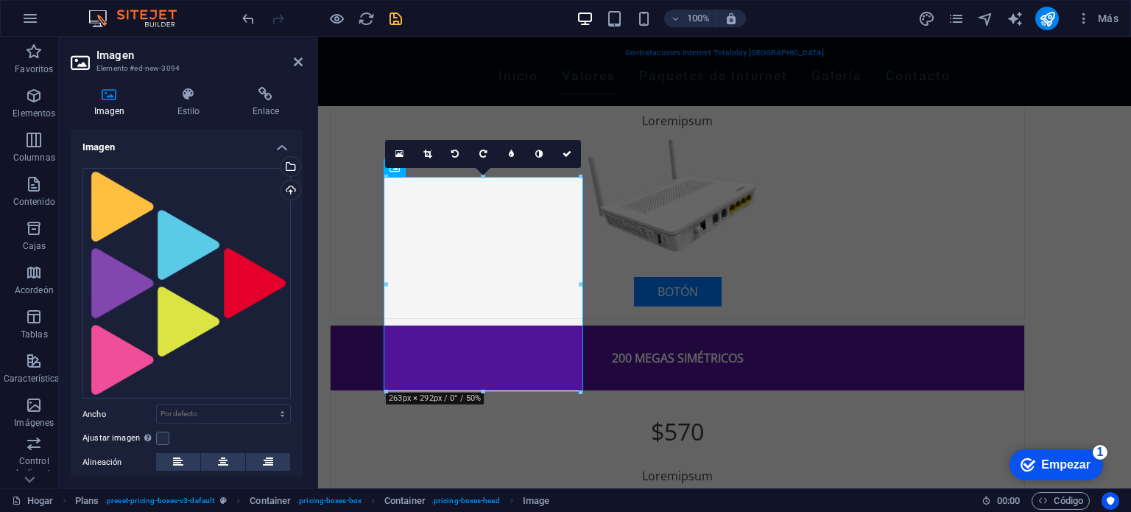
click at [304, 57] on aside "Imagen Elemento #ed-new-3094 Imagen Estilo Enlace Imagen Arrastre los archivos …" at bounding box center [188, 262] width 259 height 451
click at [294, 60] on icon at bounding box center [298, 62] width 9 height 12
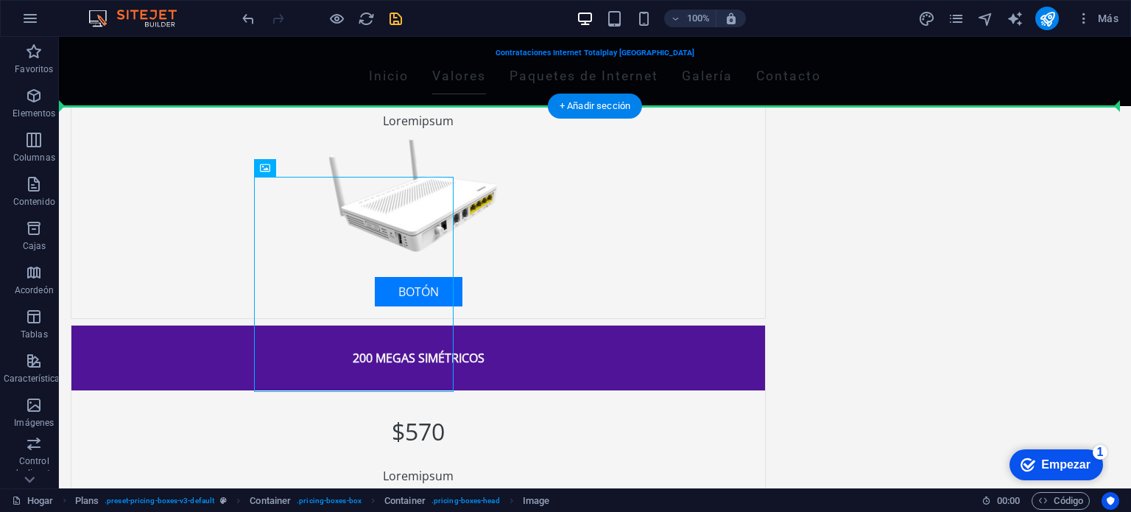
drag, startPoint x: 421, startPoint y: 257, endPoint x: 978, endPoint y: 255, distance: 557.2
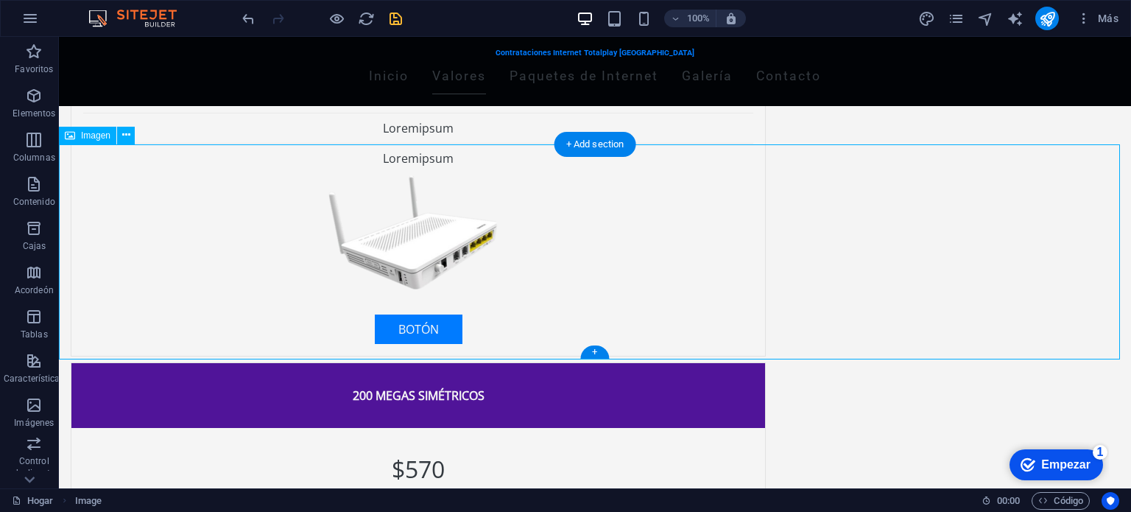
scroll to position [1037, 0]
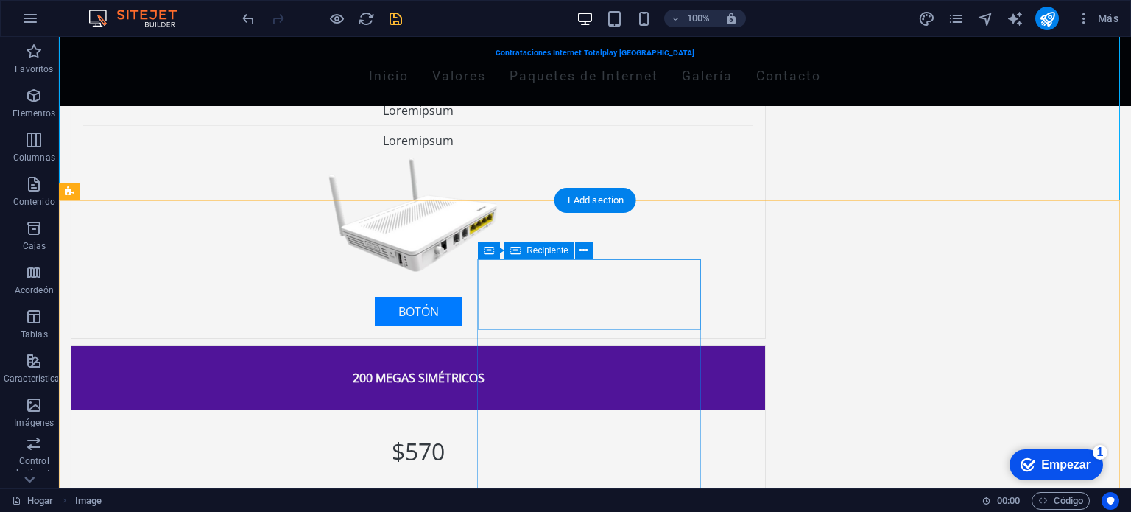
scroll to position [1196, 0]
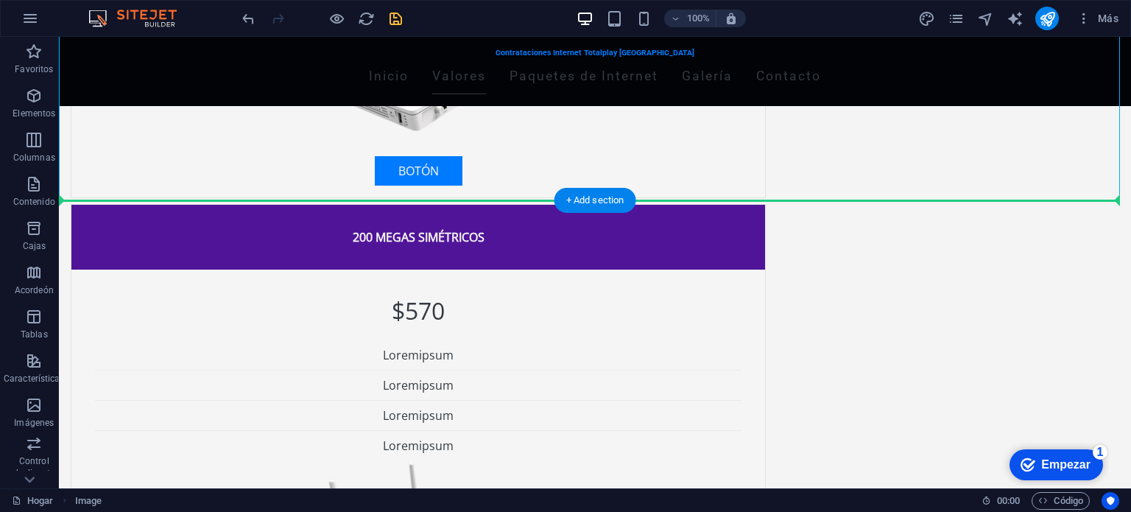
drag, startPoint x: 545, startPoint y: 138, endPoint x: 894, endPoint y: 307, distance: 387.8
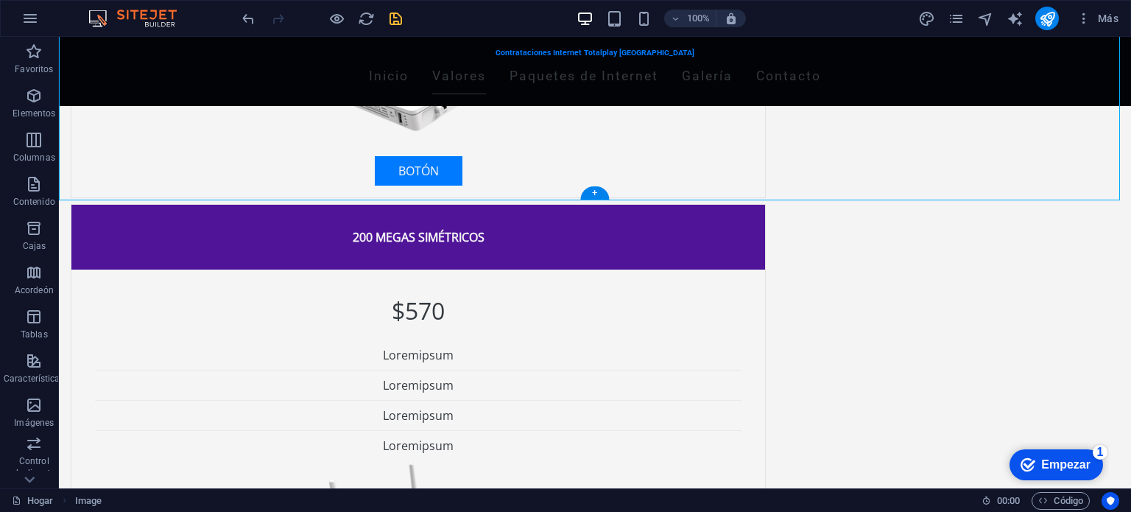
drag, startPoint x: 601, startPoint y: 155, endPoint x: 617, endPoint y: 128, distance: 31.7
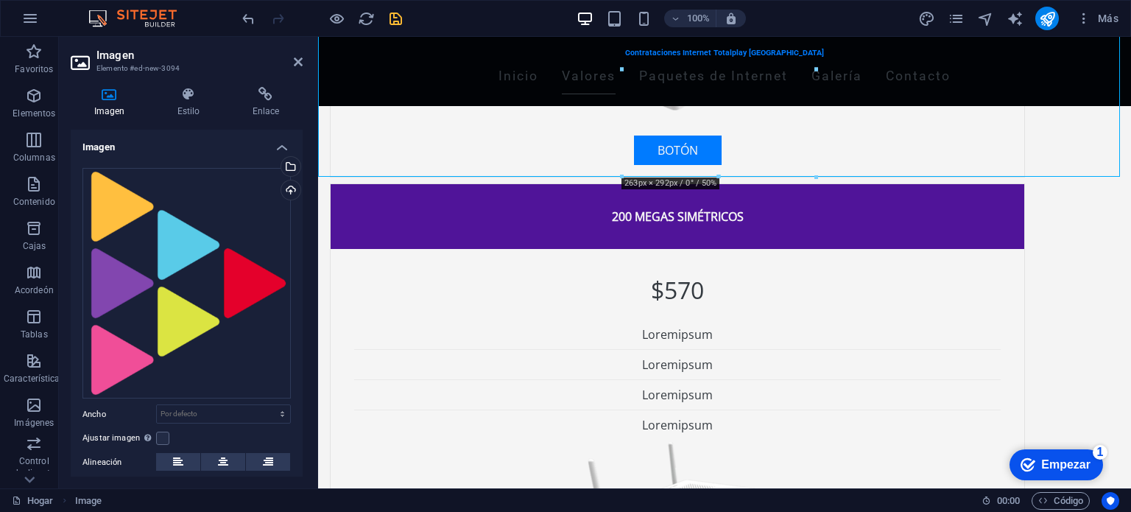
scroll to position [1223, 0]
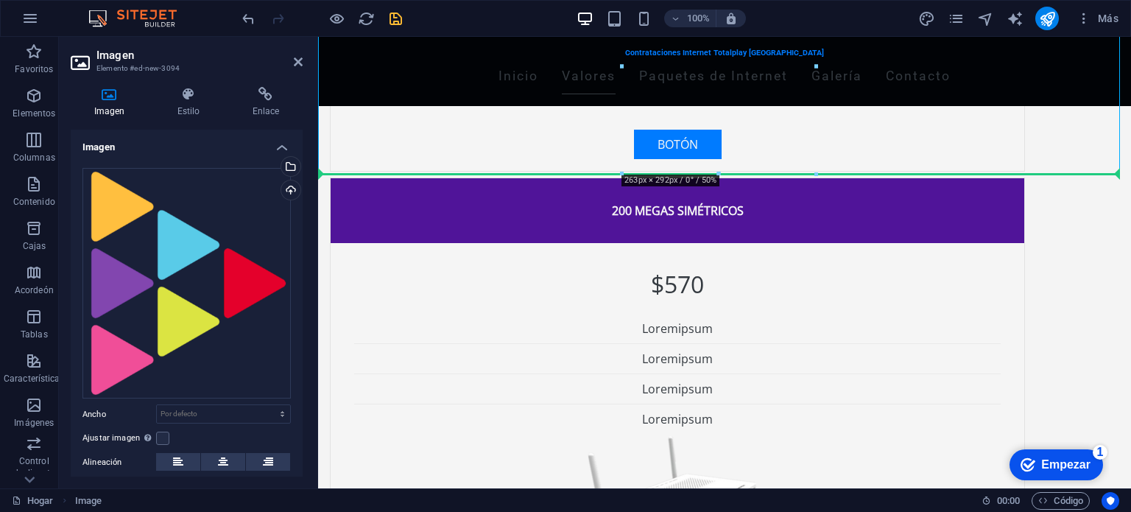
drag, startPoint x: 827, startPoint y: 173, endPoint x: 1077, endPoint y: 350, distance: 306.3
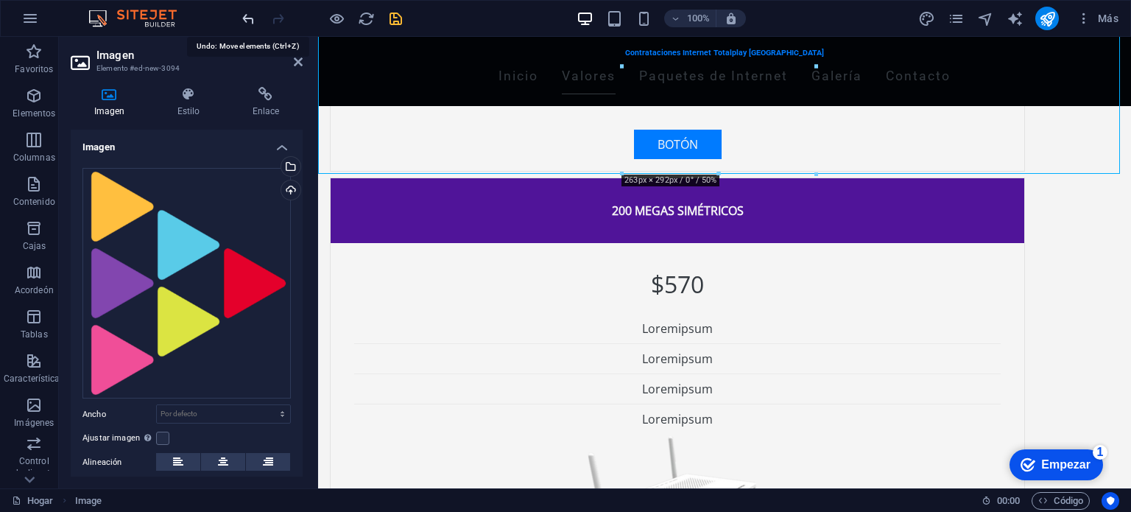
click at [249, 21] on icon "deshacer" at bounding box center [248, 18] width 17 height 17
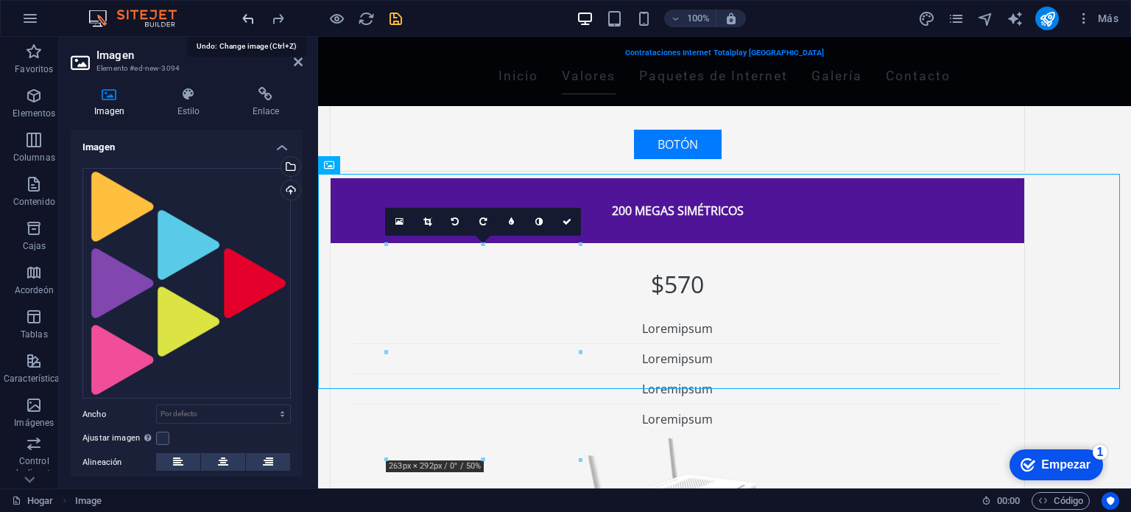
scroll to position [1008, 0]
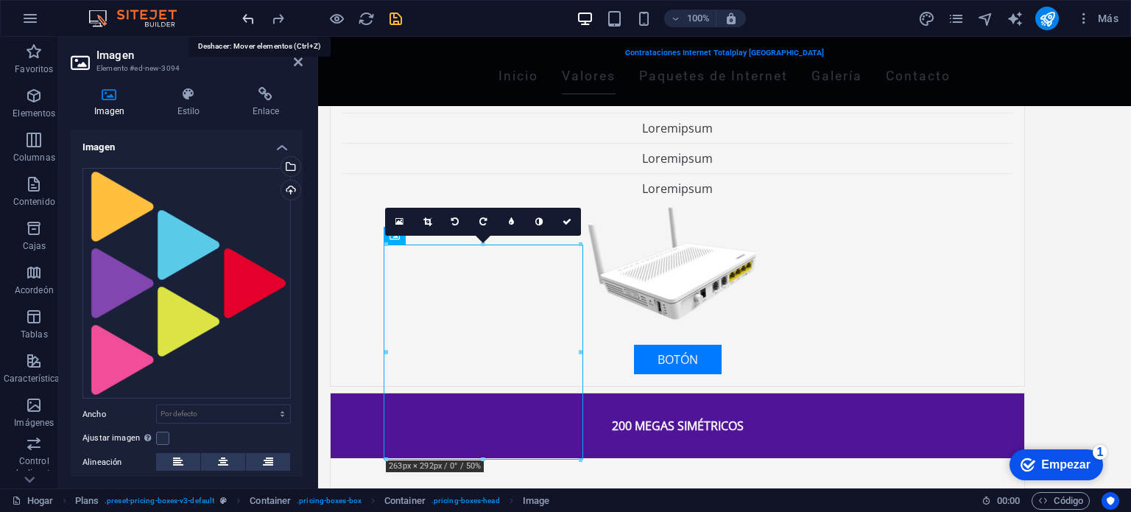
click at [249, 21] on icon "deshacer" at bounding box center [248, 18] width 17 height 17
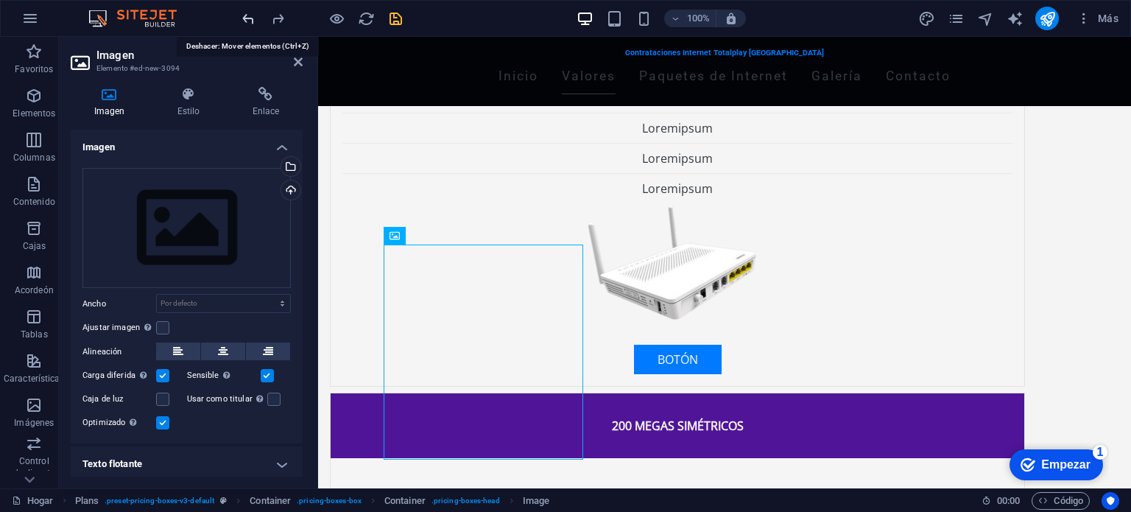
click at [249, 21] on icon "deshacer" at bounding box center [248, 18] width 17 height 17
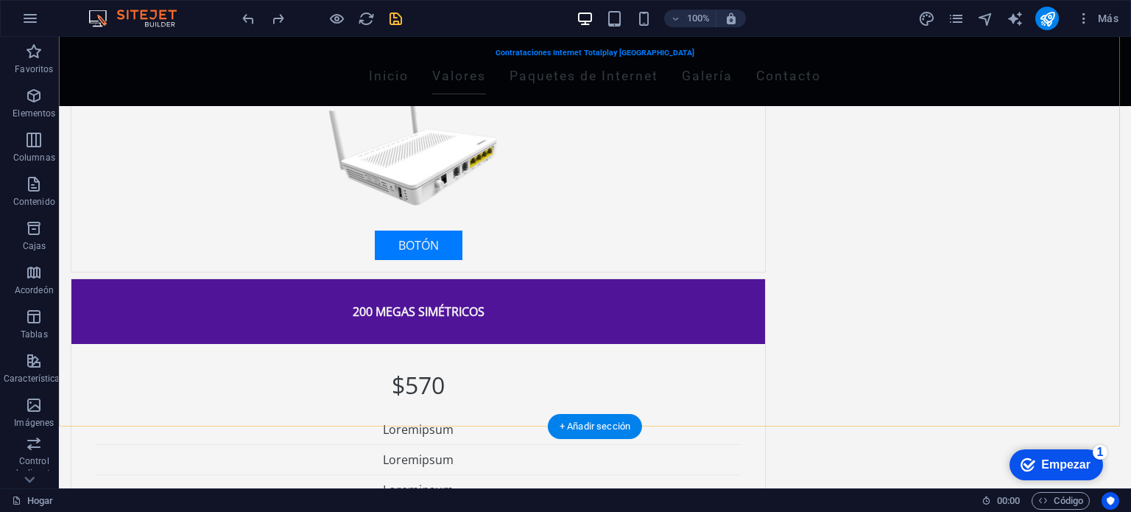
scroll to position [1187, 0]
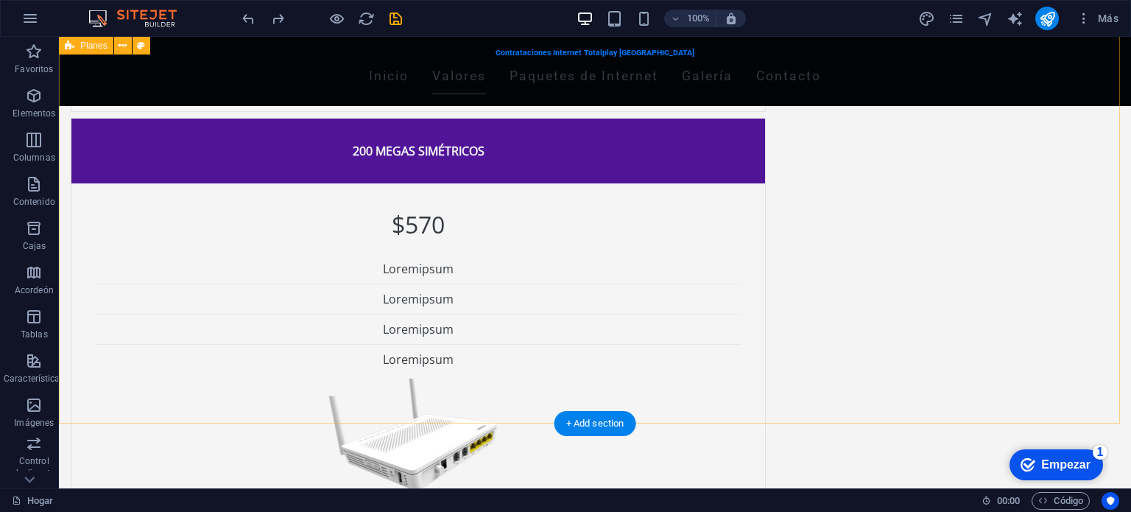
scroll to position [1190, 0]
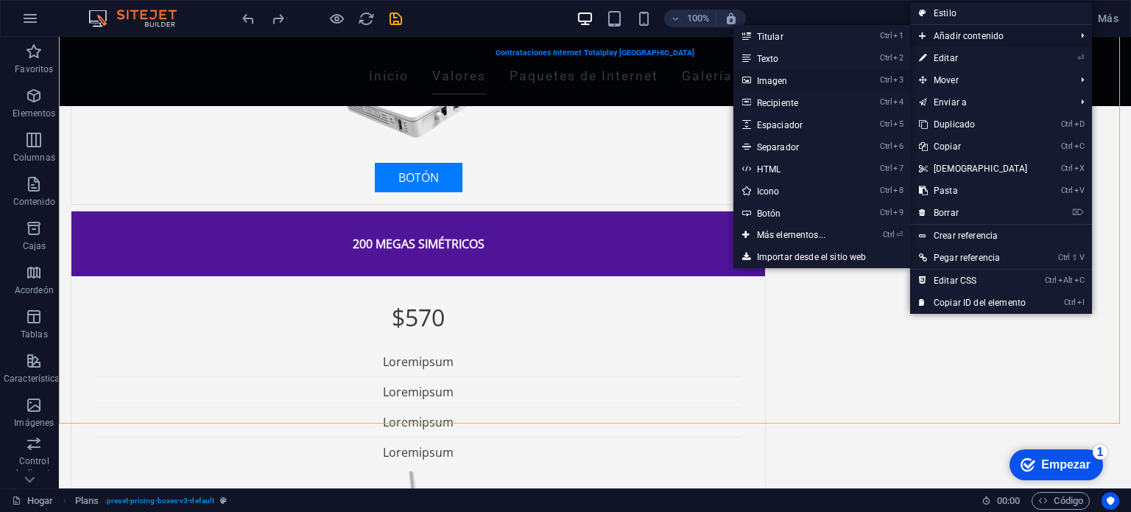
click at [775, 82] on font "Imagen" at bounding box center [772, 81] width 31 height 10
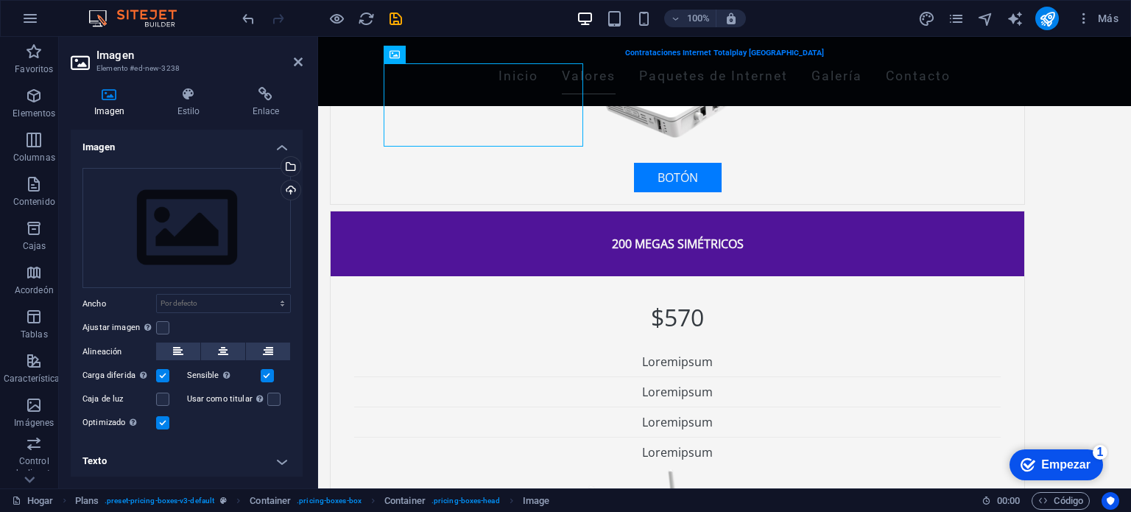
drag, startPoint x: 568, startPoint y: 119, endPoint x: 979, endPoint y: 241, distance: 428.7
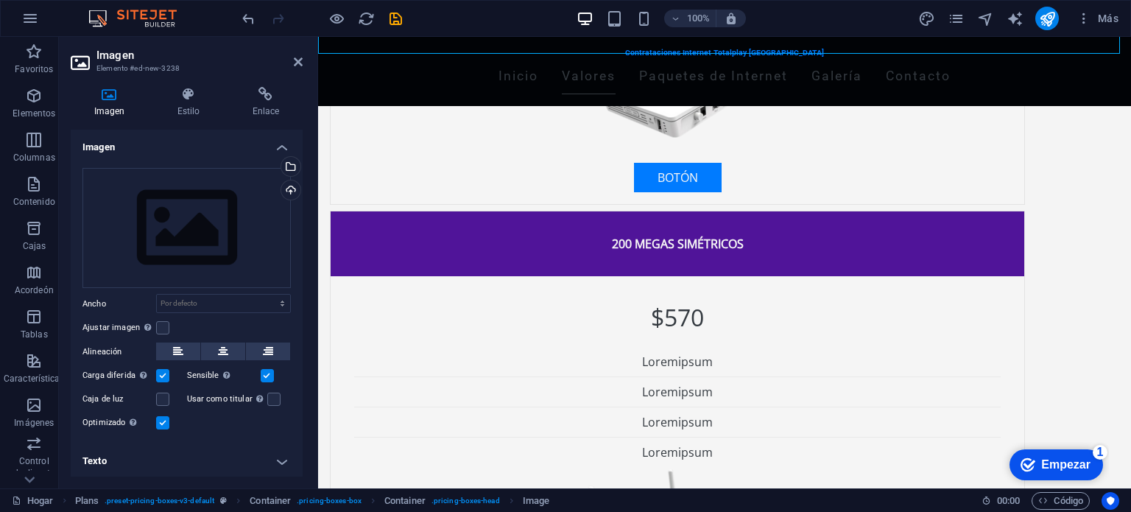
scroll to position [960, 0]
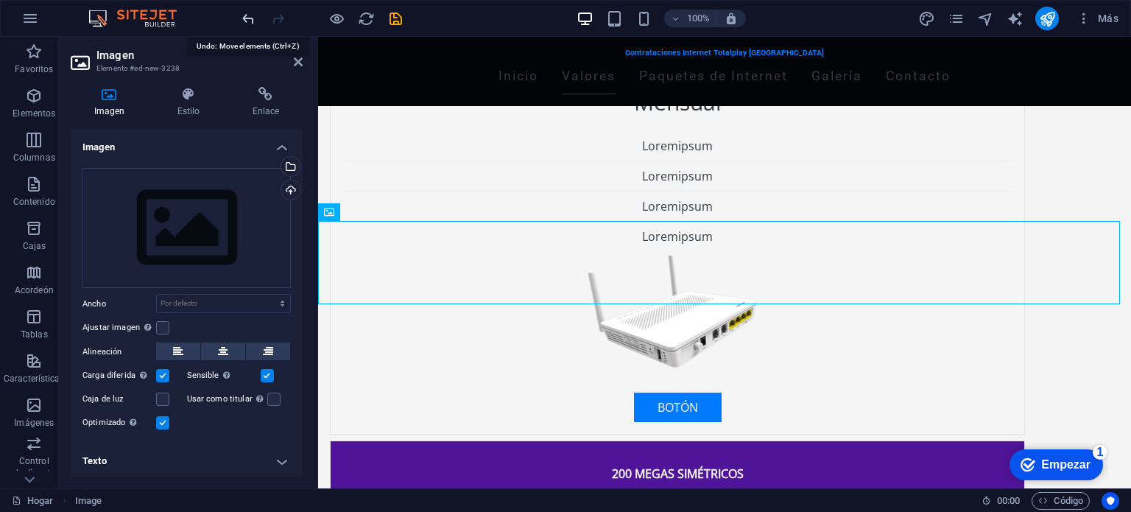
click at [240, 17] on icon "deshacer" at bounding box center [248, 18] width 17 height 17
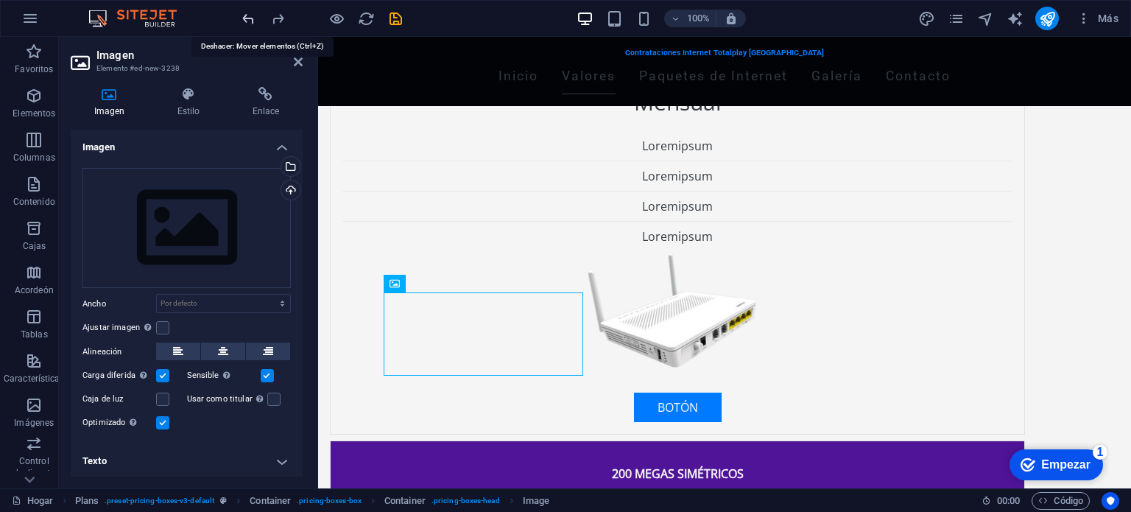
click at [240, 17] on icon "deshacer" at bounding box center [248, 18] width 17 height 17
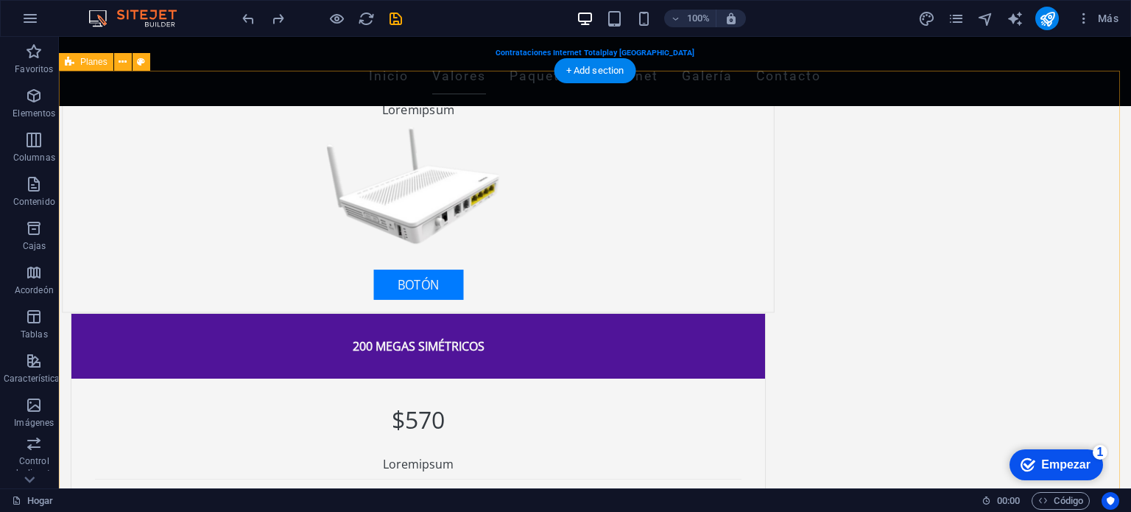
scroll to position [1115, 0]
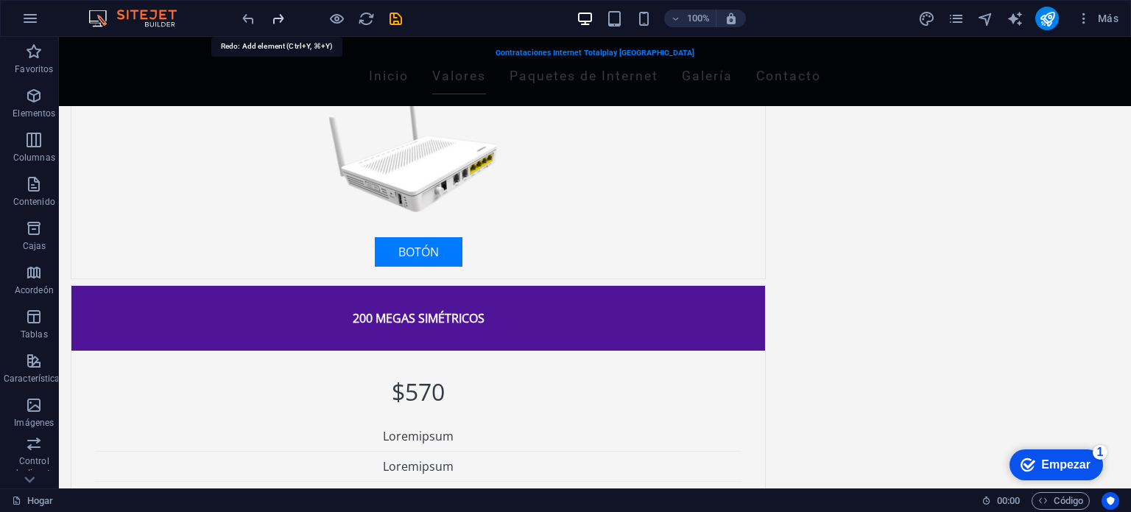
click at [277, 13] on icon "rehacer" at bounding box center [277, 18] width 17 height 17
click at [277, 13] on div at bounding box center [321, 19] width 165 height 24
click at [255, 17] on icon "deshacer" at bounding box center [248, 18] width 17 height 17
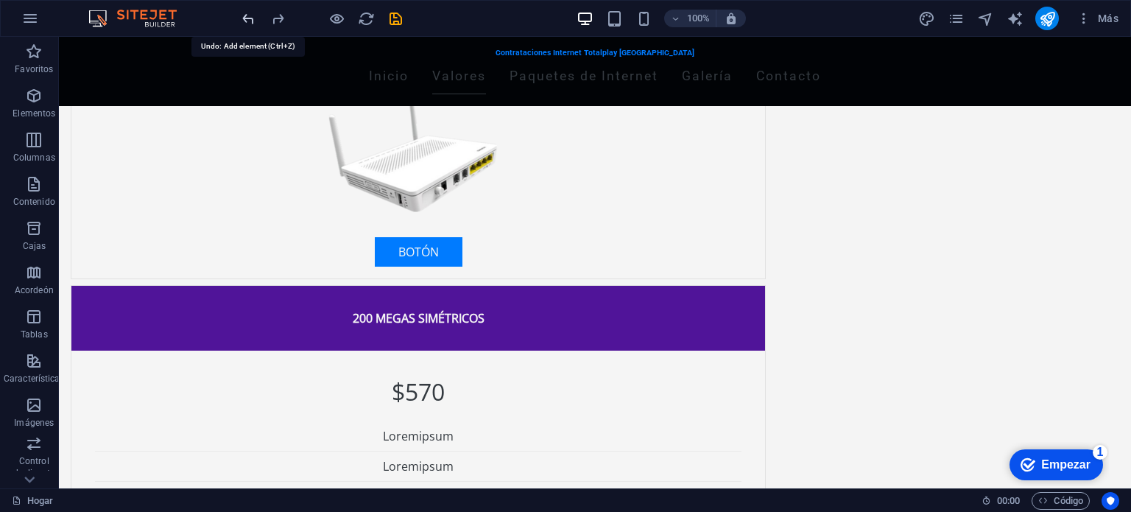
click at [255, 17] on icon "deshacer" at bounding box center [248, 18] width 17 height 17
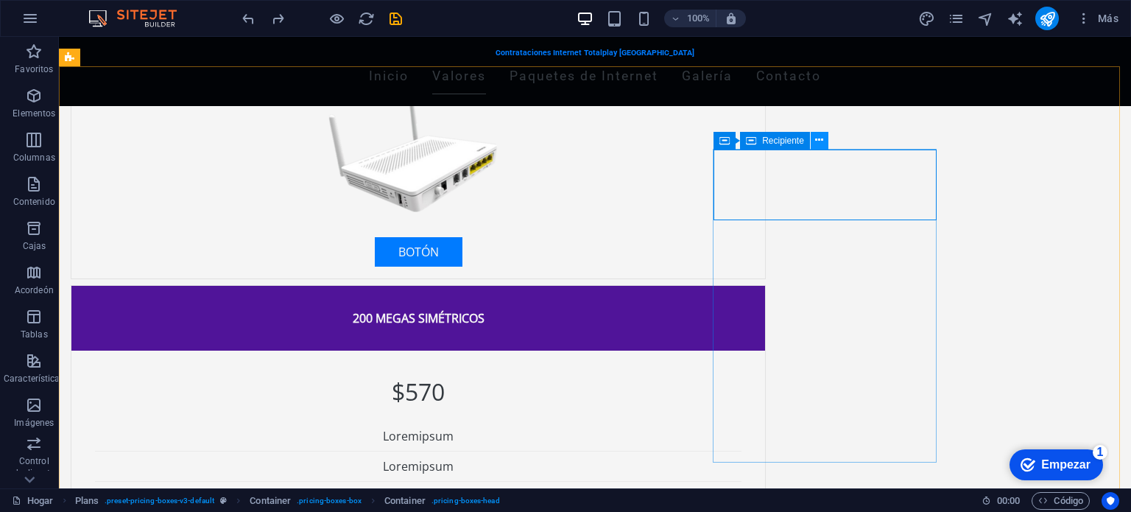
click at [821, 141] on icon at bounding box center [819, 139] width 8 height 15
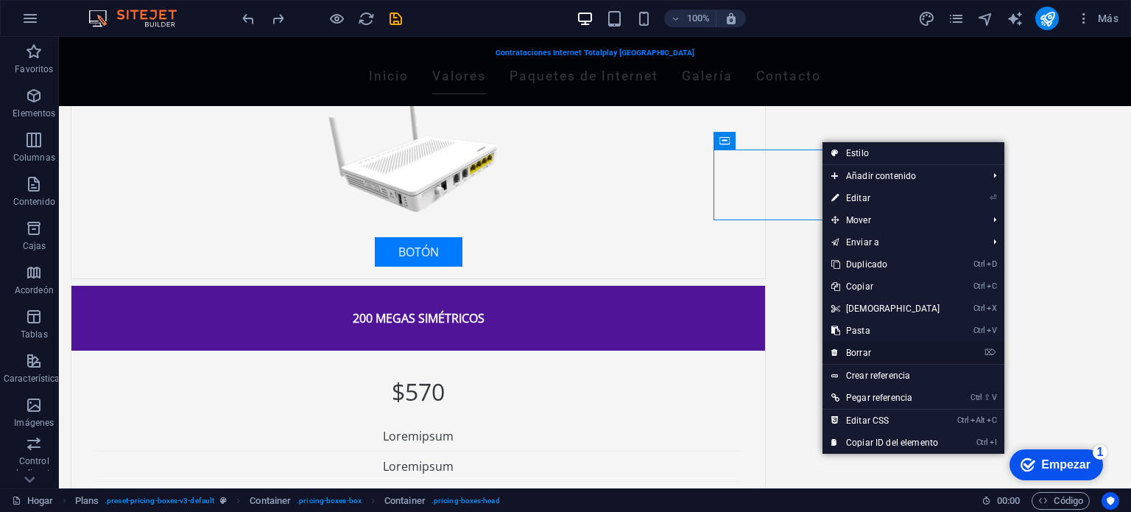
click at [872, 352] on link "⌦ Borrar" at bounding box center [885, 353] width 127 height 22
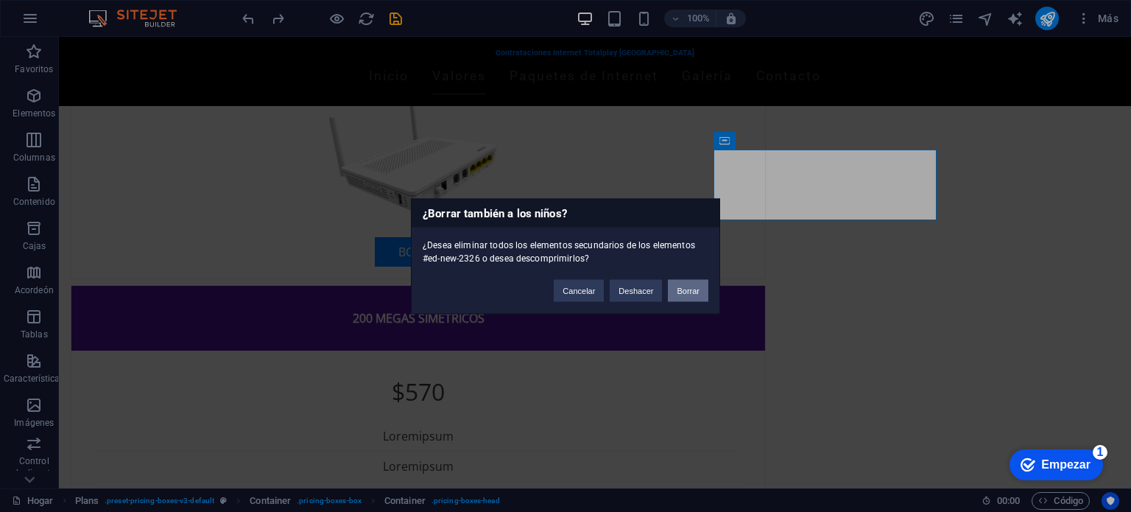
click at [692, 289] on font "Borrar" at bounding box center [687, 290] width 23 height 9
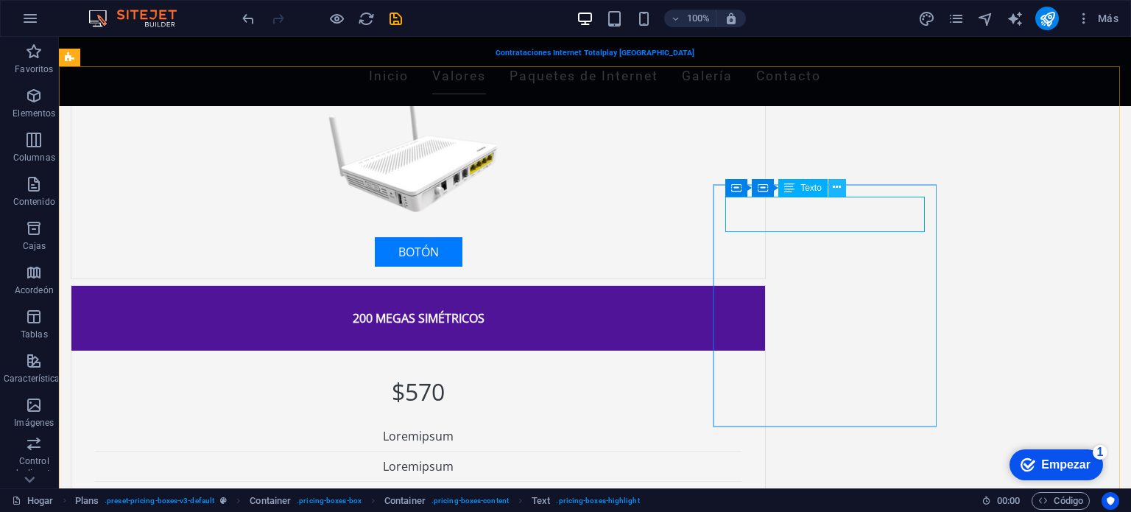
click at [835, 184] on icon at bounding box center [837, 187] width 8 height 15
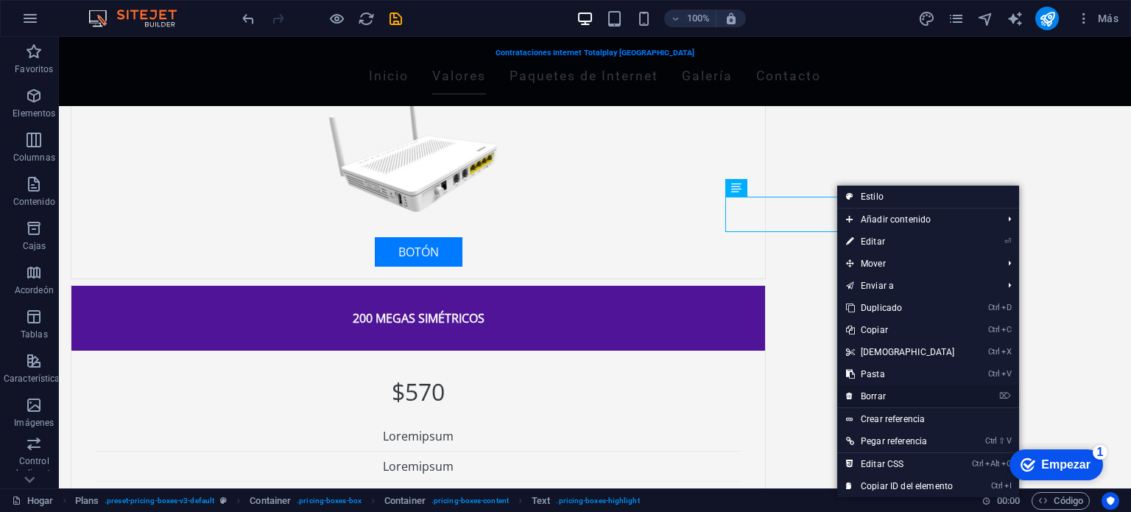
click at [883, 398] on font "Borrar" at bounding box center [873, 396] width 25 height 10
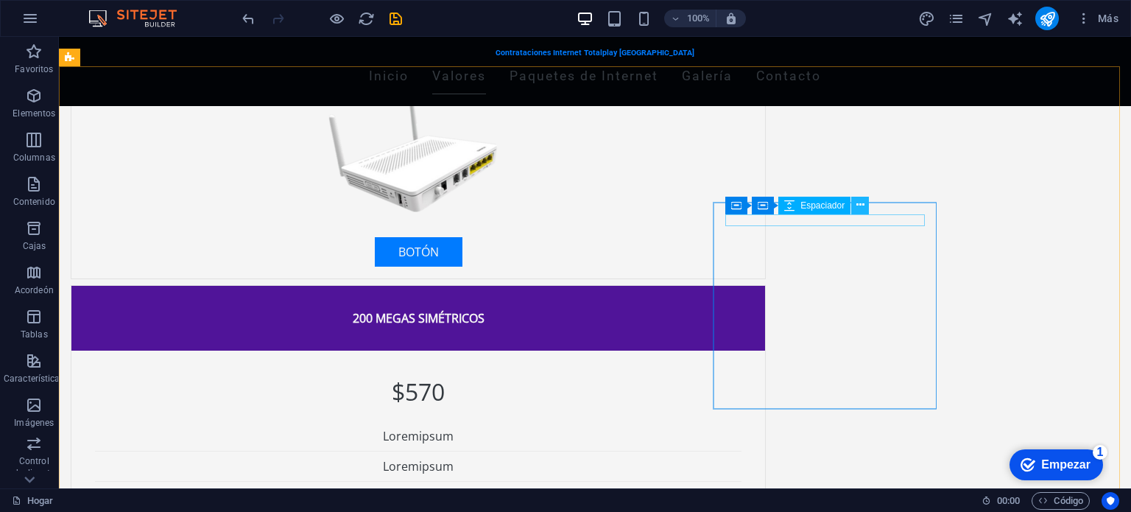
click at [858, 205] on icon at bounding box center [860, 204] width 8 height 15
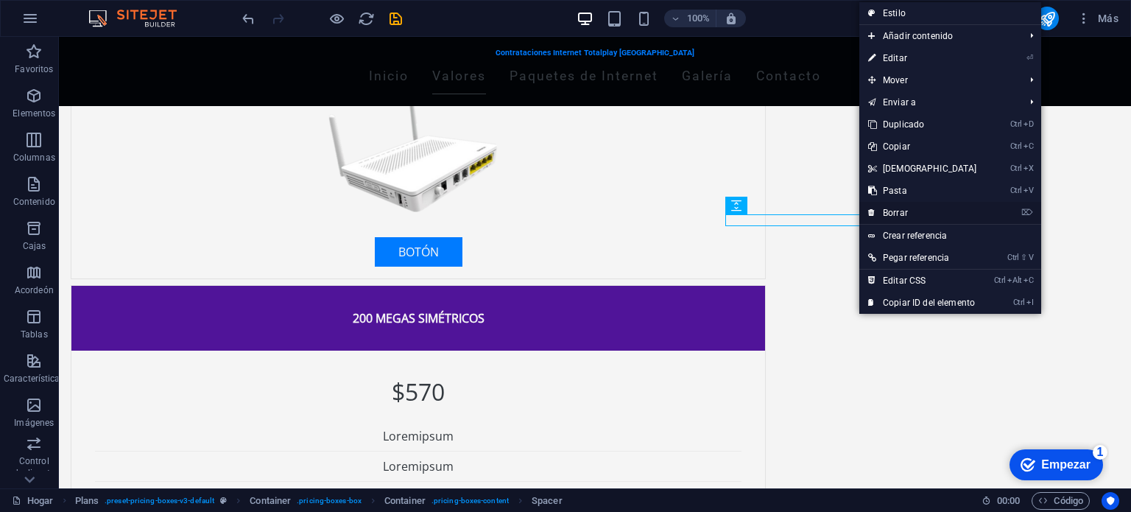
click at [902, 211] on font "Borrar" at bounding box center [895, 213] width 25 height 10
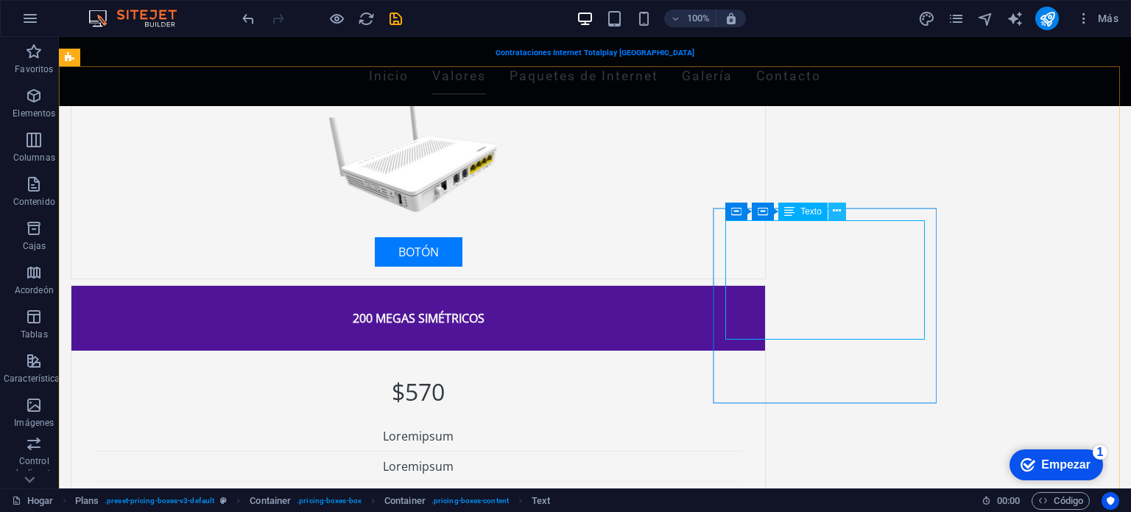
click at [839, 209] on icon at bounding box center [837, 210] width 8 height 15
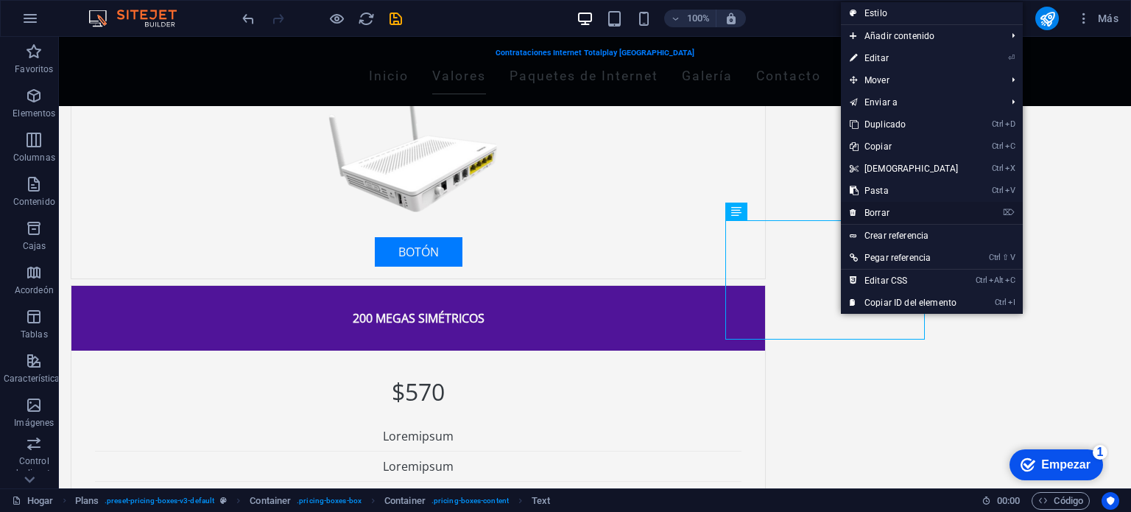
click at [877, 211] on font "Borrar" at bounding box center [876, 213] width 25 height 10
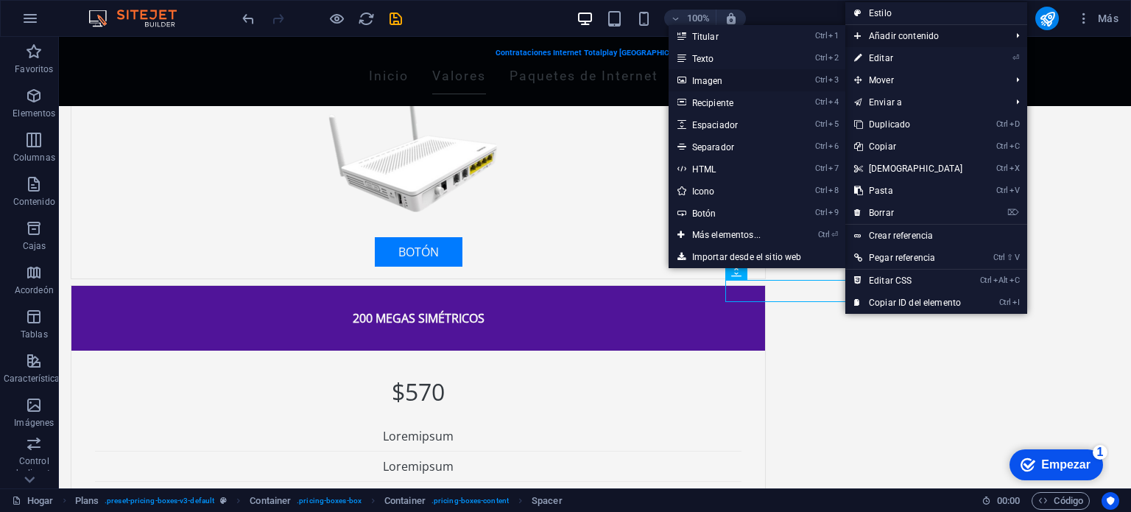
click at [721, 85] on link "Ctrl 3 Imagen" at bounding box center [728, 80] width 121 height 22
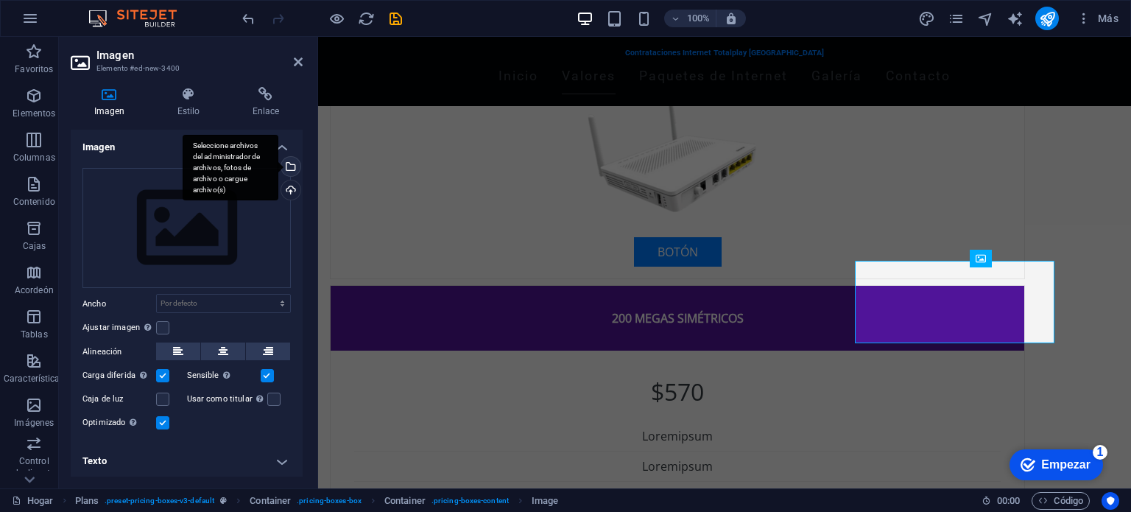
click at [287, 162] on div "Seleccione archivos del administrador de archivos, fotos de archivo o cargue ar…" at bounding box center [289, 168] width 22 height 22
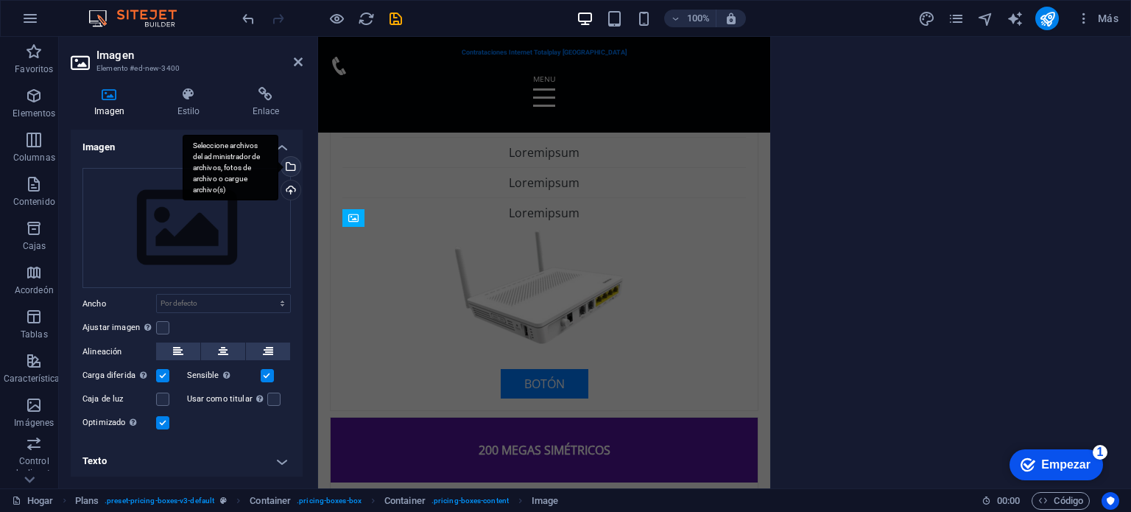
scroll to position [1831, 0]
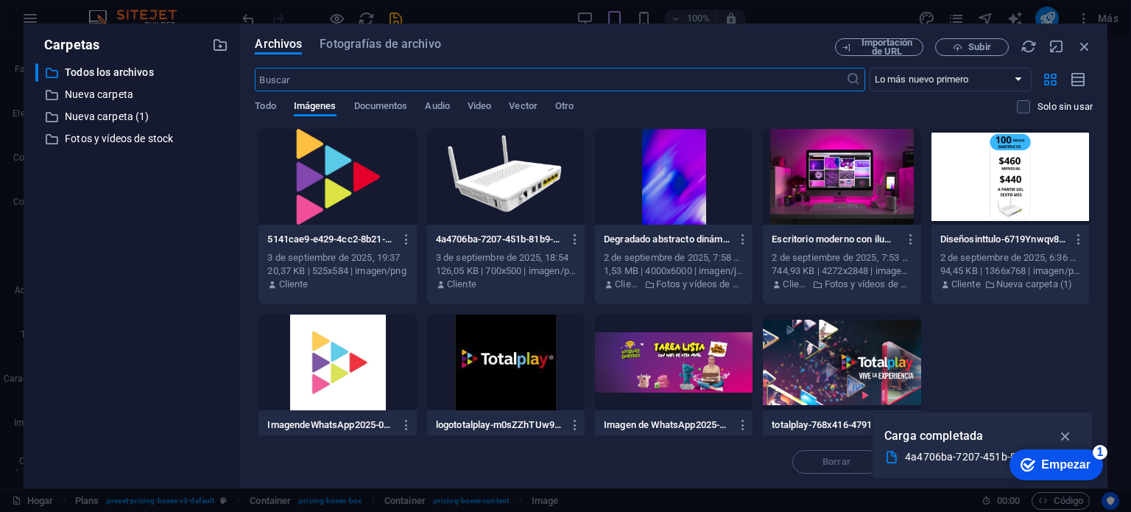
click at [326, 179] on div at bounding box center [337, 177] width 158 height 96
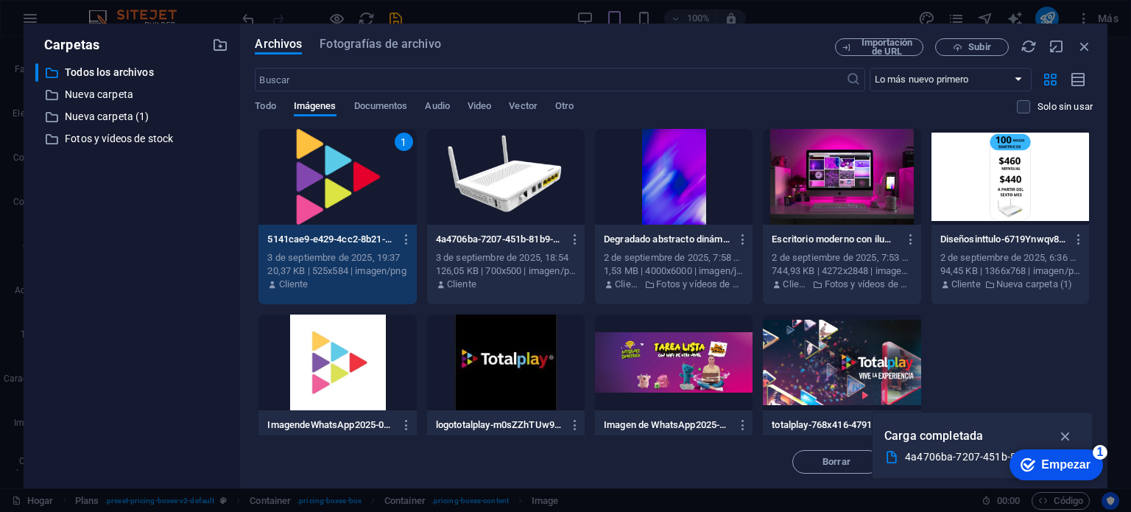
click at [324, 180] on div "1" at bounding box center [337, 177] width 158 height 96
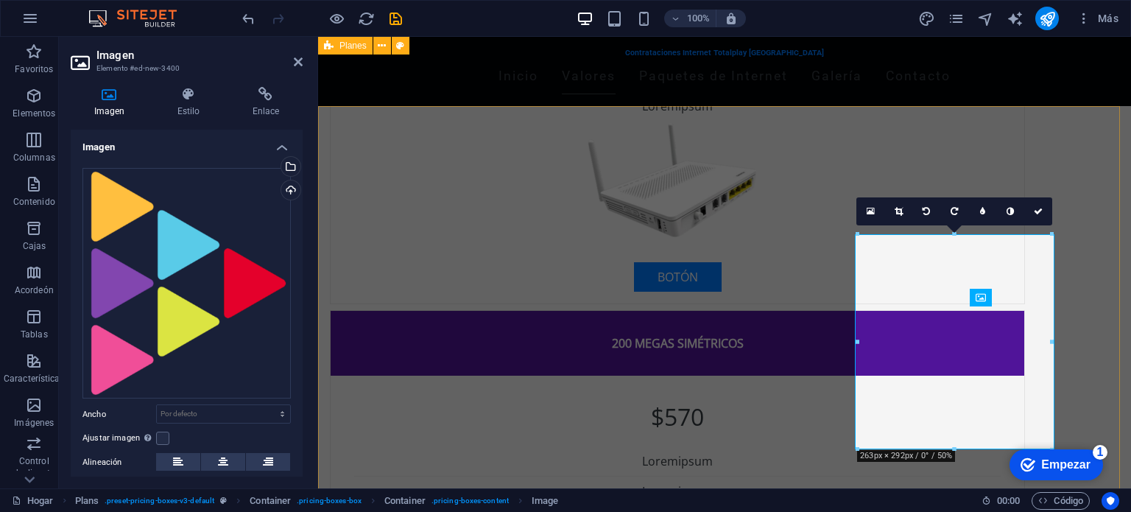
scroll to position [1070, 0]
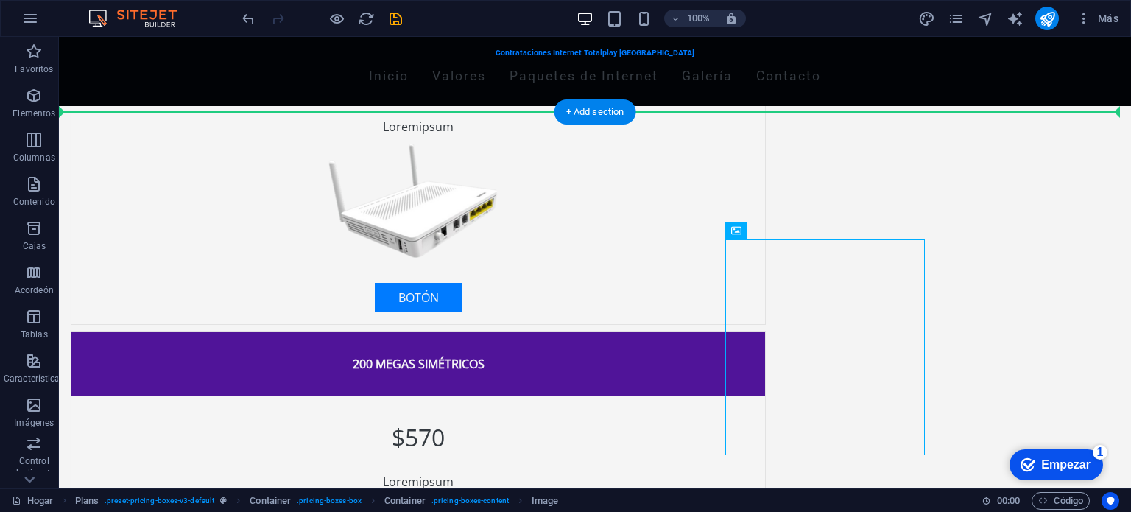
drag, startPoint x: 891, startPoint y: 260, endPoint x: 986, endPoint y: 226, distance: 100.1
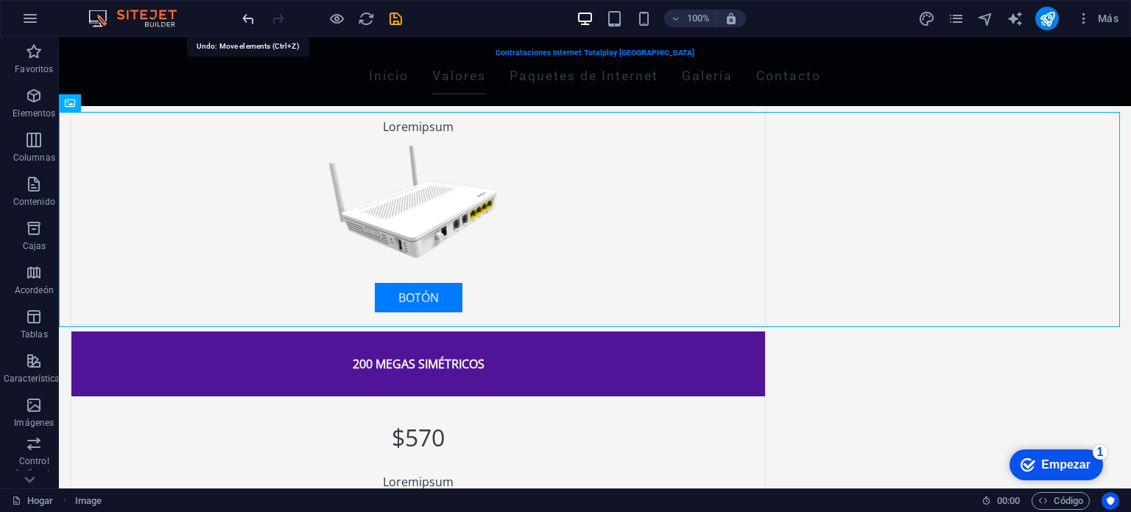
click at [246, 25] on icon "deshacer" at bounding box center [248, 18] width 17 height 17
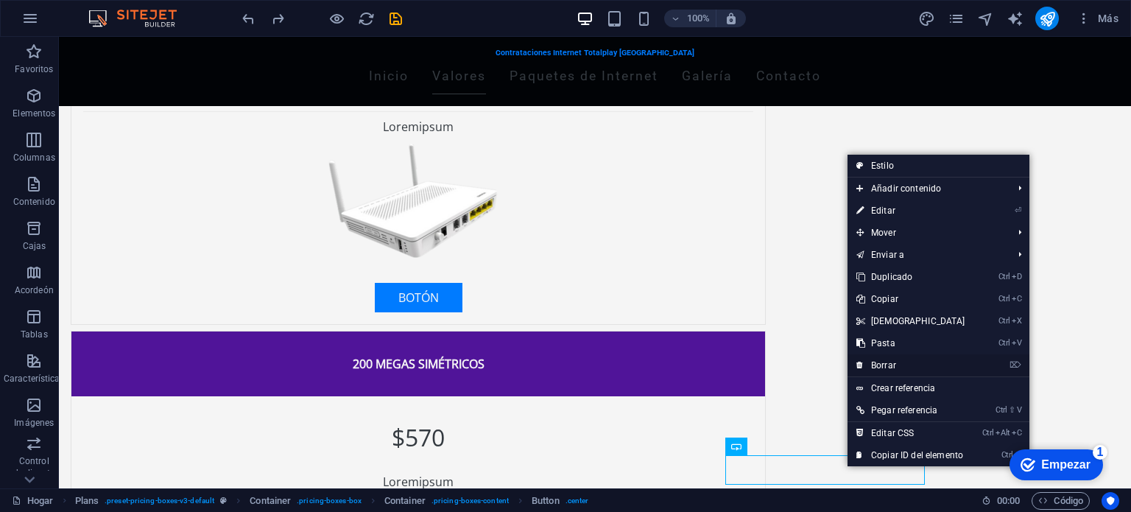
click at [895, 366] on link "⌦ Borrar" at bounding box center [910, 365] width 127 height 22
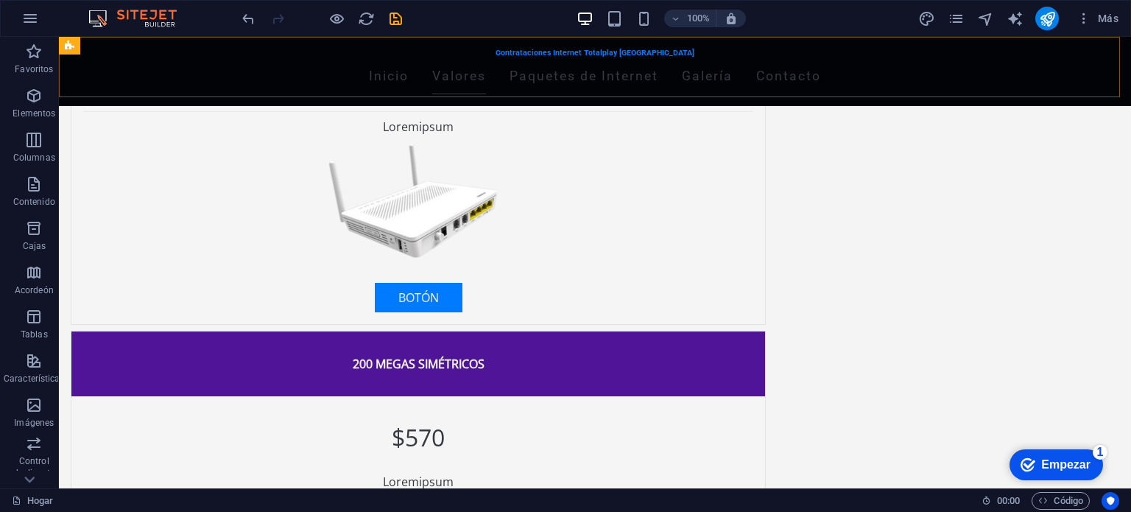
click at [1013, 67] on div "Contrataciones Internet Totalplay [GEOGRAPHIC_DATA] Inicio Valores Paquetes de …" at bounding box center [595, 71] width 1072 height 69
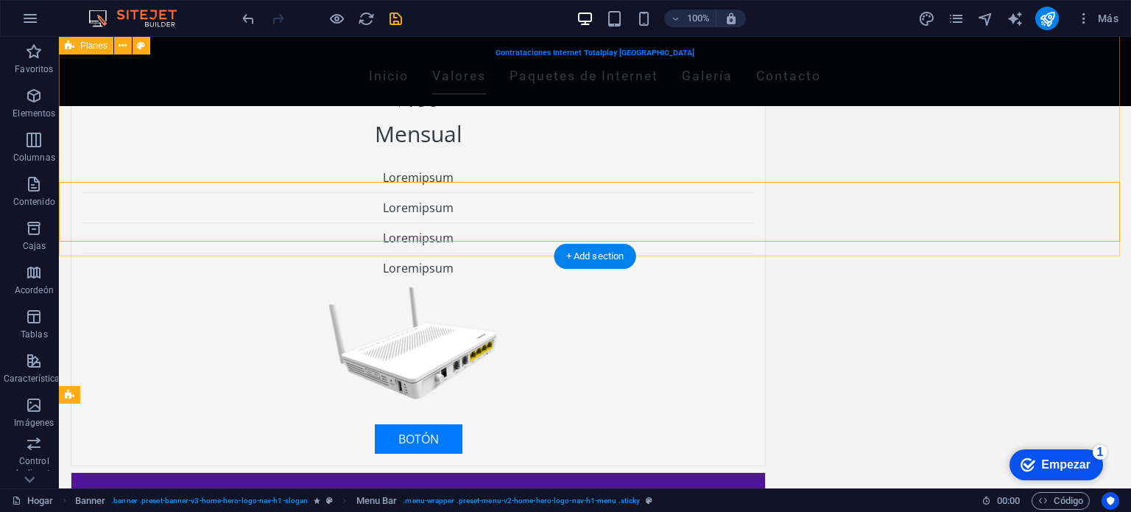
scroll to position [925, 0]
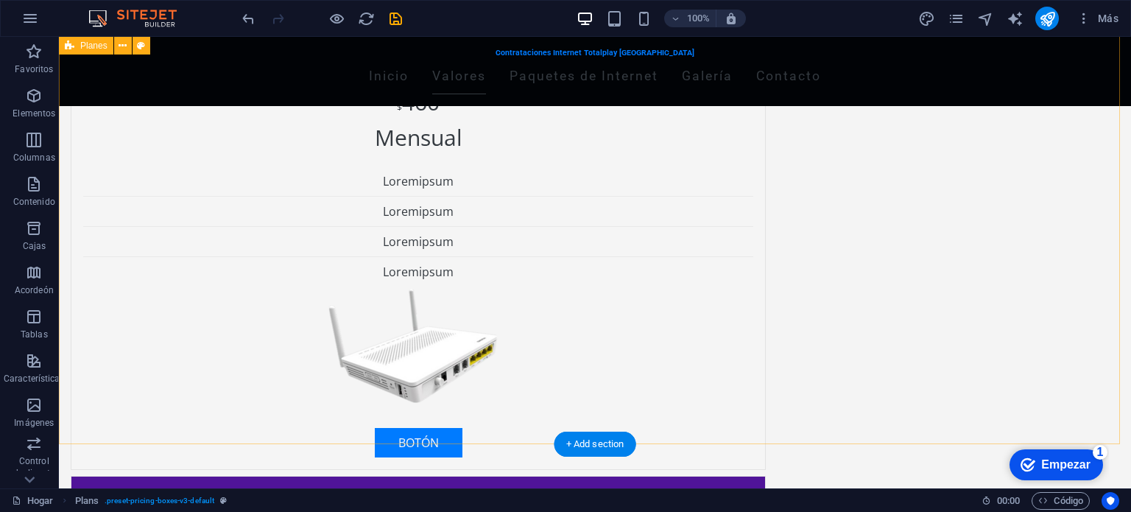
scroll to position [1218, 0]
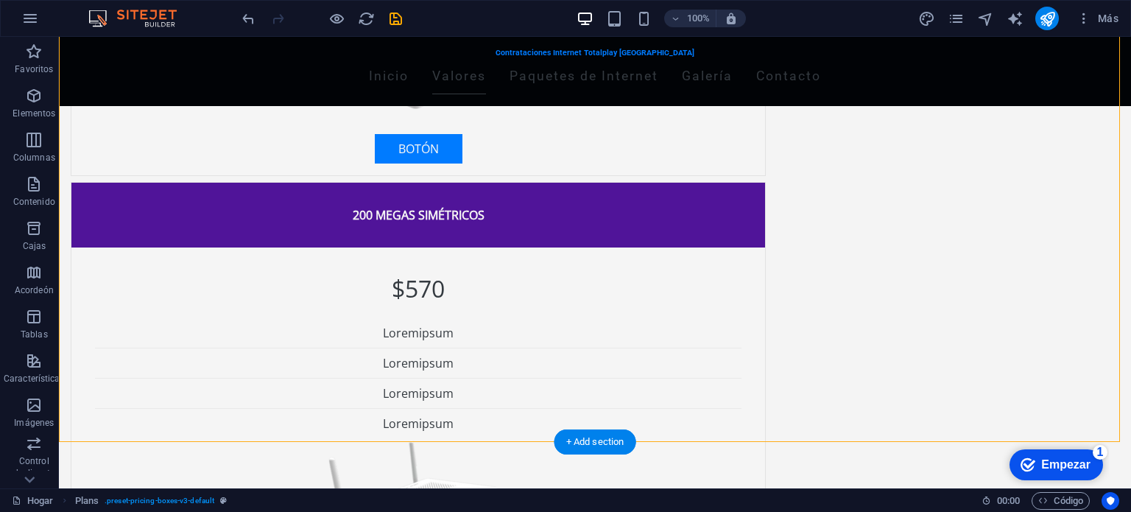
drag, startPoint x: 832, startPoint y: 246, endPoint x: 951, endPoint y: 247, distance: 119.3
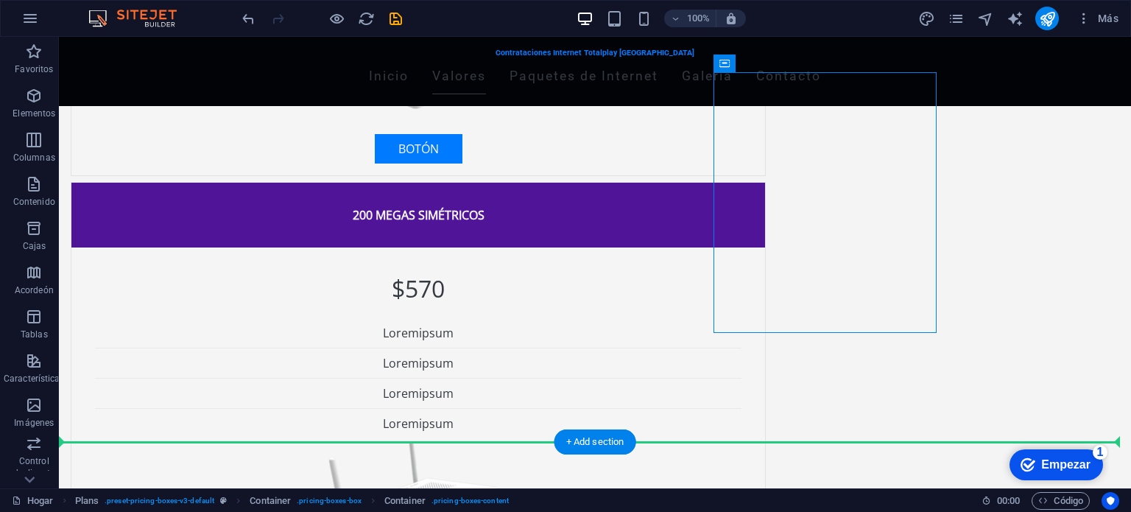
drag, startPoint x: 933, startPoint y: 326, endPoint x: 1025, endPoint y: 324, distance: 91.3
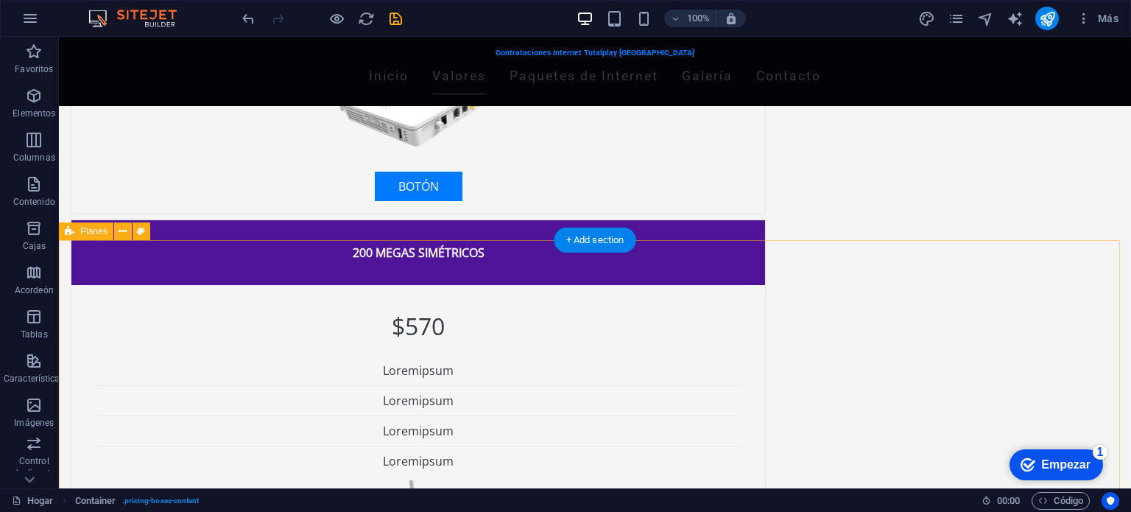
scroll to position [941, 0]
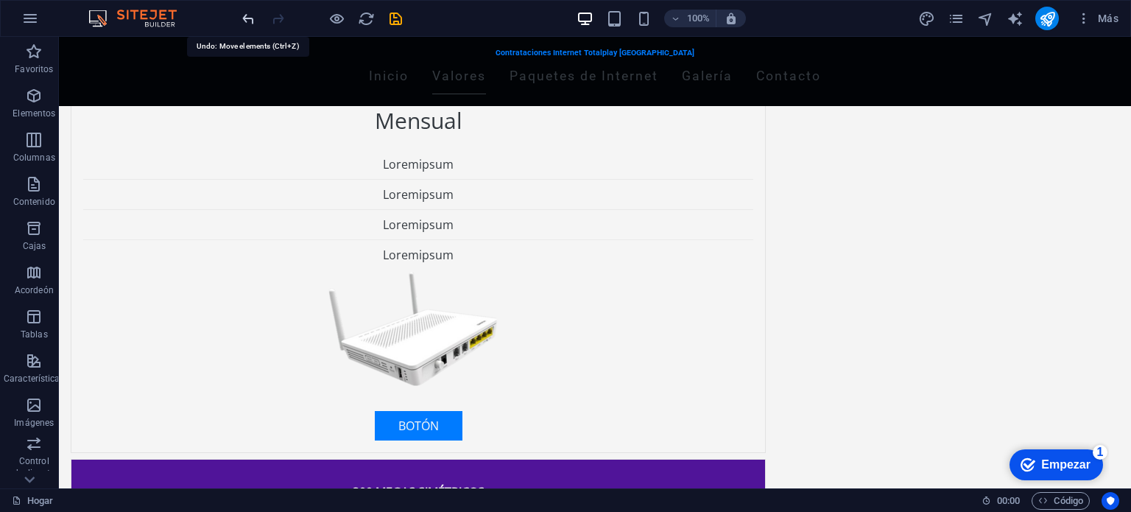
click at [247, 17] on icon "deshacer" at bounding box center [248, 18] width 17 height 17
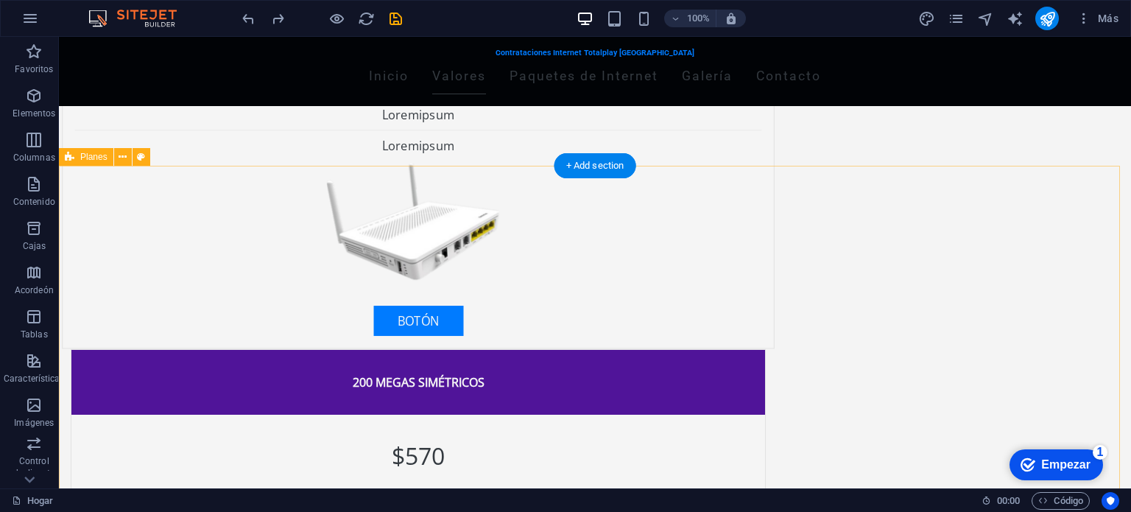
scroll to position [1016, 0]
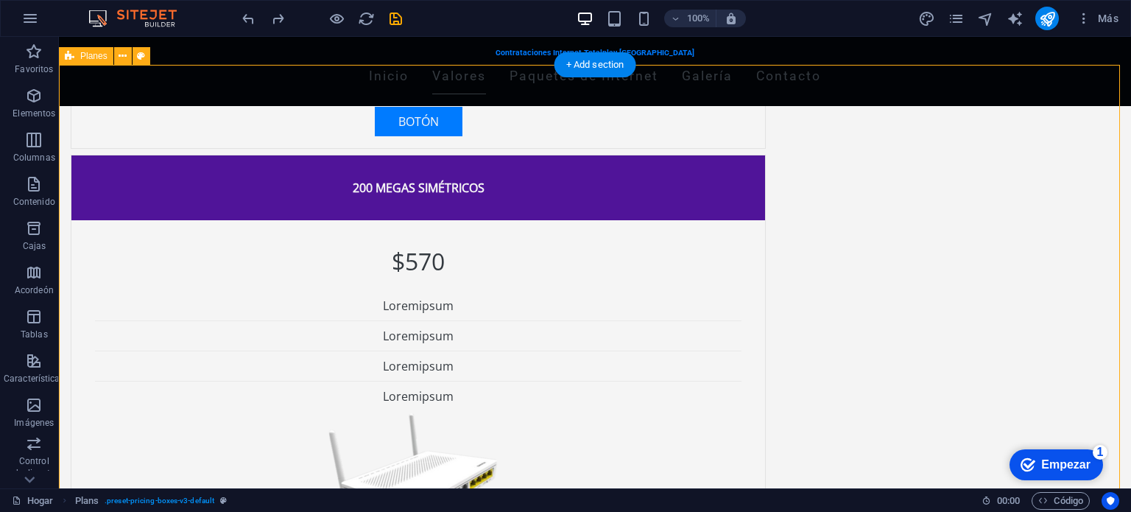
scroll to position [1039, 0]
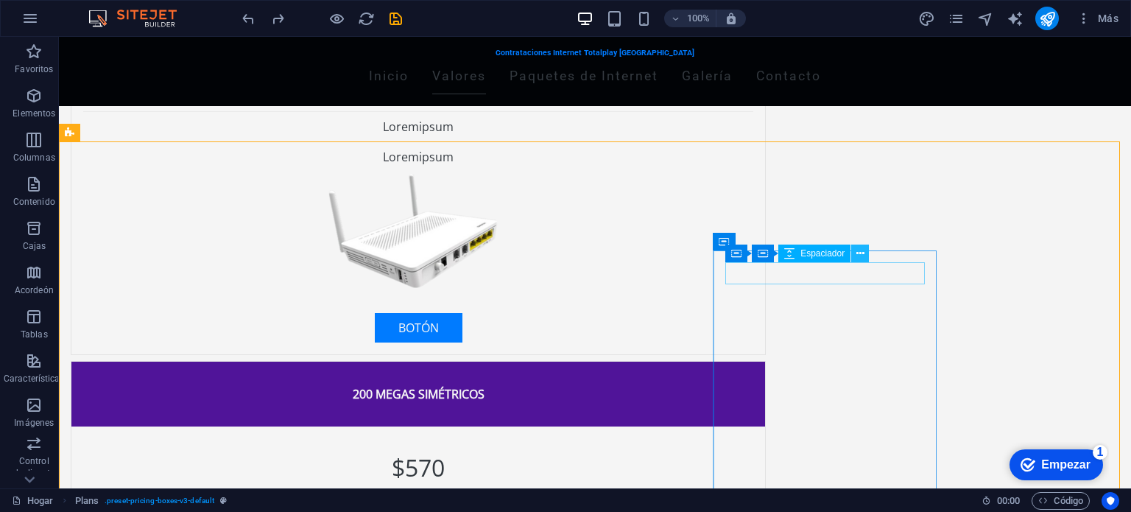
click at [862, 256] on icon at bounding box center [860, 253] width 8 height 15
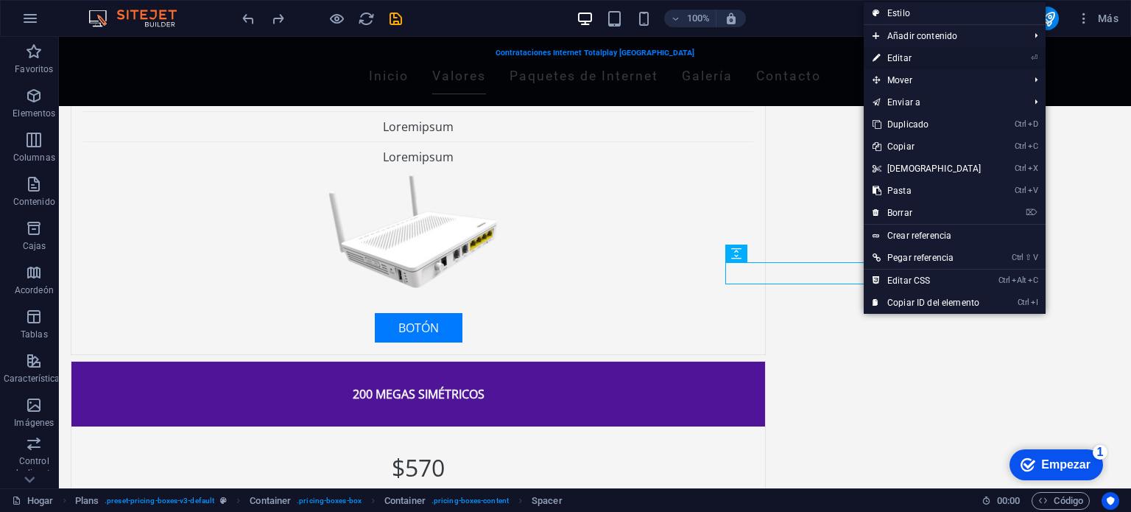
click at [904, 66] on link "⏎ Editar" at bounding box center [926, 58] width 127 height 22
select select "px"
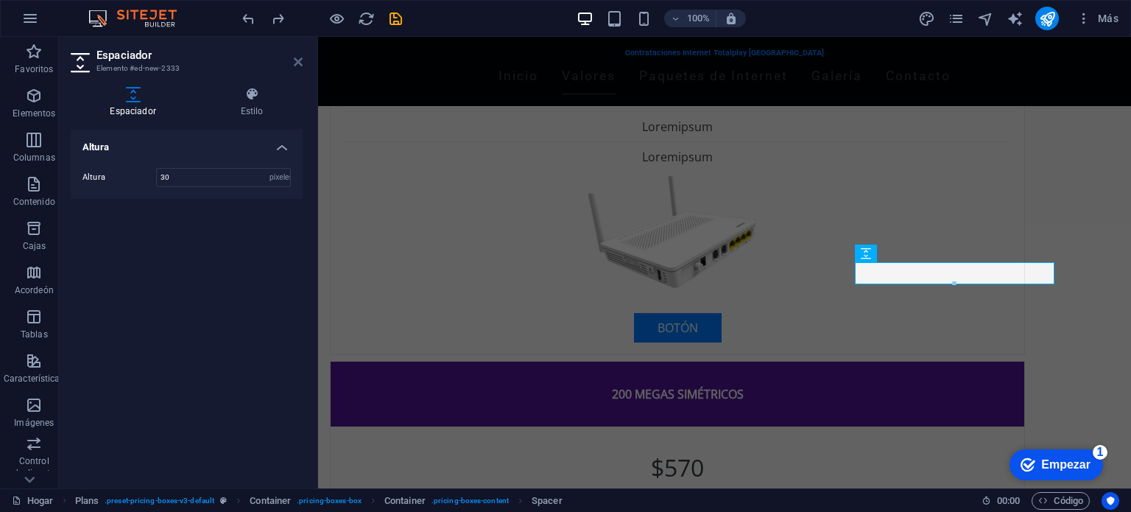
click at [300, 63] on icon at bounding box center [298, 62] width 9 height 12
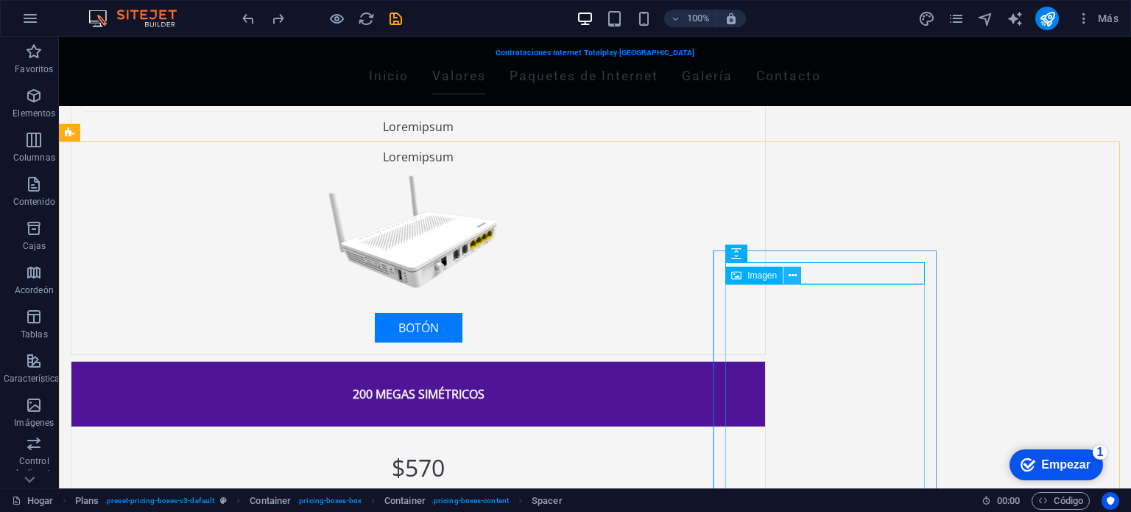
click at [792, 270] on icon at bounding box center [792, 275] width 8 height 15
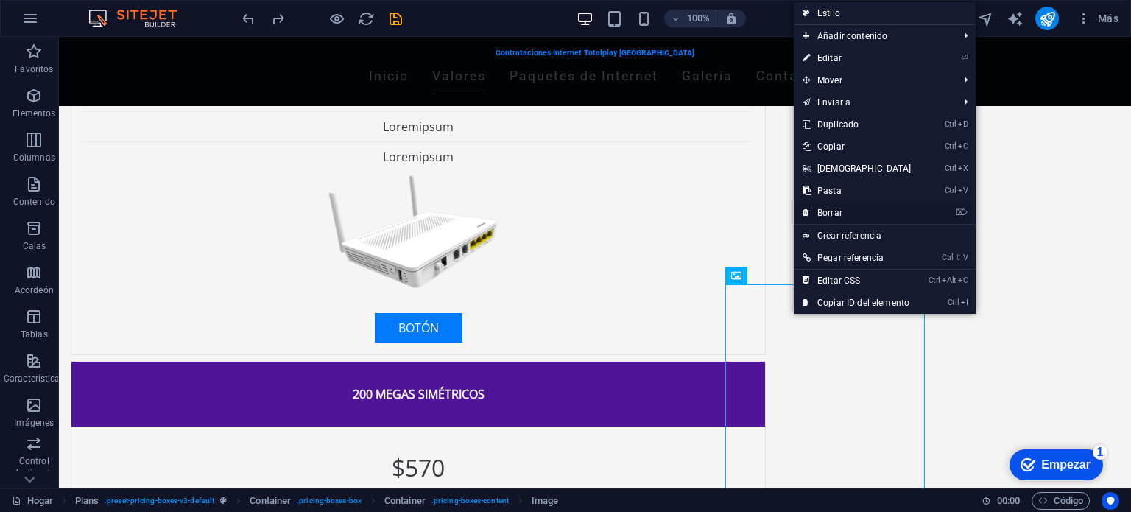
click at [830, 214] on font "Borrar" at bounding box center [829, 213] width 25 height 10
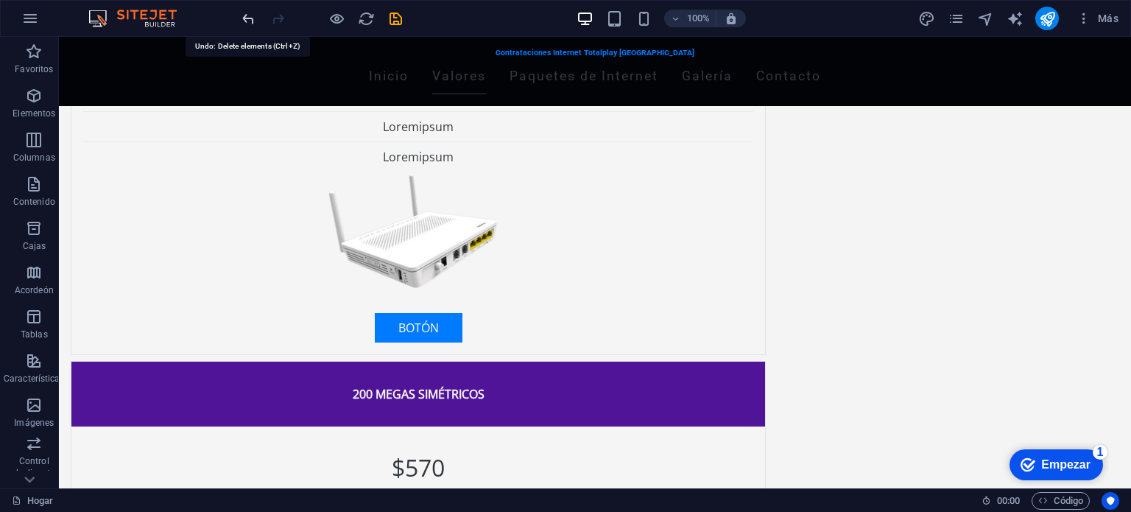
click at [243, 21] on icon "deshacer" at bounding box center [248, 18] width 17 height 17
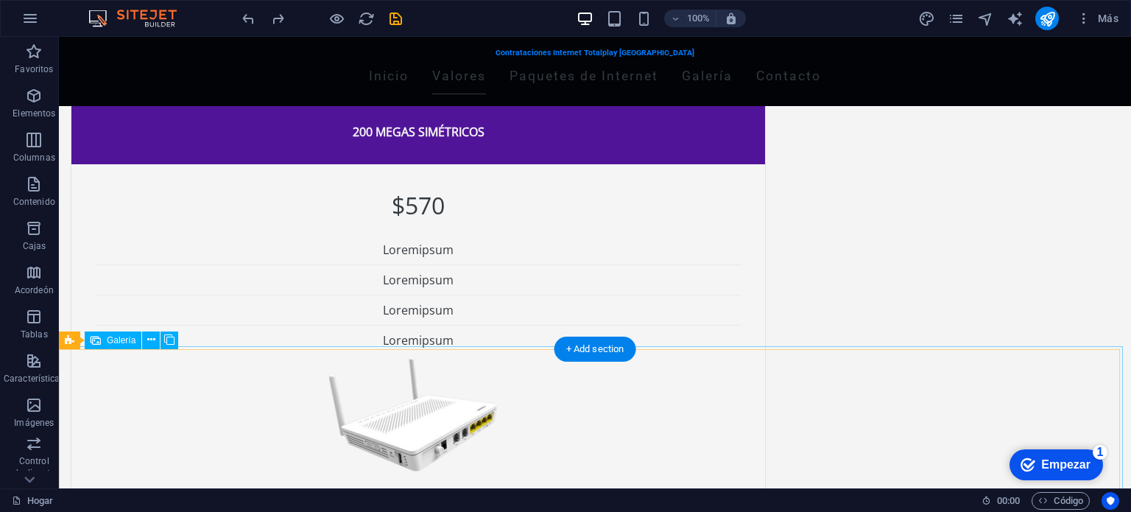
scroll to position [1311, 0]
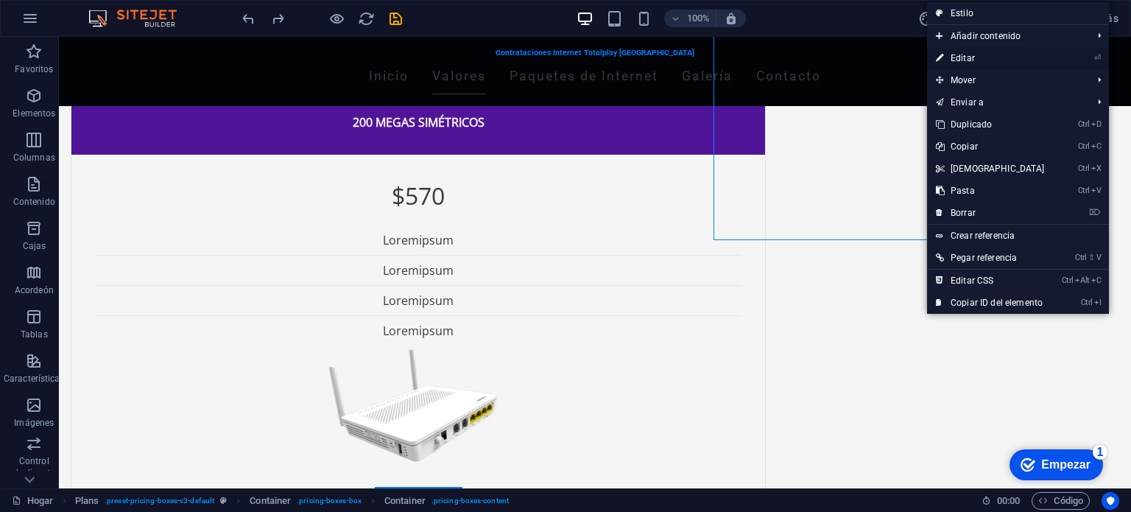
click at [967, 62] on font "Editar" at bounding box center [962, 58] width 24 height 10
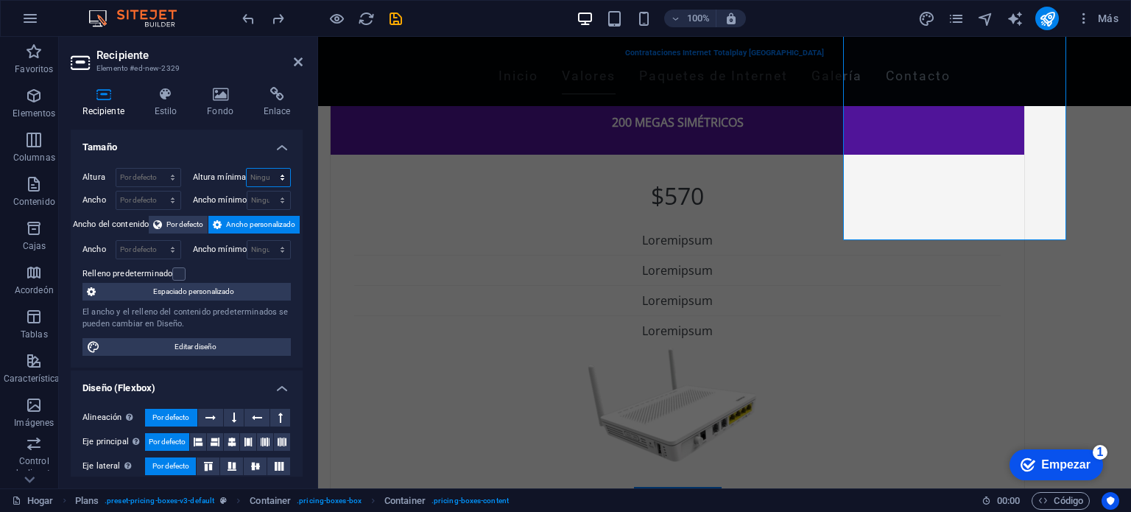
click at [280, 176] on select "Ninguno píxeles movimiento rápido del ojo % vh Volkswagen" at bounding box center [268, 178] width 43 height 18
click at [216, 153] on h4 "Tamaño" at bounding box center [187, 143] width 232 height 26
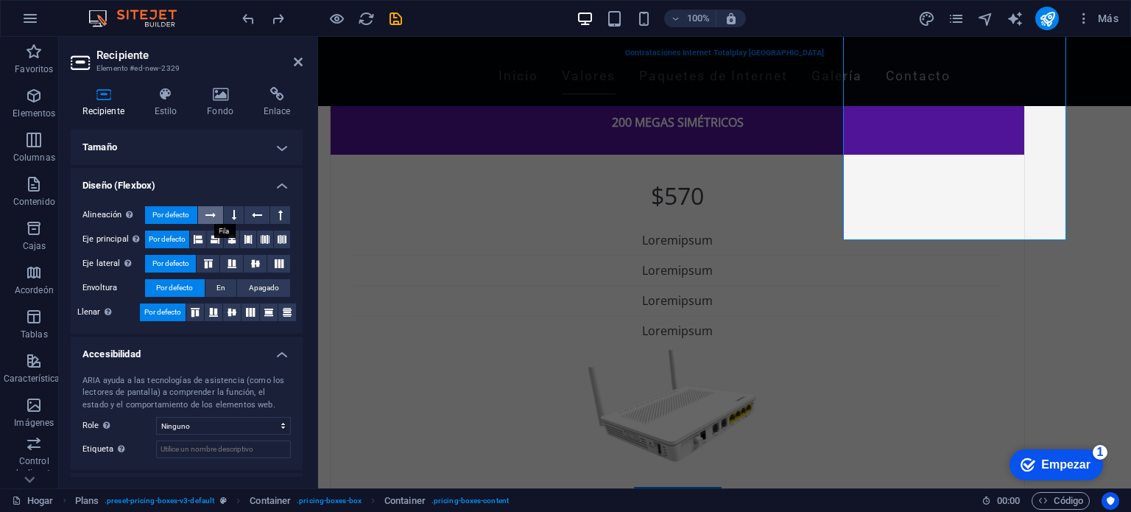
click at [209, 214] on icon at bounding box center [210, 215] width 10 height 18
click at [270, 216] on button at bounding box center [280, 215] width 20 height 18
click at [278, 219] on icon at bounding box center [280, 215] width 4 height 18
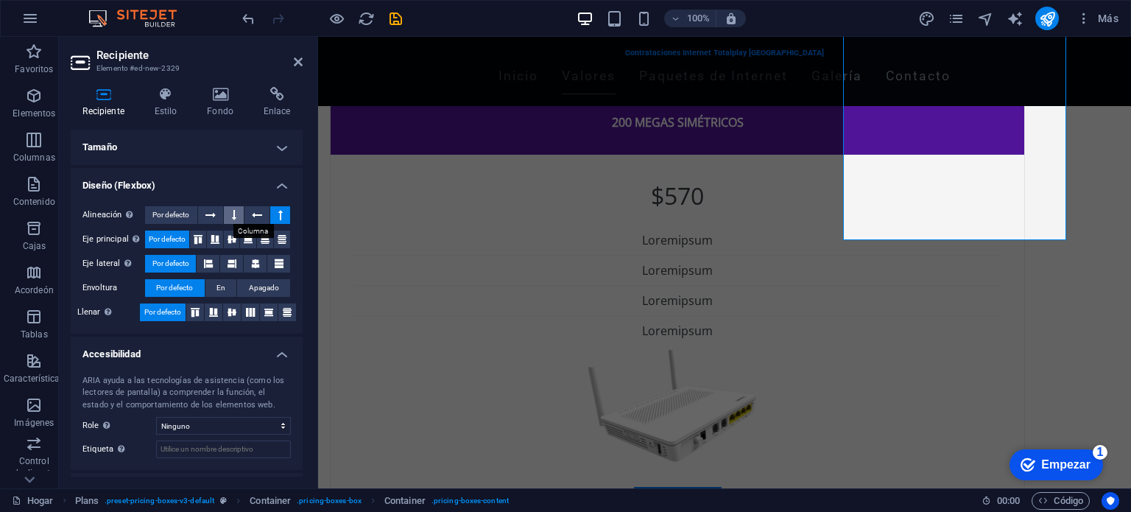
click at [233, 221] on icon at bounding box center [234, 215] width 4 height 18
click at [278, 211] on icon at bounding box center [280, 215] width 4 height 18
click at [280, 244] on button at bounding box center [282, 239] width 16 height 18
click at [261, 244] on button at bounding box center [265, 239] width 16 height 18
click at [244, 238] on icon at bounding box center [248, 239] width 18 height 9
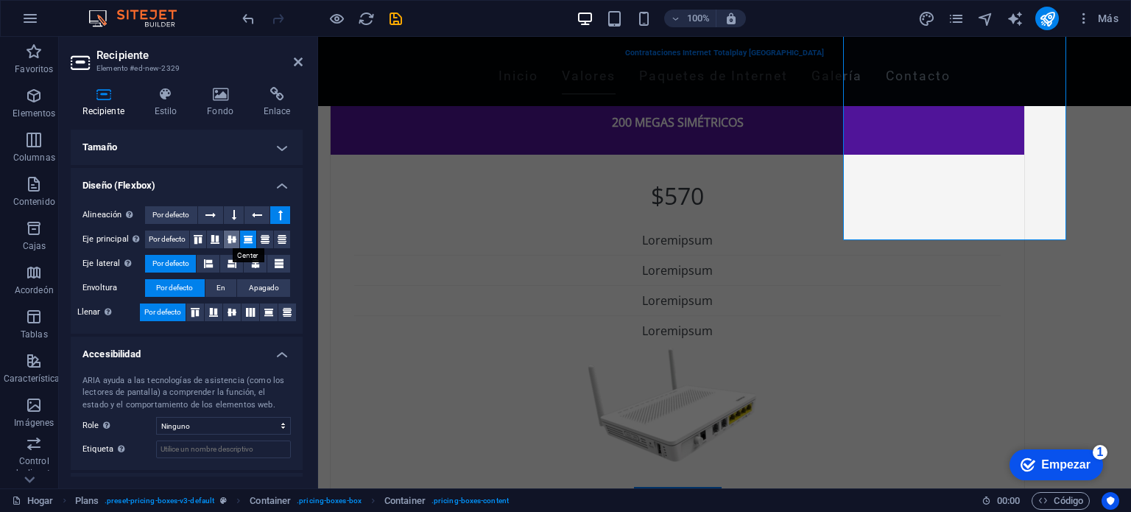
click at [230, 242] on icon at bounding box center [232, 239] width 18 height 9
click at [213, 244] on button at bounding box center [215, 239] width 16 height 18
click at [191, 241] on icon at bounding box center [198, 239] width 18 height 9
click at [284, 236] on icon at bounding box center [282, 239] width 18 height 9
click at [254, 218] on icon at bounding box center [257, 215] width 10 height 18
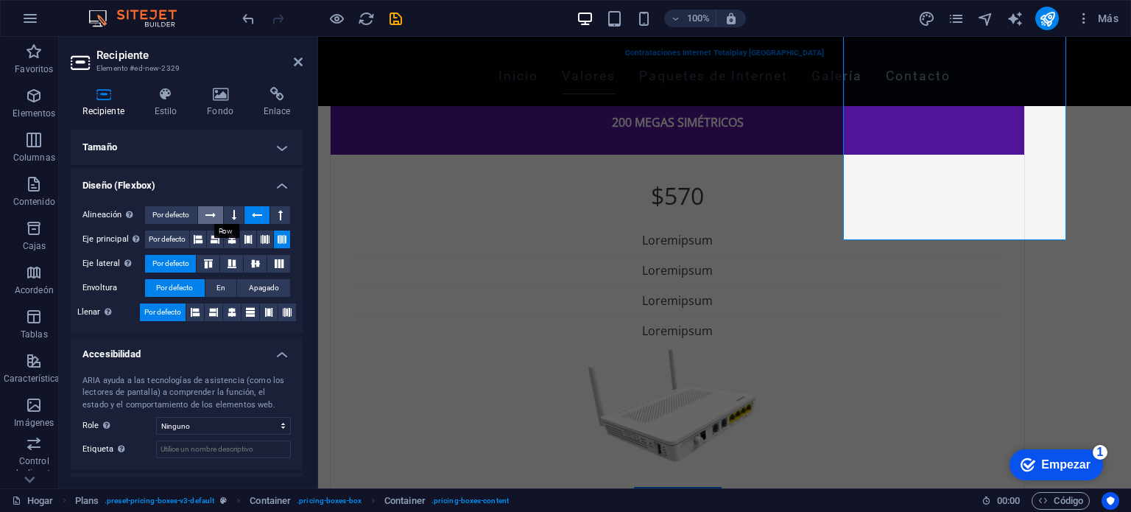
click at [213, 217] on icon at bounding box center [210, 215] width 10 height 18
drag, startPoint x: 213, startPoint y: 217, endPoint x: 261, endPoint y: 210, distance: 49.1
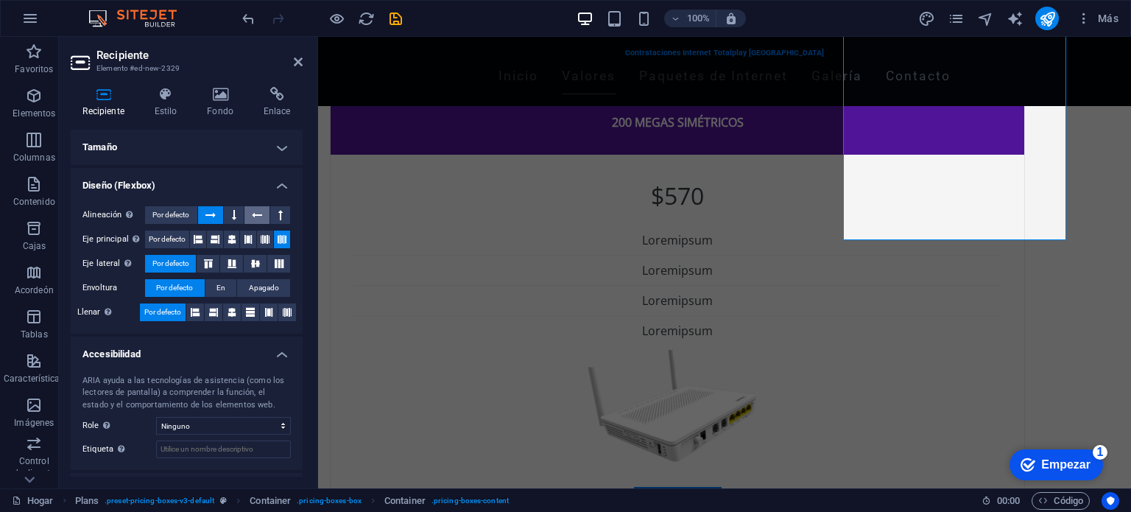
click at [261, 210] on div "Alineación Determina la dirección de flexión. Por defecto" at bounding box center [186, 215] width 208 height 18
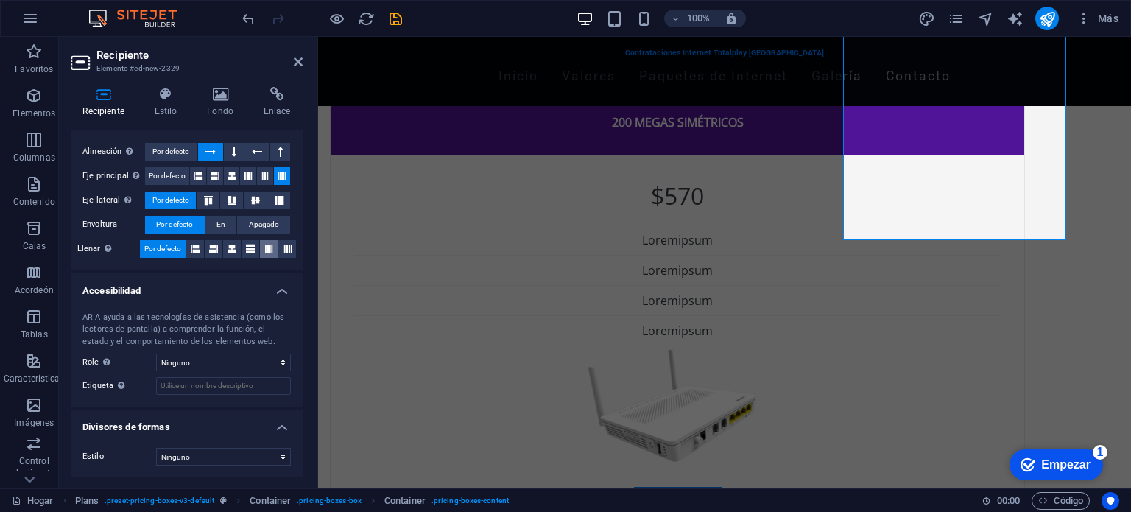
scroll to position [0, 0]
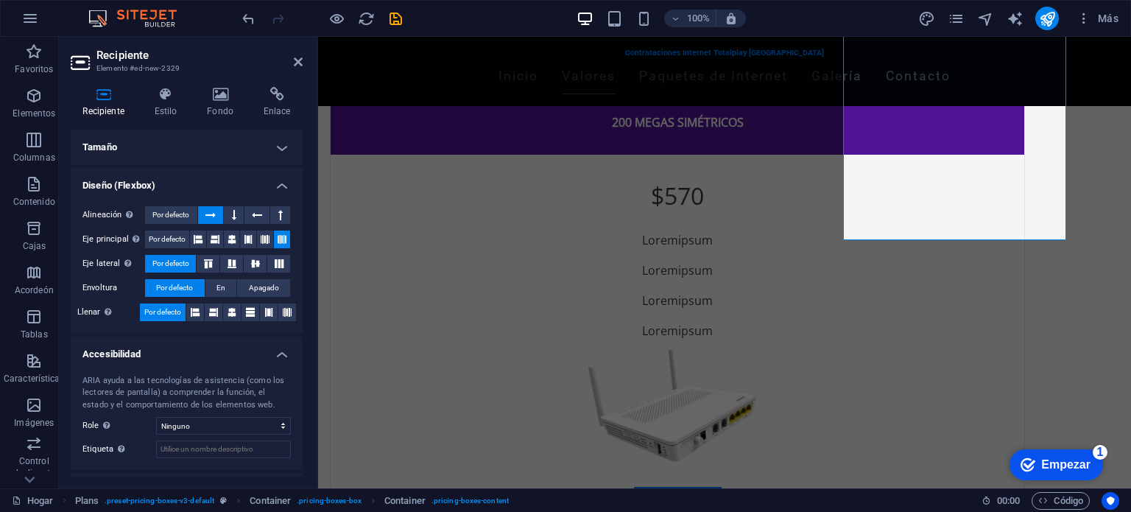
click at [127, 150] on h4 "Tamaño" at bounding box center [187, 147] width 232 height 35
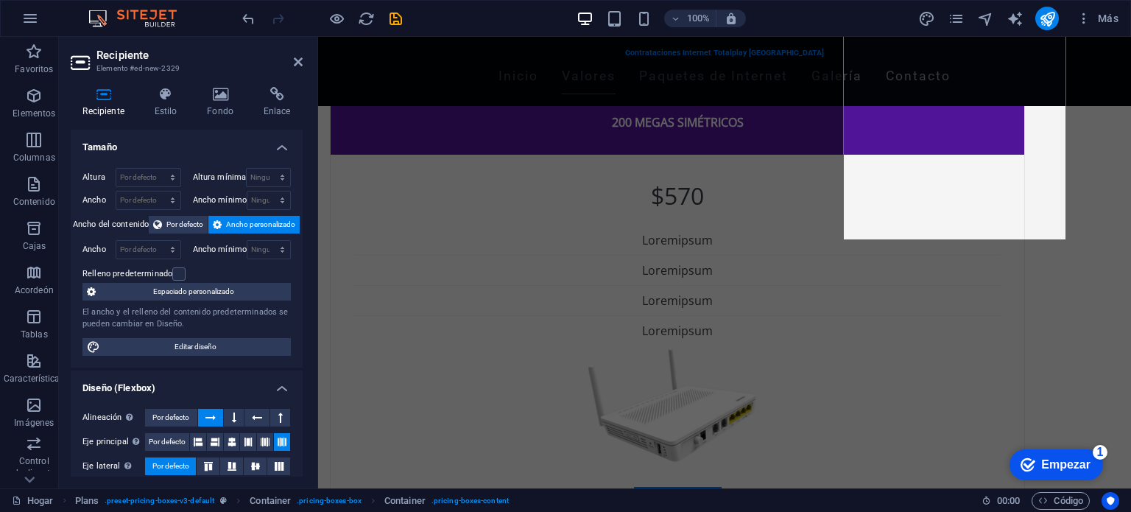
click at [127, 150] on h4 "Tamaño" at bounding box center [187, 143] width 232 height 26
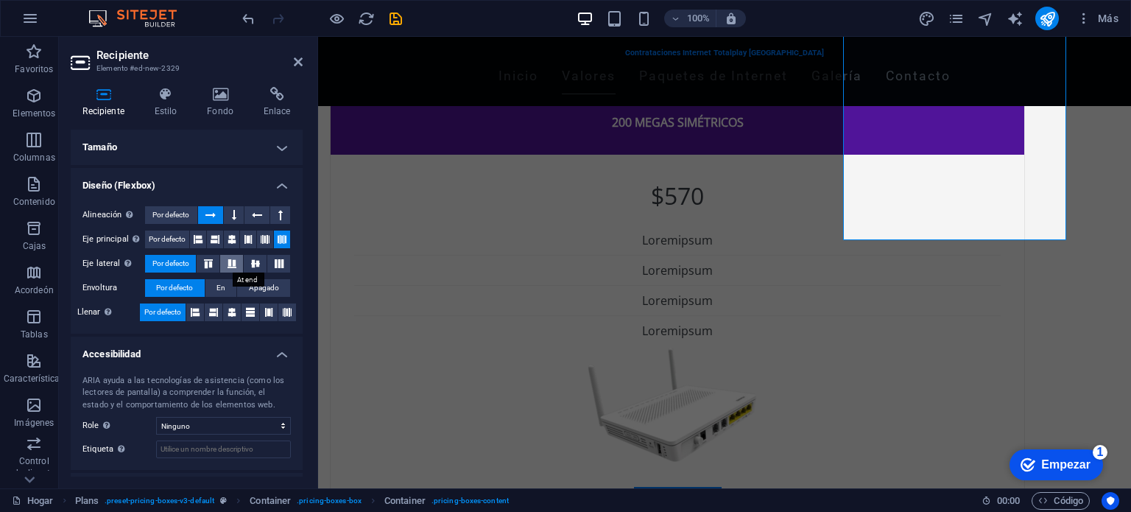
click at [234, 265] on icon at bounding box center [232, 263] width 18 height 9
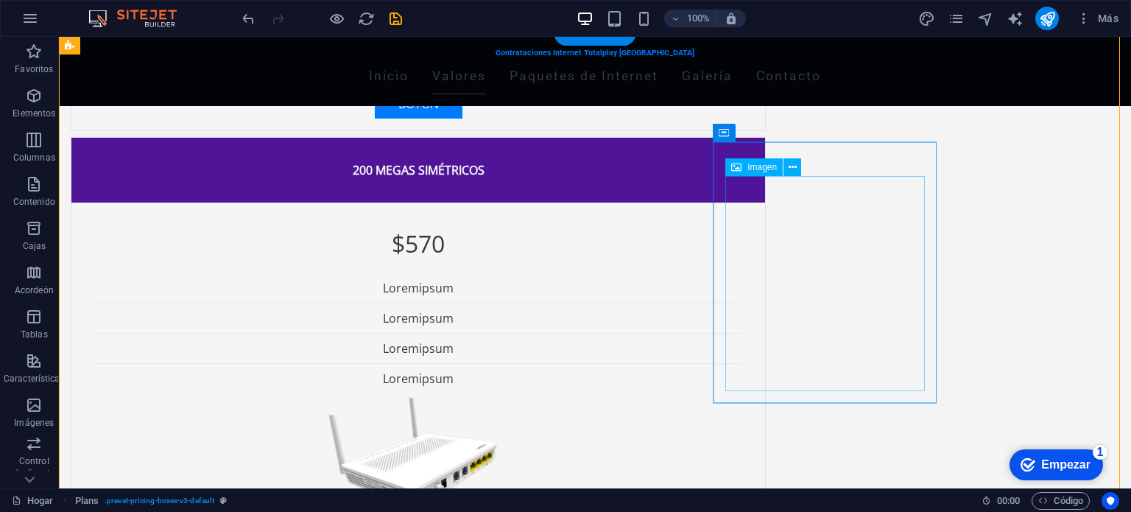
scroll to position [1145, 0]
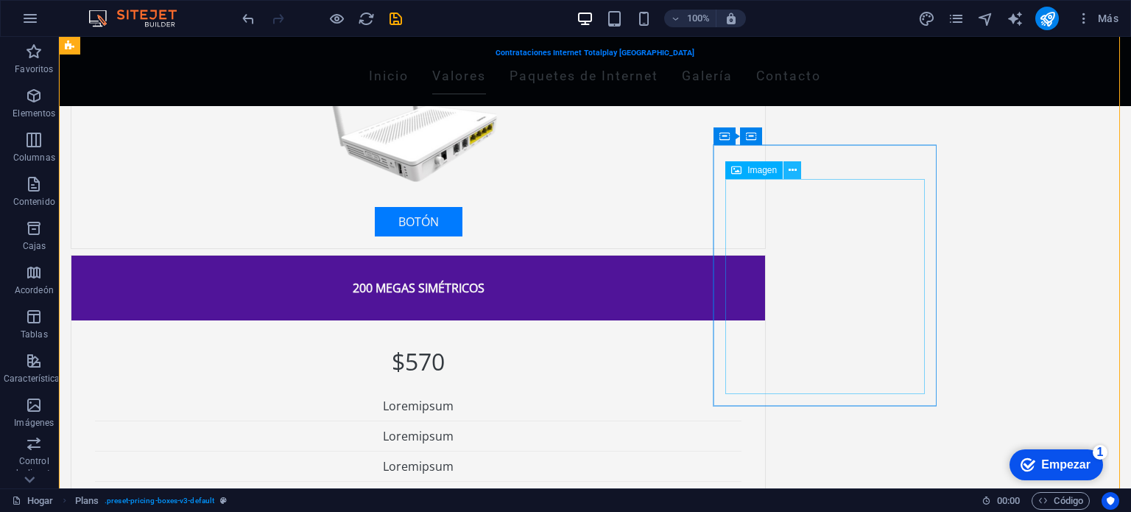
click at [785, 168] on button at bounding box center [792, 170] width 18 height 18
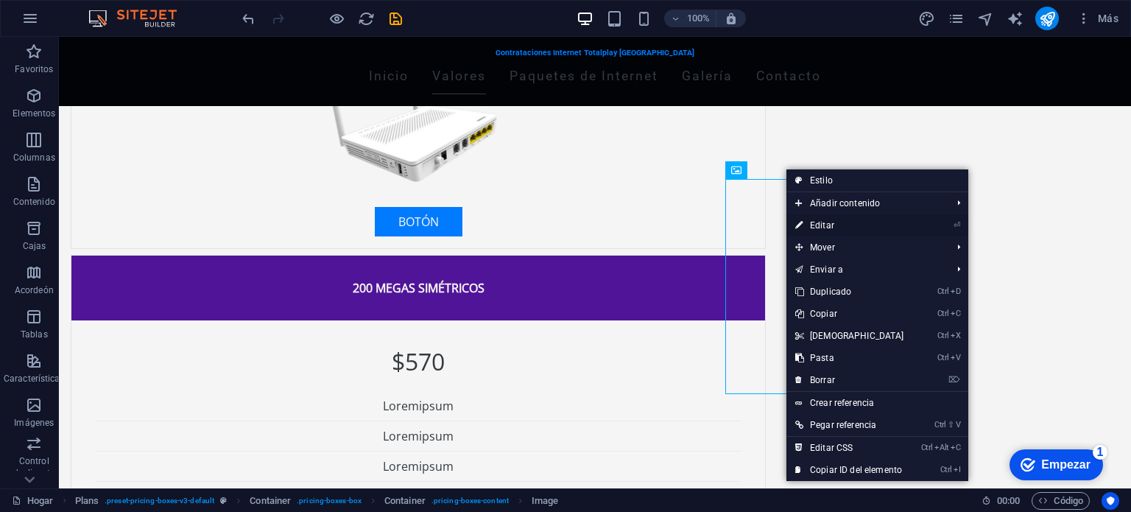
click at [823, 218] on link "⏎ Editar" at bounding box center [849, 225] width 127 height 22
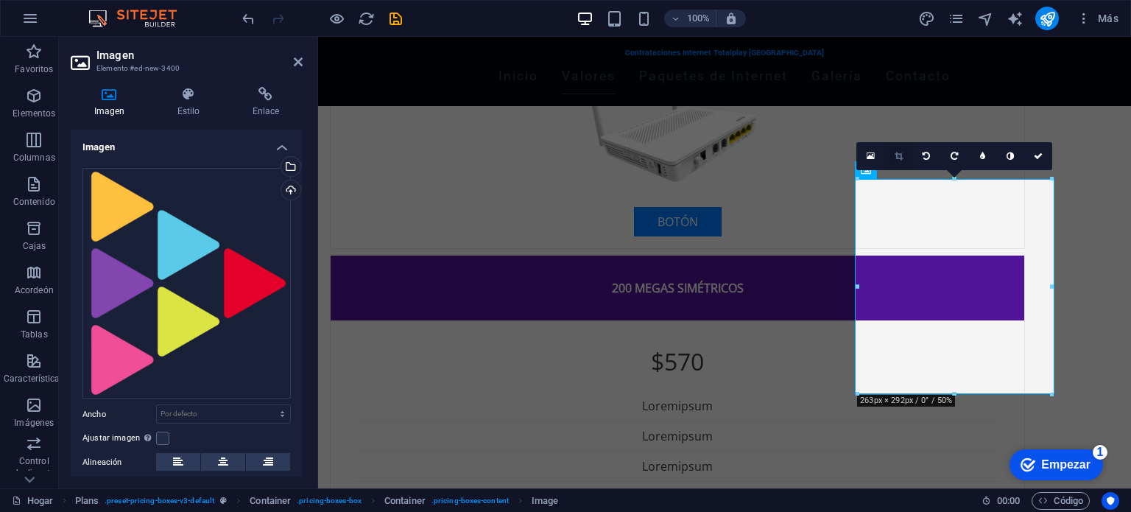
click at [893, 154] on link at bounding box center [898, 156] width 28 height 28
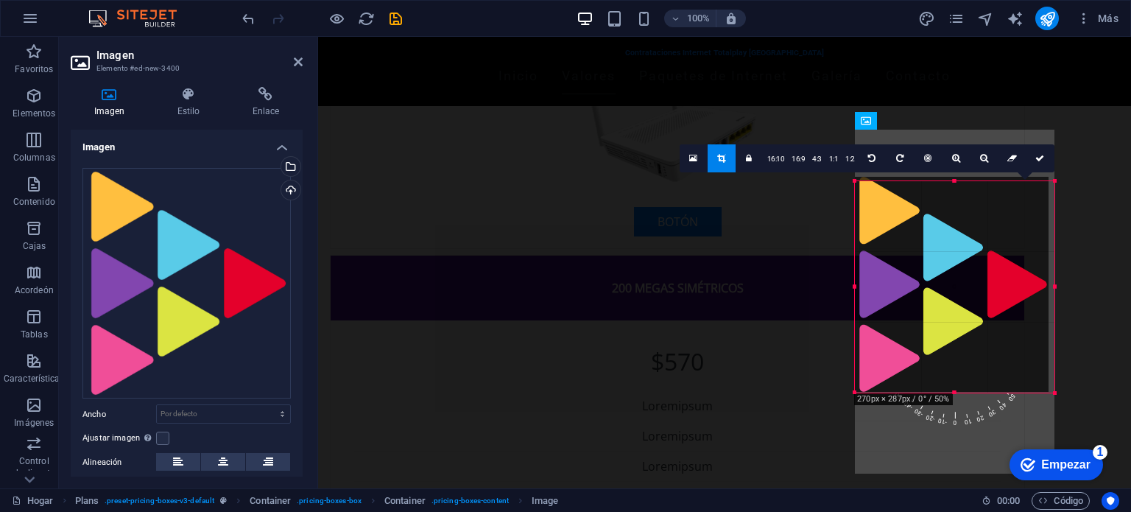
drag, startPoint x: 1052, startPoint y: 181, endPoint x: 1102, endPoint y: 185, distance: 50.2
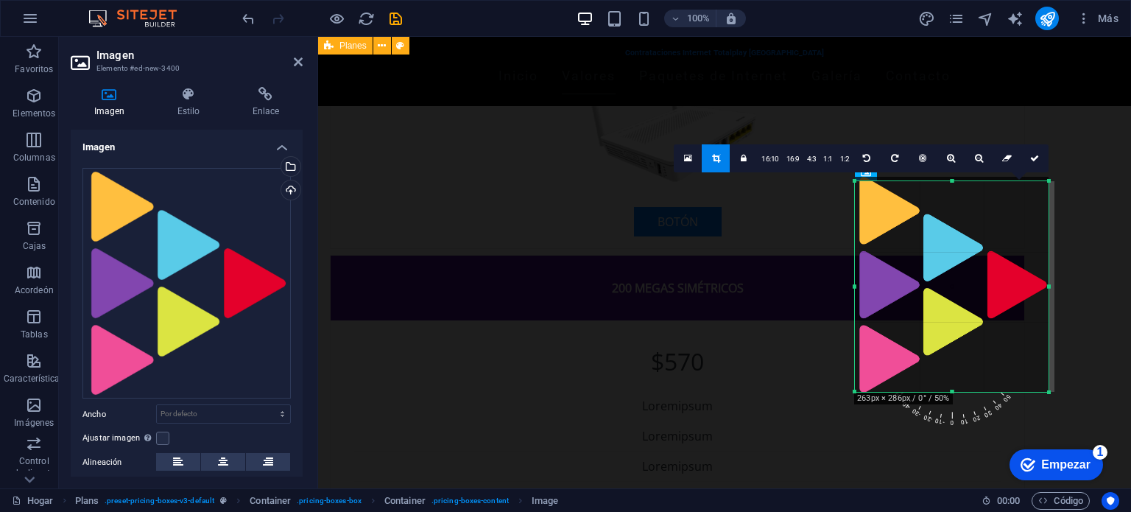
drag, startPoint x: 1369, startPoint y: 325, endPoint x: 1103, endPoint y: 273, distance: 271.4
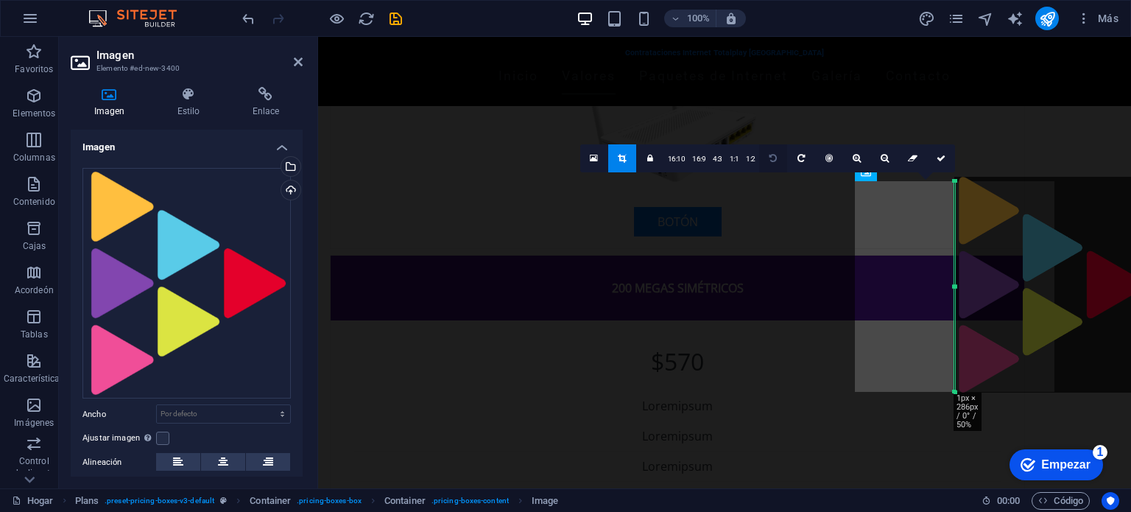
click at [778, 161] on link at bounding box center [773, 158] width 28 height 28
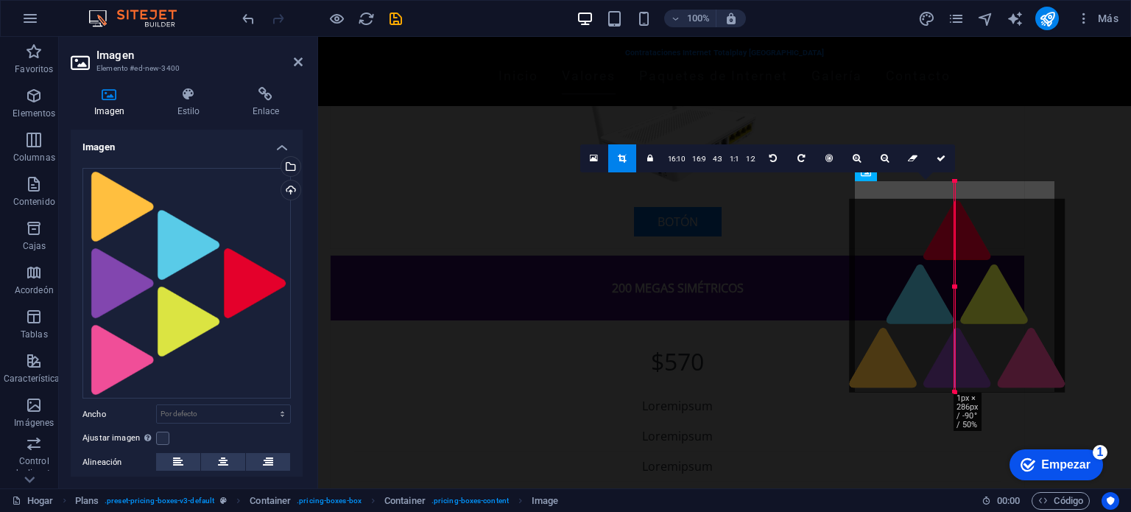
drag, startPoint x: 976, startPoint y: 255, endPoint x: 882, endPoint y: 266, distance: 95.0
click at [882, 266] on div at bounding box center [957, 296] width 216 height 194
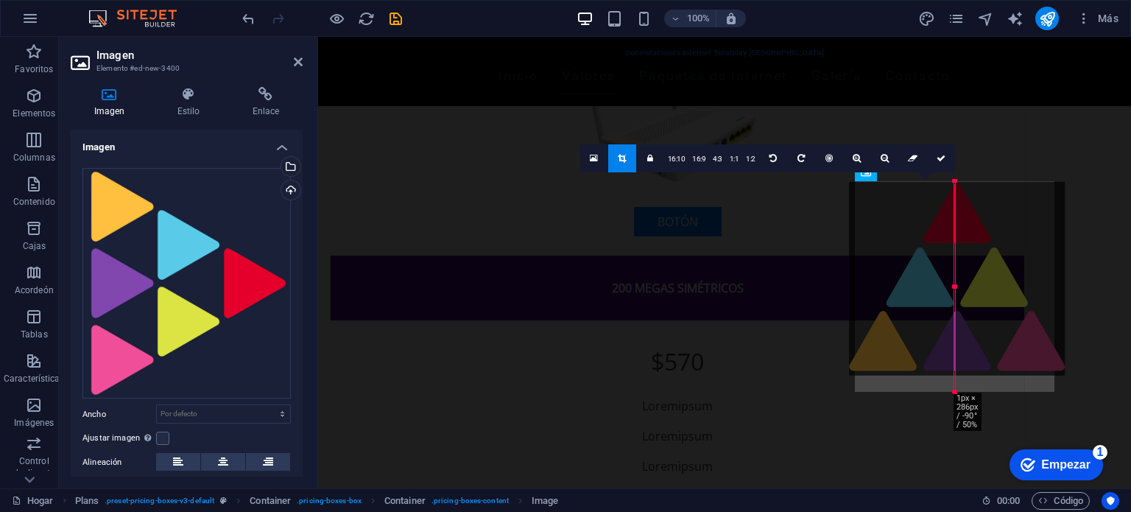
drag, startPoint x: 956, startPoint y: 255, endPoint x: 1078, endPoint y: 229, distance: 124.3
click at [955, 229] on div "180 170 160 150 140 130 120 110 100 90 80 70 60 50 40 30 20 10 0 -10 -20 -30 -4…" at bounding box center [954, 286] width 1 height 211
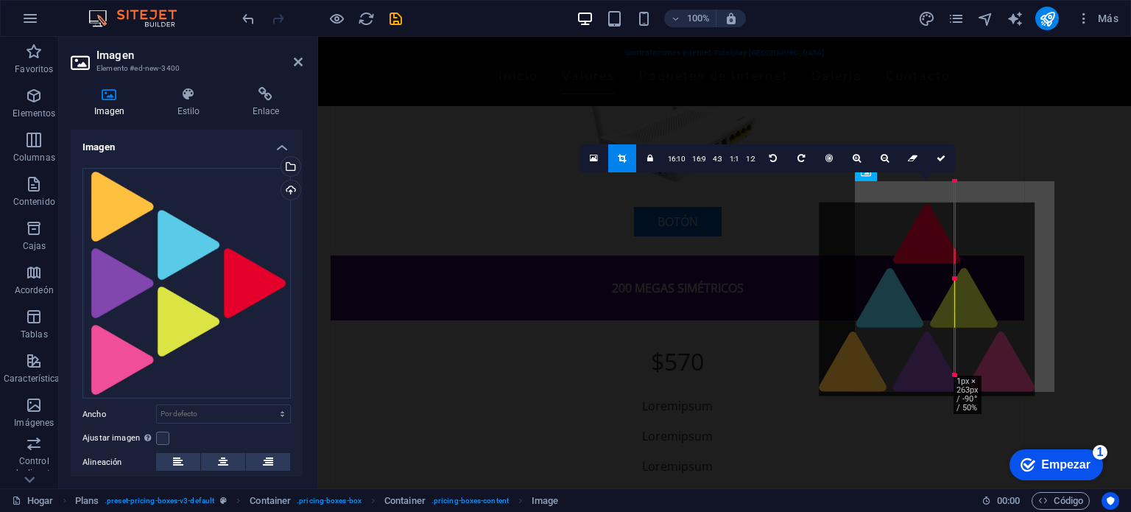
drag, startPoint x: 958, startPoint y: 195, endPoint x: 915, endPoint y: 215, distance: 47.1
click at [915, 215] on div at bounding box center [927, 299] width 216 height 194
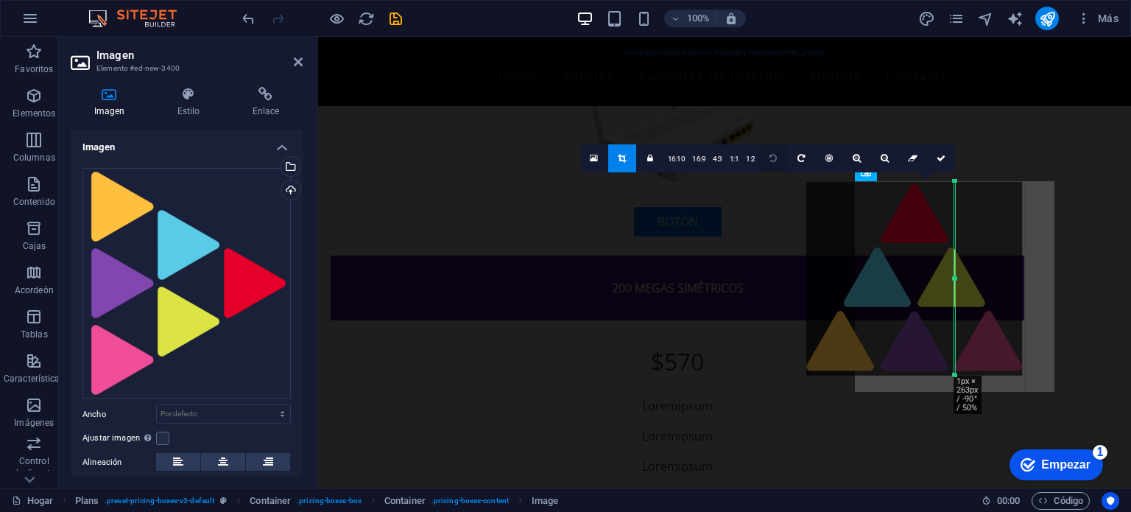
click at [769, 161] on icon at bounding box center [772, 158] width 7 height 9
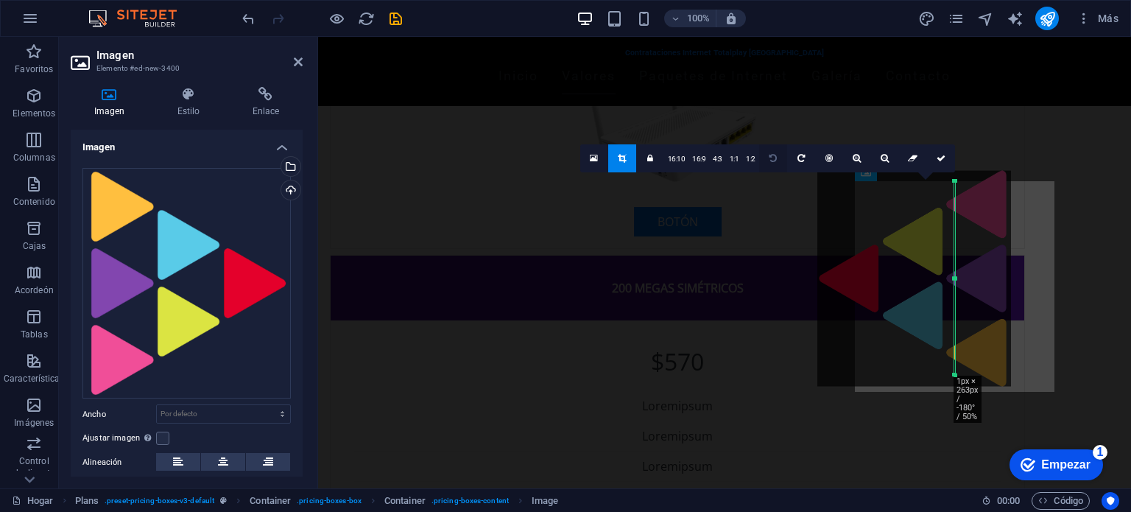
click at [769, 161] on icon at bounding box center [772, 158] width 7 height 9
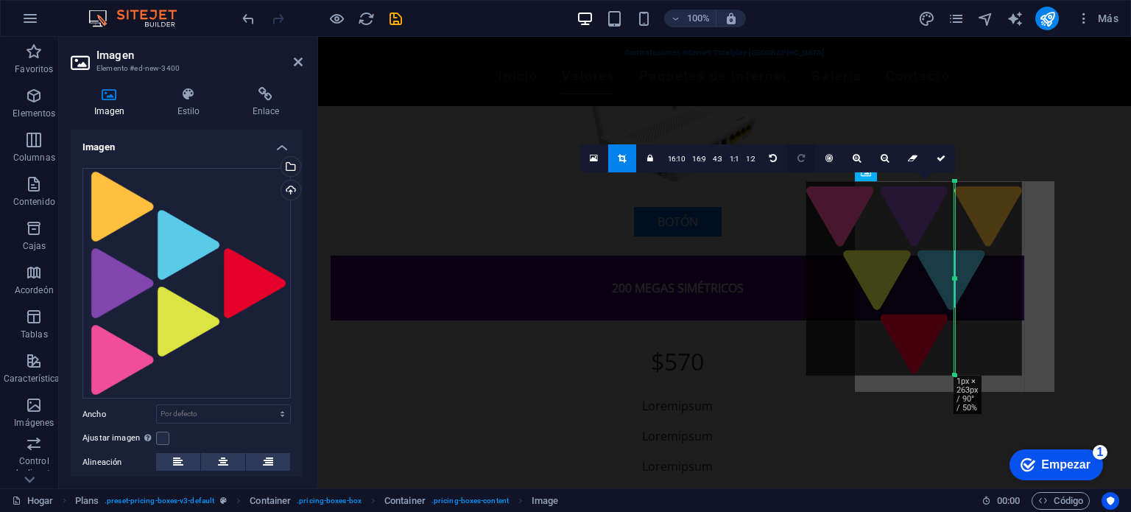
click at [799, 155] on icon at bounding box center [800, 158] width 7 height 9
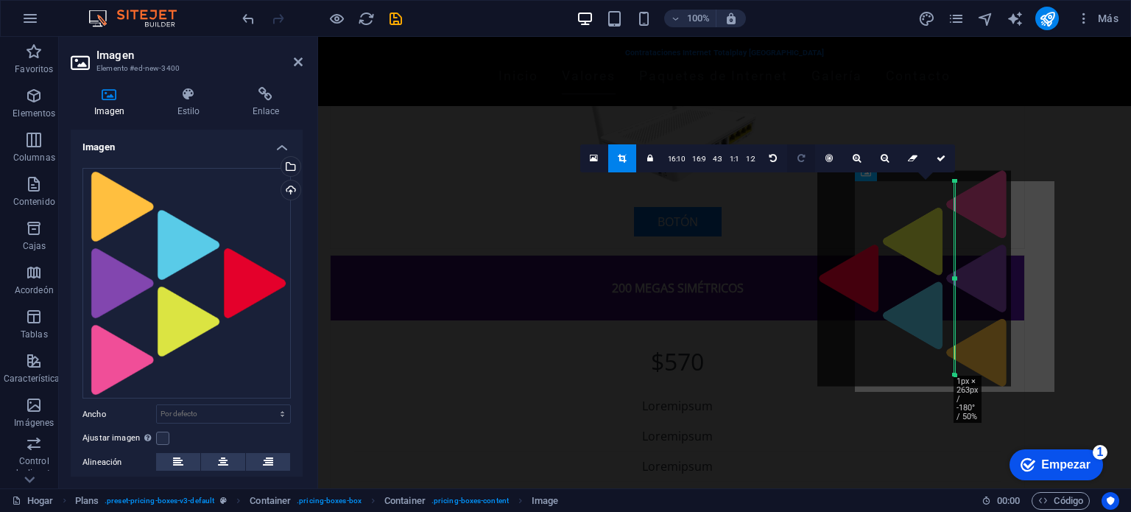
click at [799, 155] on icon at bounding box center [800, 158] width 7 height 9
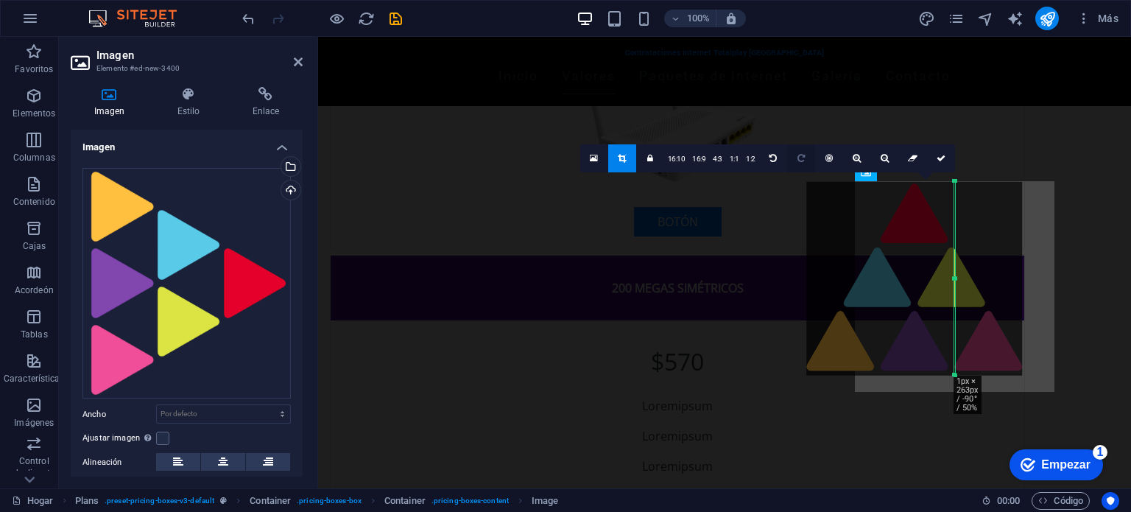
click at [799, 155] on icon at bounding box center [800, 158] width 7 height 9
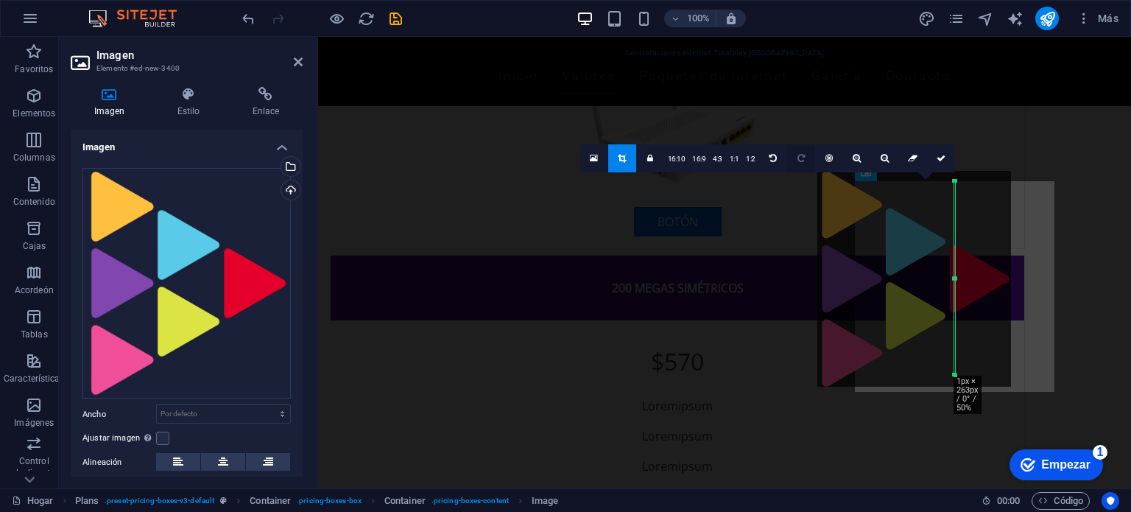
click at [799, 155] on icon at bounding box center [800, 158] width 7 height 9
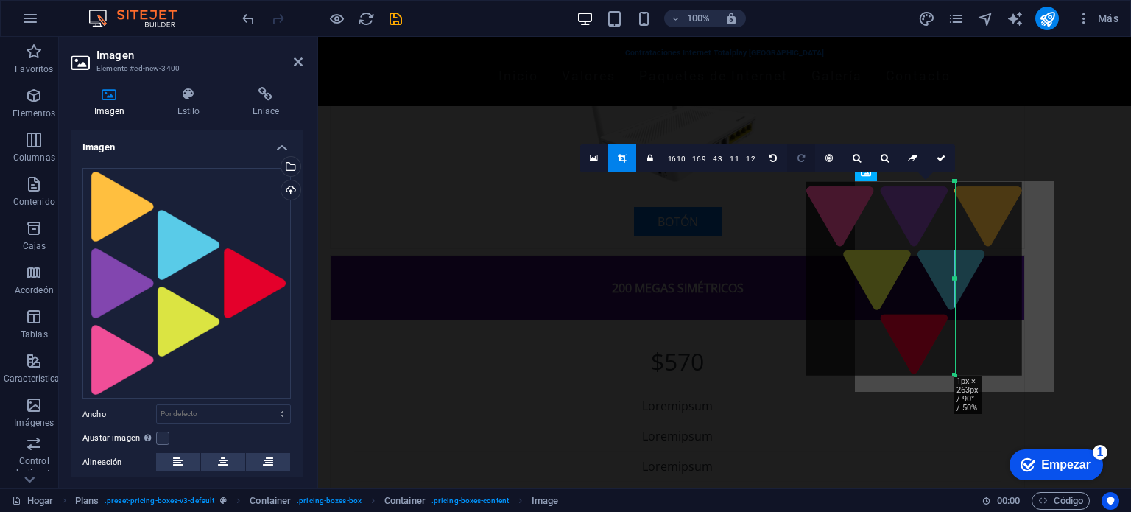
click at [799, 155] on icon at bounding box center [800, 158] width 7 height 9
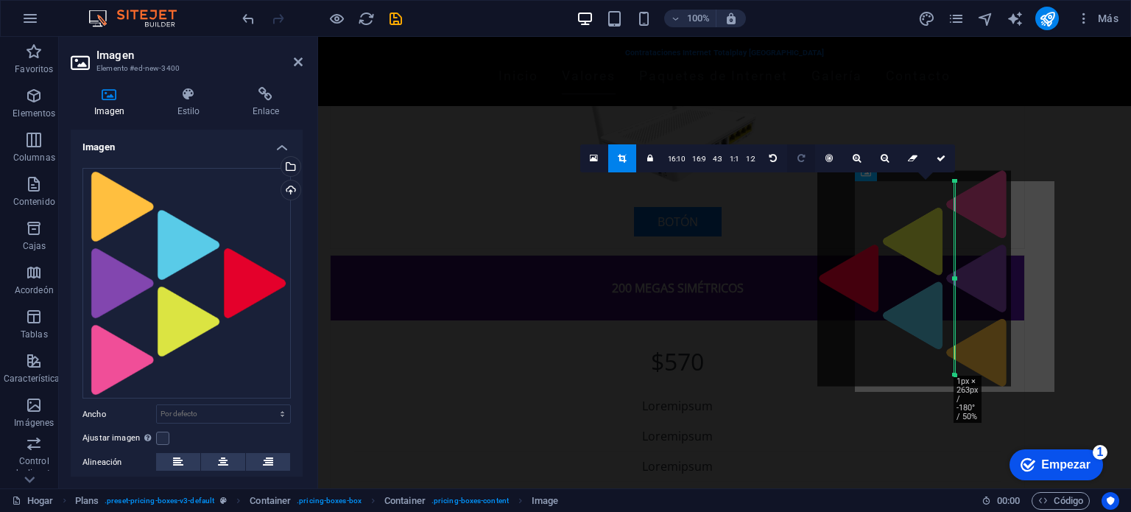
click at [799, 155] on icon at bounding box center [800, 158] width 7 height 9
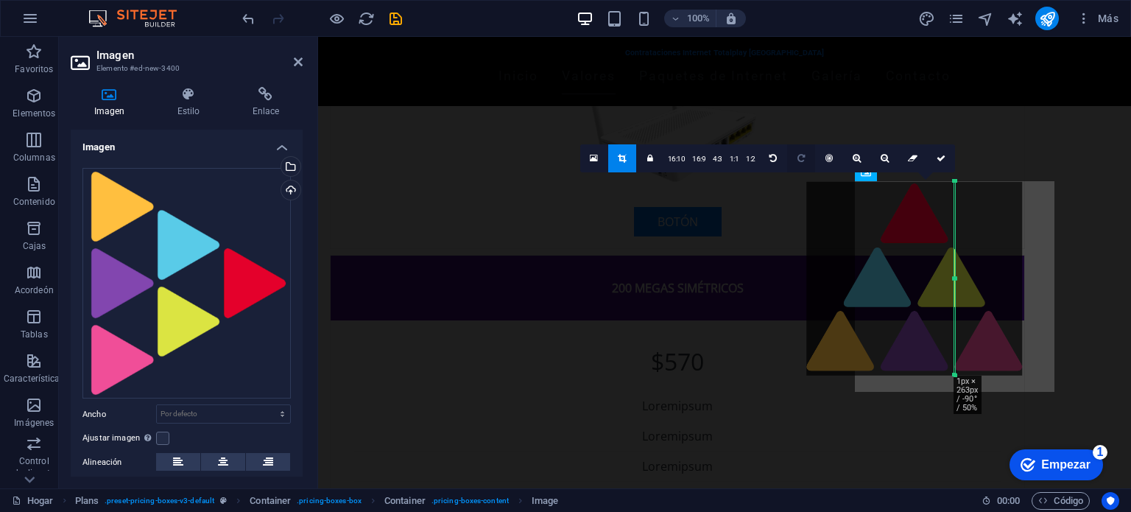
click at [799, 155] on icon at bounding box center [800, 158] width 7 height 9
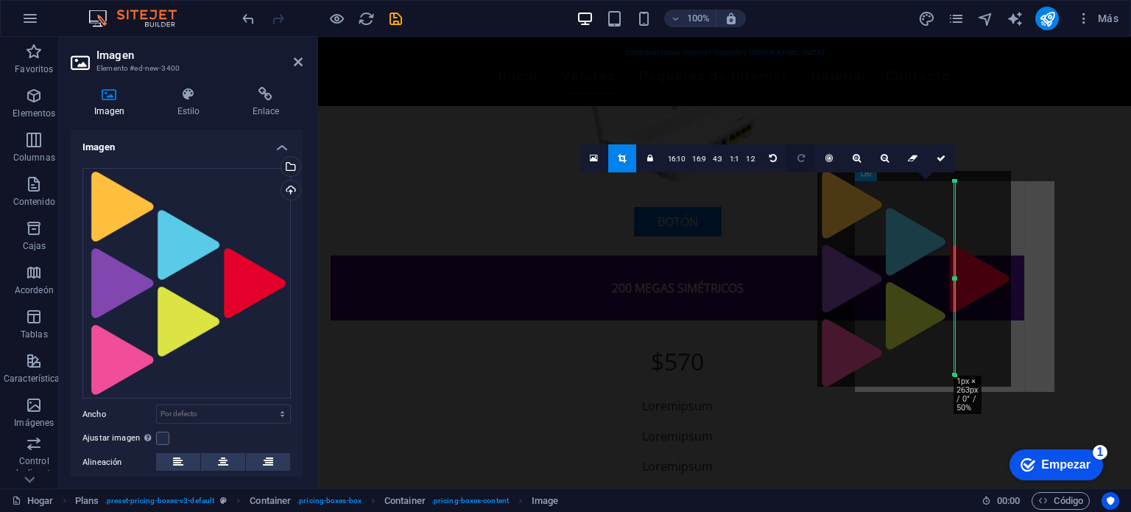
click at [799, 155] on icon at bounding box center [800, 158] width 7 height 9
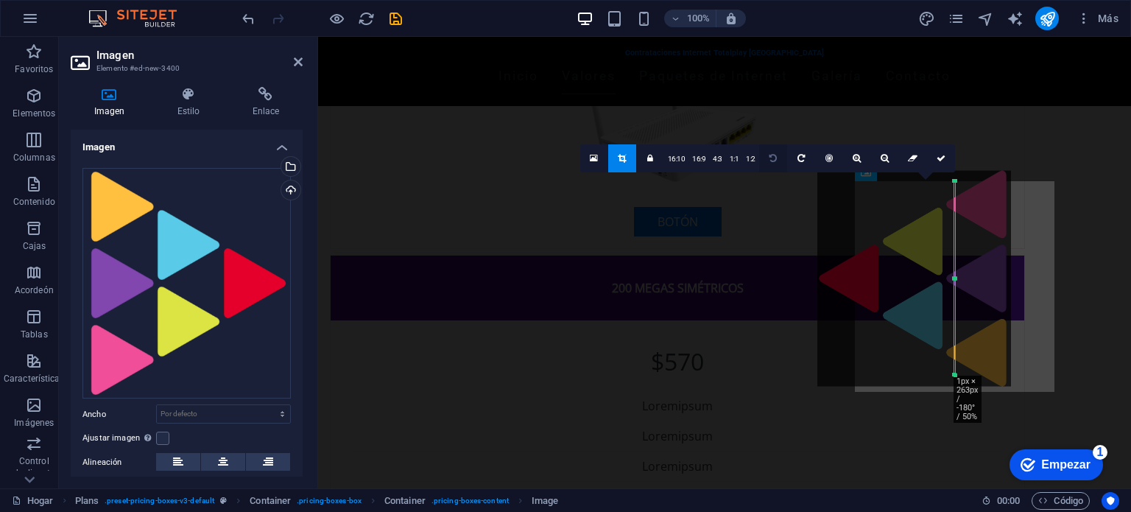
click at [769, 161] on icon at bounding box center [772, 158] width 7 height 9
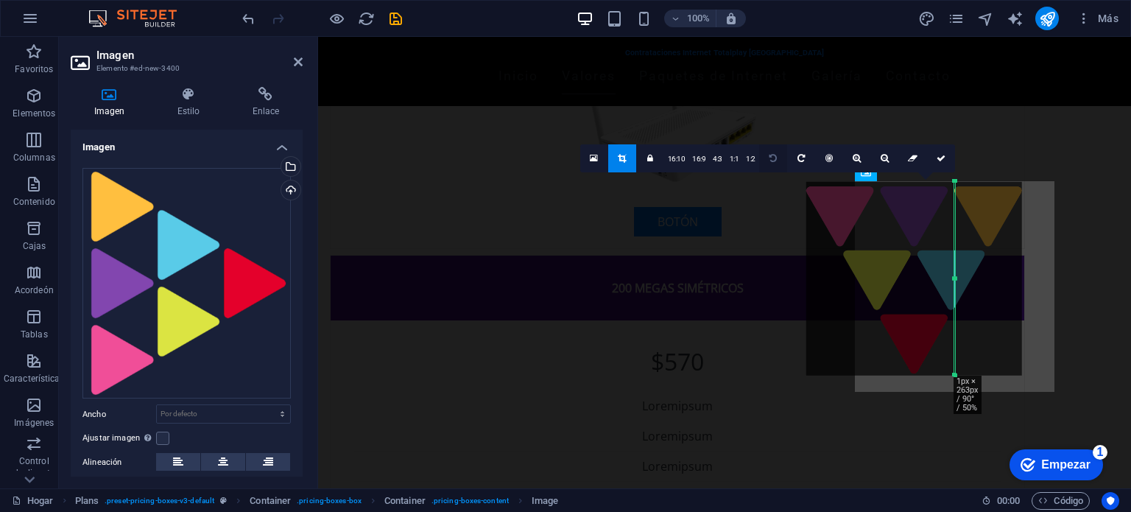
click at [769, 161] on icon at bounding box center [772, 158] width 7 height 9
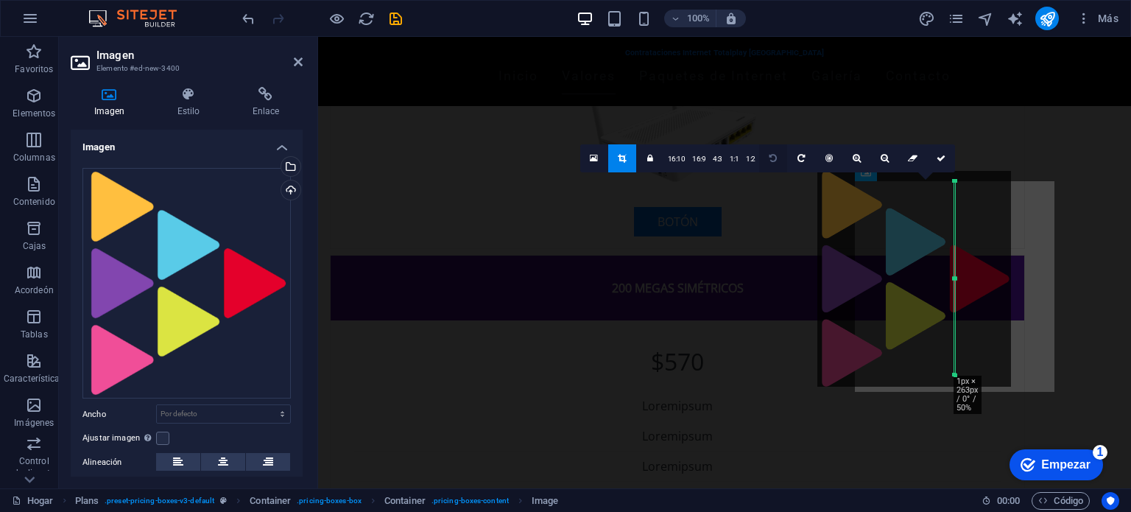
click at [769, 161] on icon at bounding box center [772, 158] width 7 height 9
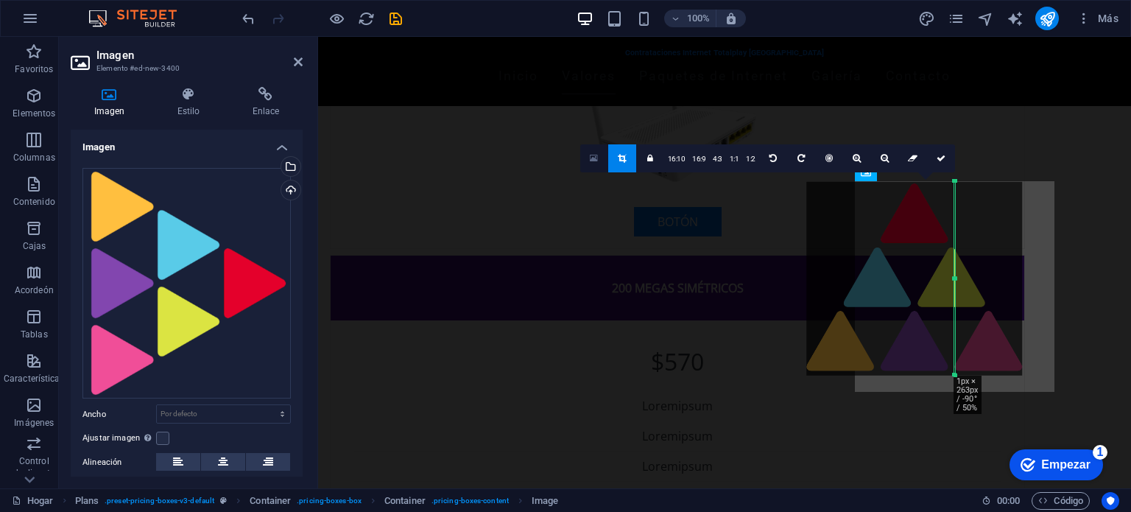
click at [595, 163] on link at bounding box center [594, 158] width 28 height 28
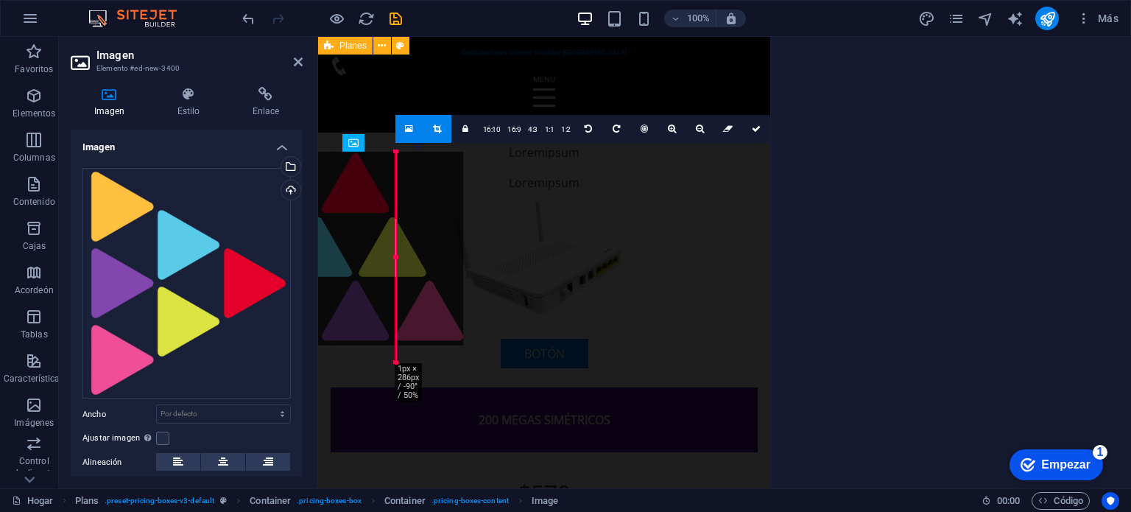
scroll to position [1907, 0]
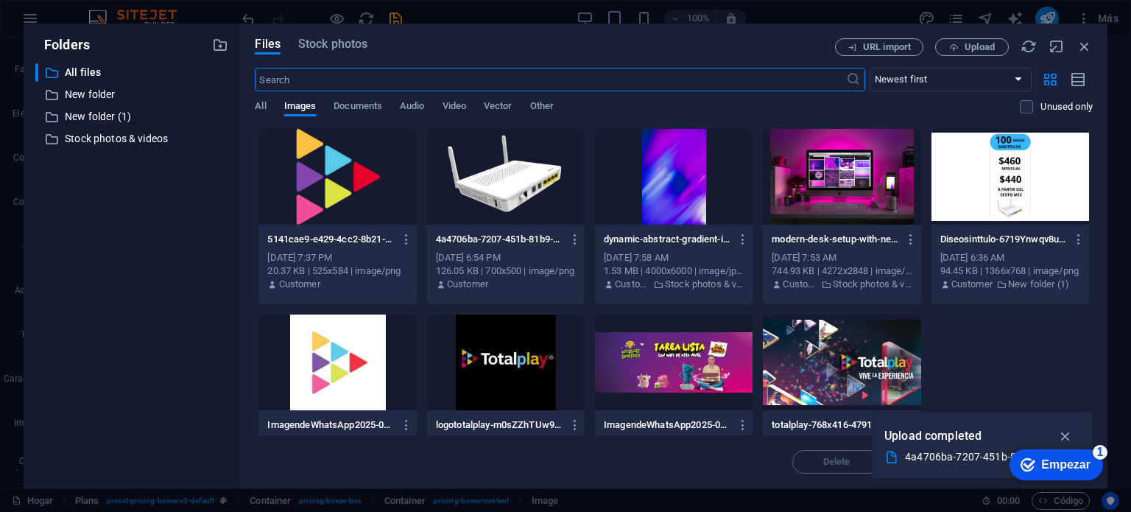
click at [350, 188] on div at bounding box center [337, 177] width 158 height 96
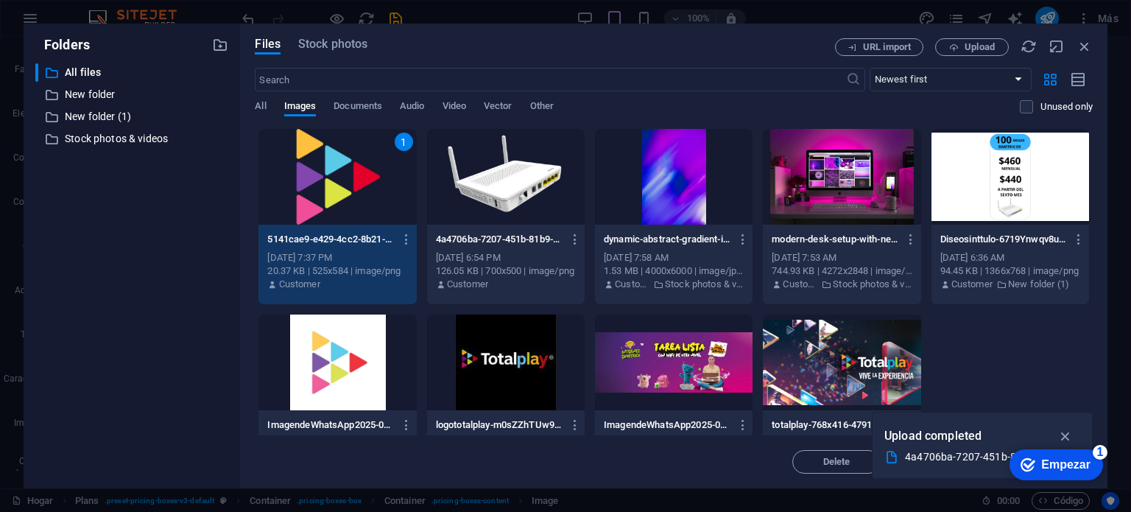
click at [400, 199] on div "1" at bounding box center [337, 177] width 158 height 96
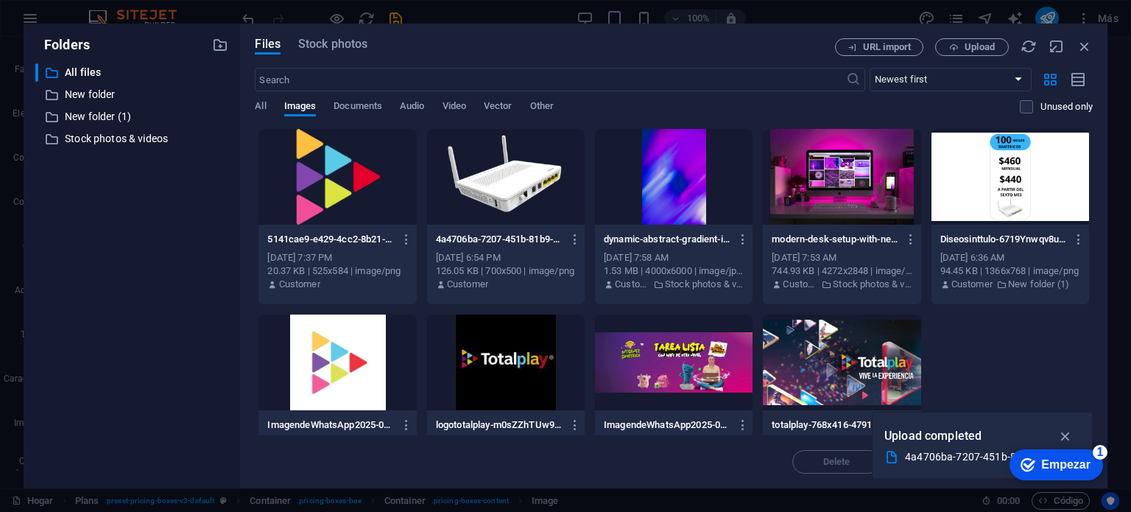
click at [400, 199] on div at bounding box center [337, 177] width 158 height 96
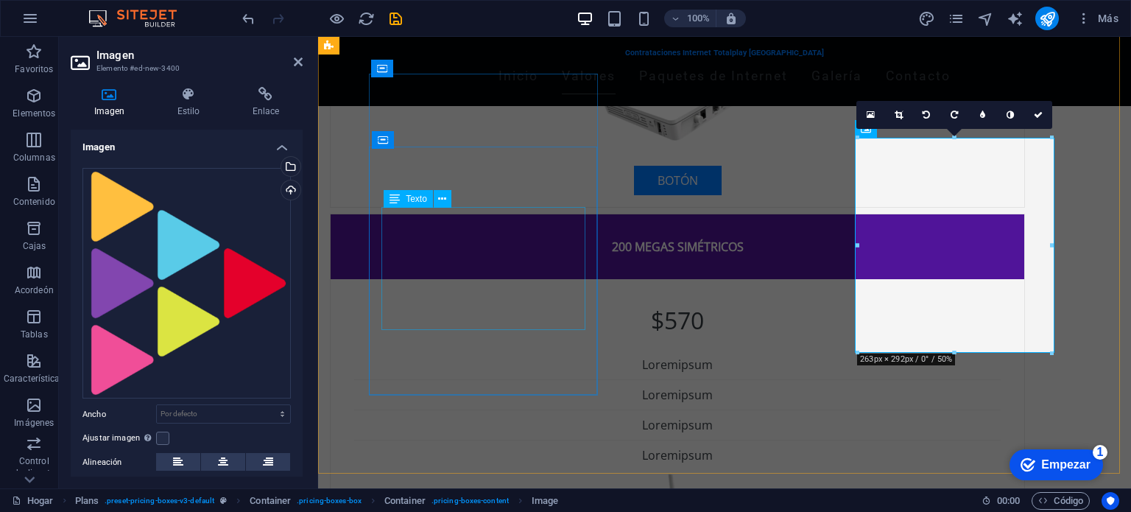
scroll to position [1187, 0]
click at [872, 114] on icon at bounding box center [870, 115] width 8 height 10
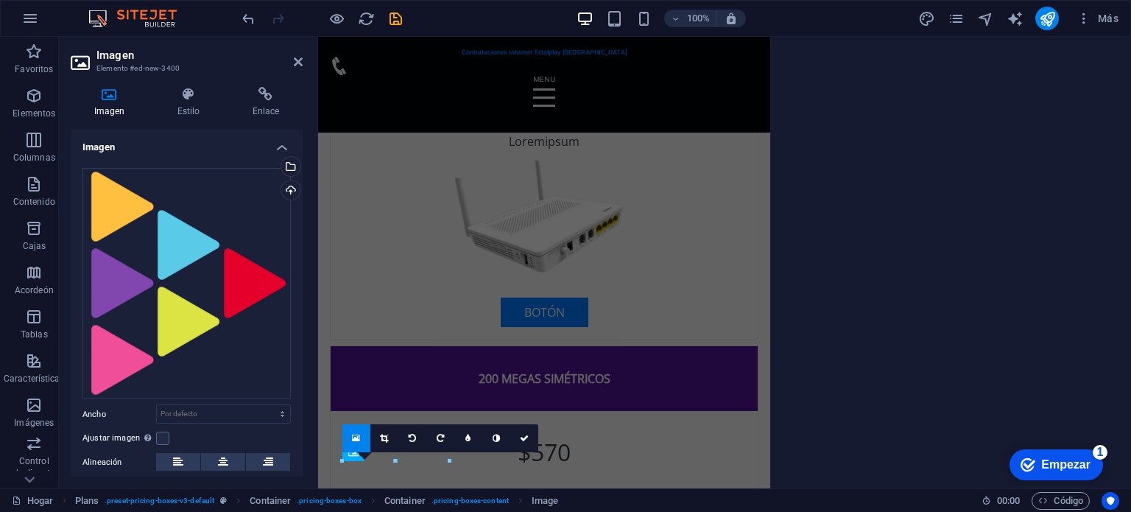
scroll to position [1598, 0]
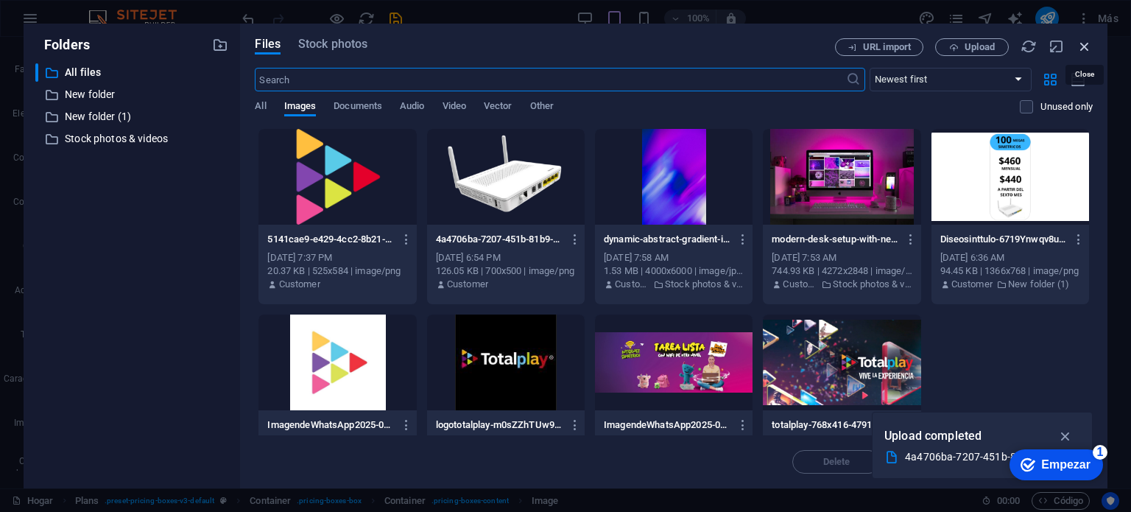
click at [1084, 51] on icon "button" at bounding box center [1084, 46] width 16 height 16
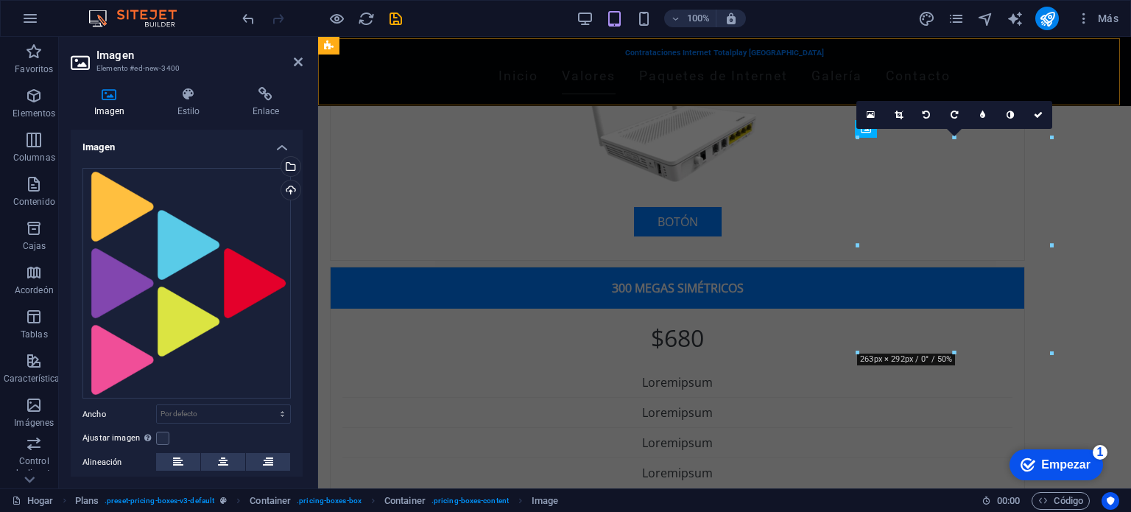
scroll to position [1187, 0]
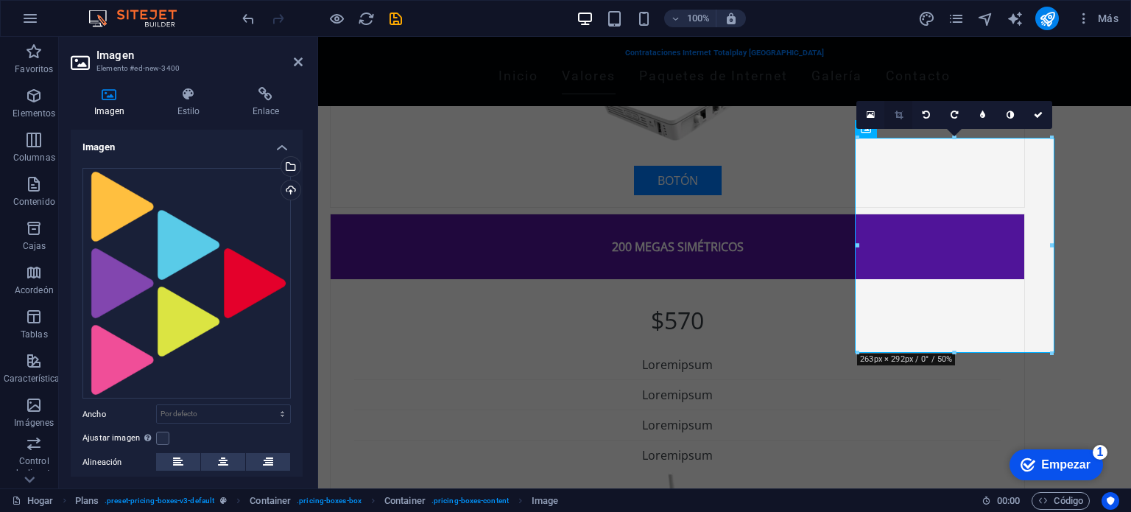
click at [898, 114] on icon at bounding box center [898, 114] width 8 height 9
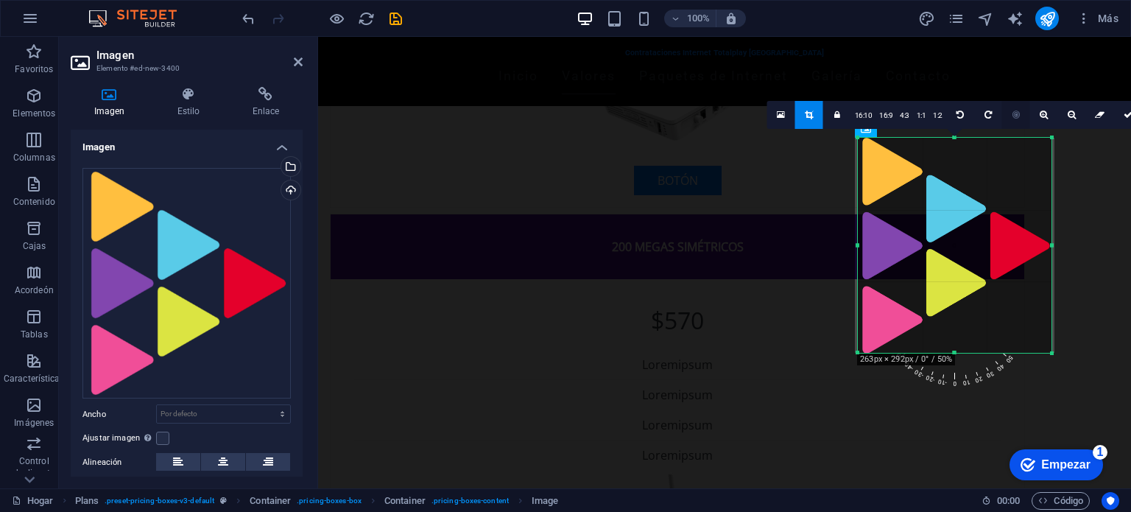
click at [1016, 112] on icon at bounding box center [1015, 114] width 7 height 9
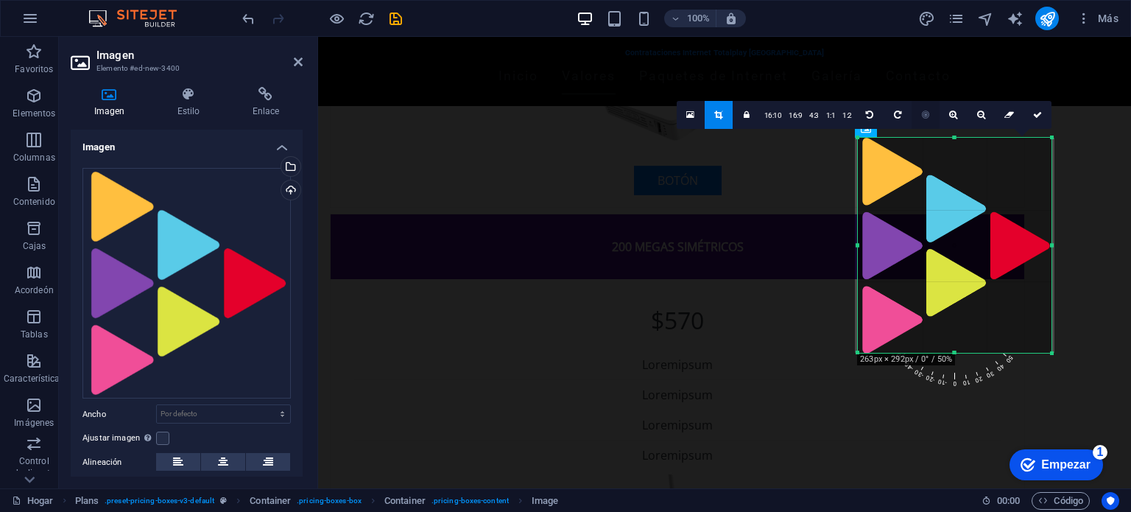
click at [927, 117] on icon at bounding box center [925, 114] width 7 height 9
click at [951, 117] on icon at bounding box center [953, 114] width 8 height 9
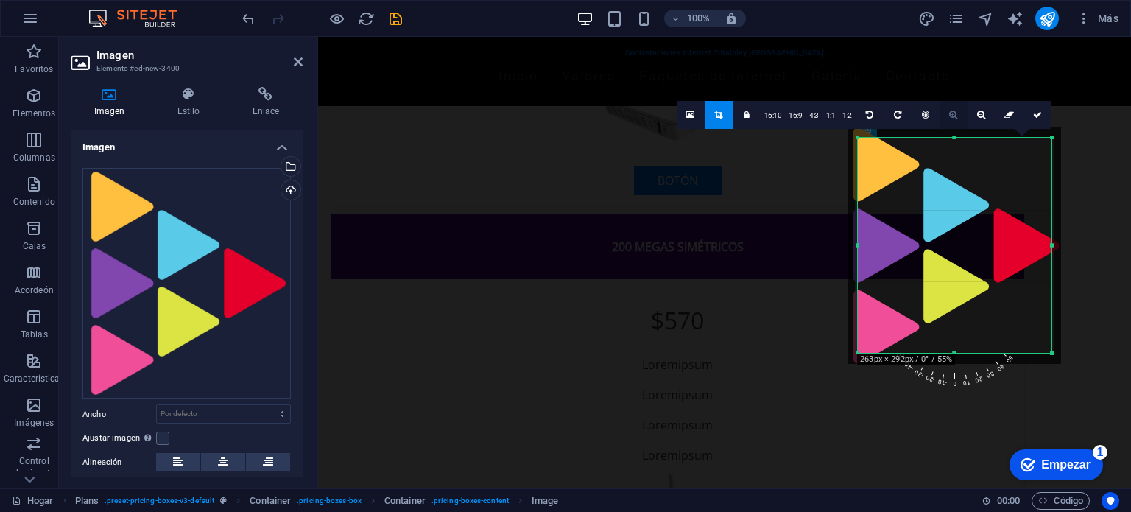
click at [951, 117] on icon at bounding box center [953, 114] width 8 height 9
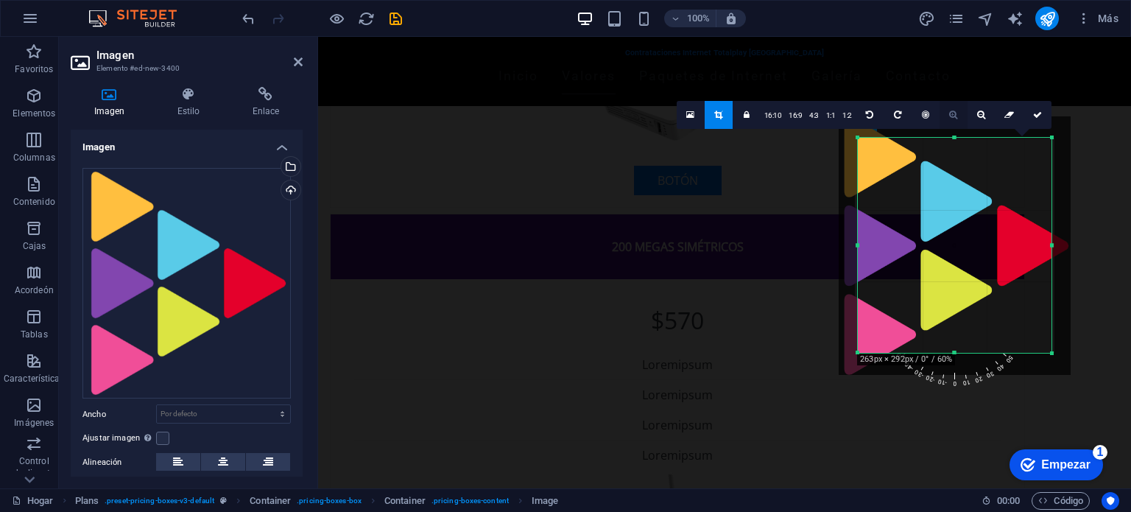
click at [951, 117] on icon at bounding box center [953, 114] width 8 height 9
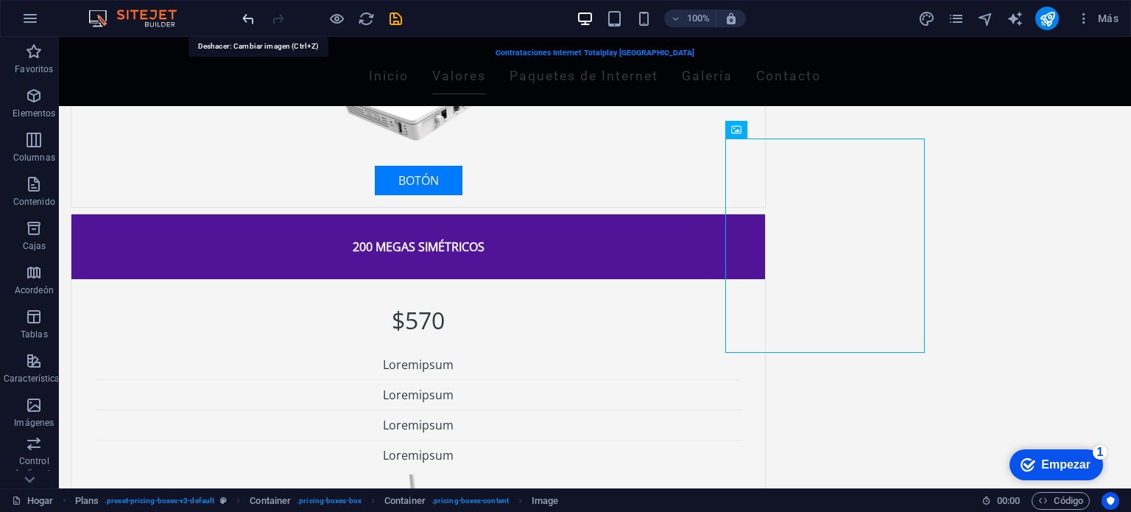
click at [241, 16] on icon "deshacer" at bounding box center [248, 18] width 17 height 17
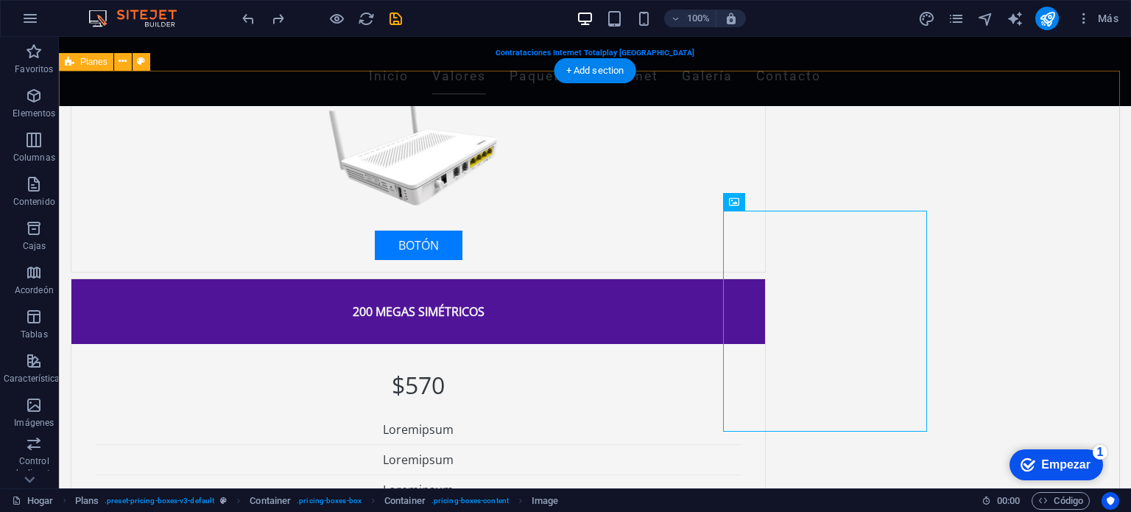
scroll to position [1111, 0]
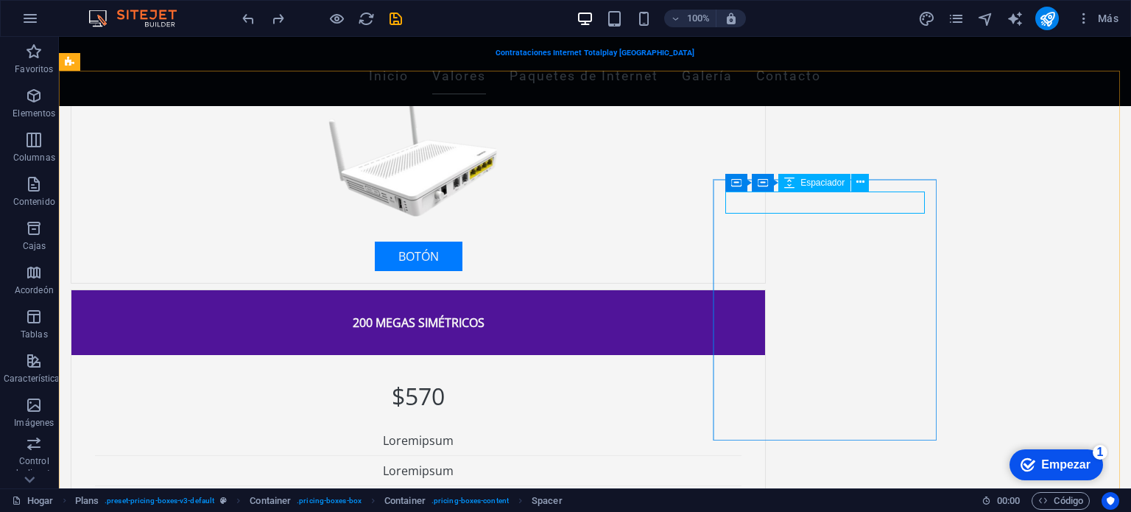
click at [834, 183] on font "Espaciador" at bounding box center [822, 182] width 44 height 10
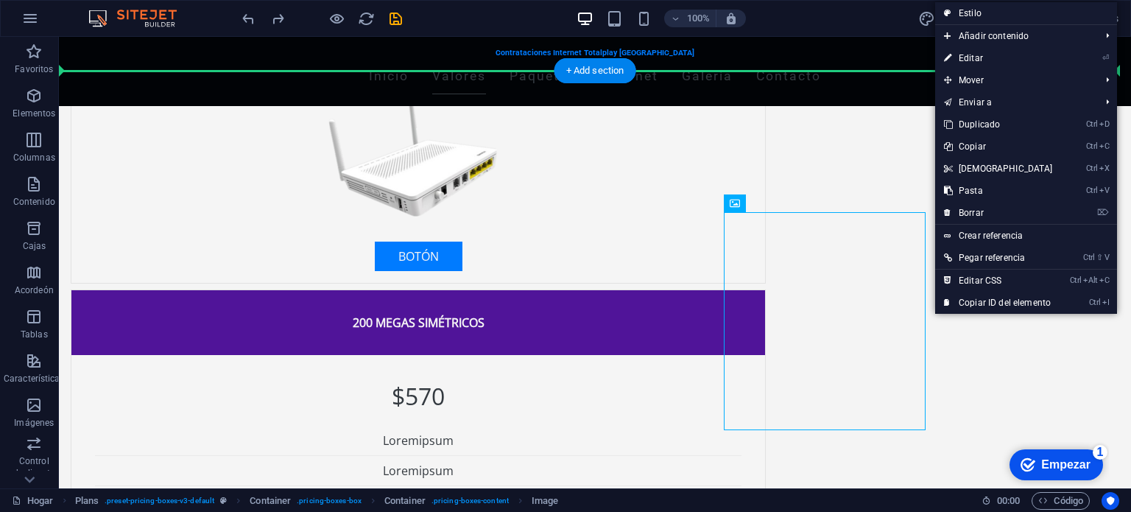
drag, startPoint x: 916, startPoint y: 281, endPoint x: 1012, endPoint y: 319, distance: 102.8
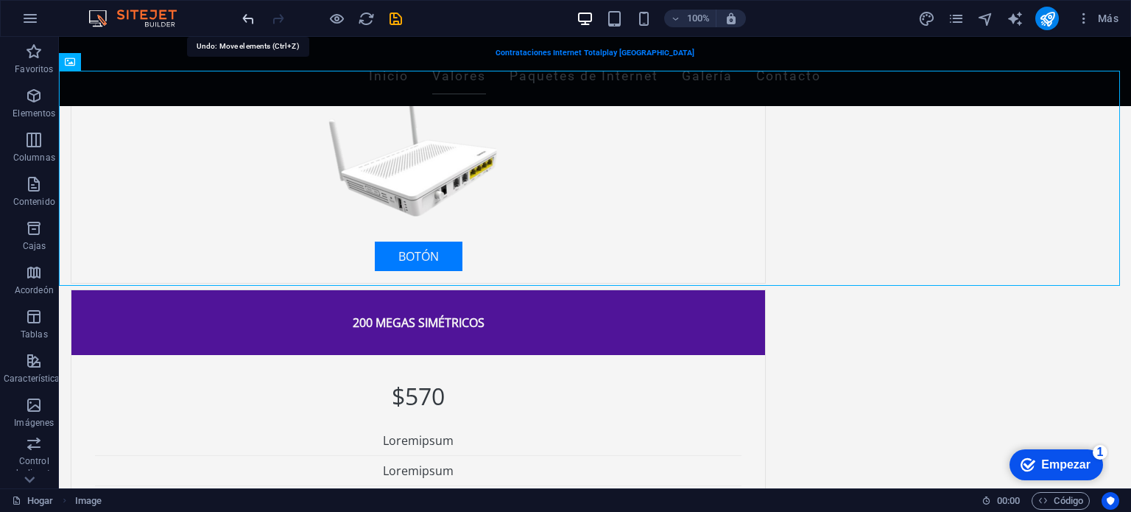
click at [250, 21] on icon "deshacer" at bounding box center [248, 18] width 17 height 17
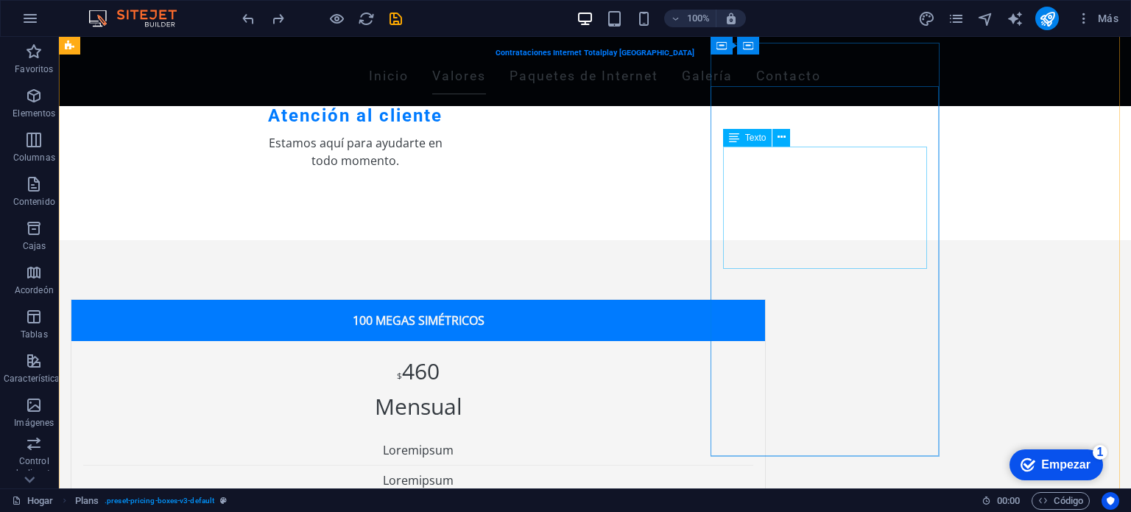
scroll to position [653, 0]
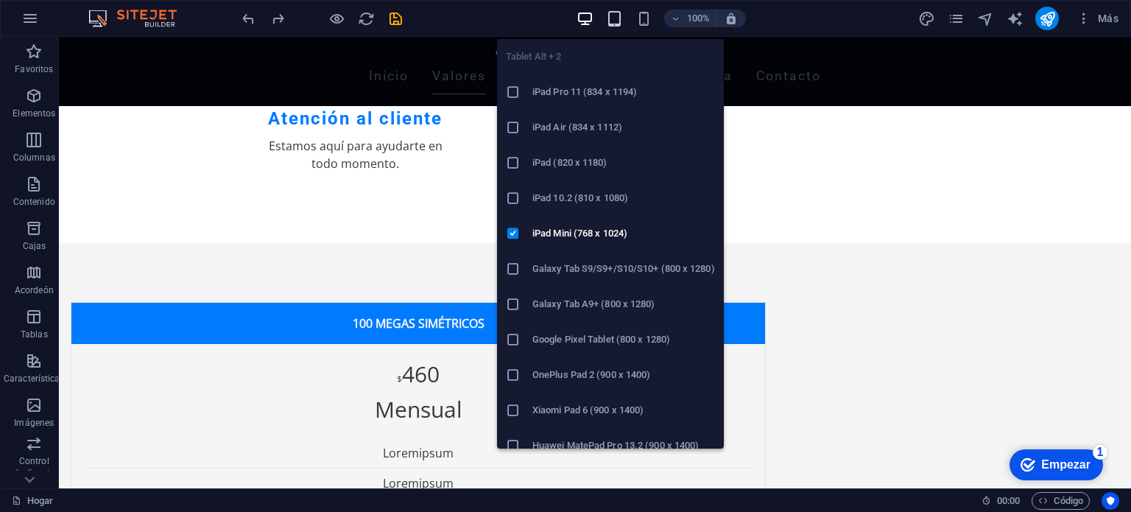
click at [614, 21] on icon "button" at bounding box center [614, 18] width 17 height 17
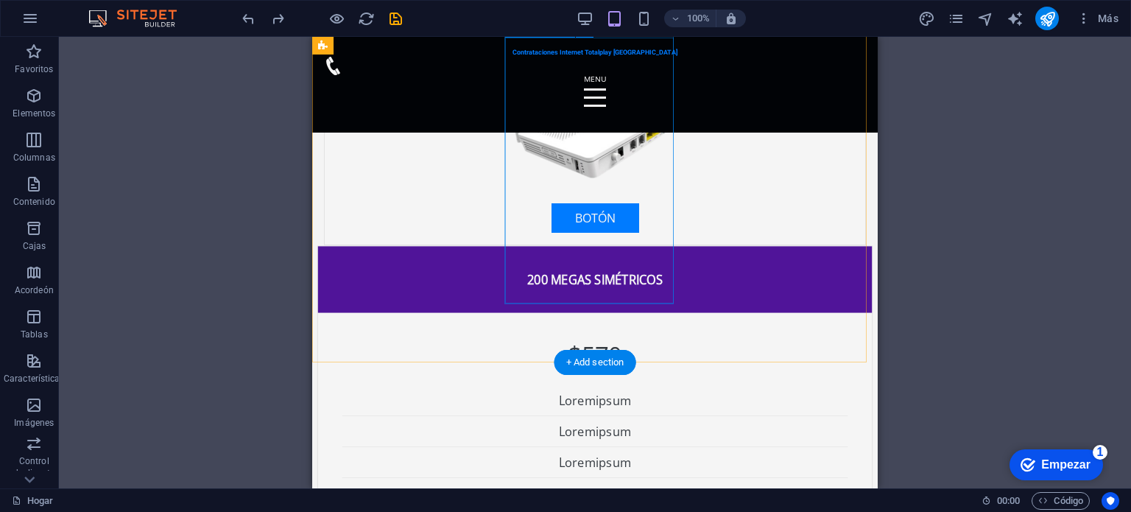
scroll to position [1321, 0]
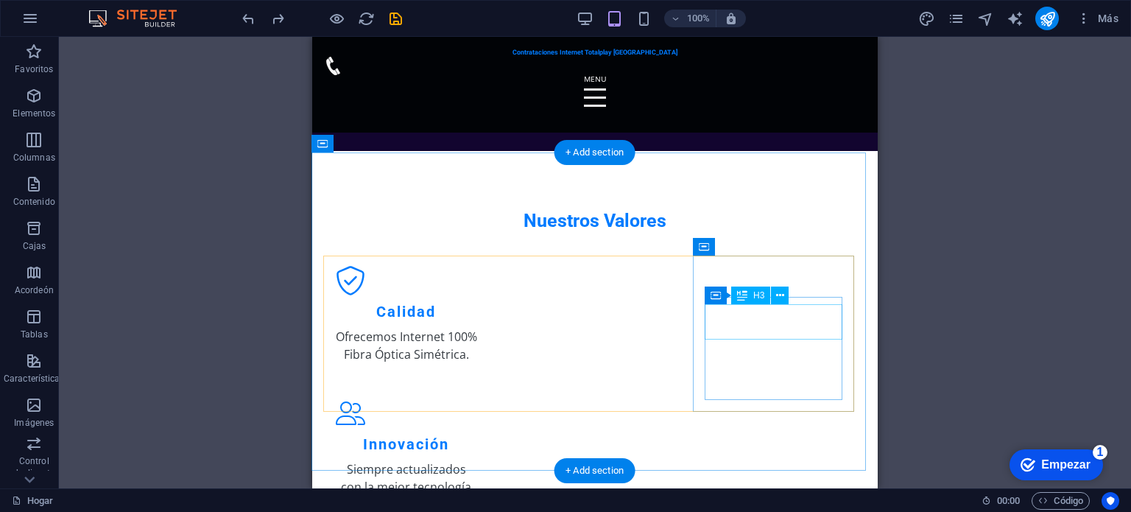
scroll to position [0, 0]
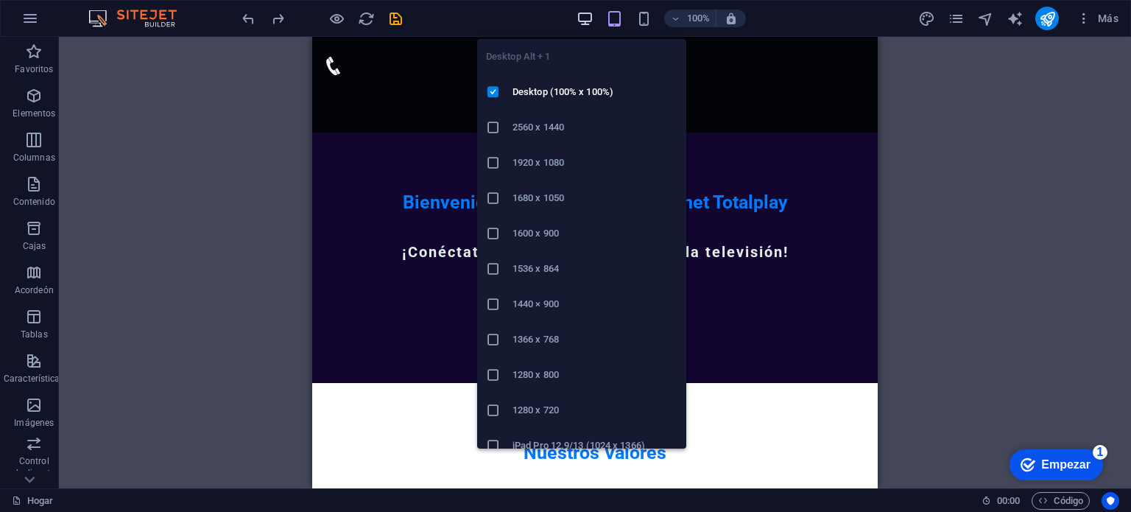
click at [592, 21] on icon "button" at bounding box center [584, 18] width 17 height 17
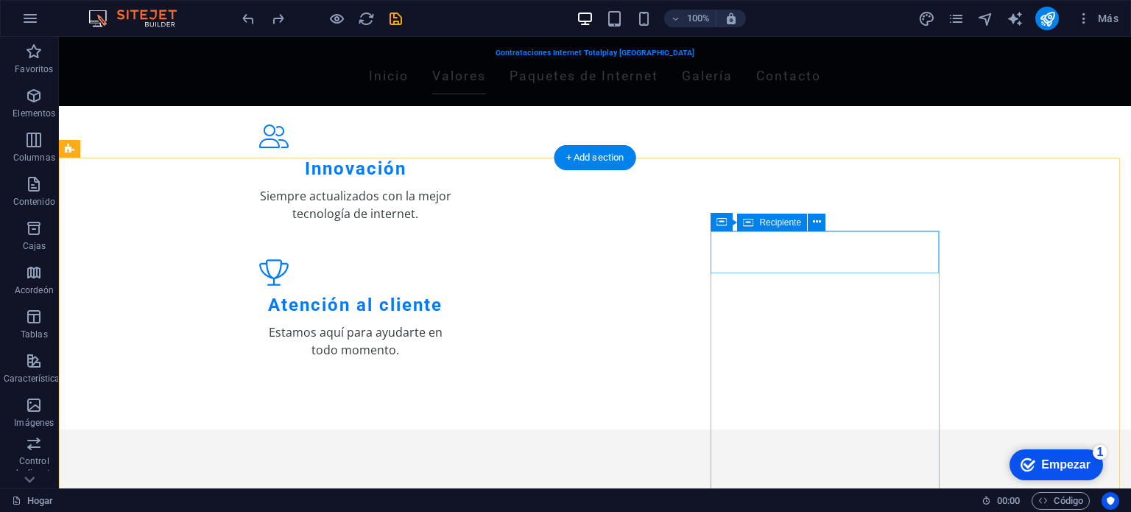
scroll to position [465, 0]
